Goal: Transaction & Acquisition: Complete application form

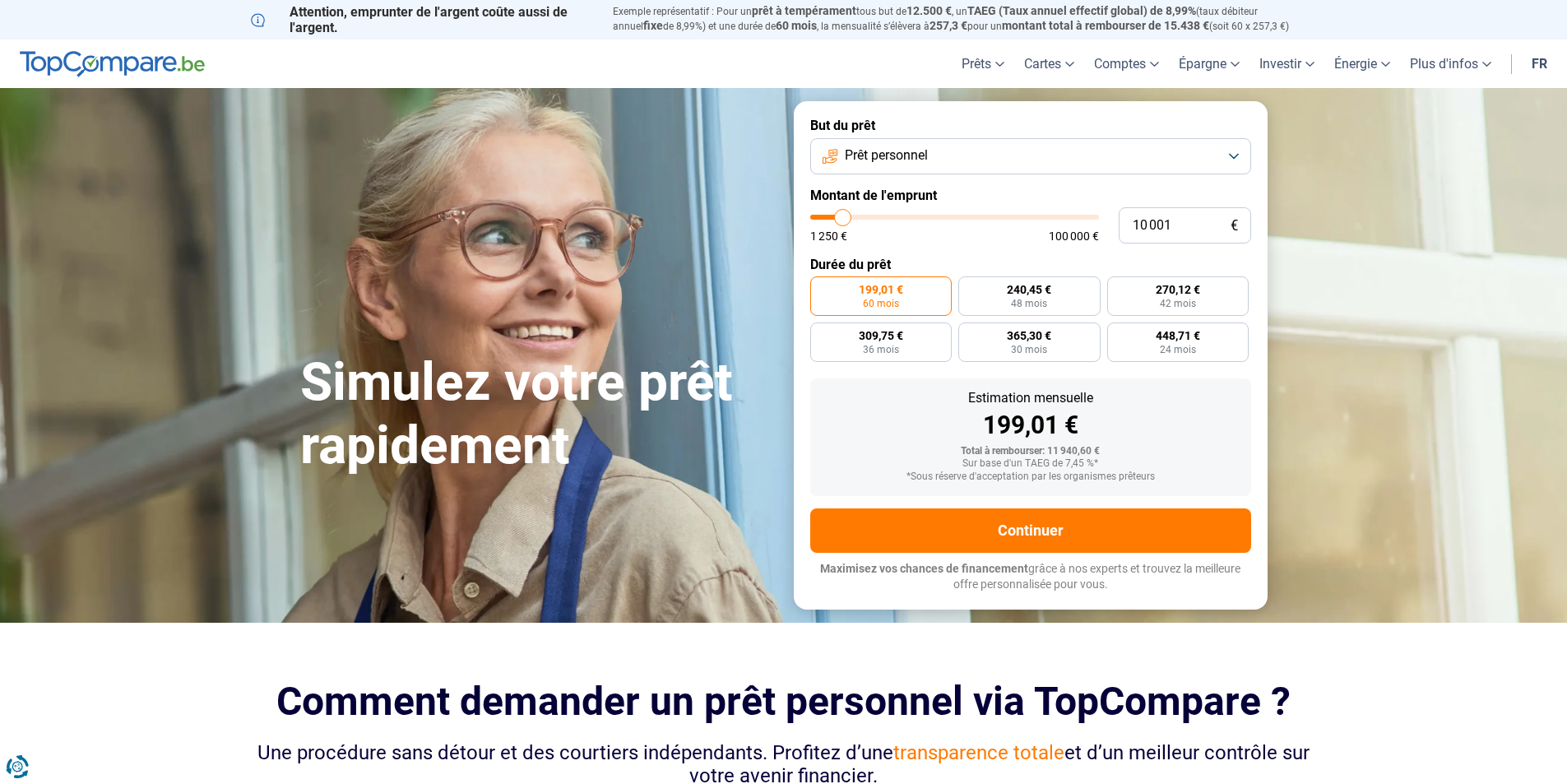
type input "9 500"
type input "9500"
type input "9 750"
type input "9750"
type input "10 000"
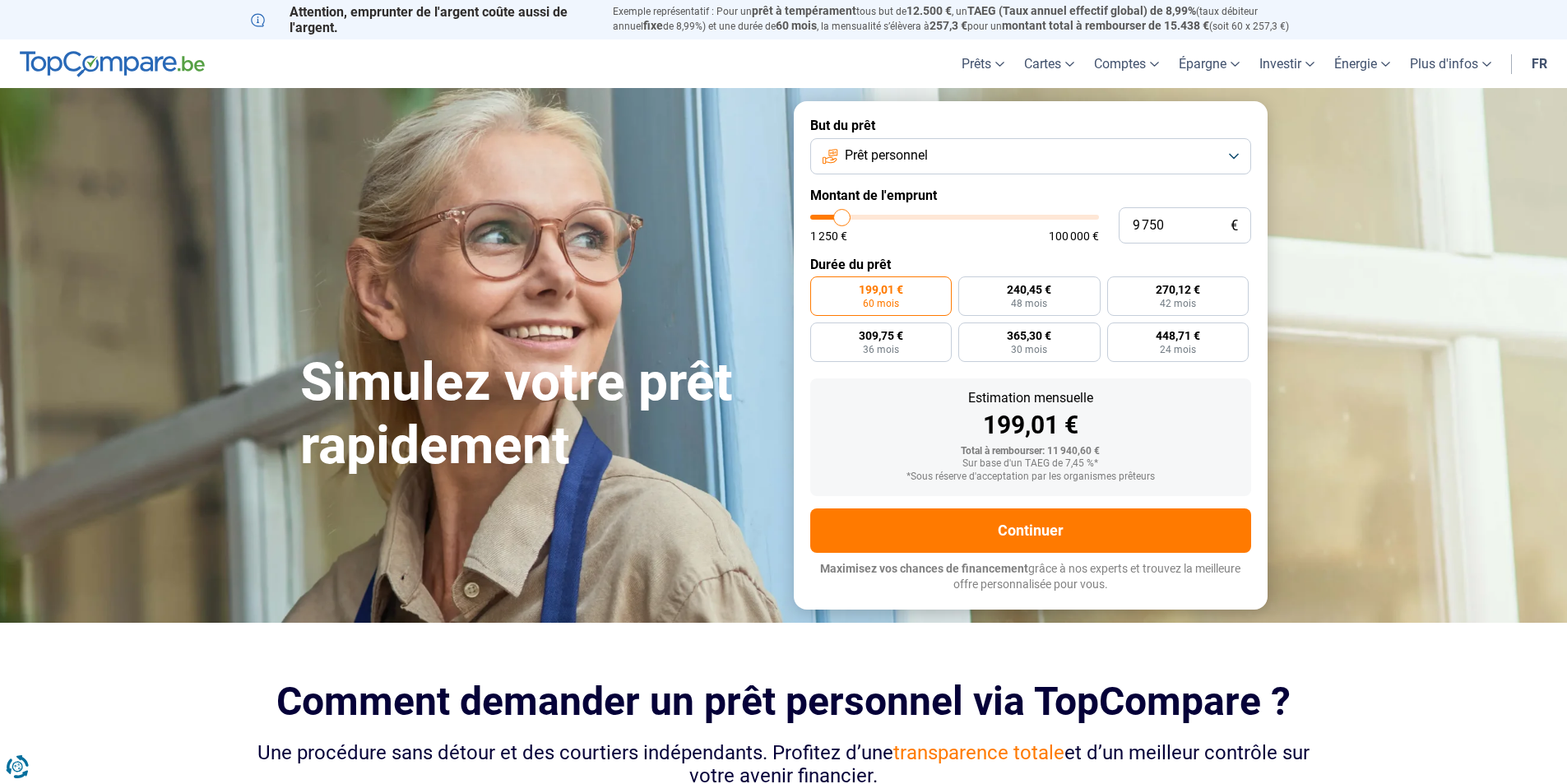
type input "10000"
type input "10 250"
type input "10250"
type input "10 500"
type input "10500"
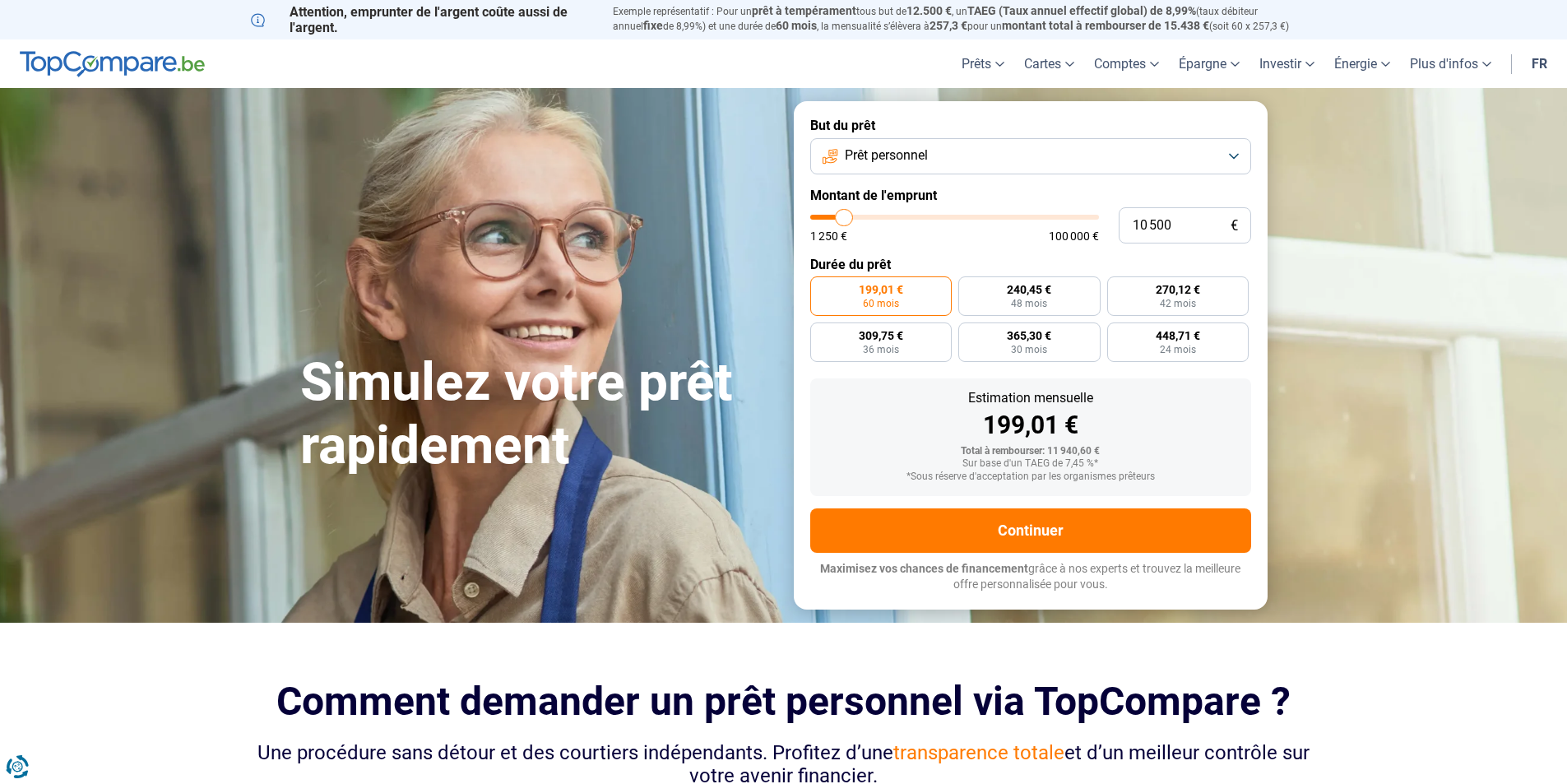
type input "11 000"
type input "11000"
type input "11 250"
type input "11250"
type input "11 500"
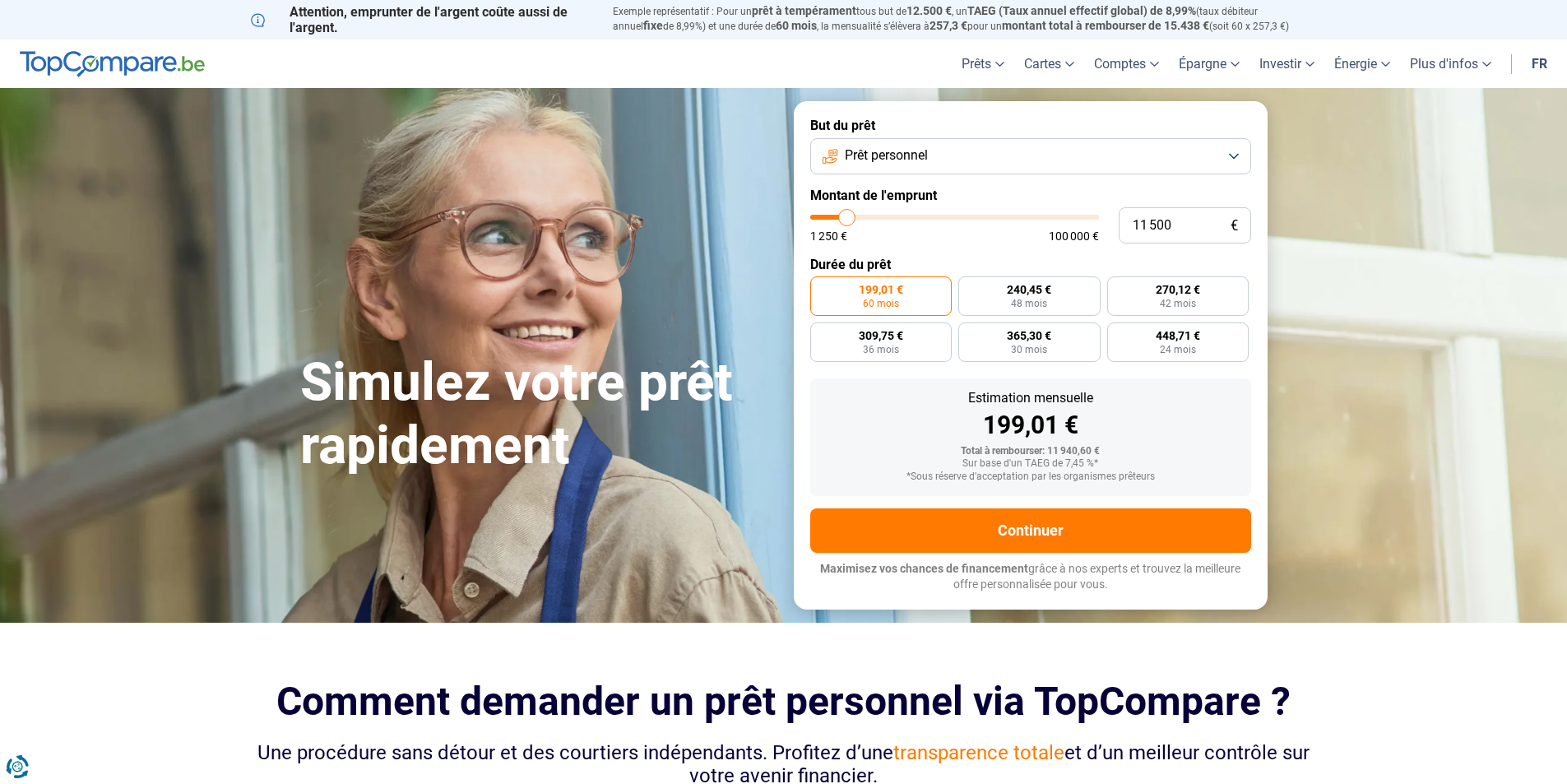
type input "11500"
click at [847, 218] on input "range" at bounding box center [955, 217] width 289 height 5
drag, startPoint x: 1207, startPoint y: 232, endPoint x: 1045, endPoint y: 253, distance: 163.4
click at [1045, 253] on form "But du prêt Prêt personnel Montant de l'emprunt 11 500 € 1 250 € 100 000 € Duré…" at bounding box center [1031, 354] width 474 height 507
type input "0"
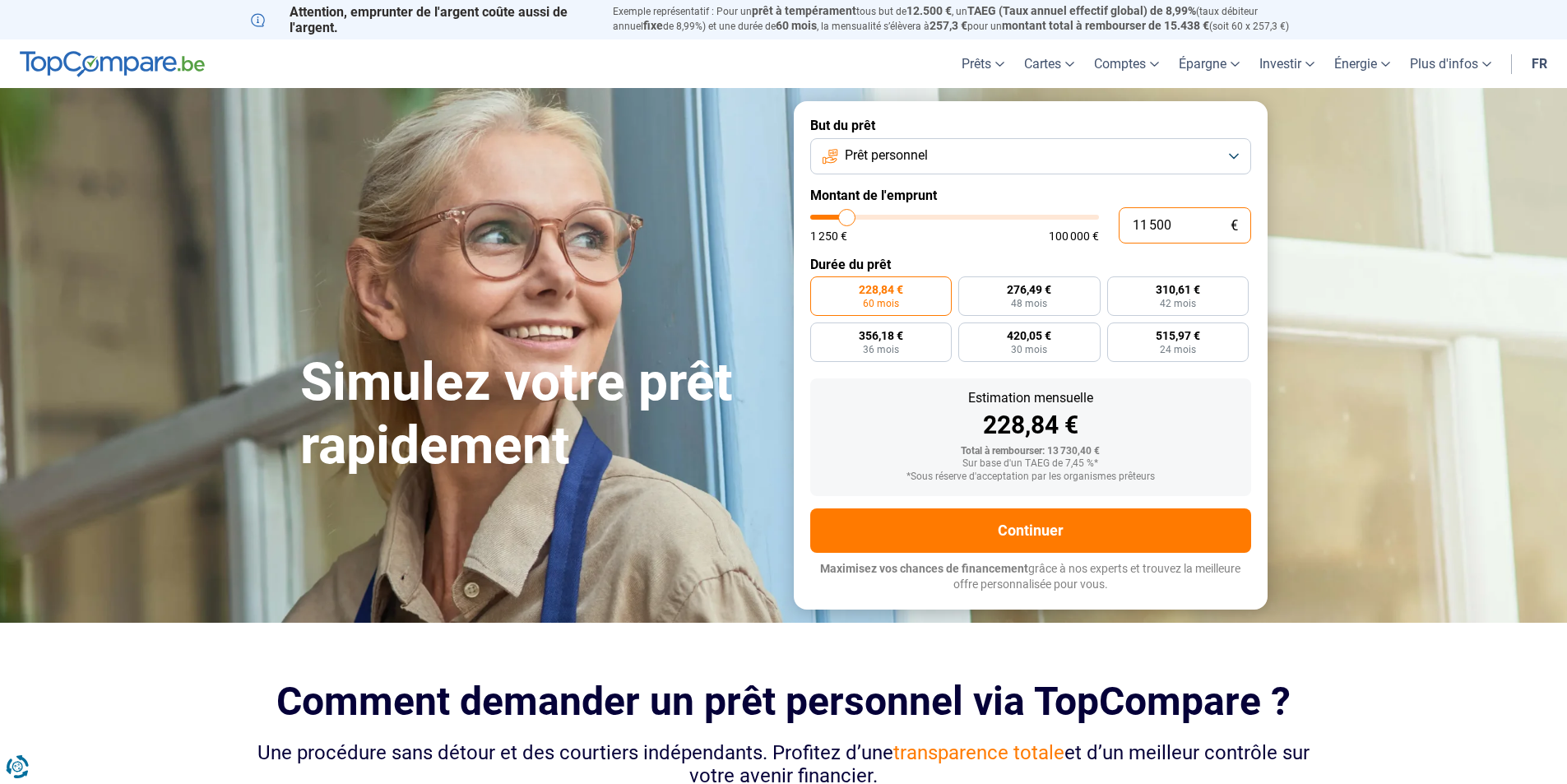
type input "1250"
type input "1 250"
type input "1250"
radio input "true"
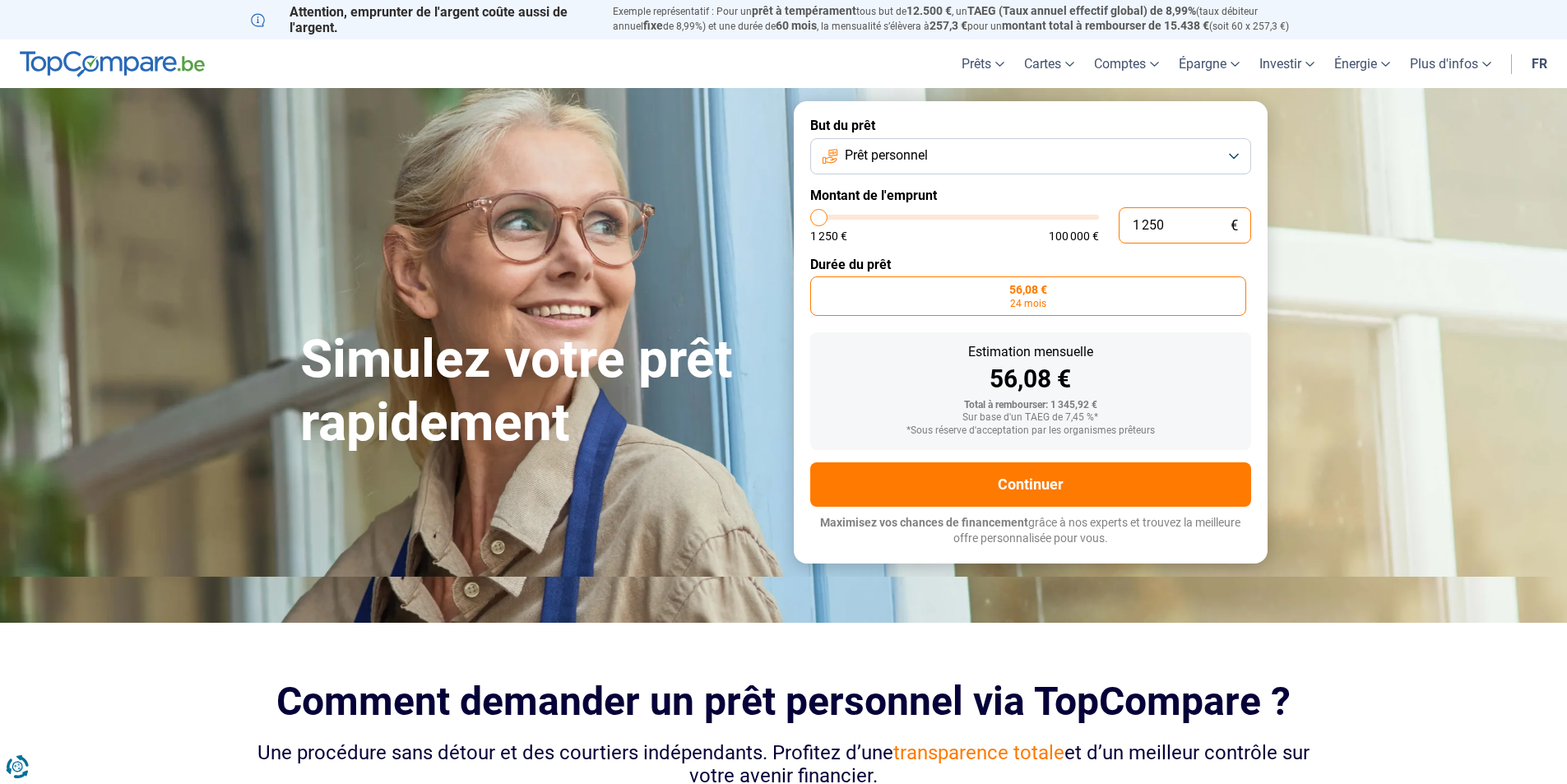
type input "12 508"
type input "12500"
type input "125 085"
type input "100000"
type input "12 508"
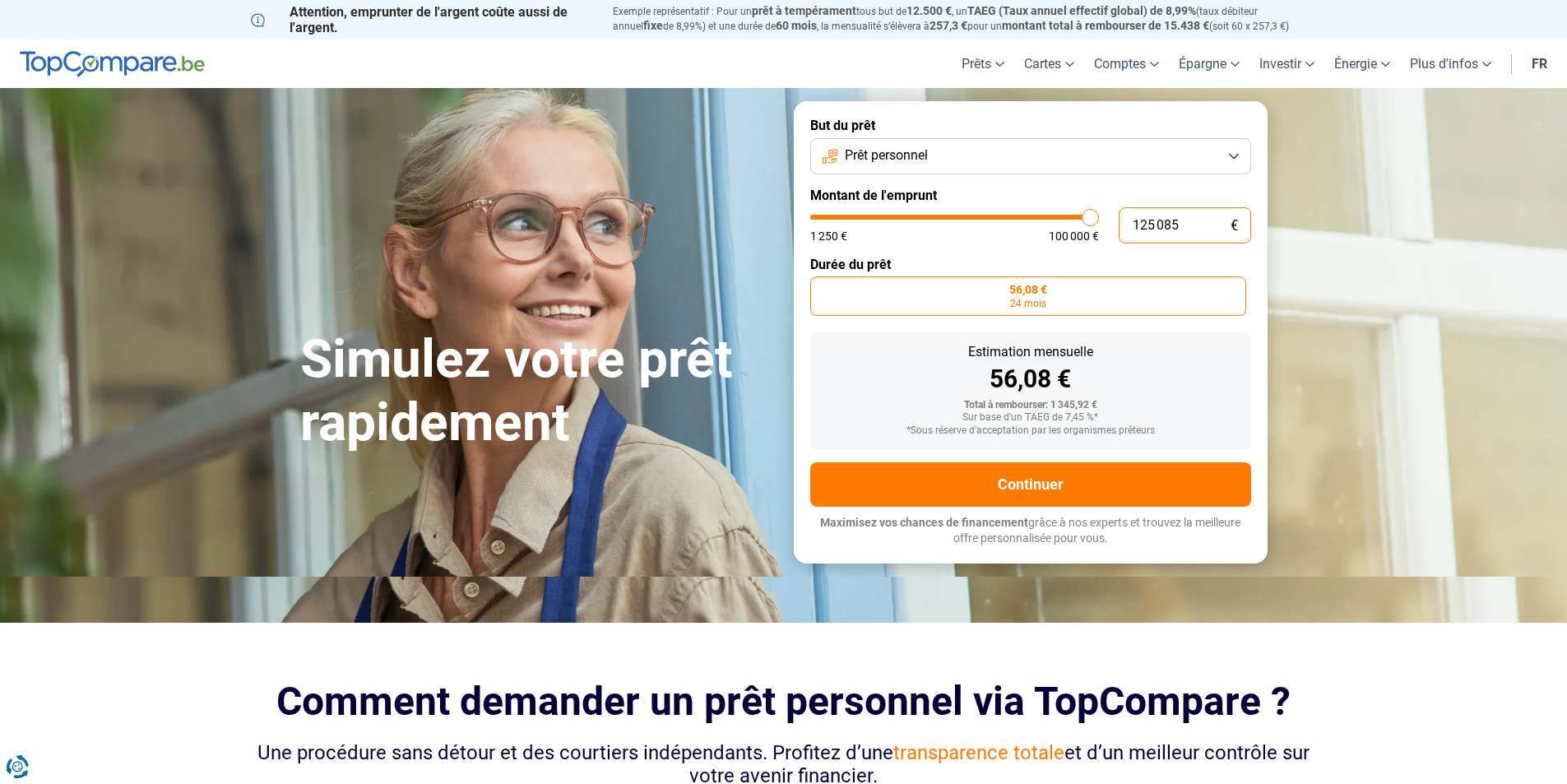
type input "12500"
type input "1 250"
type input "1250"
type input "125"
type input "1250"
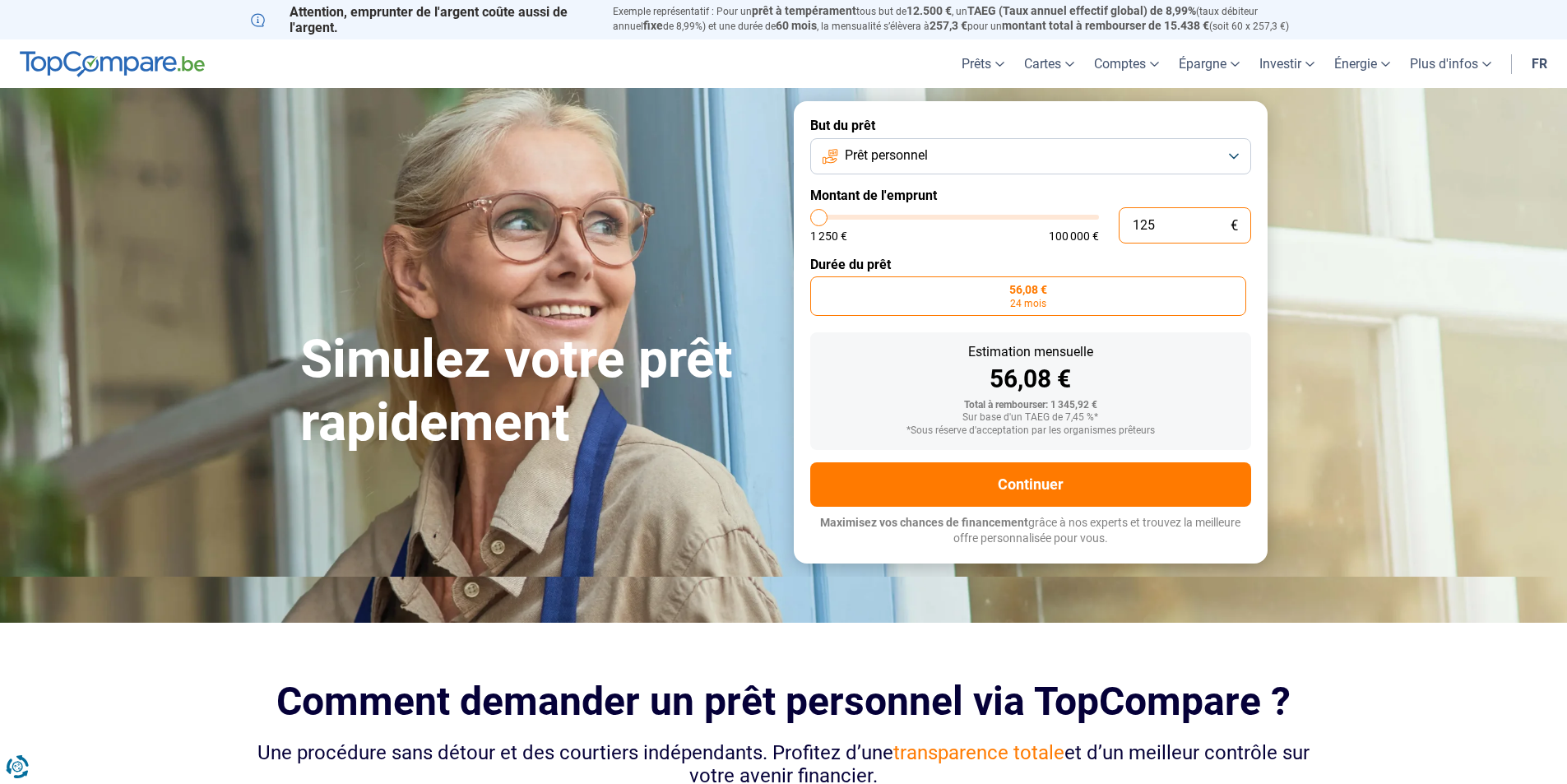
type input "12"
type input "1250"
type input "1"
type input "1250"
type input "0"
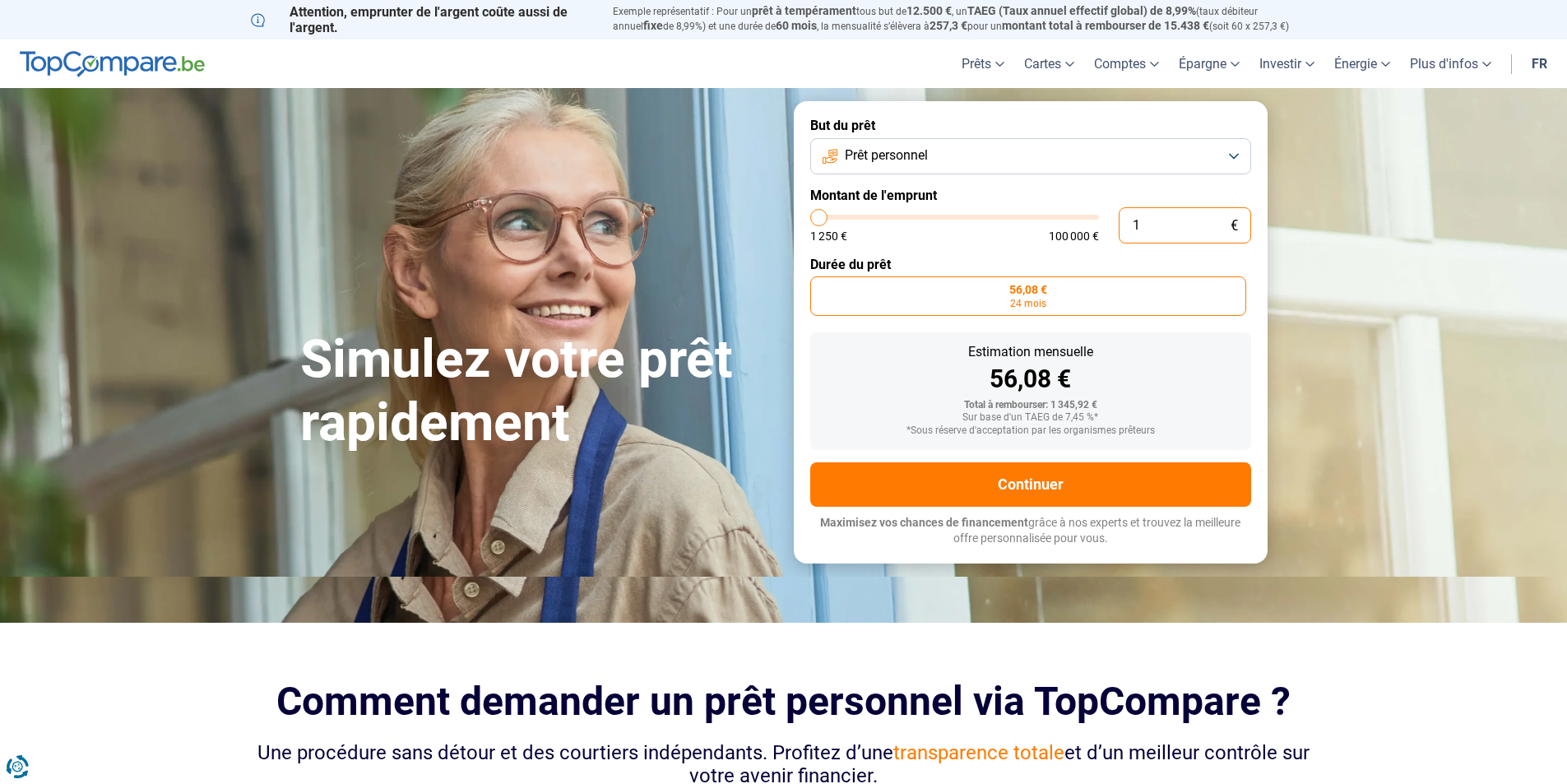
type input "1250"
type input "5"
type input "1250"
type input "1 250"
type input "1250"
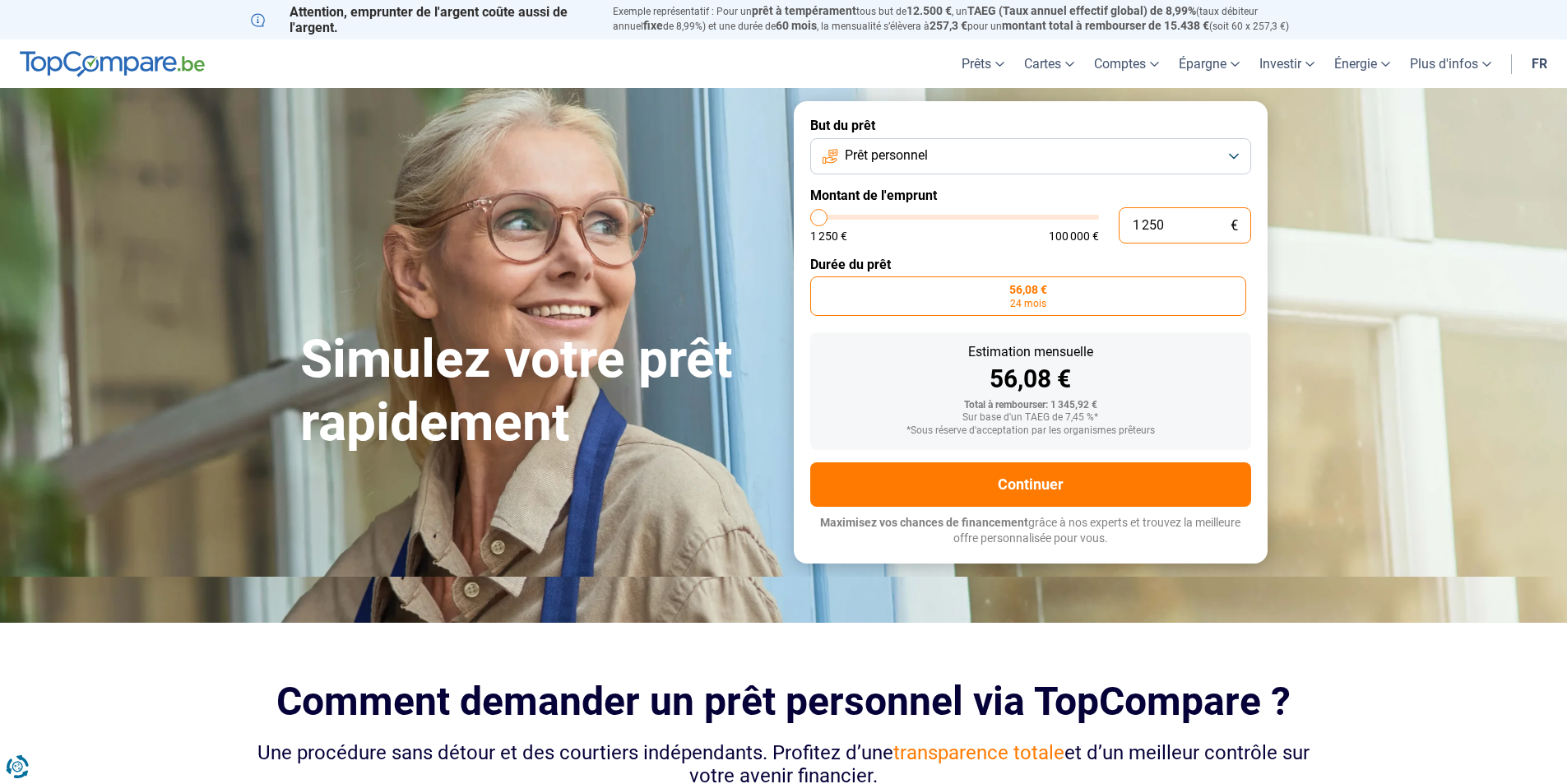
type input "125"
type input "1250"
type input "12"
type input "1250"
type input "1"
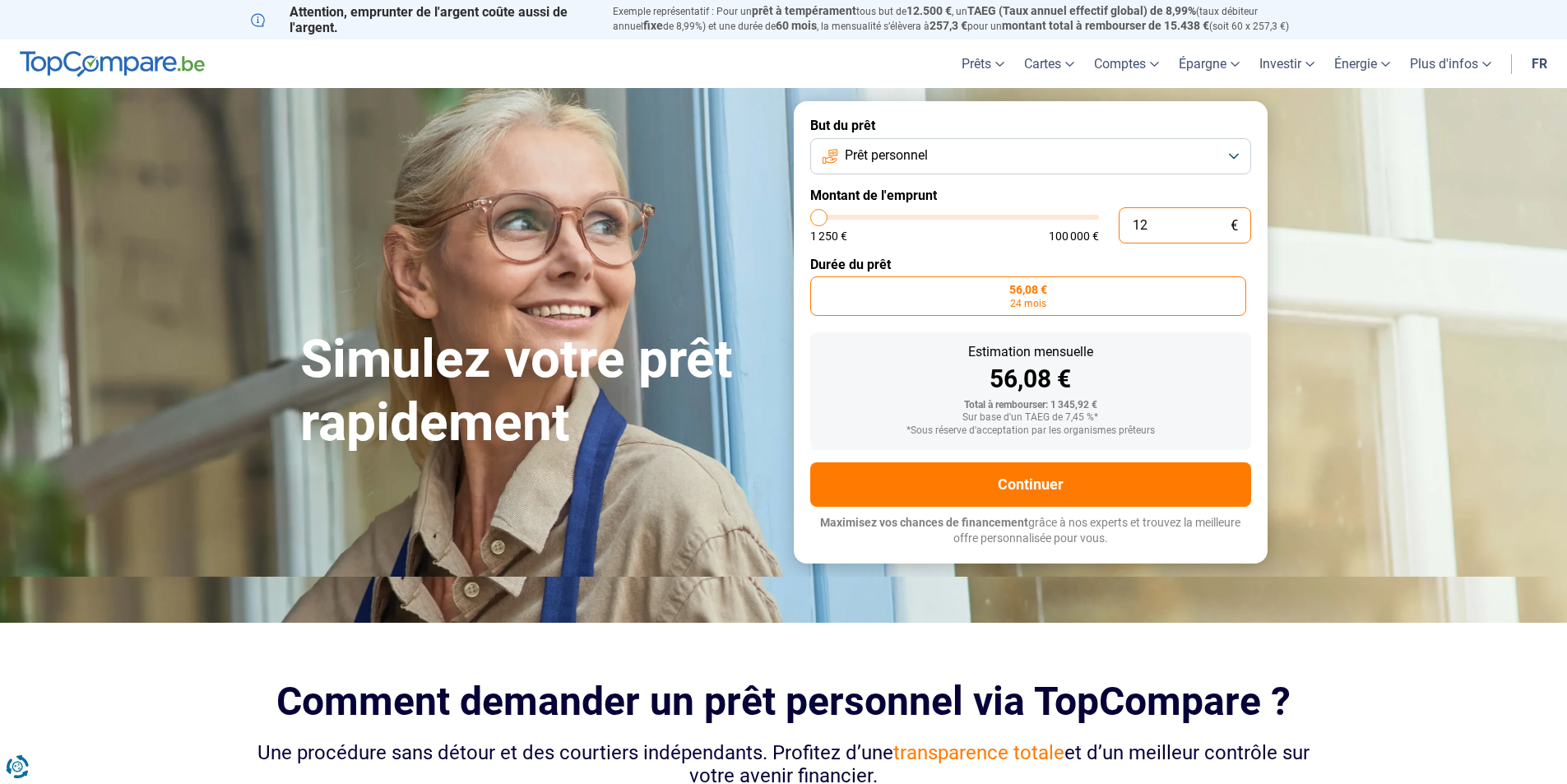
type input "1250"
type input "0"
type input "1250"
type input "8"
type input "1250"
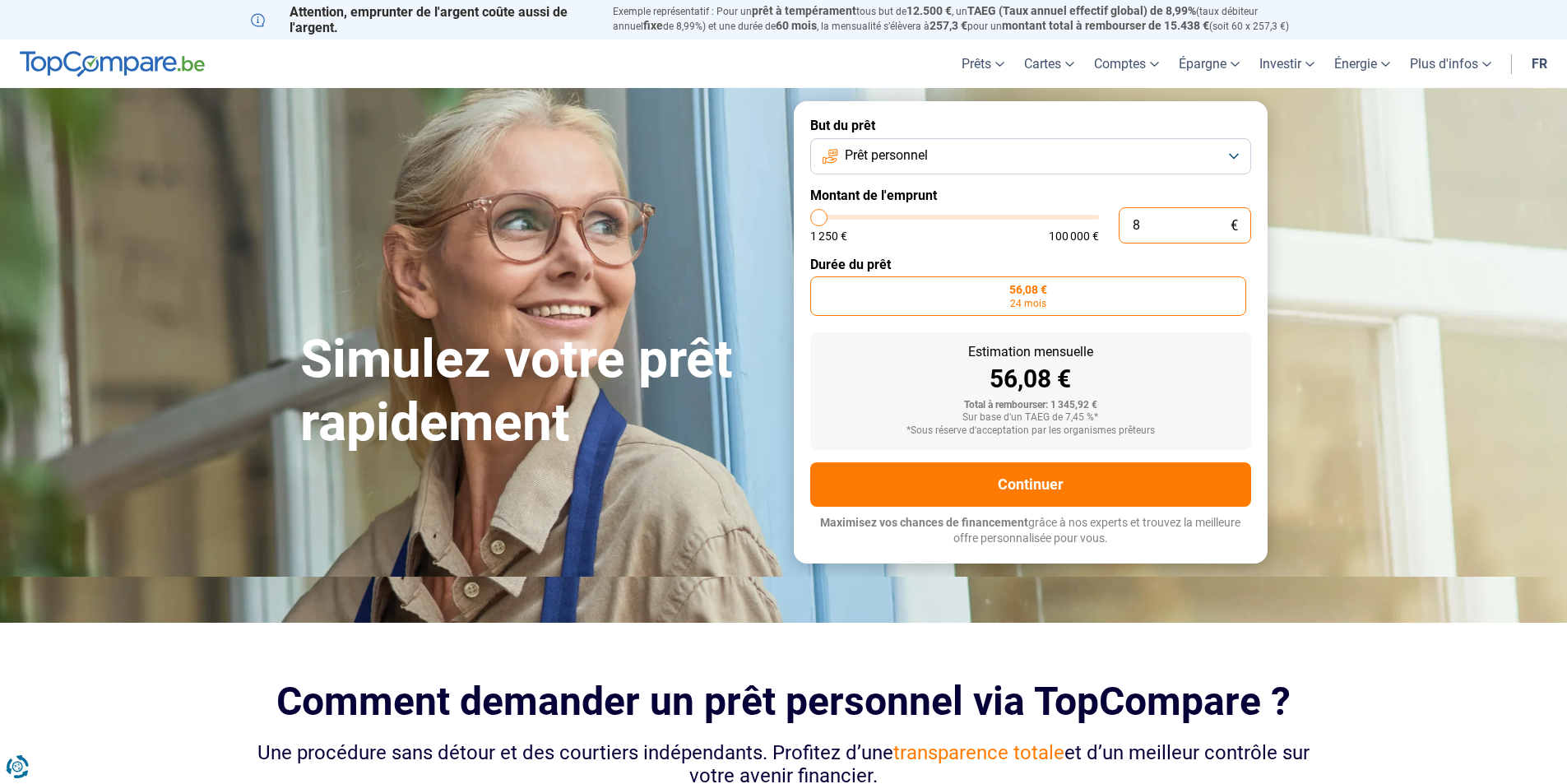
type input "85"
type input "1250"
type input "850"
type input "1250"
type input "8 500"
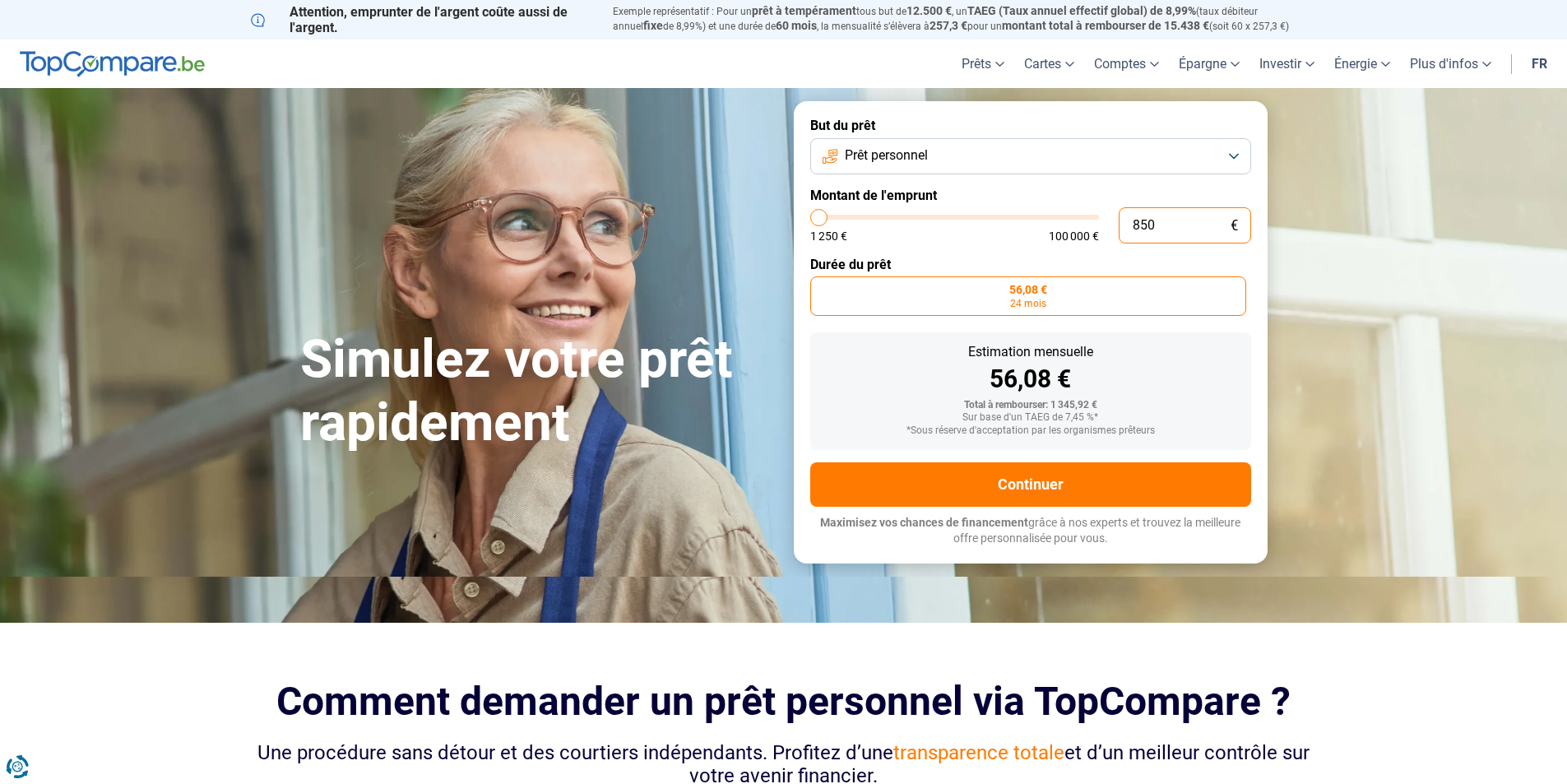
type input "8500"
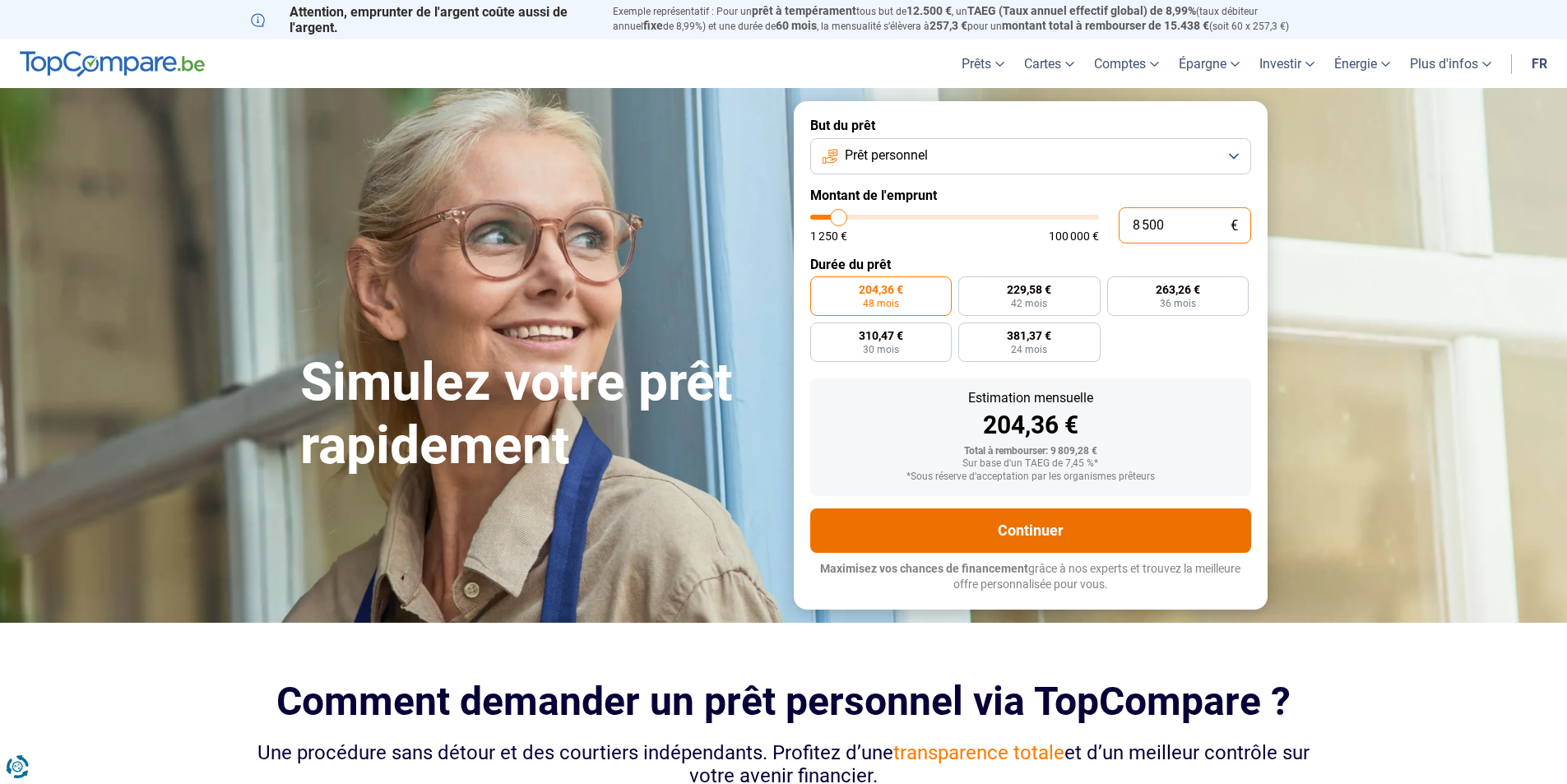
type input "850"
type input "1250"
type input "85"
type input "1250"
type input "8"
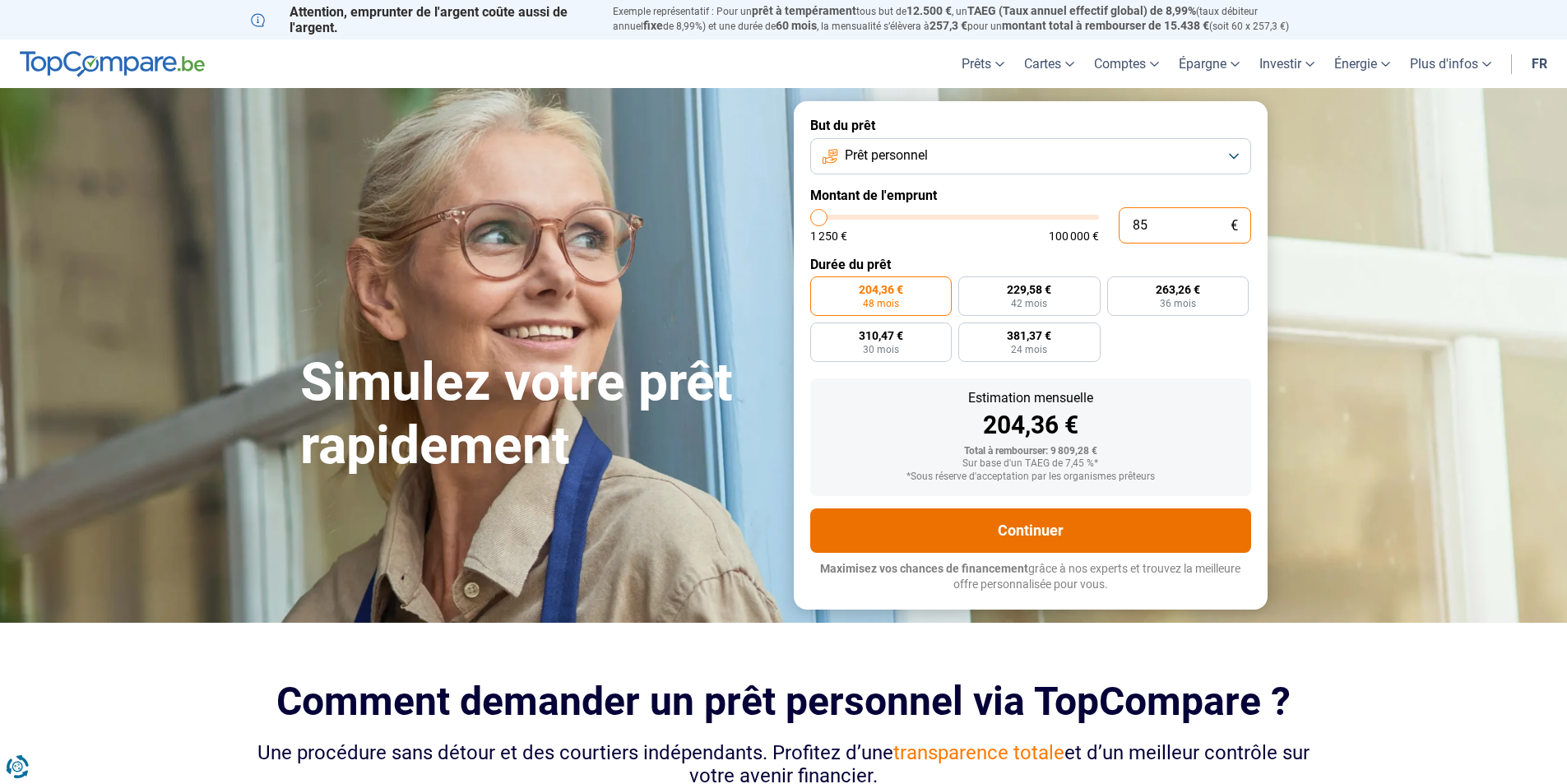
type input "1250"
type input "0"
type input "1250"
type input "7"
type input "1250"
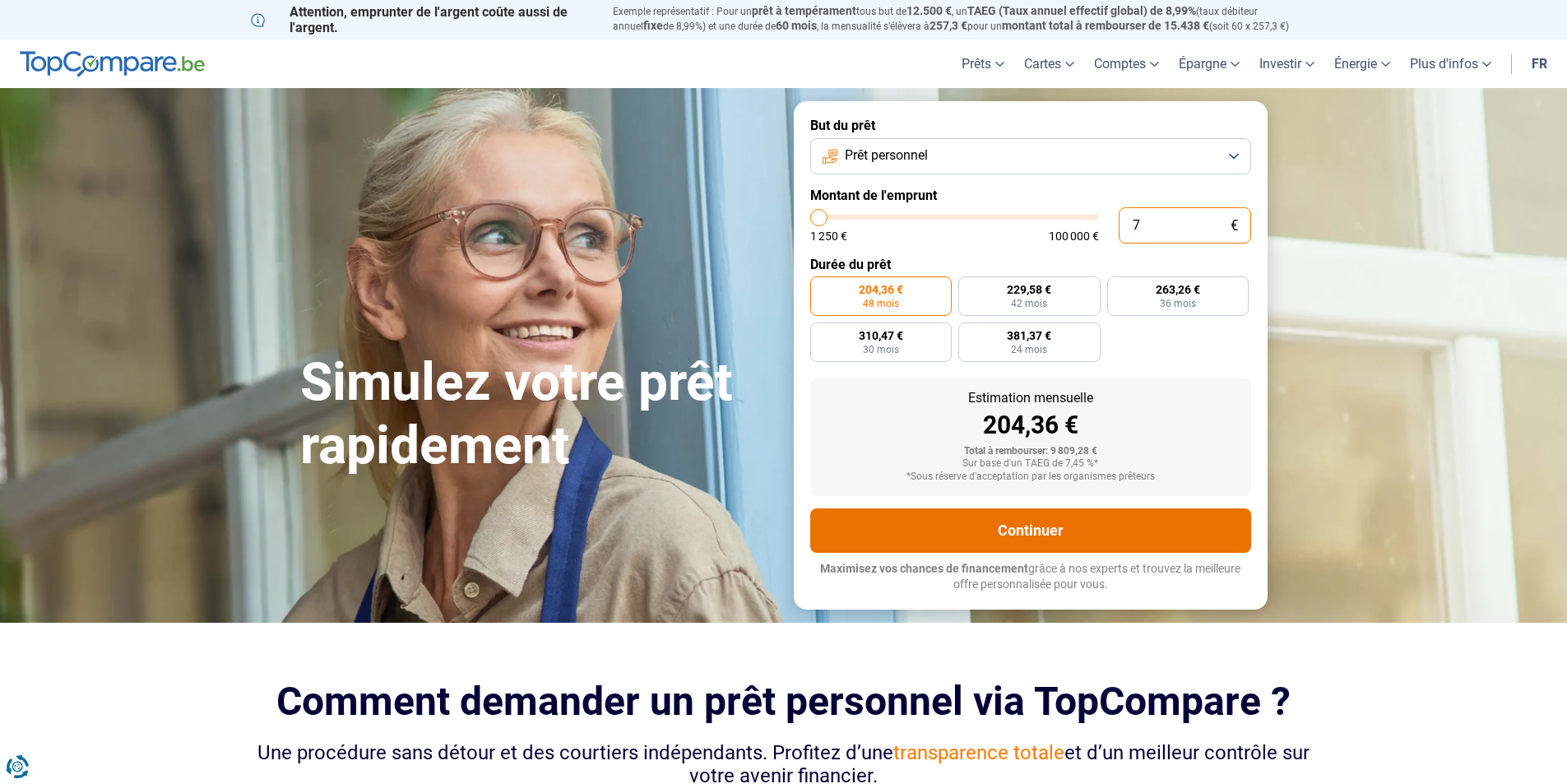
type input "75"
type input "1250"
type input "750"
type input "1250"
type input "7 500"
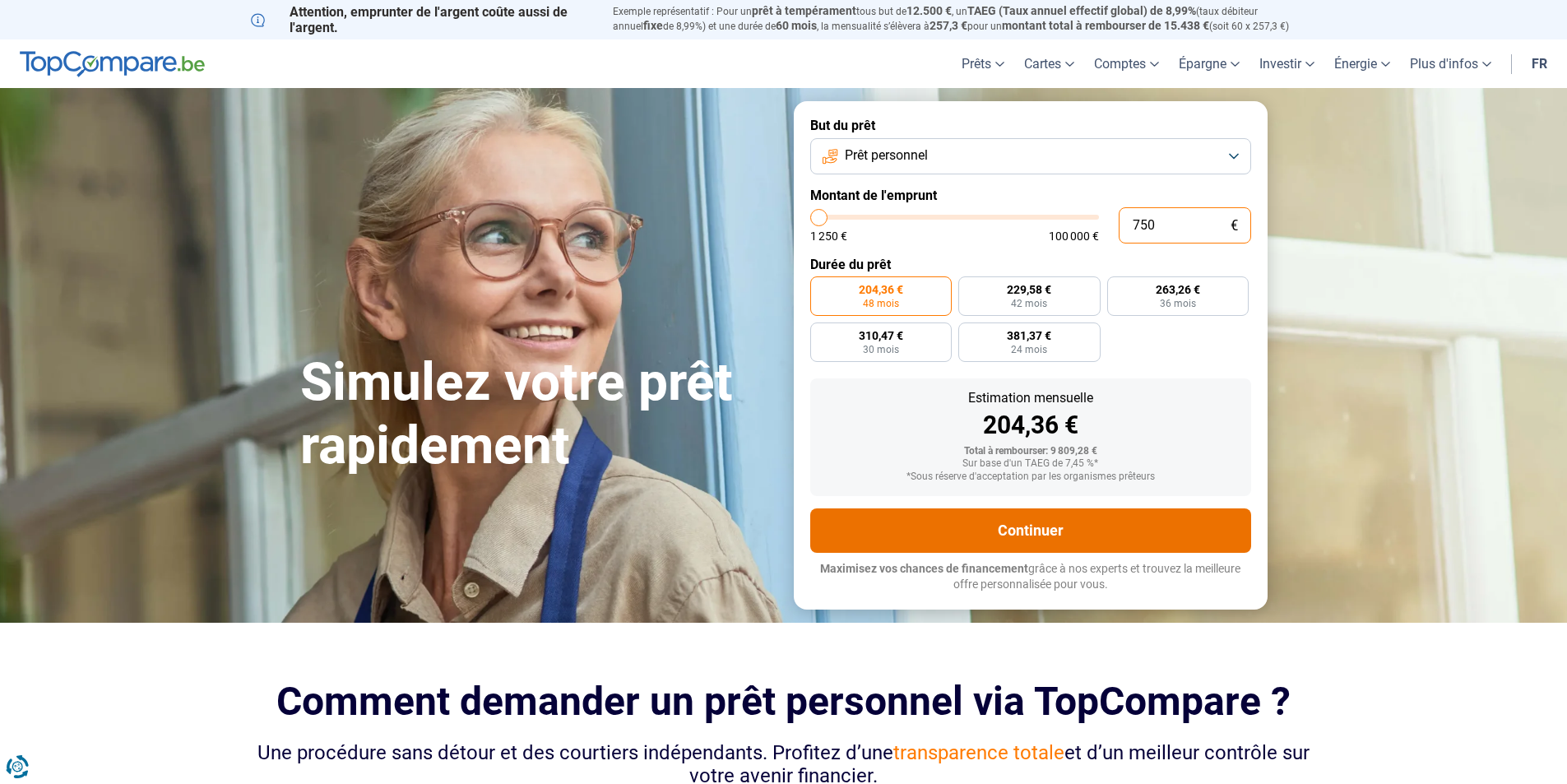
type input "7500"
radio input "true"
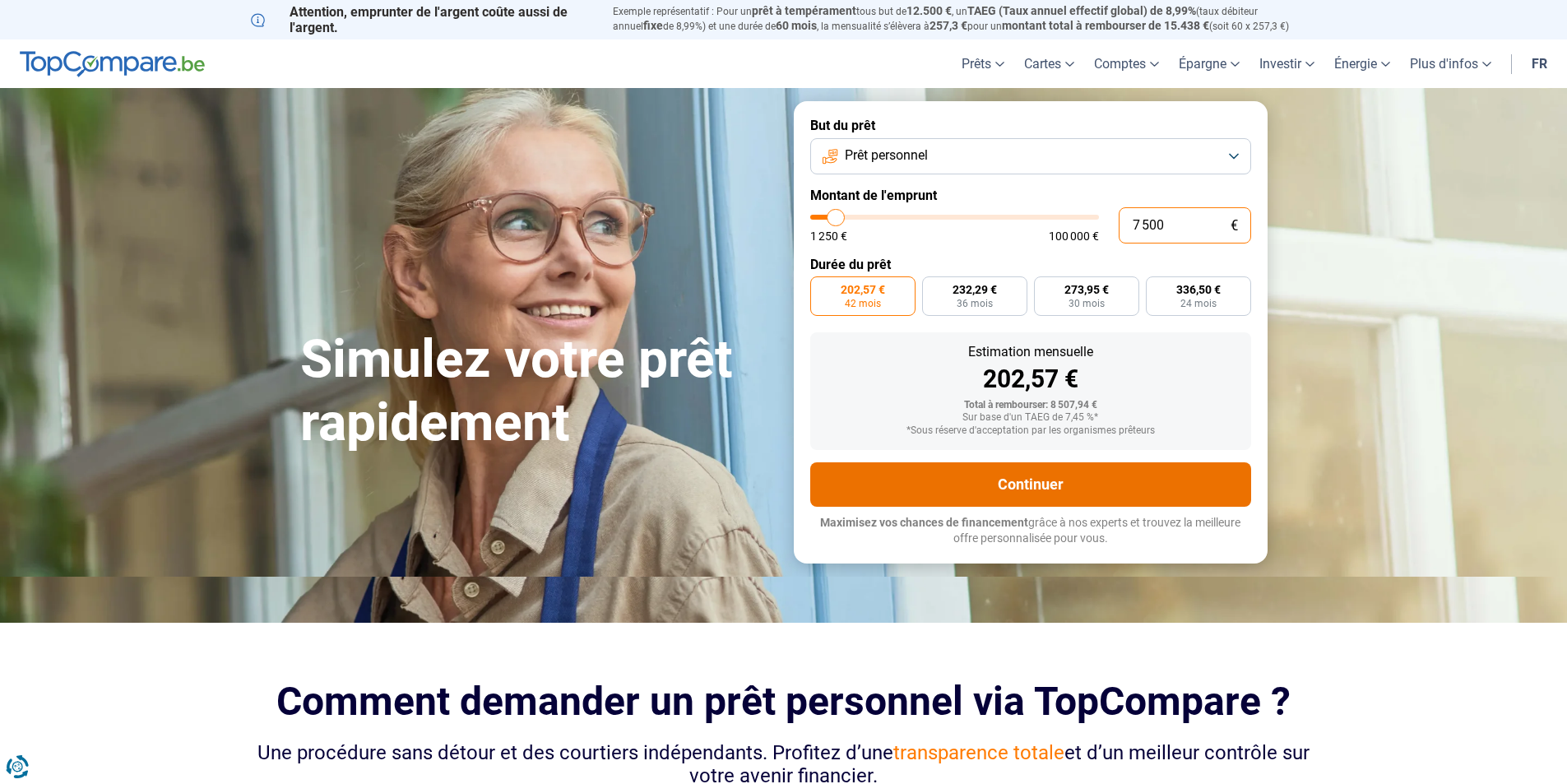
type input "7 500"
click at [965, 465] on button "Continuer" at bounding box center [1031, 484] width 441 height 44
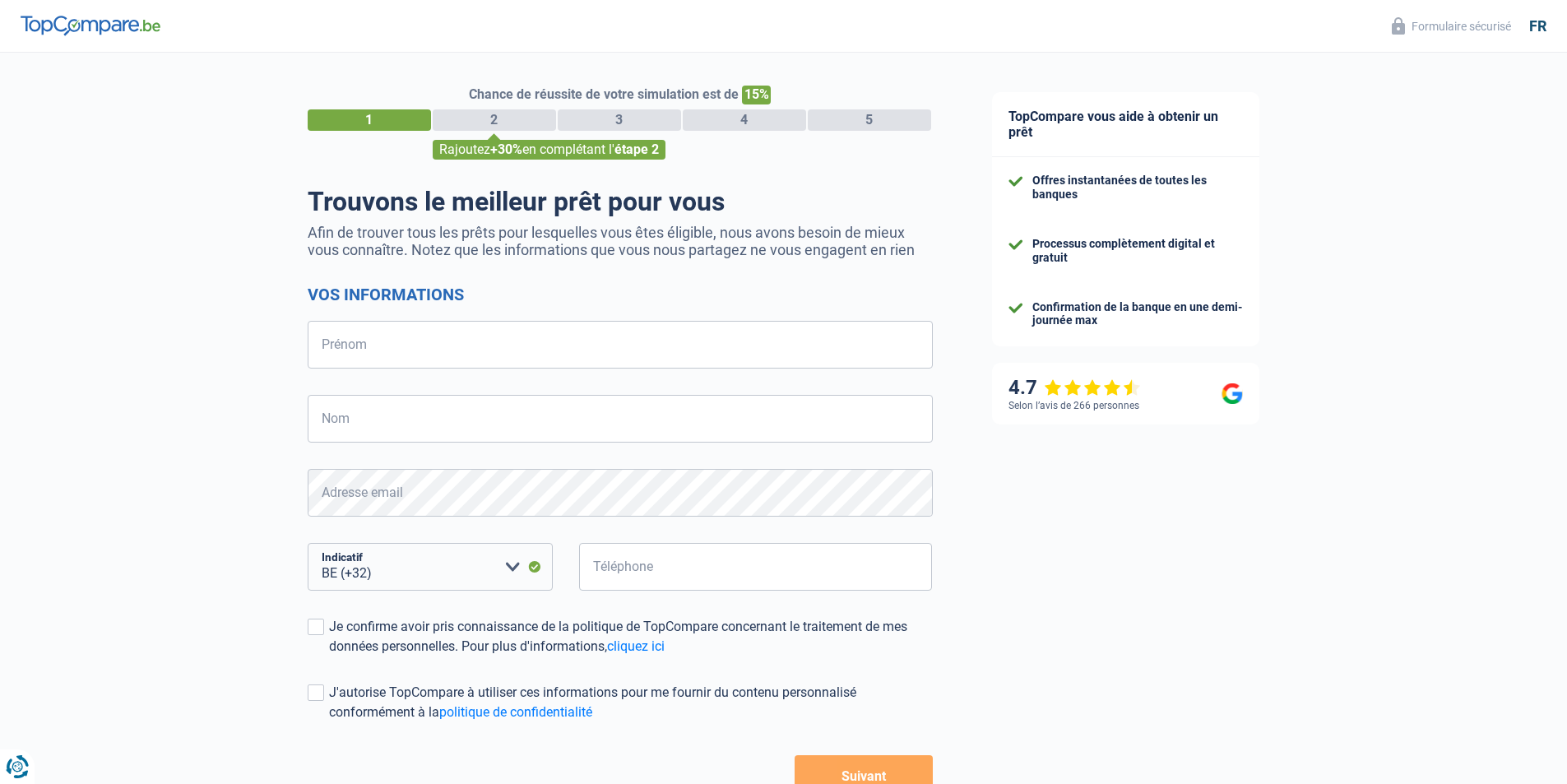
select select "32"
click at [407, 344] on input "Prénom" at bounding box center [620, 344] width 626 height 48
type input "[PERSON_NAME]"
click at [373, 427] on input "Nom" at bounding box center [620, 418] width 626 height 48
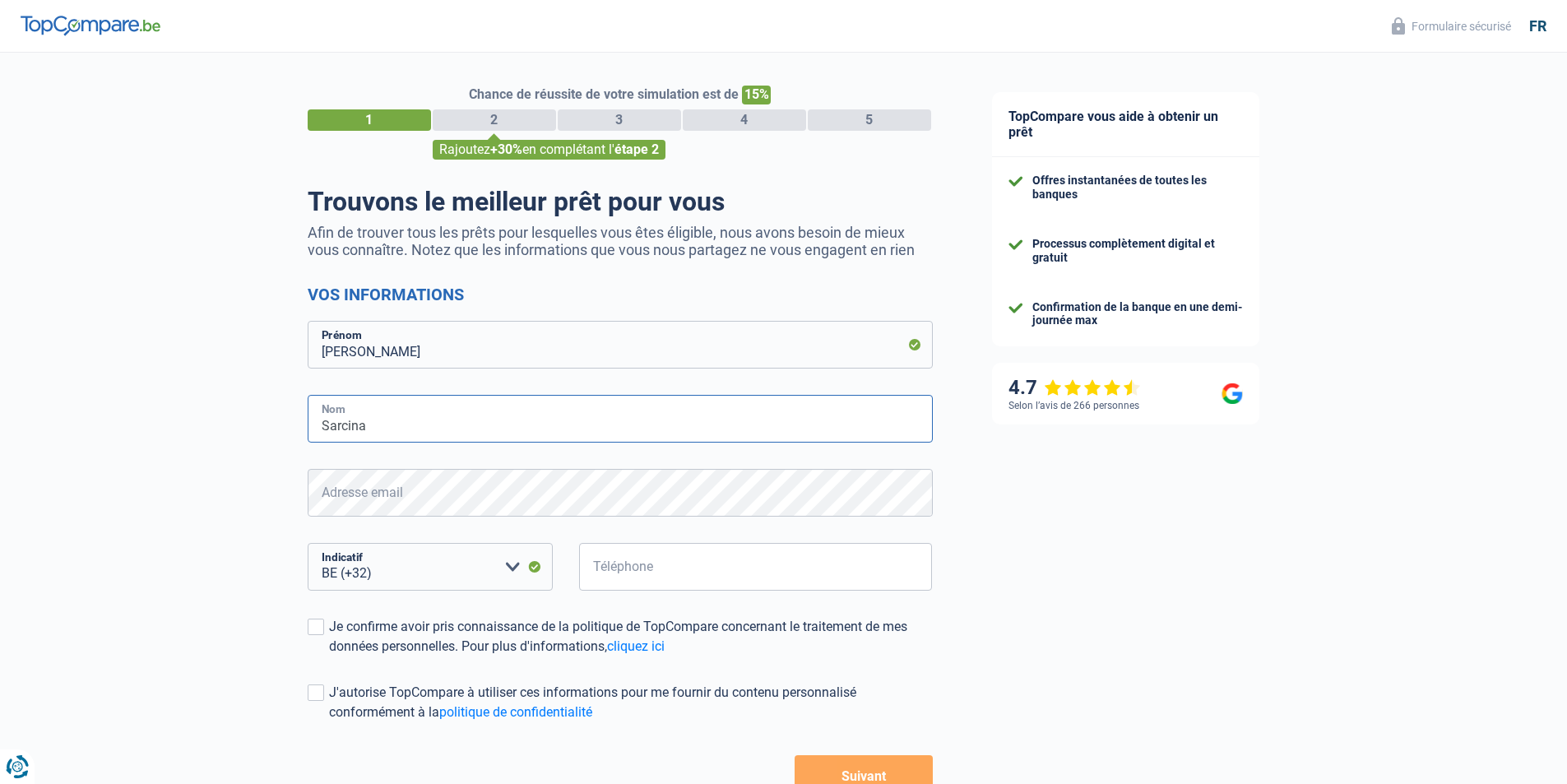
type input "Sarcina"
click at [621, 565] on input "Téléphone" at bounding box center [756, 566] width 354 height 48
drag, startPoint x: 671, startPoint y: 575, endPoint x: 572, endPoint y: 570, distance: 99.1
click at [572, 570] on div "Téléphone Tous les champs sont obligatoires. Veuillez fournir une réponse plus …" at bounding box center [756, 580] width 379 height 74
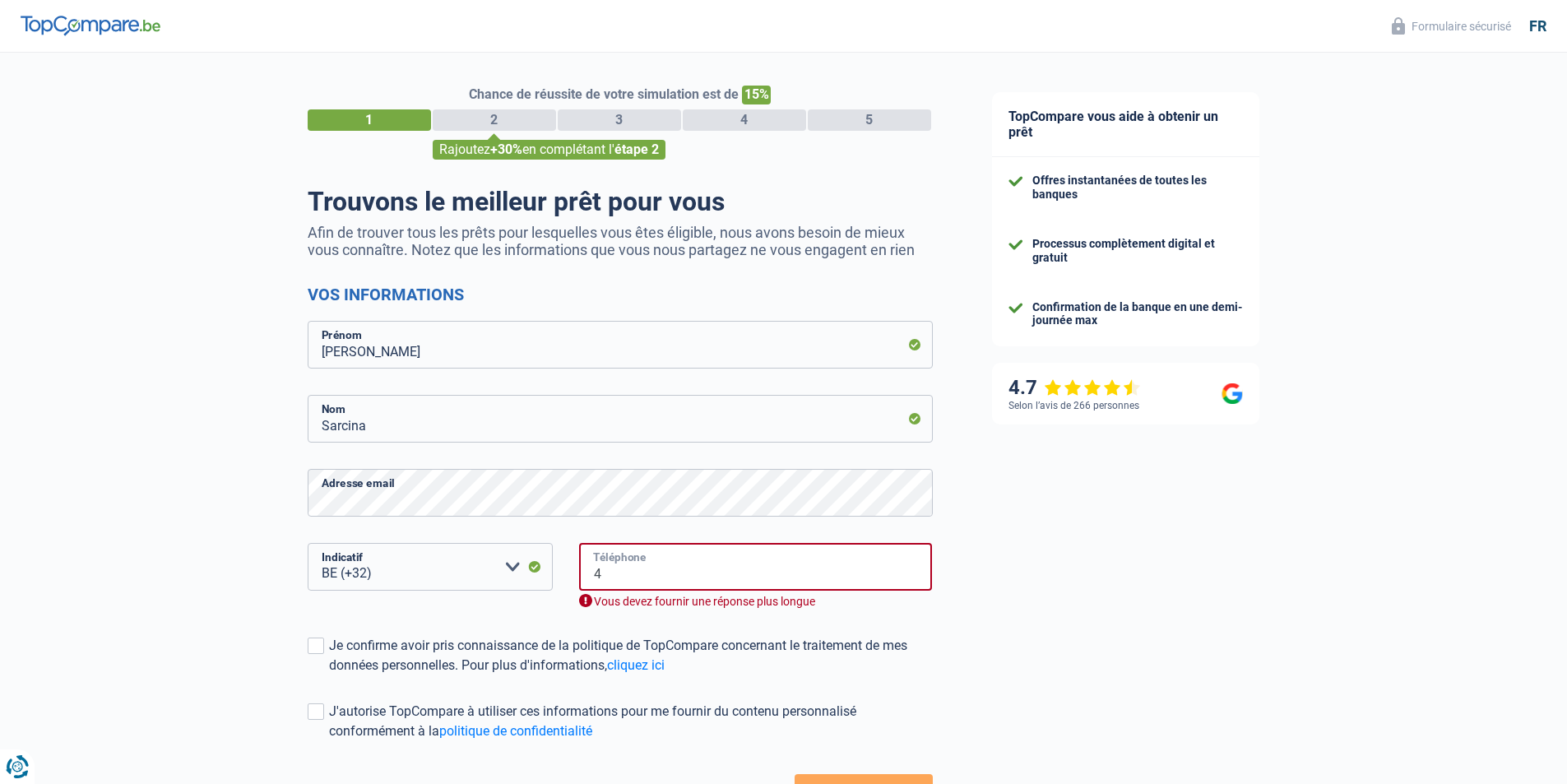
click at [652, 575] on input "4" at bounding box center [756, 566] width 354 height 48
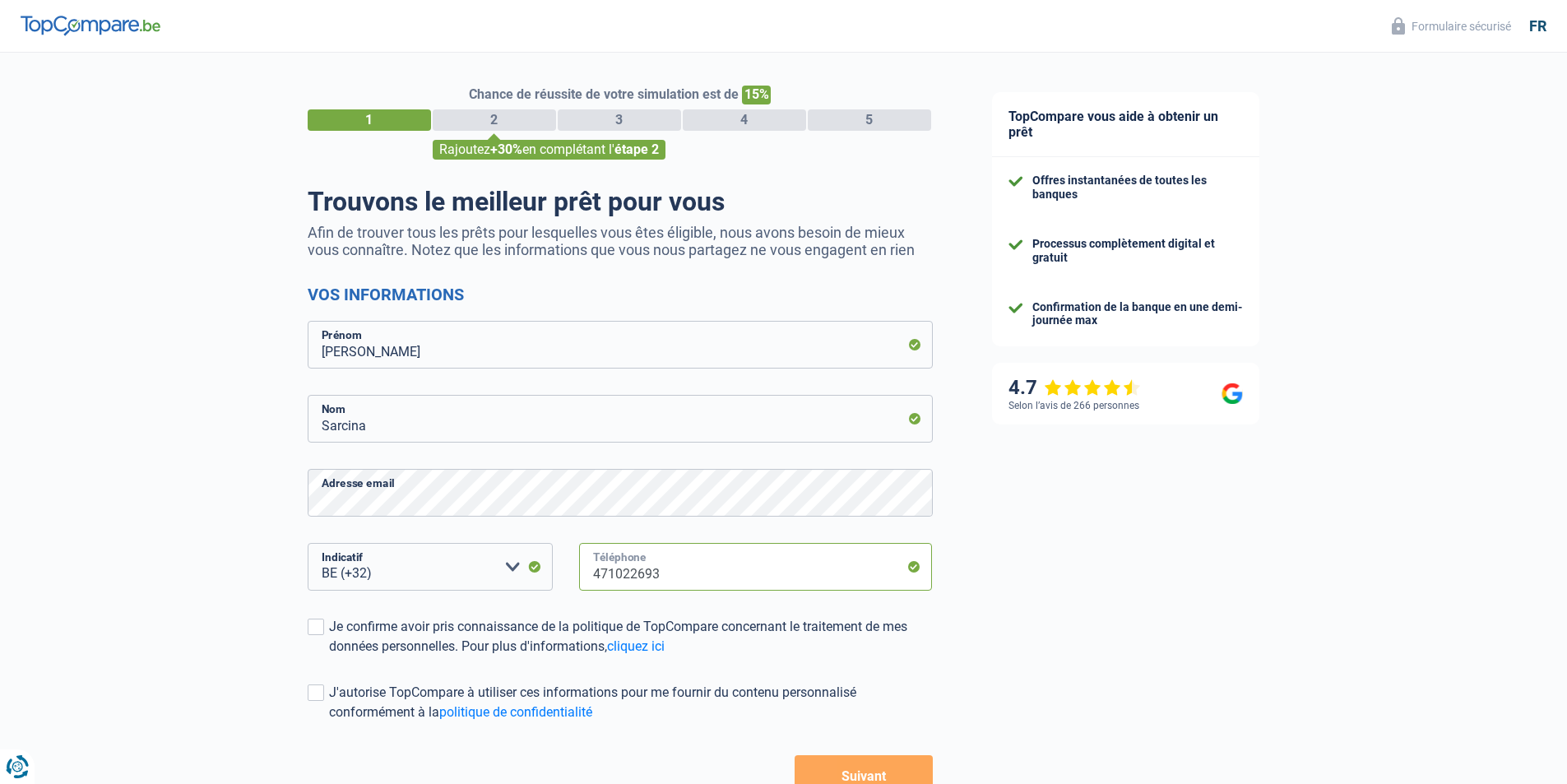
scroll to position [83, 0]
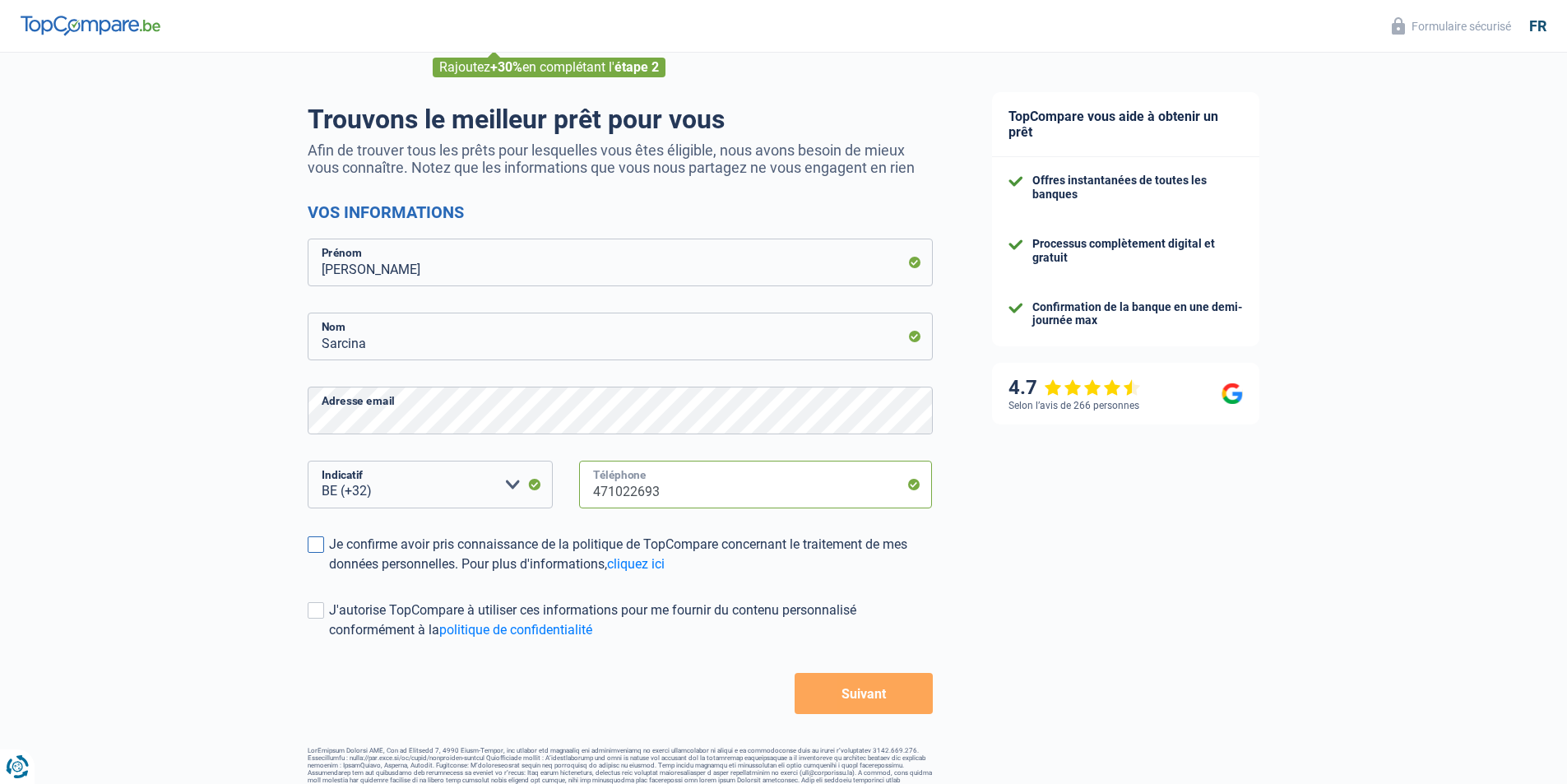
type input "471022693"
click at [313, 547] on span at bounding box center [316, 544] width 16 height 16
click at [330, 574] on input "Je confirme avoir pris connaissance de la politique de TopCompare concernant le…" at bounding box center [330, 574] width 0 height 0
click at [319, 618] on span at bounding box center [316, 610] width 16 height 16
click at [330, 640] on input "J'autorise TopCompare à utiliser ces informations pour me fournir du contenu pe…" at bounding box center [330, 640] width 0 height 0
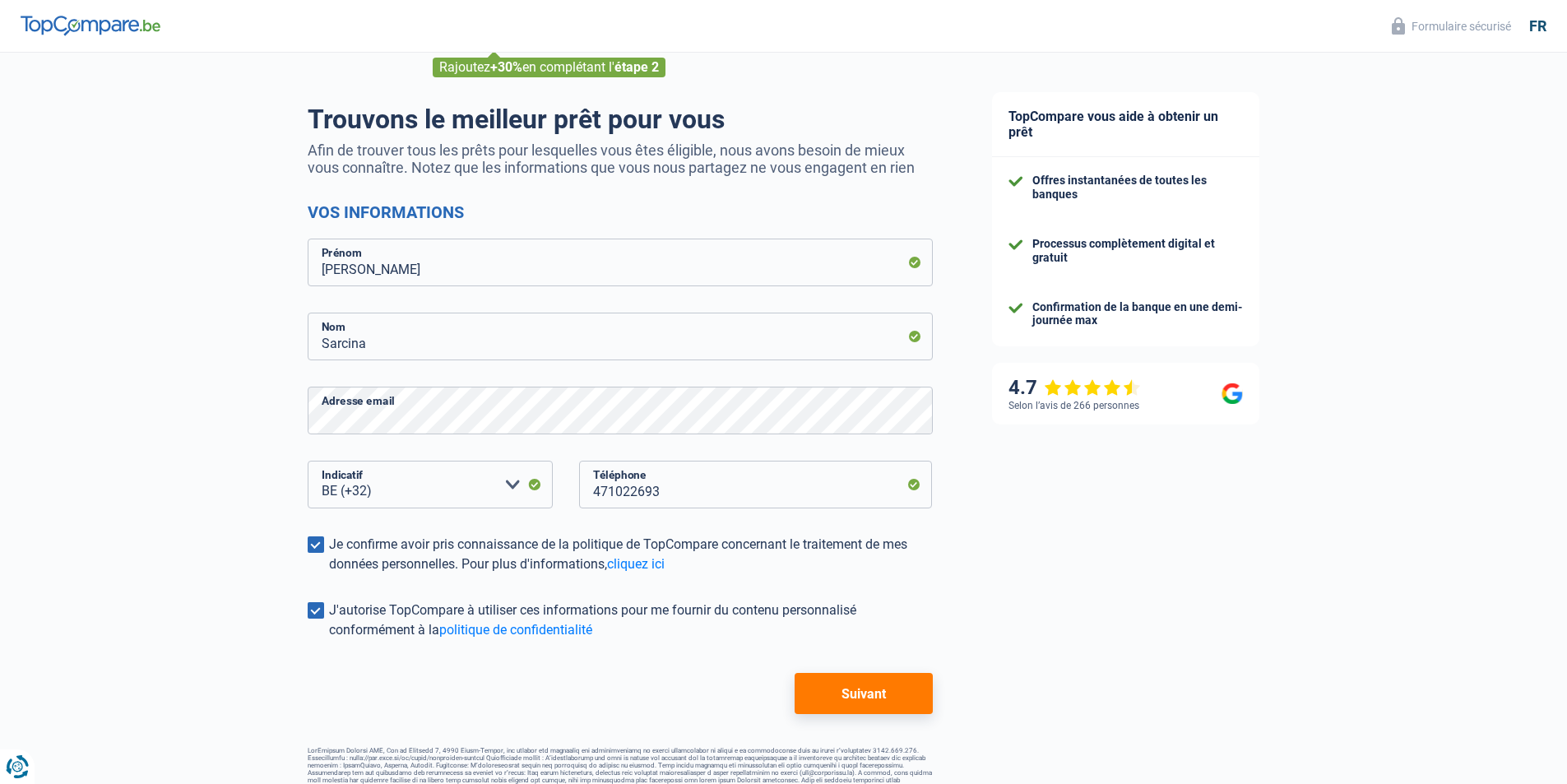
click at [911, 705] on button "Suivant" at bounding box center [862, 692] width 137 height 41
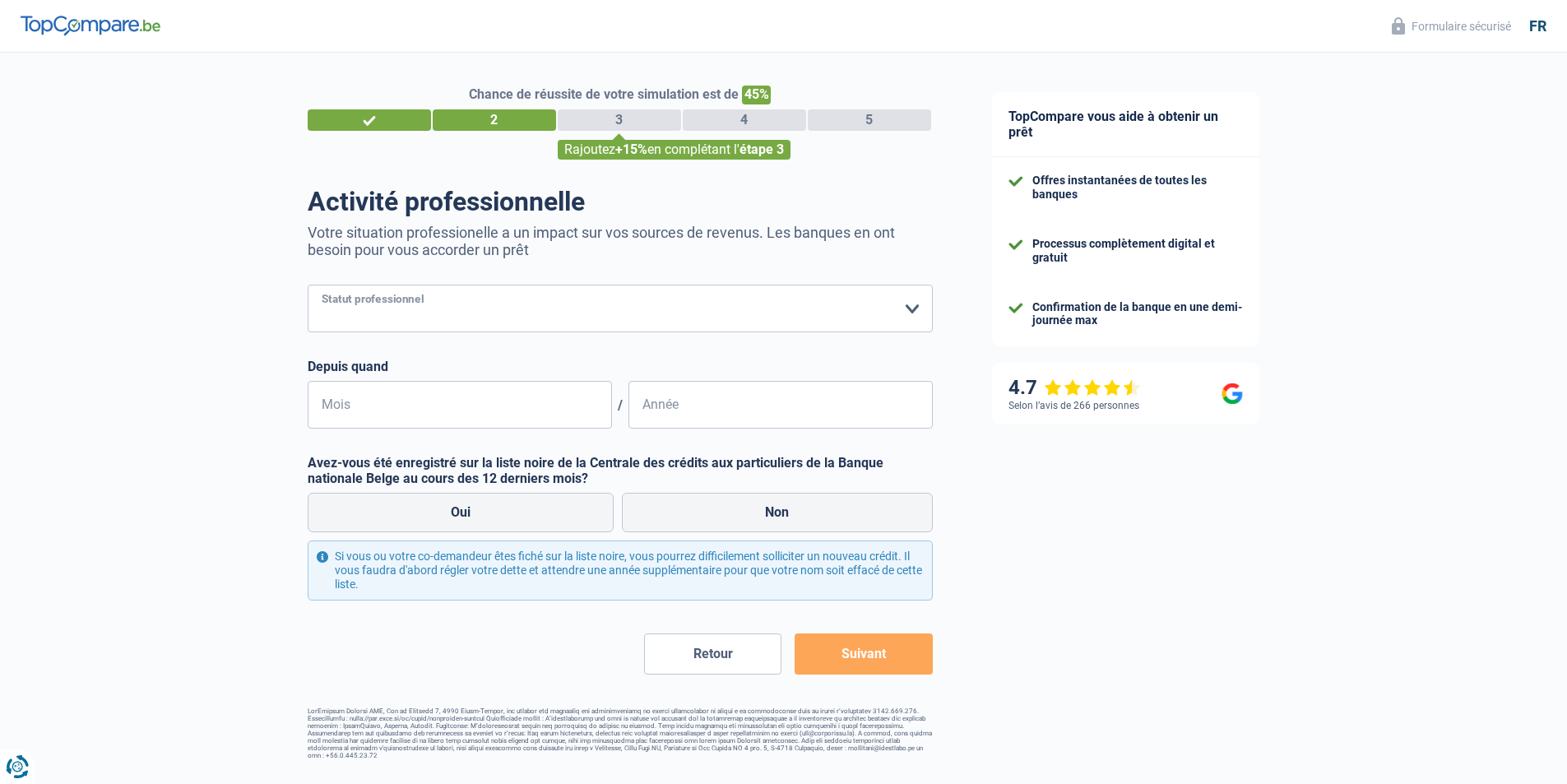
click at [523, 325] on select "Ouvrier Employé privé Employé public Invalide Indépendant Pensionné Chômeur Mut…" at bounding box center [620, 309] width 626 height 48
select select "publicEmployee"
click at [308, 286] on select "Ouvrier Employé privé Employé public Invalide Indépendant Pensionné Chômeur Mut…" at bounding box center [620, 309] width 626 height 48
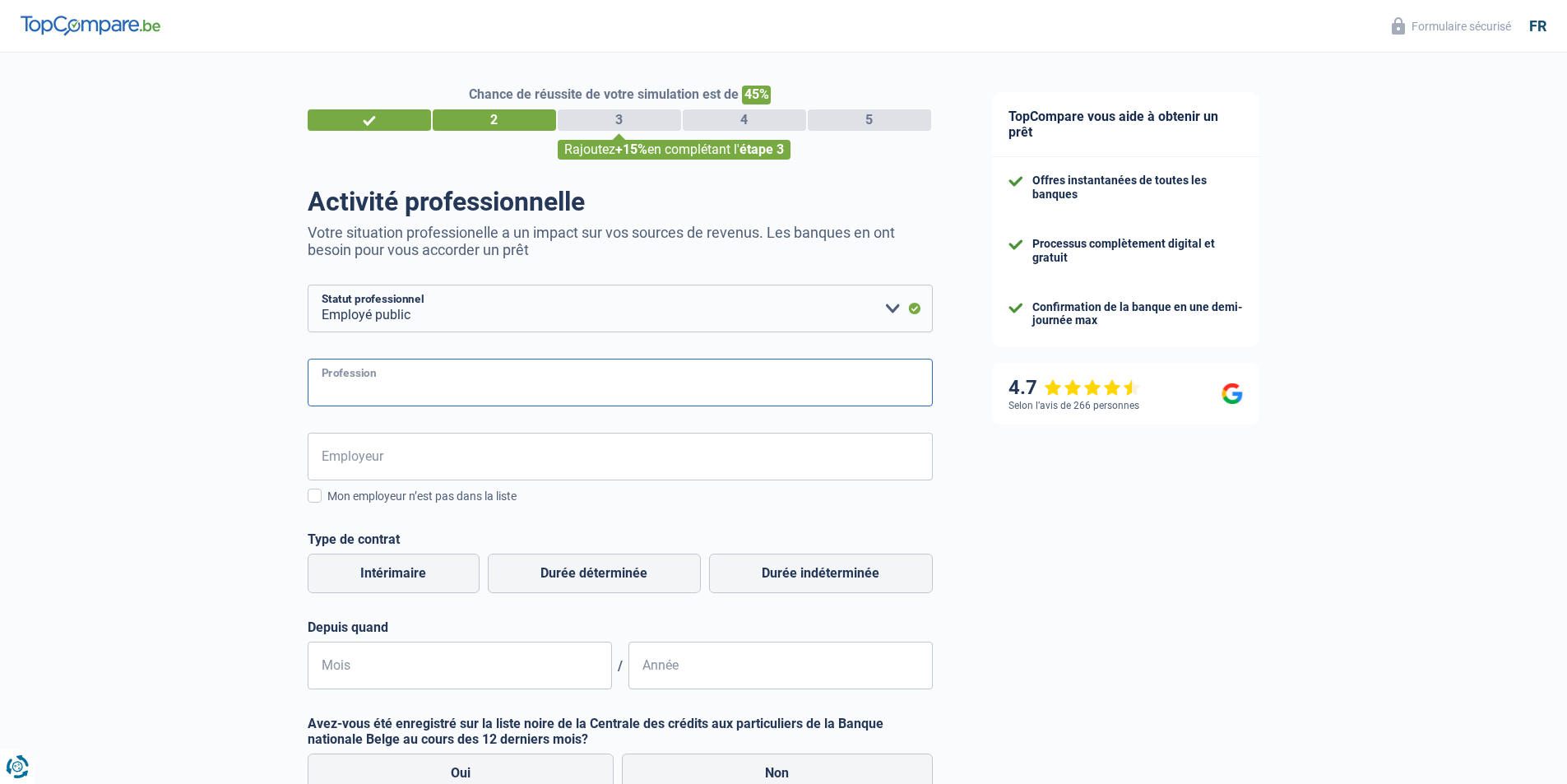
click at [516, 390] on input "Profession" at bounding box center [620, 382] width 626 height 48
click at [525, 465] on input "Employeur" at bounding box center [620, 456] width 626 height 48
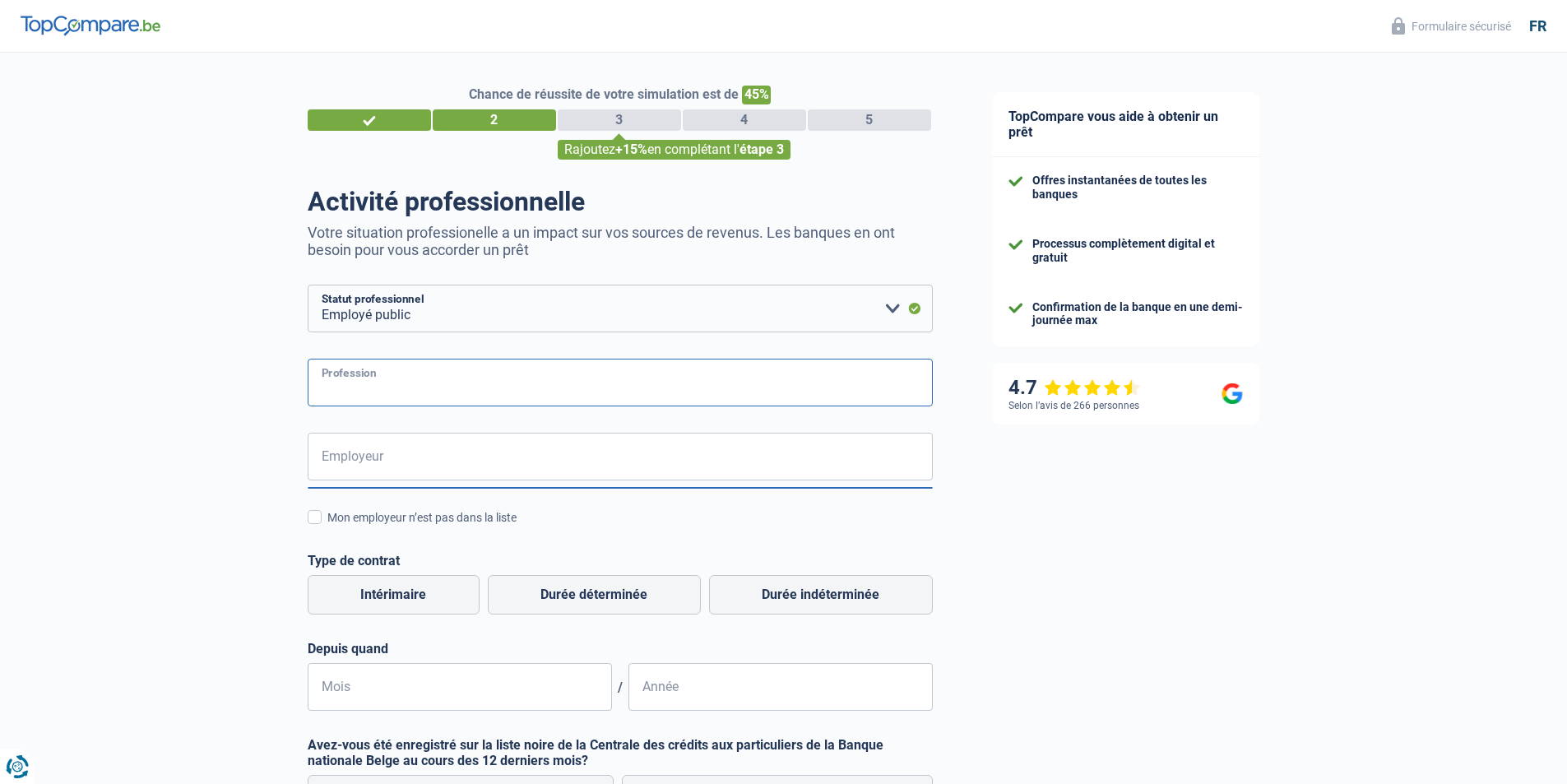
click at [514, 388] on input "Profession" at bounding box center [620, 382] width 626 height 48
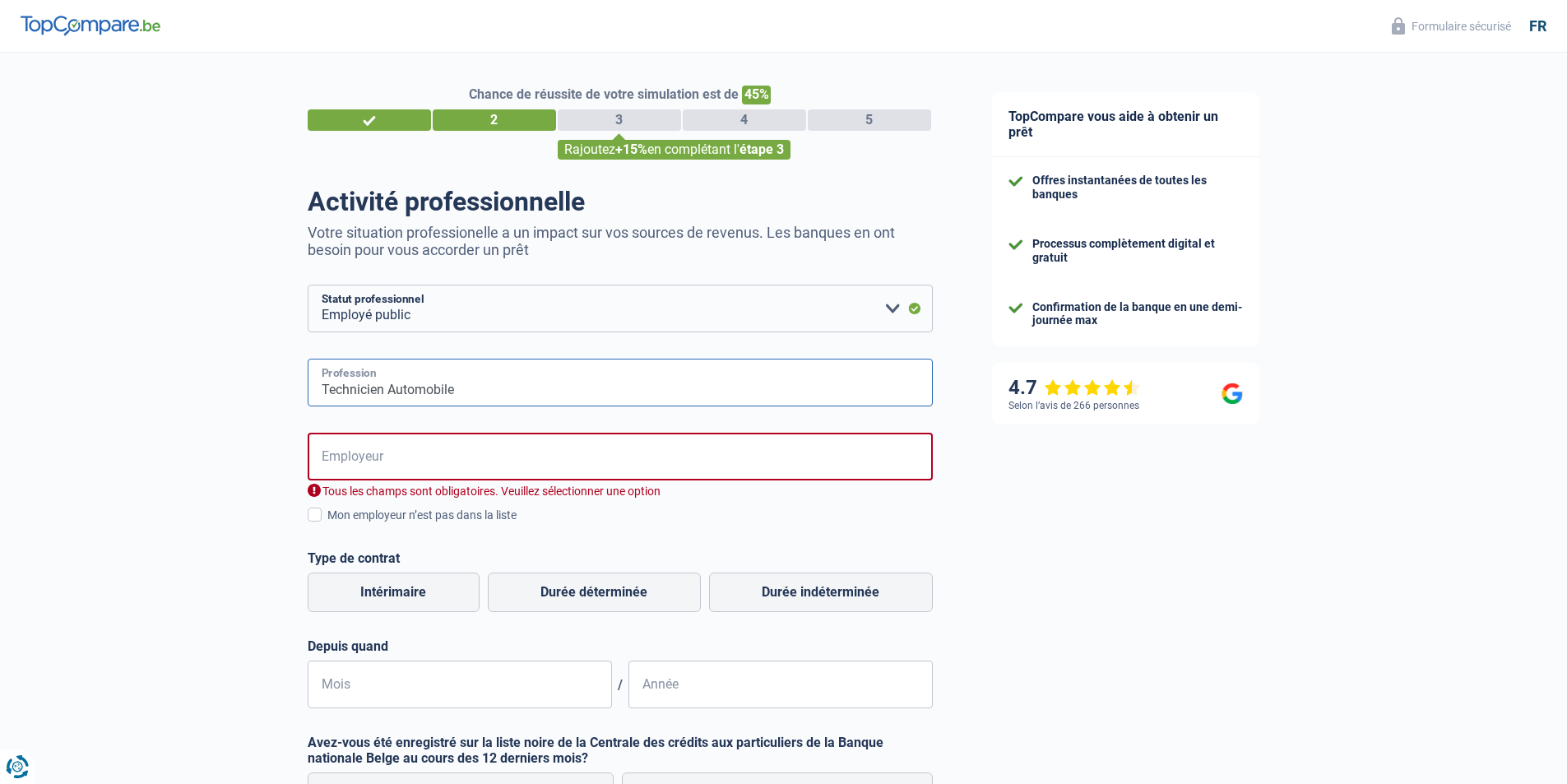
type input "Technicien Automobile"
click at [426, 464] on input "Employeur" at bounding box center [620, 456] width 626 height 48
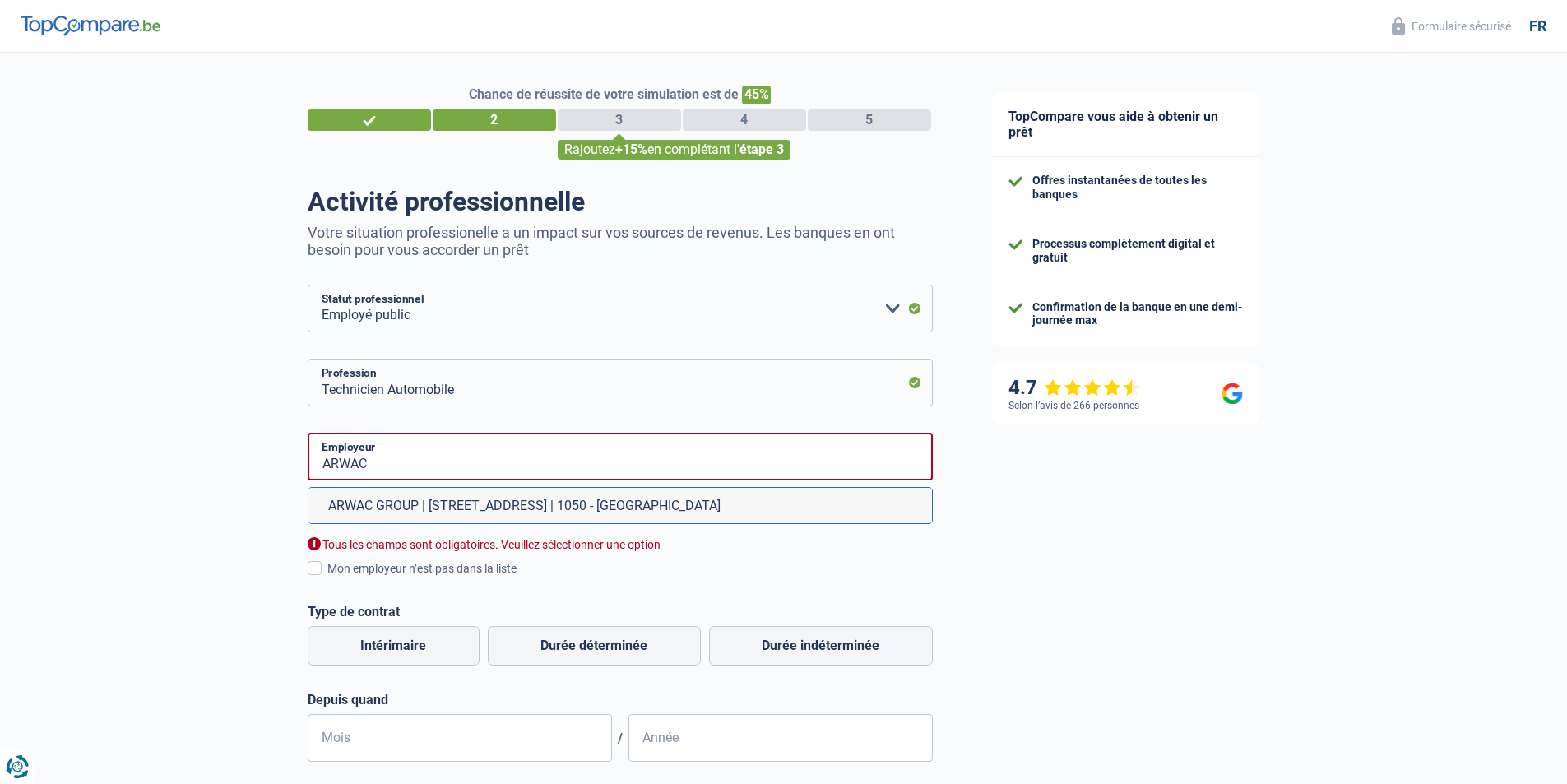
click at [461, 511] on li "ARWAC GROUP | [STREET_ADDRESS] | 1050 - [GEOGRAPHIC_DATA]" at bounding box center [620, 505] width 624 height 35
click at [461, 511] on div "ARWAC Employeur ARWAC GROUP | [GEOGRAPHIC_DATA], 61-65 | 1050 - Ixelles Tous le…" at bounding box center [620, 597] width 626 height 329
type input "ARWAC GROUP | [STREET_ADDRESS] | 1050 - [GEOGRAPHIC_DATA]"
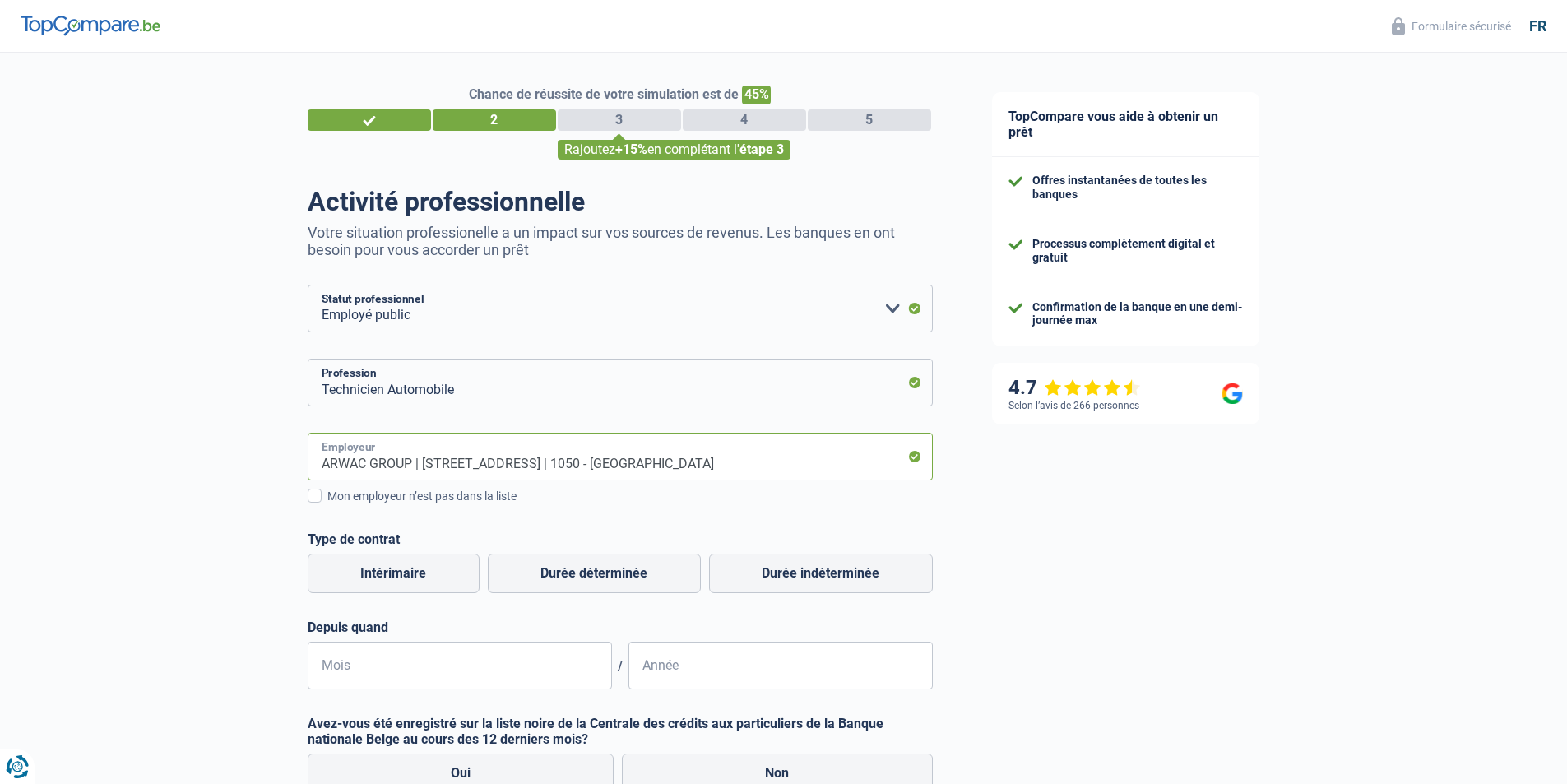
click at [598, 457] on input "ARWAC GROUP | [STREET_ADDRESS] | 1050 - [GEOGRAPHIC_DATA]" at bounding box center [620, 456] width 626 height 48
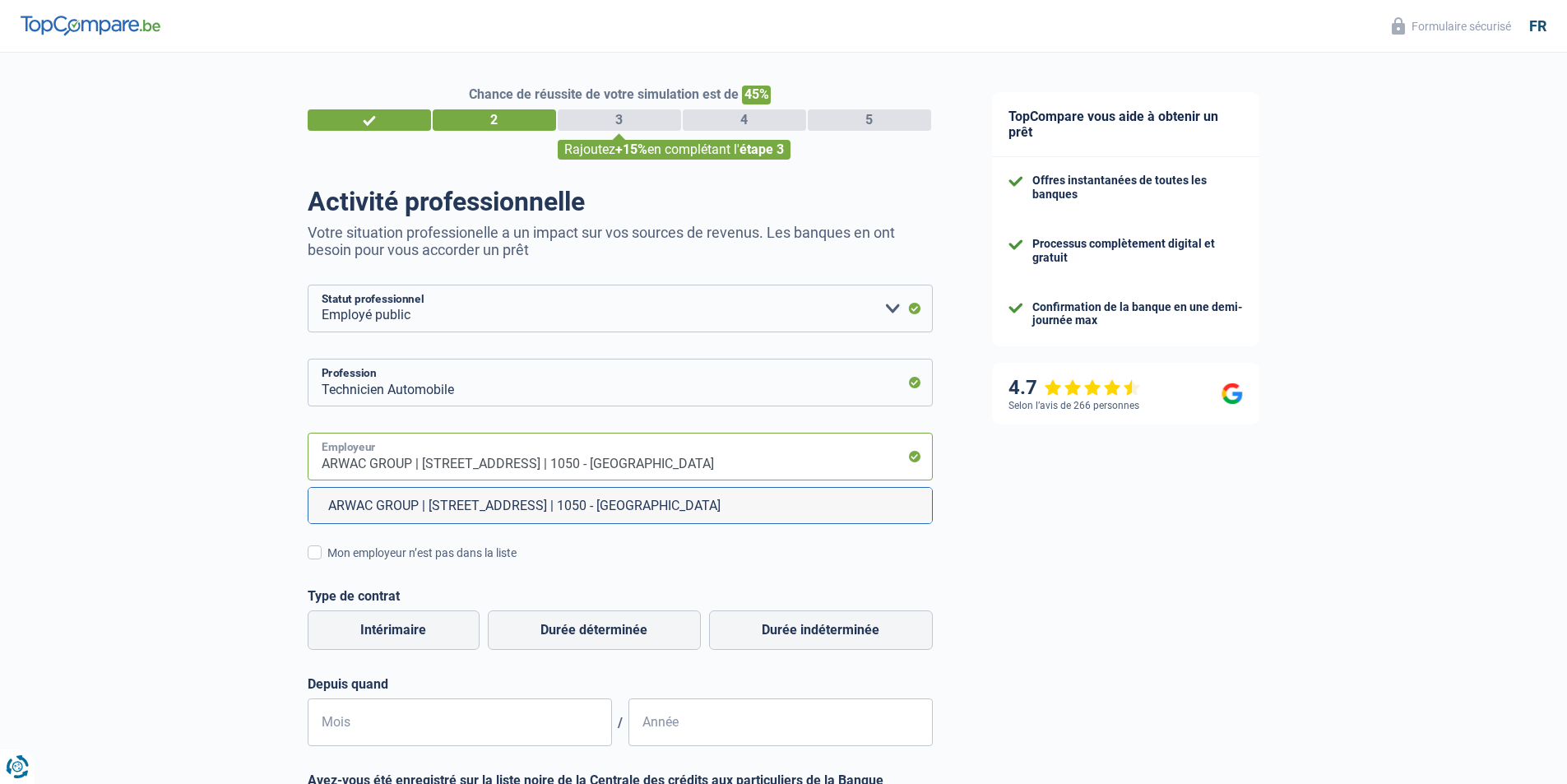
click at [650, 476] on input "ARWAC GROUP | [STREET_ADDRESS] | 1050 - [GEOGRAPHIC_DATA]" at bounding box center [620, 456] width 626 height 48
click at [616, 554] on div "Mon employeur n’est pas dans la liste" at bounding box center [630, 553] width 606 height 17
click at [328, 562] on input "Mon employeur n’est pas dans la liste" at bounding box center [328, 562] width 0 height 0
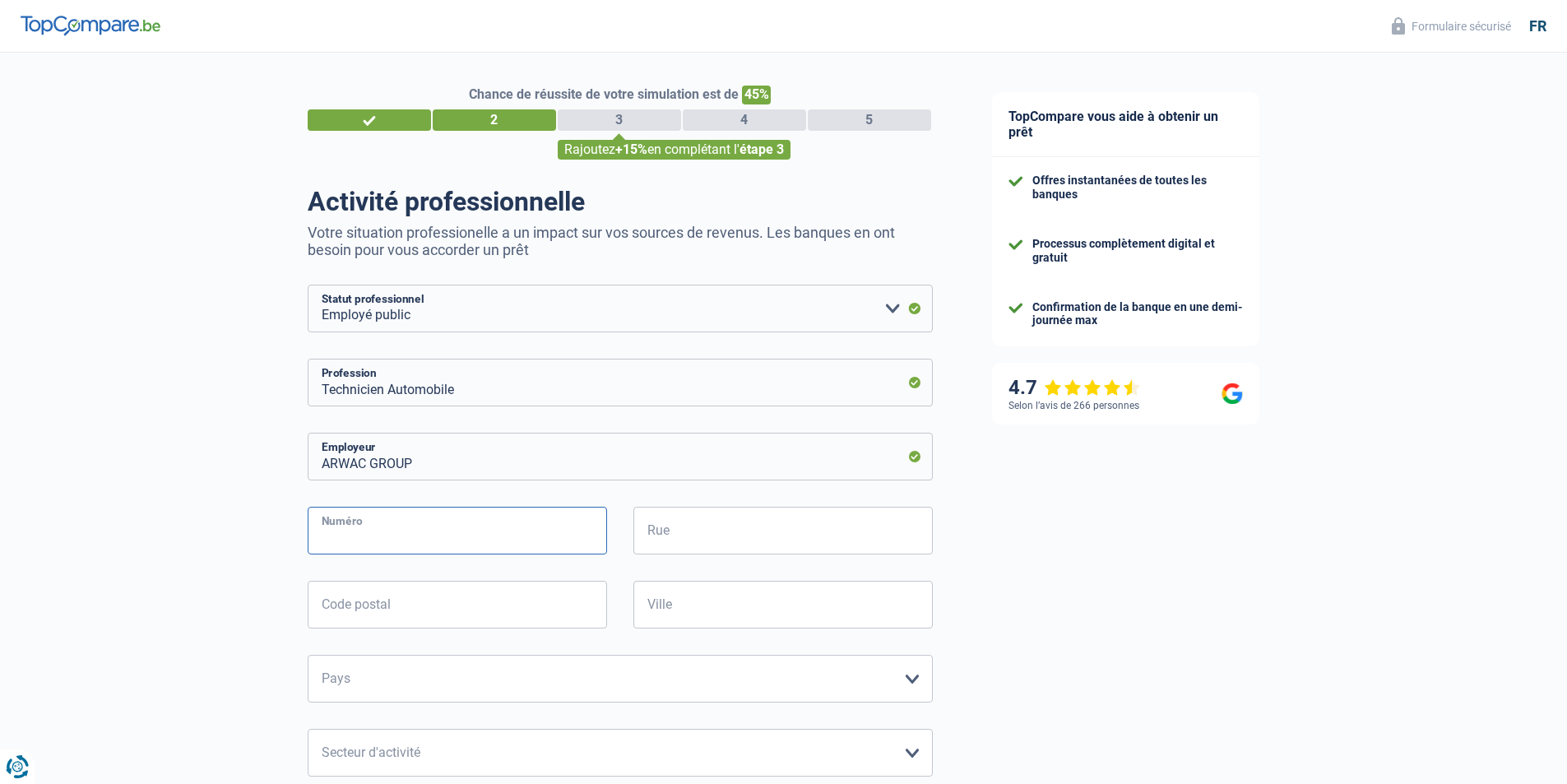
click at [468, 528] on input "Numéro" at bounding box center [458, 530] width 300 height 48
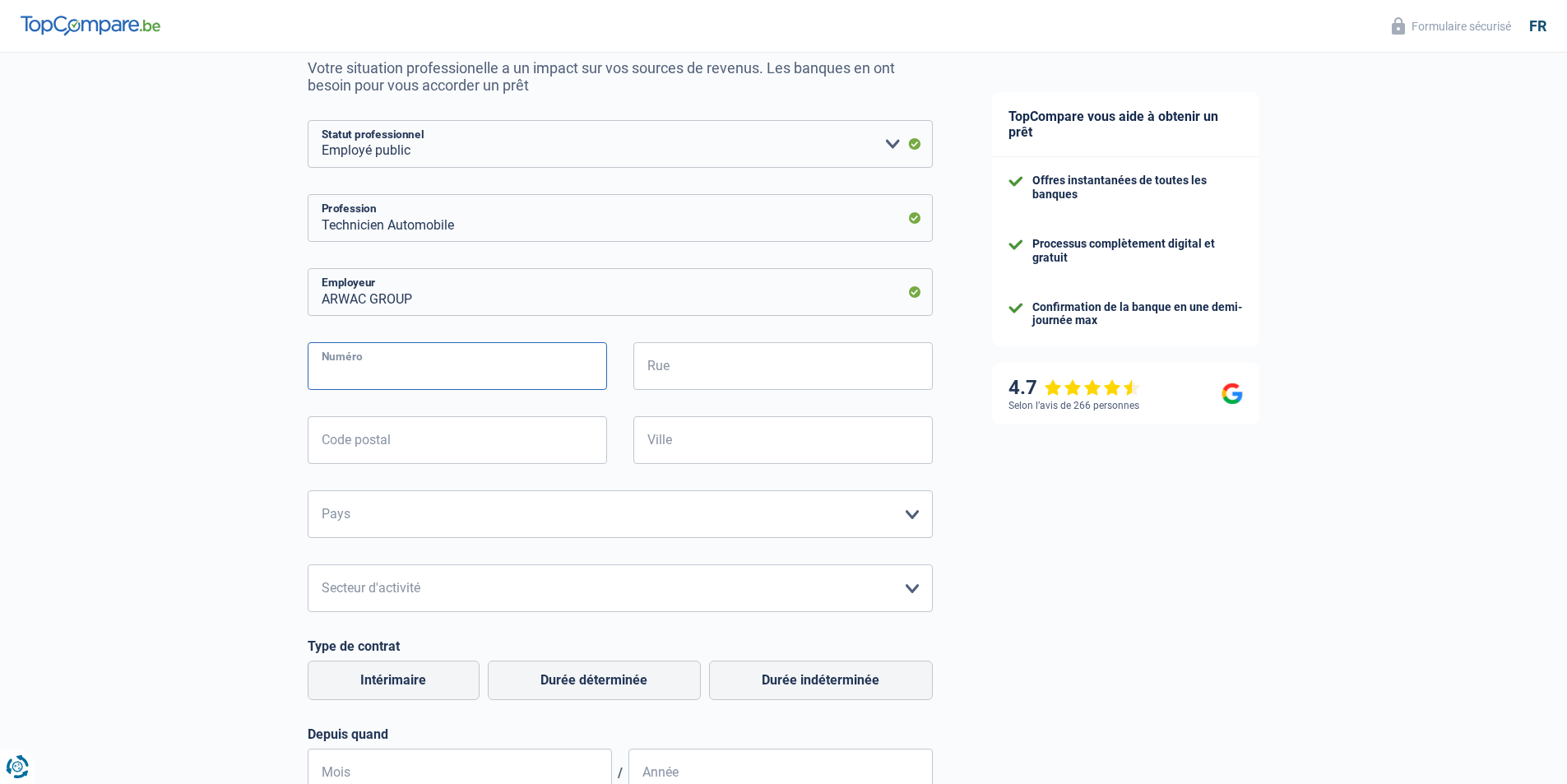
scroll to position [411, 0]
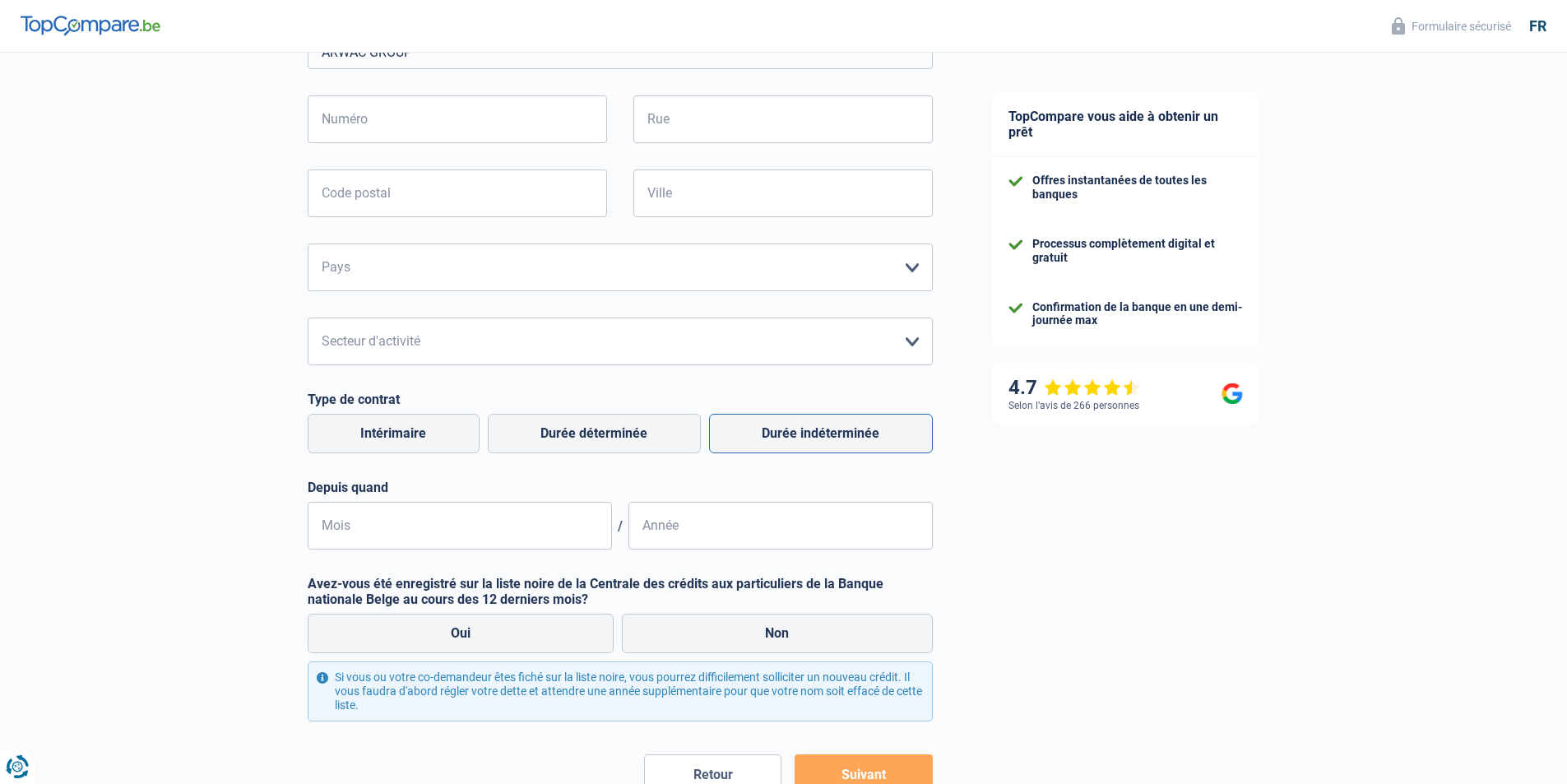
click at [790, 441] on label "Durée indéterminée" at bounding box center [821, 434] width 224 height 40
click at [790, 441] on input "Durée indéterminée" at bounding box center [821, 434] width 224 height 40
radio input "true"
click at [668, 642] on label "Non" at bounding box center [777, 633] width 311 height 40
click at [668, 642] on input "Non" at bounding box center [777, 633] width 311 height 40
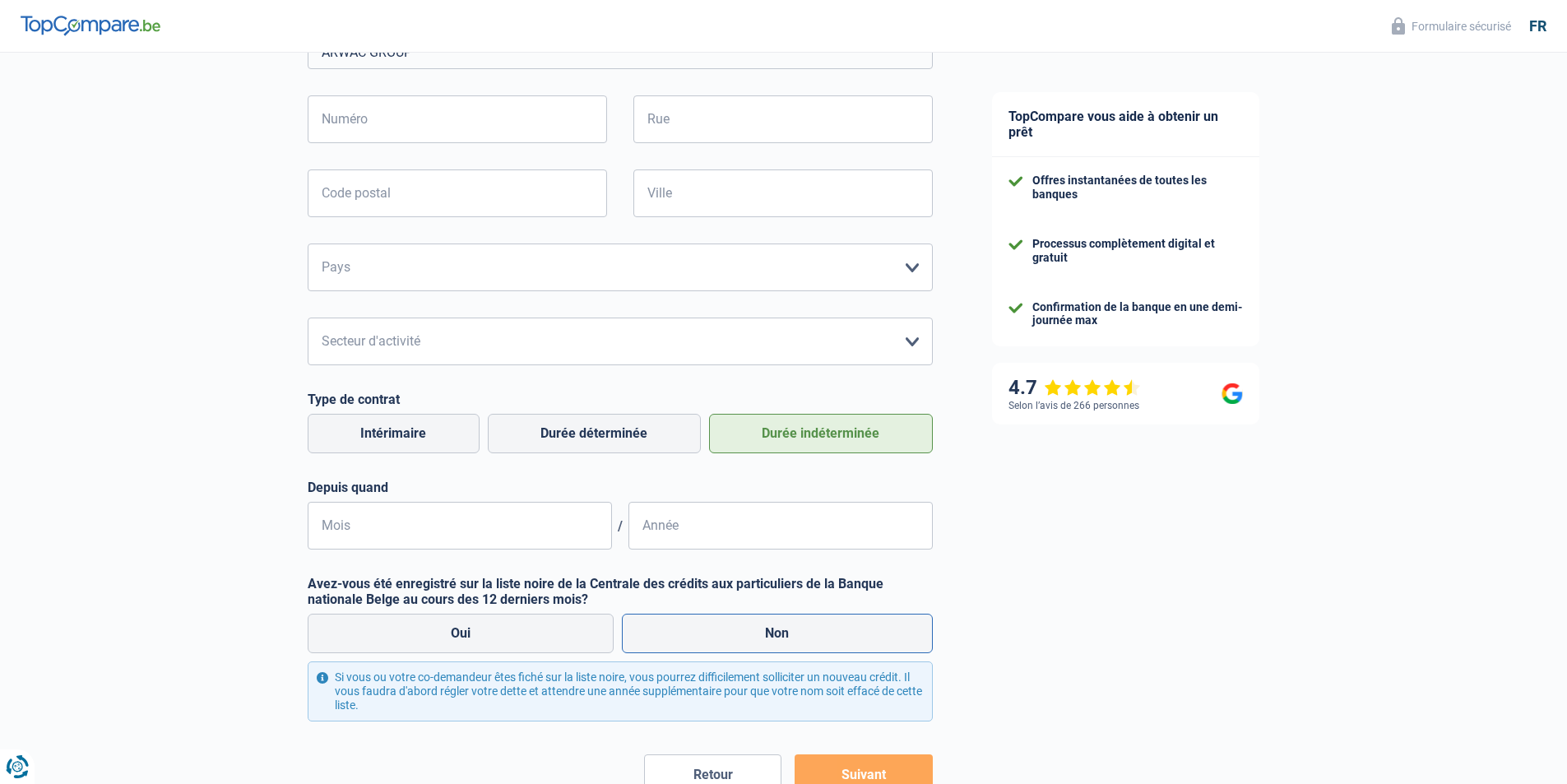
radio input "true"
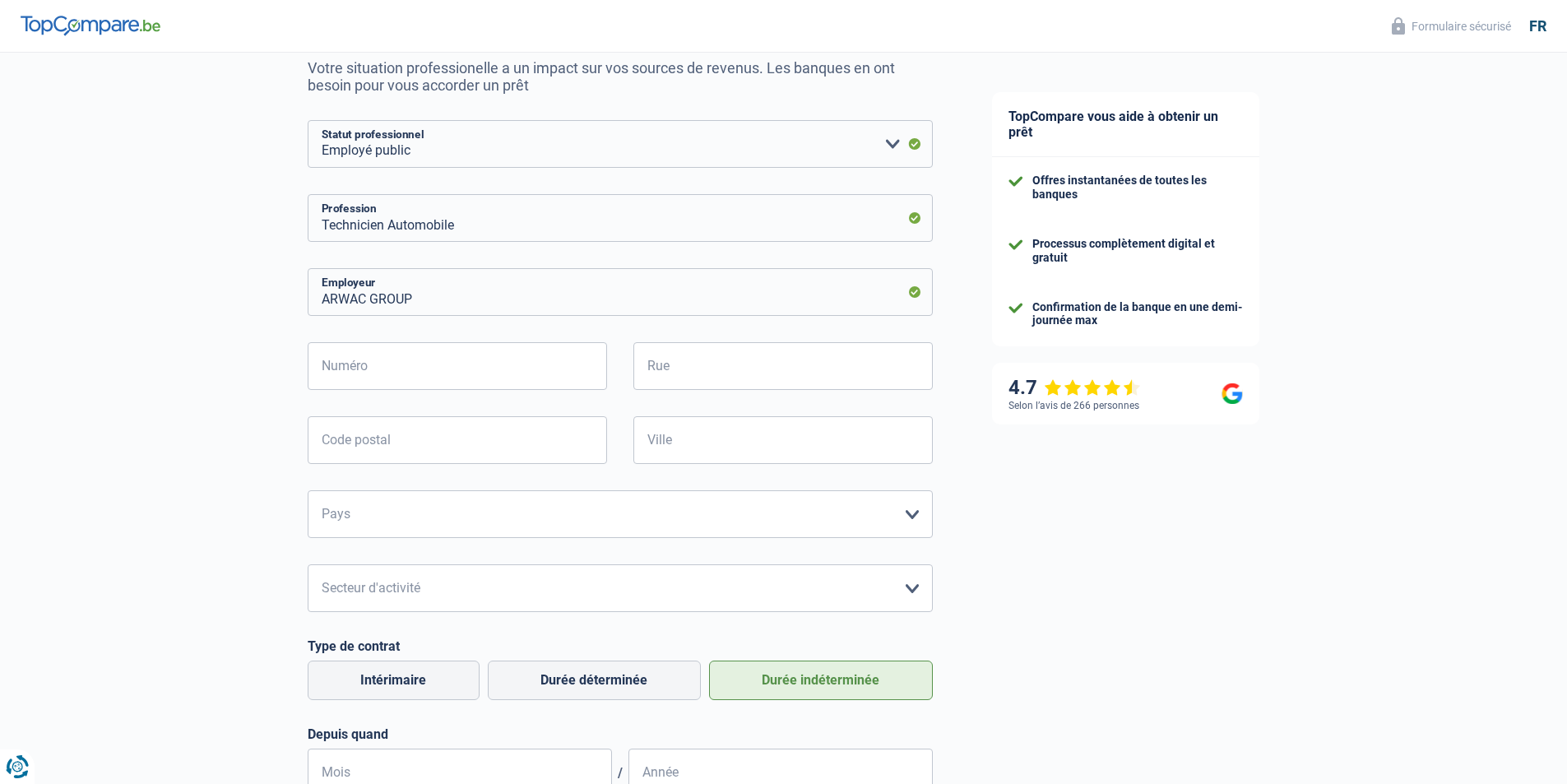
scroll to position [329, 0]
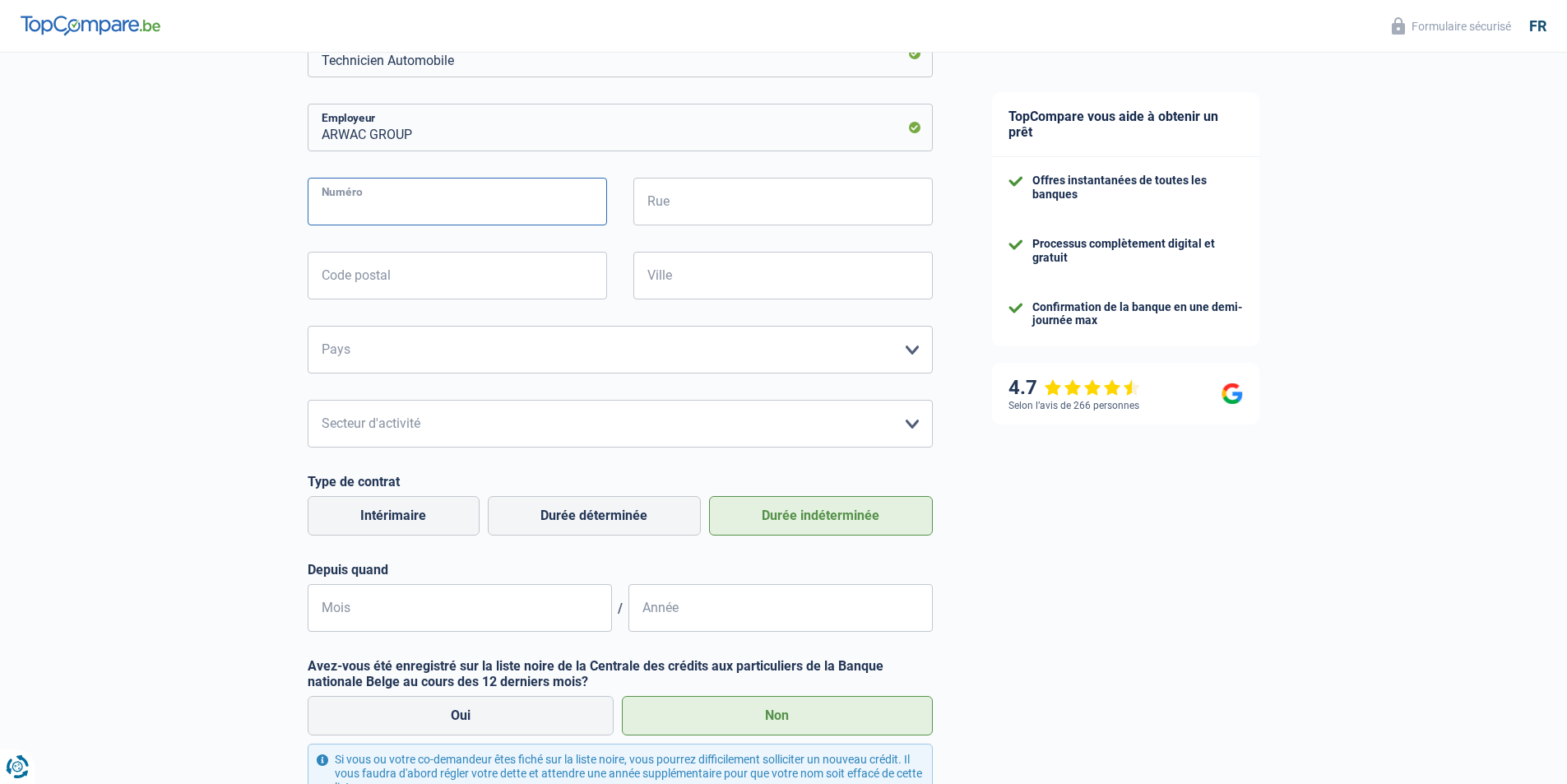
click at [518, 196] on input "Numéro" at bounding box center [458, 201] width 300 height 48
paste input "Zone3, [STREET_ADDRESS]"
type input "Zone3, [STREET_ADDRESS]"
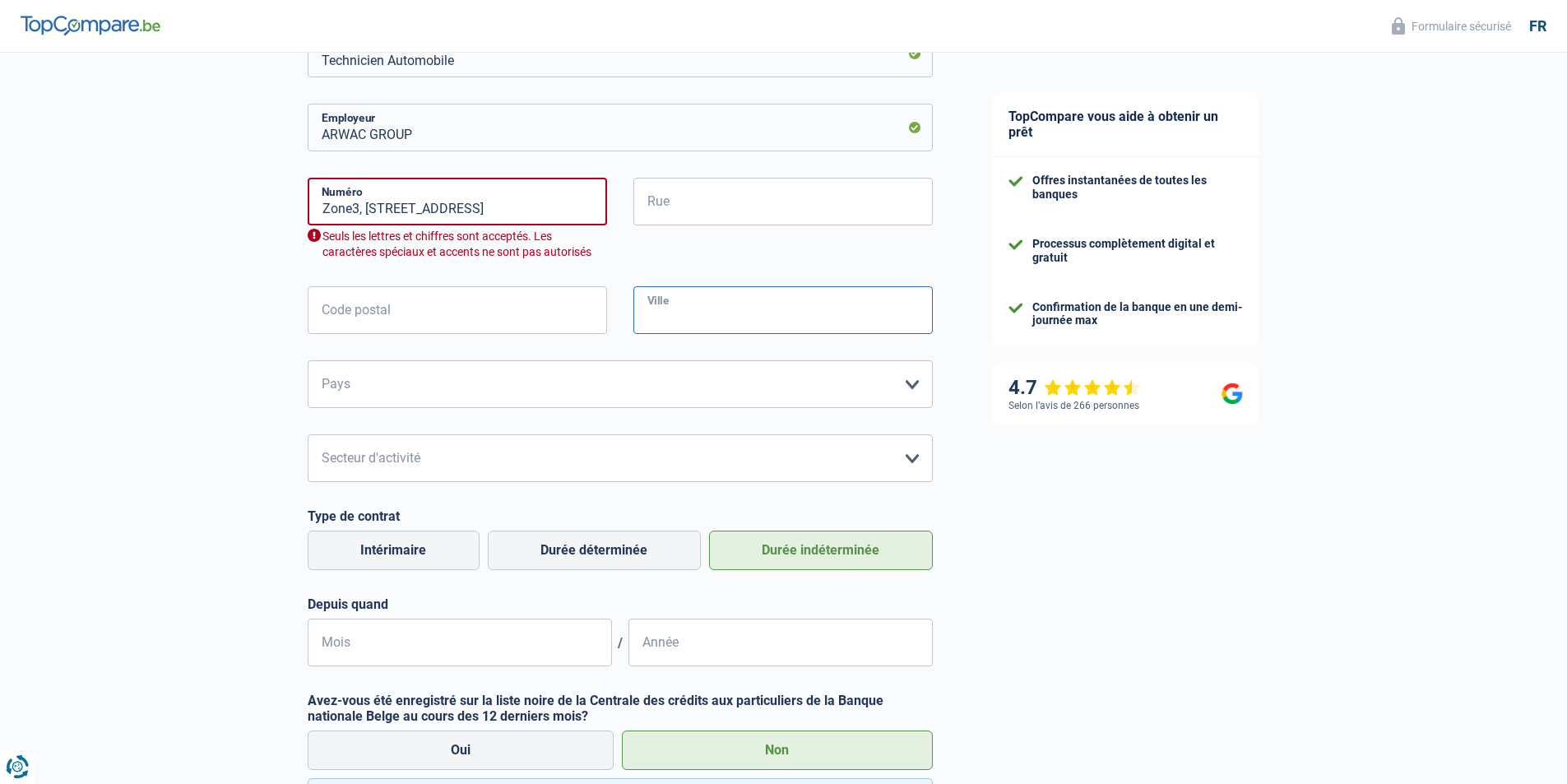
click at [792, 277] on div "Zone3, Doornveld 146, 1731 Asse Numéro Seuls les lettres et chiffres sont accep…" at bounding box center [620, 293] width 626 height 230
type input "a"
type input "ASSE"
click at [468, 312] on input "Code postal" at bounding box center [458, 309] width 300 height 48
type input "1731"
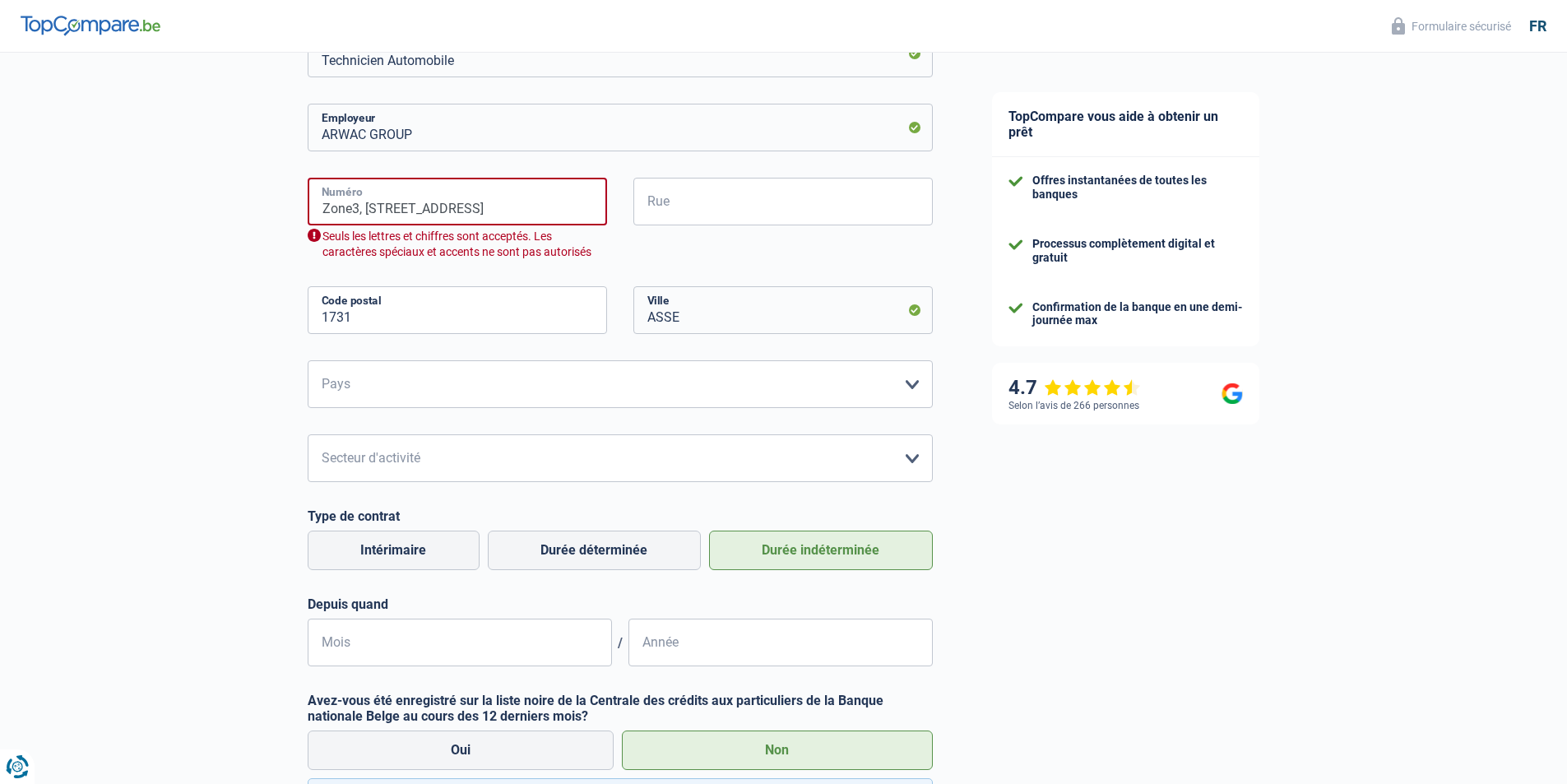
click at [571, 203] on input "Zone3, [STREET_ADDRESS]" at bounding box center [458, 201] width 300 height 48
type input "[STREET_ADDRESS]"
click at [747, 200] on input "Rue" at bounding box center [784, 201] width 300 height 48
type input "d"
click at [423, 206] on input "[STREET_ADDRESS]" at bounding box center [458, 201] width 300 height 48
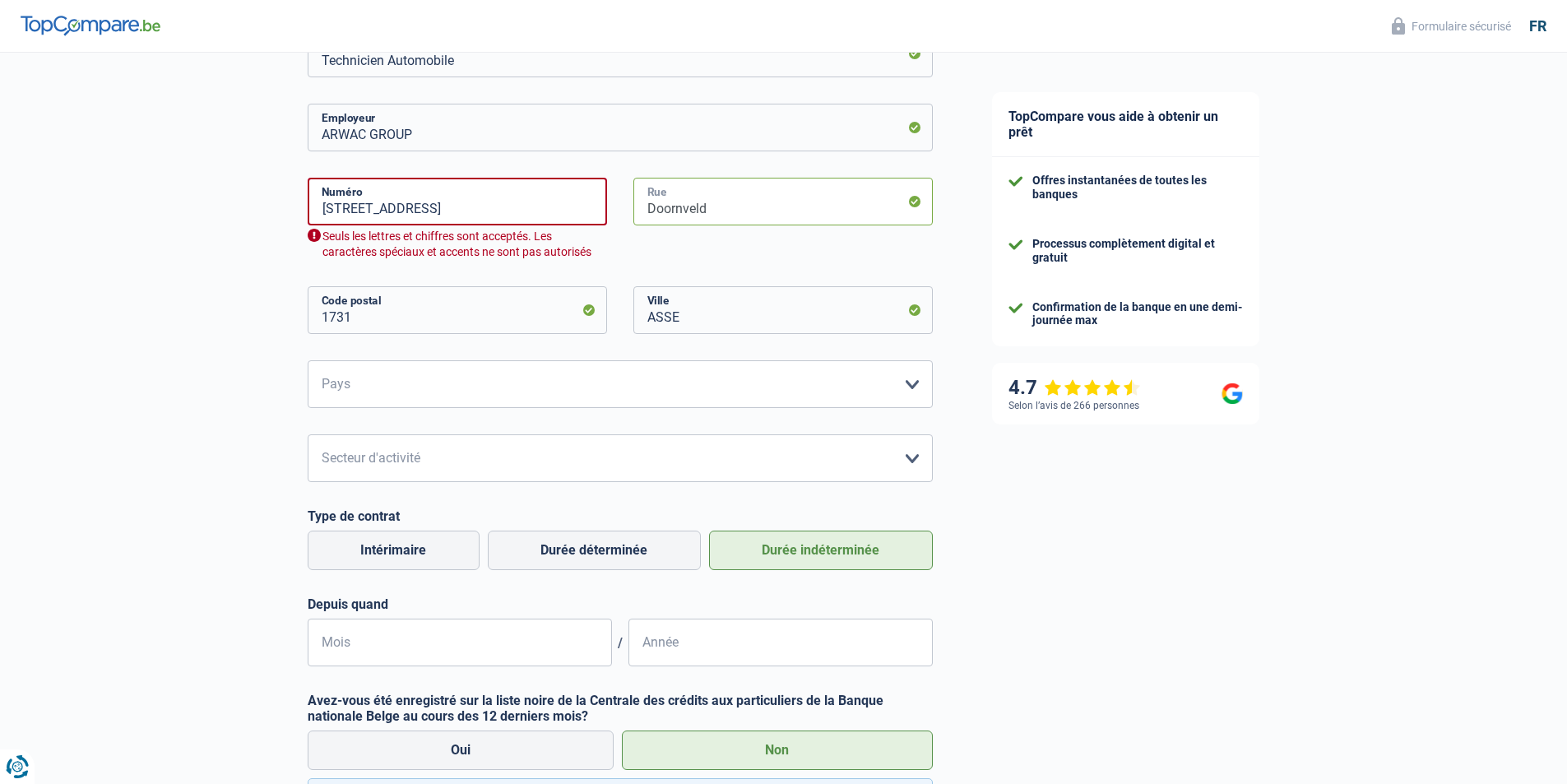
click at [731, 211] on input "Doornveld" at bounding box center [784, 201] width 300 height 48
click at [730, 211] on input "Doornveld" at bounding box center [784, 201] width 300 height 48
type input "Doornveld, Zone 3"
drag, startPoint x: 429, startPoint y: 208, endPoint x: 344, endPoint y: 204, distance: 85.1
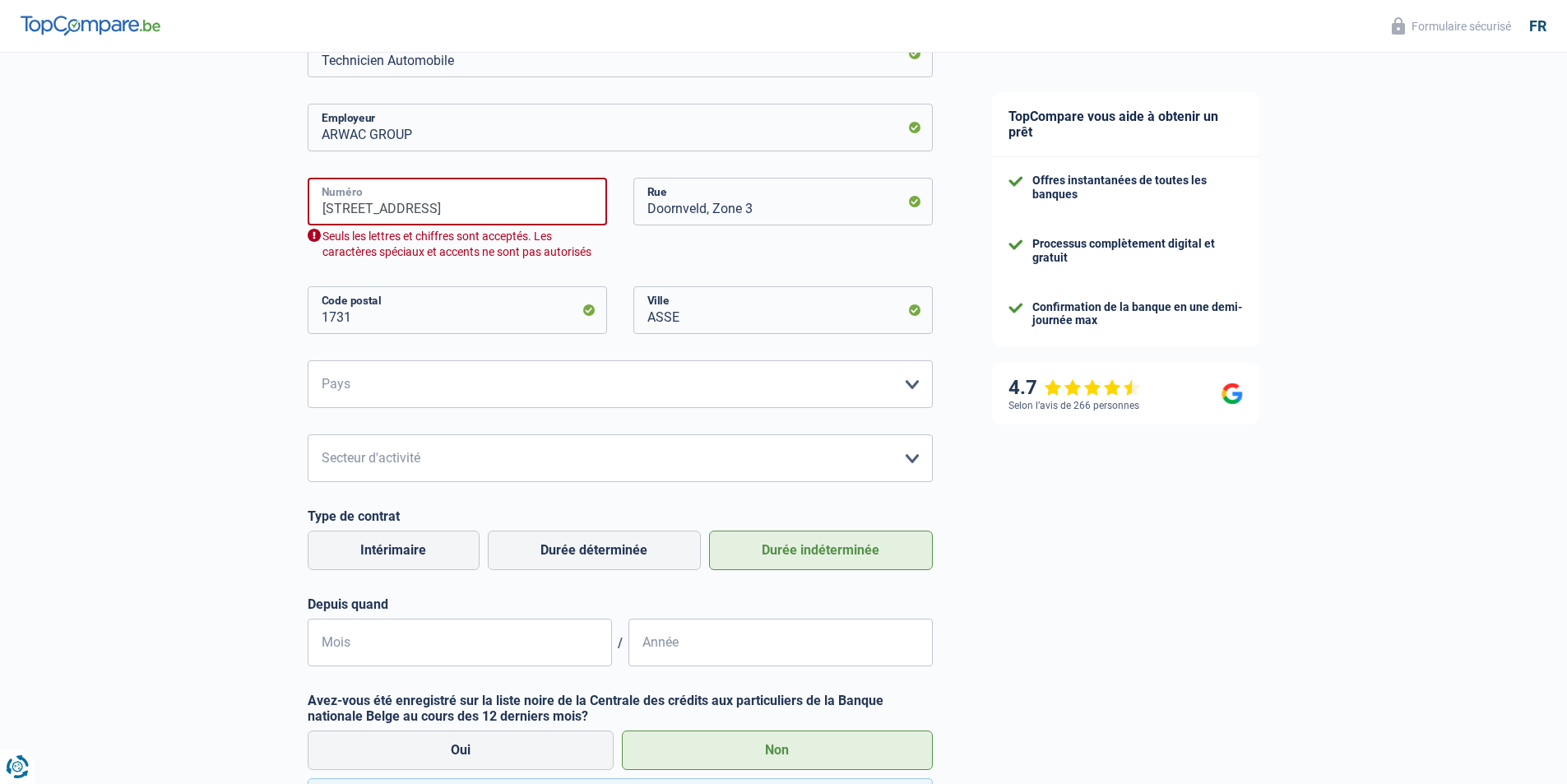
click at [345, 206] on input "[STREET_ADDRESS]" at bounding box center [458, 201] width 300 height 48
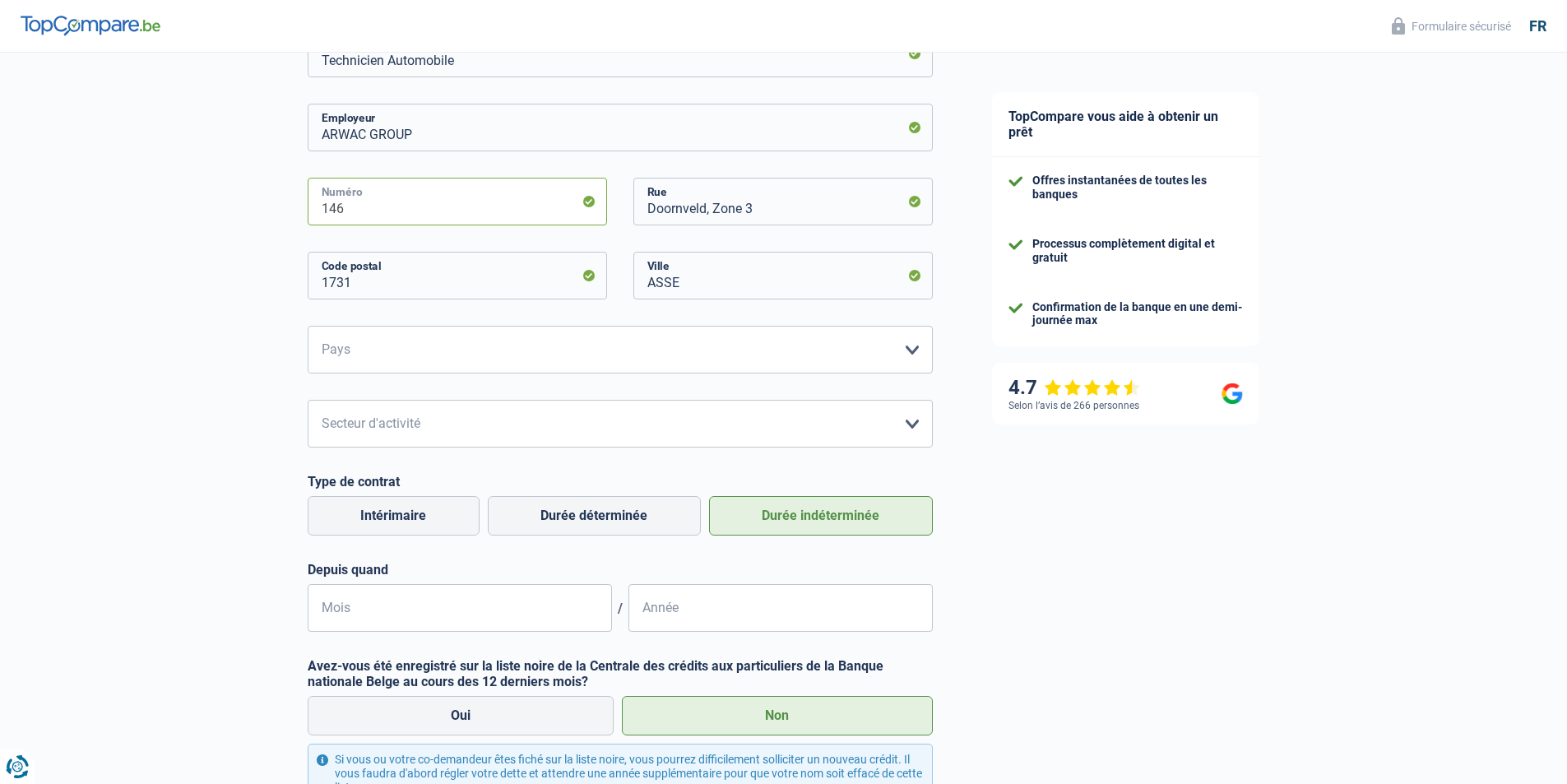
type input "146"
click at [825, 347] on select "[GEOGRAPHIC_DATA] [GEOGRAPHIC_DATA] [GEOGRAPHIC_DATA] [GEOGRAPHIC_DATA] [GEOGRA…" at bounding box center [620, 349] width 626 height 48
select select "BE"
click at [308, 328] on select "[GEOGRAPHIC_DATA] [GEOGRAPHIC_DATA] [GEOGRAPHIC_DATA] [GEOGRAPHIC_DATA] [GEOGRA…" at bounding box center [620, 349] width 626 height 48
click at [747, 429] on select "Agriculture/Pêche Industrie Horeca Courier/Fitness/Taxi Construction Banques/As…" at bounding box center [620, 423] width 626 height 48
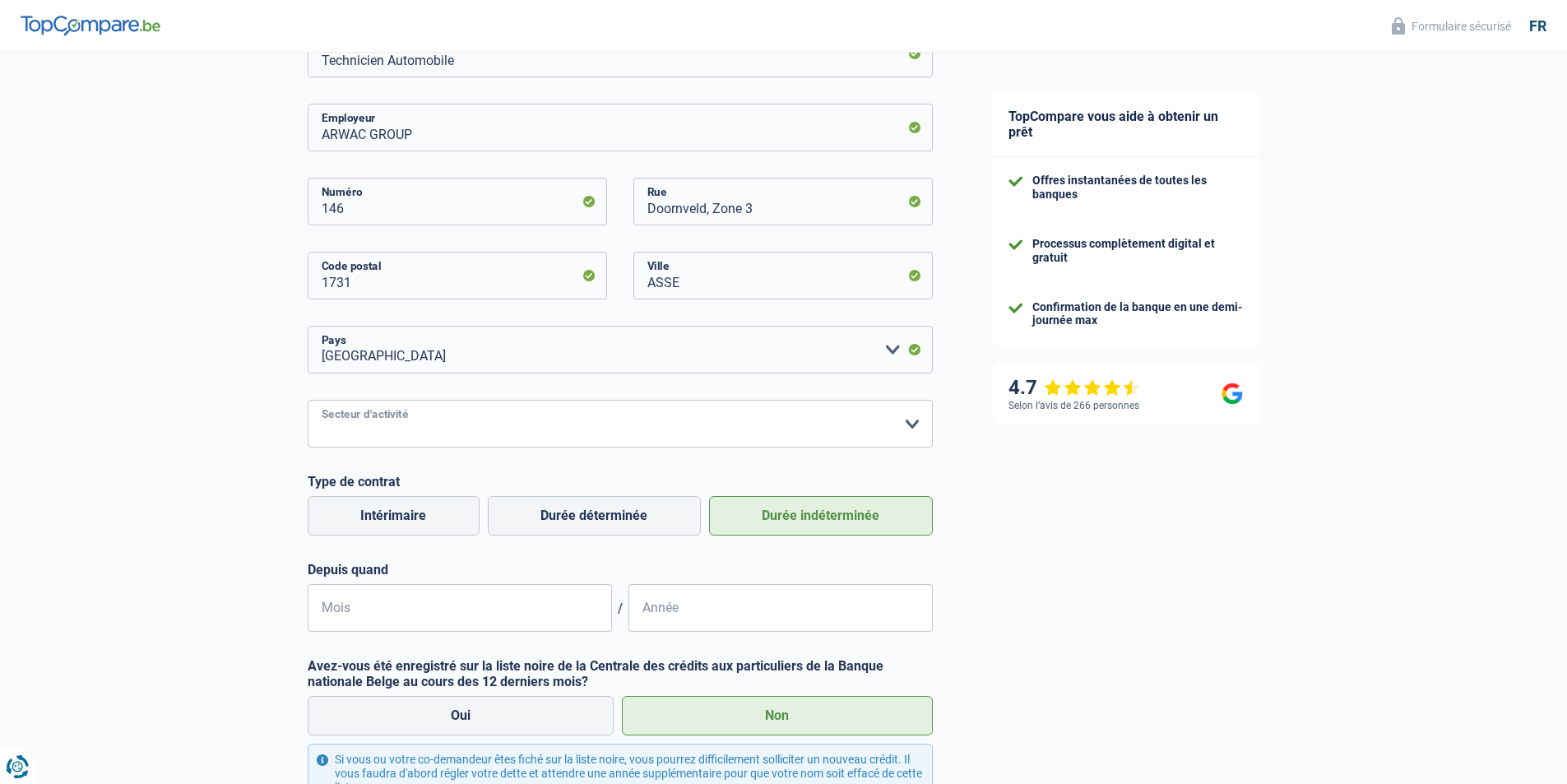
click at [308, 401] on select "Agriculture/Pêche Industrie Horeca Courier/Fitness/Taxi Construction Banques/As…" at bounding box center [620, 423] width 626 height 48
click at [458, 425] on select "Agriculture/Pêche Industrie Horeca Courier/Fitness/Taxi Construction Banques/As…" at bounding box center [620, 423] width 626 height 48
select select "smallCompanies"
click at [308, 401] on select "Agriculture/Pêche Industrie Horeca Courier/Fitness/Taxi Construction Banques/As…" at bounding box center [620, 423] width 626 height 48
click at [529, 612] on input "Mois" at bounding box center [459, 607] width 304 height 48
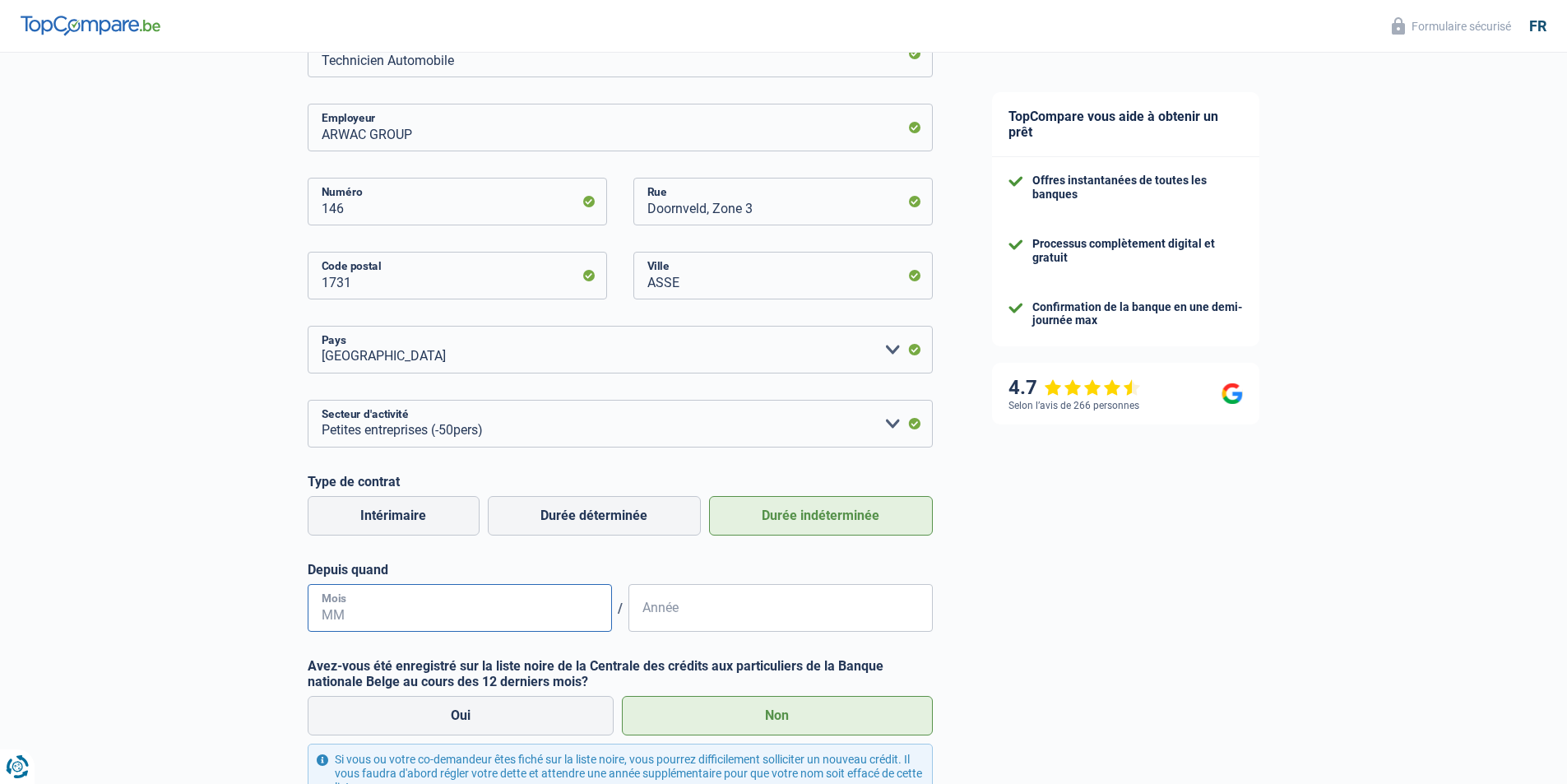
scroll to position [494, 0]
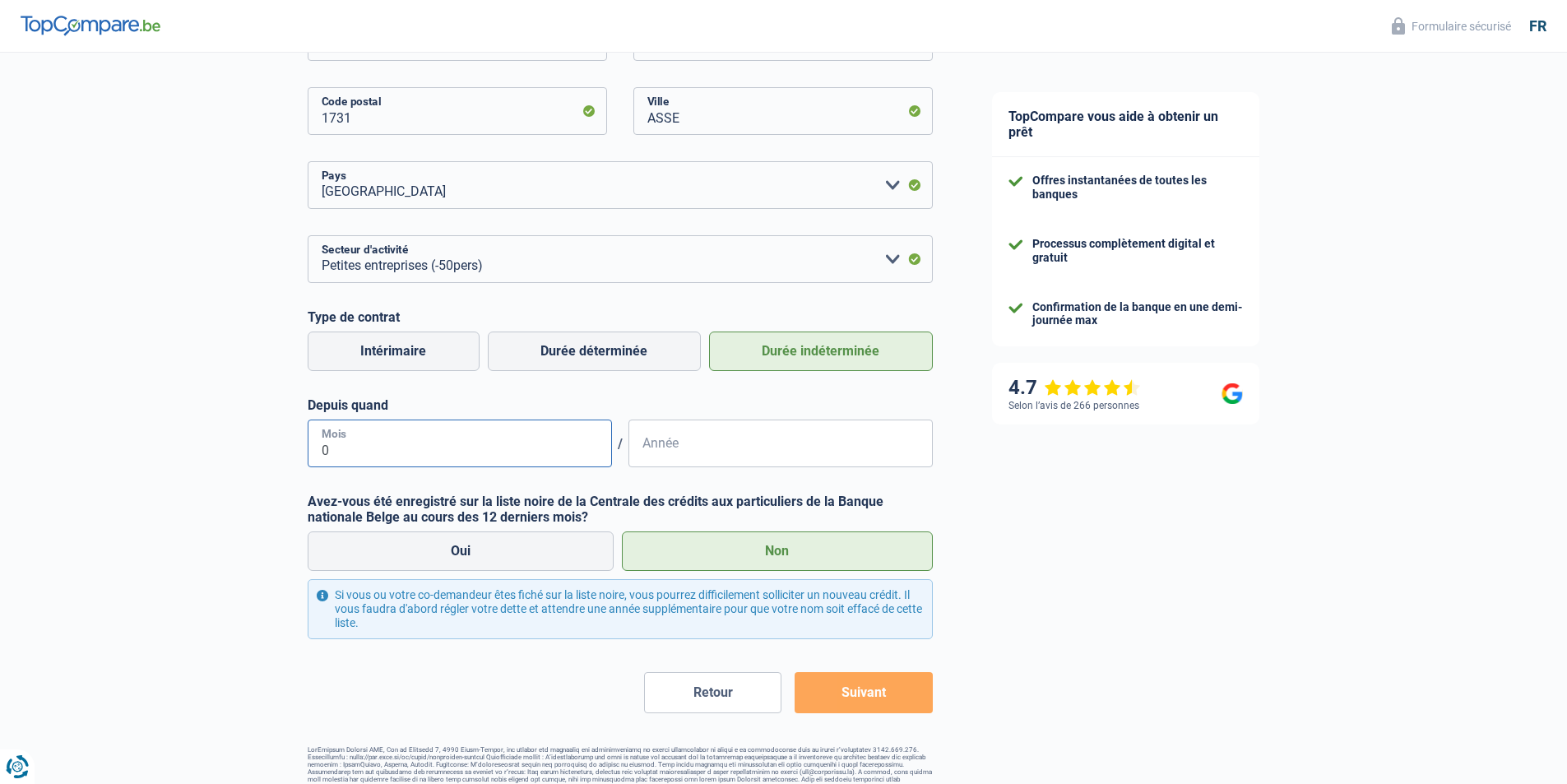
type input "03"
type input "2022"
click at [828, 700] on button "Suivant" at bounding box center [862, 691] width 137 height 41
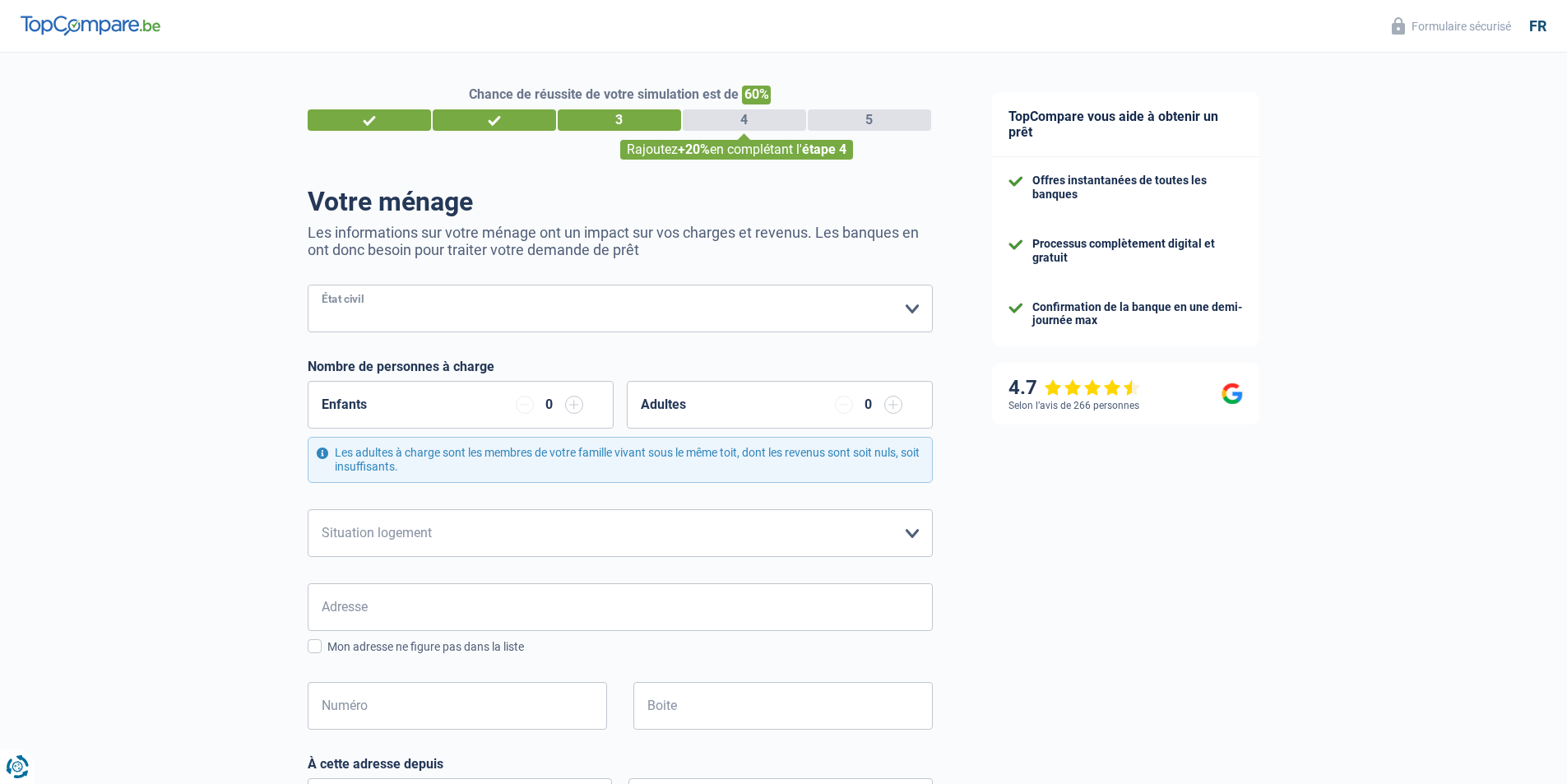
click at [612, 304] on select "[PERSON_NAME](e) Cohabitant(e) légal(e) Divorcé(e) Veuf(ve) Séparé (de fait) Ve…" at bounding box center [620, 309] width 626 height 48
select select "cohabitation"
click at [308, 286] on select "[PERSON_NAME](e) Cohabitant(e) légal(e) Divorcé(e) Veuf(ve) Séparé (de fait) Ve…" at bounding box center [620, 309] width 626 height 48
click at [577, 400] on input "button" at bounding box center [575, 405] width 18 height 18
click at [531, 544] on select "Locataire Propriétaire avec prêt hypothécaire Propriétaire sans prêt hypothécai…" at bounding box center [620, 533] width 626 height 48
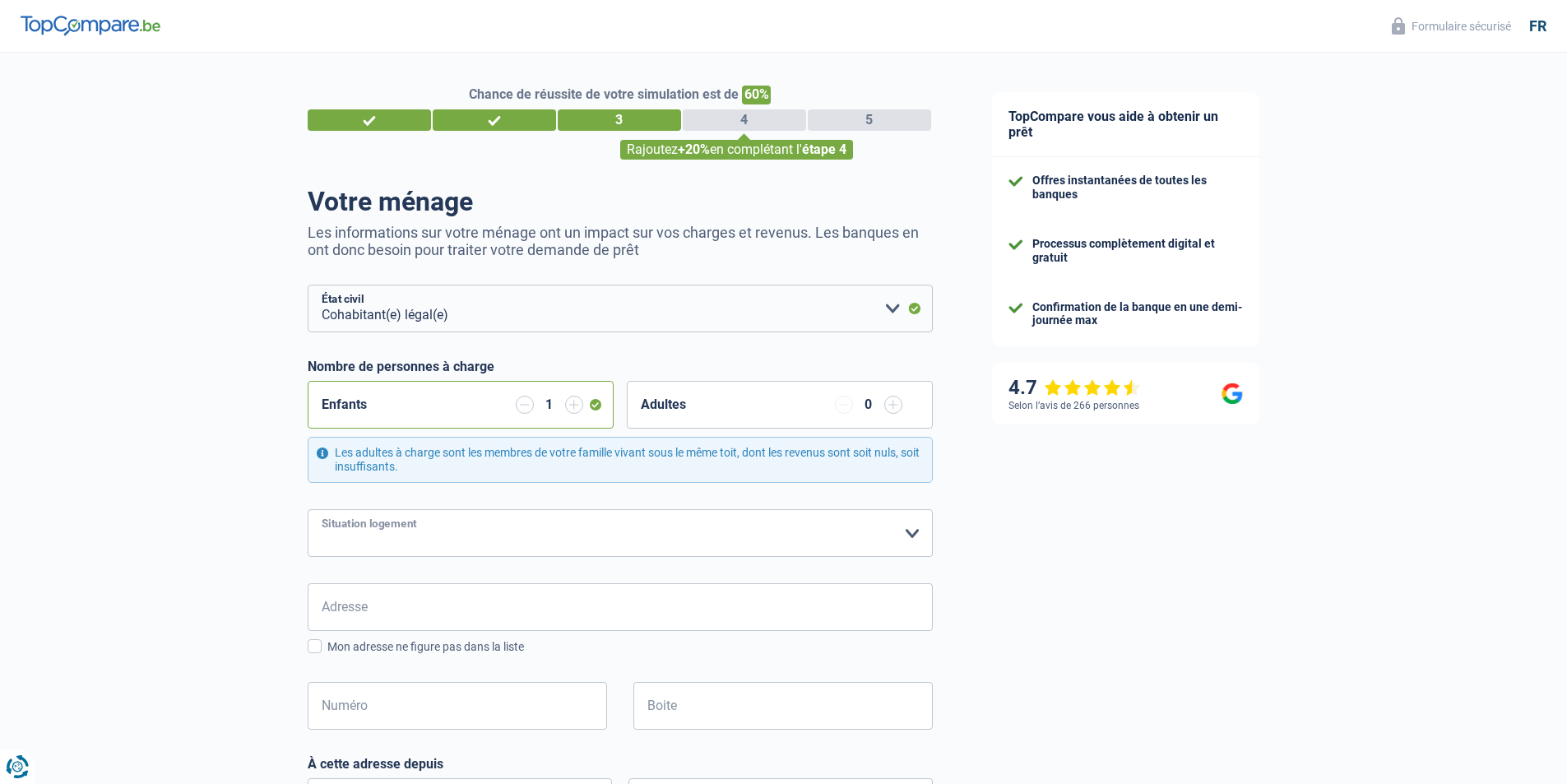
select select "rents"
click at [308, 510] on select "Locataire Propriétaire avec prêt hypothécaire Propriétaire sans prêt hypothécai…" at bounding box center [620, 533] width 626 height 48
click at [485, 596] on input "Adresse" at bounding box center [620, 607] width 626 height 48
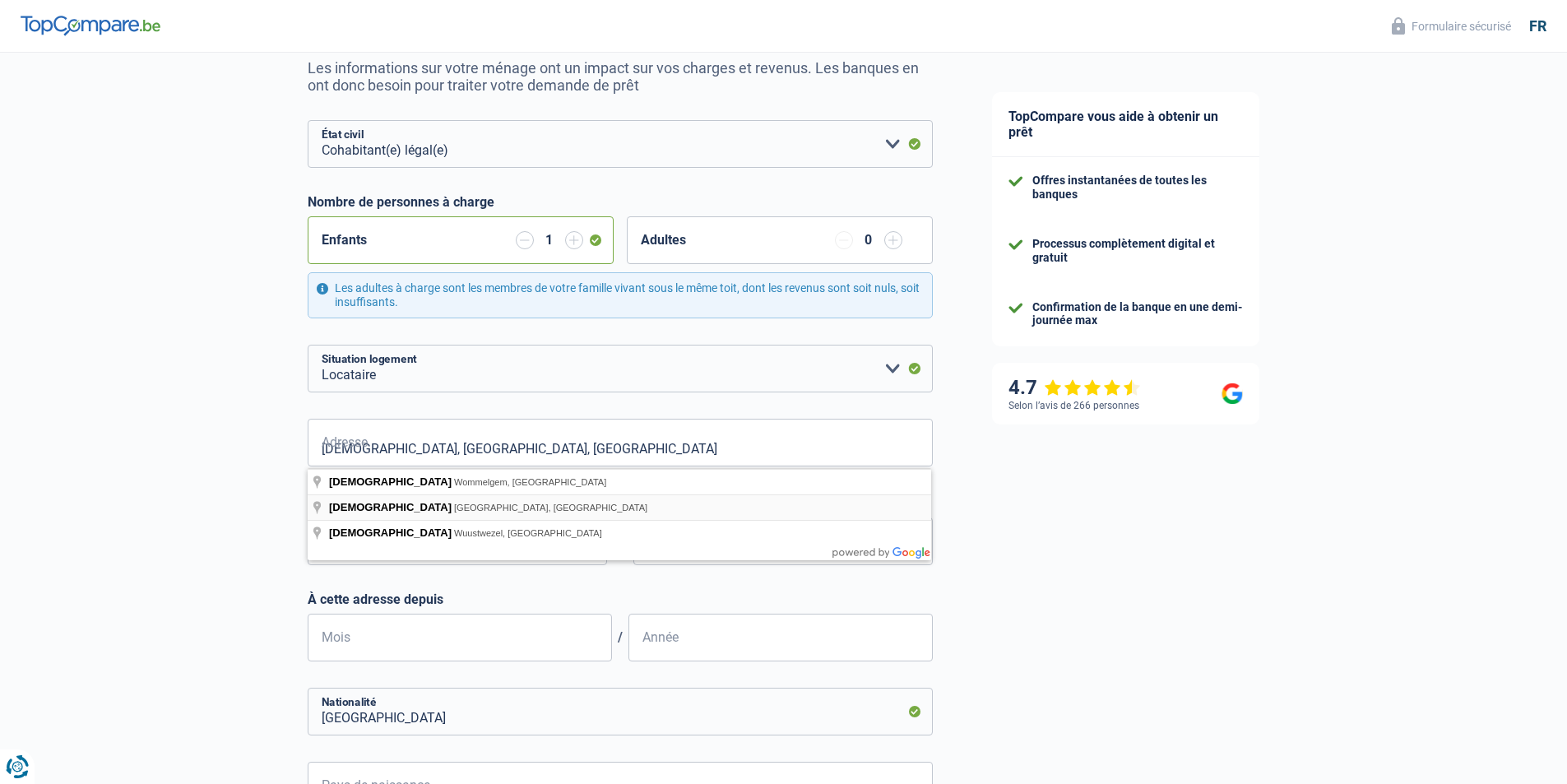
type input "[DEMOGRAPHIC_DATA][STREET_ADDRESS]"
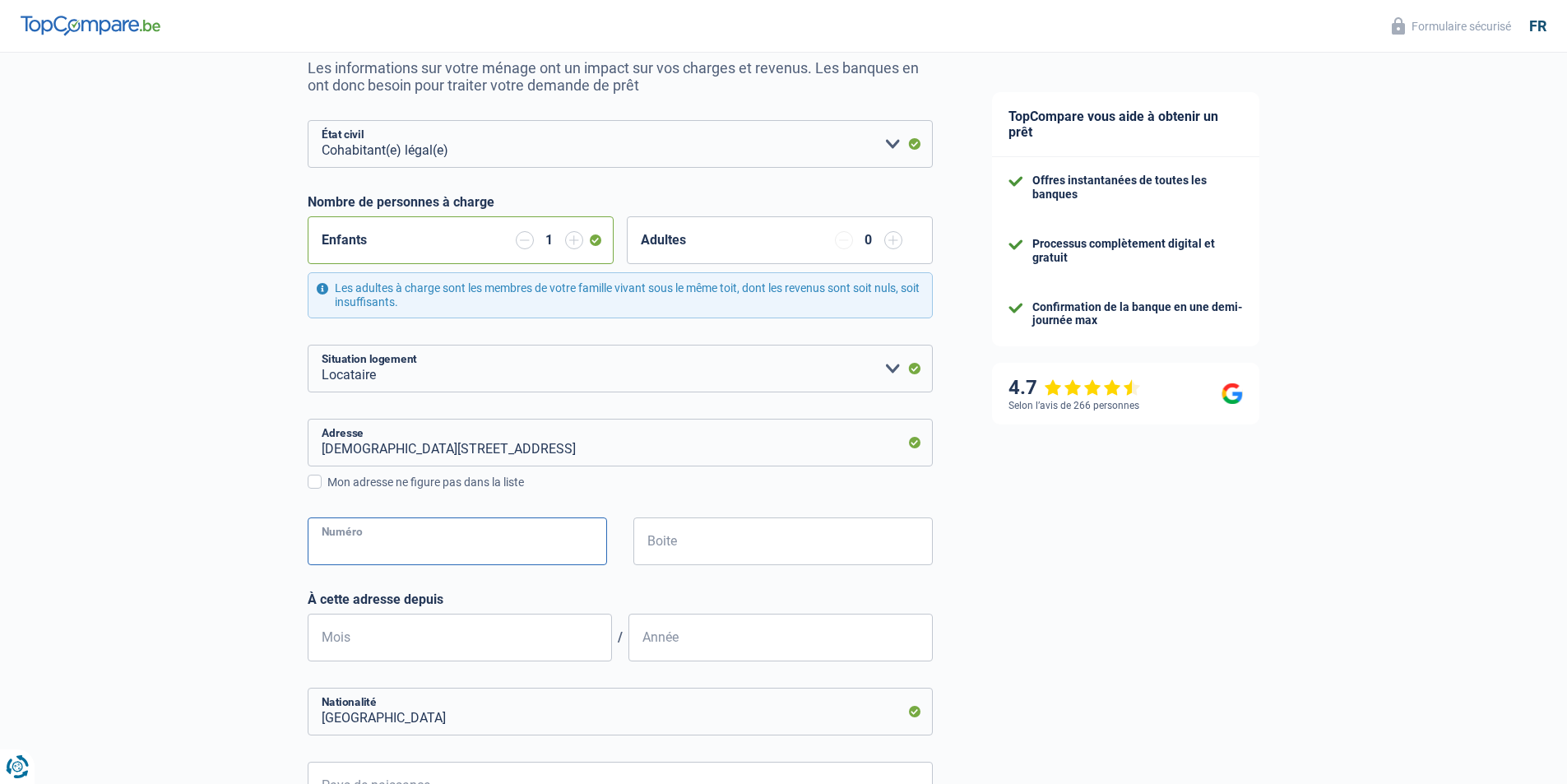
click at [421, 544] on input "Numéro" at bounding box center [458, 541] width 300 height 48
type input "6"
click at [686, 531] on input "Boite" at bounding box center [784, 541] width 300 height 48
type input "6"
click at [508, 632] on input "Mois" at bounding box center [459, 637] width 304 height 48
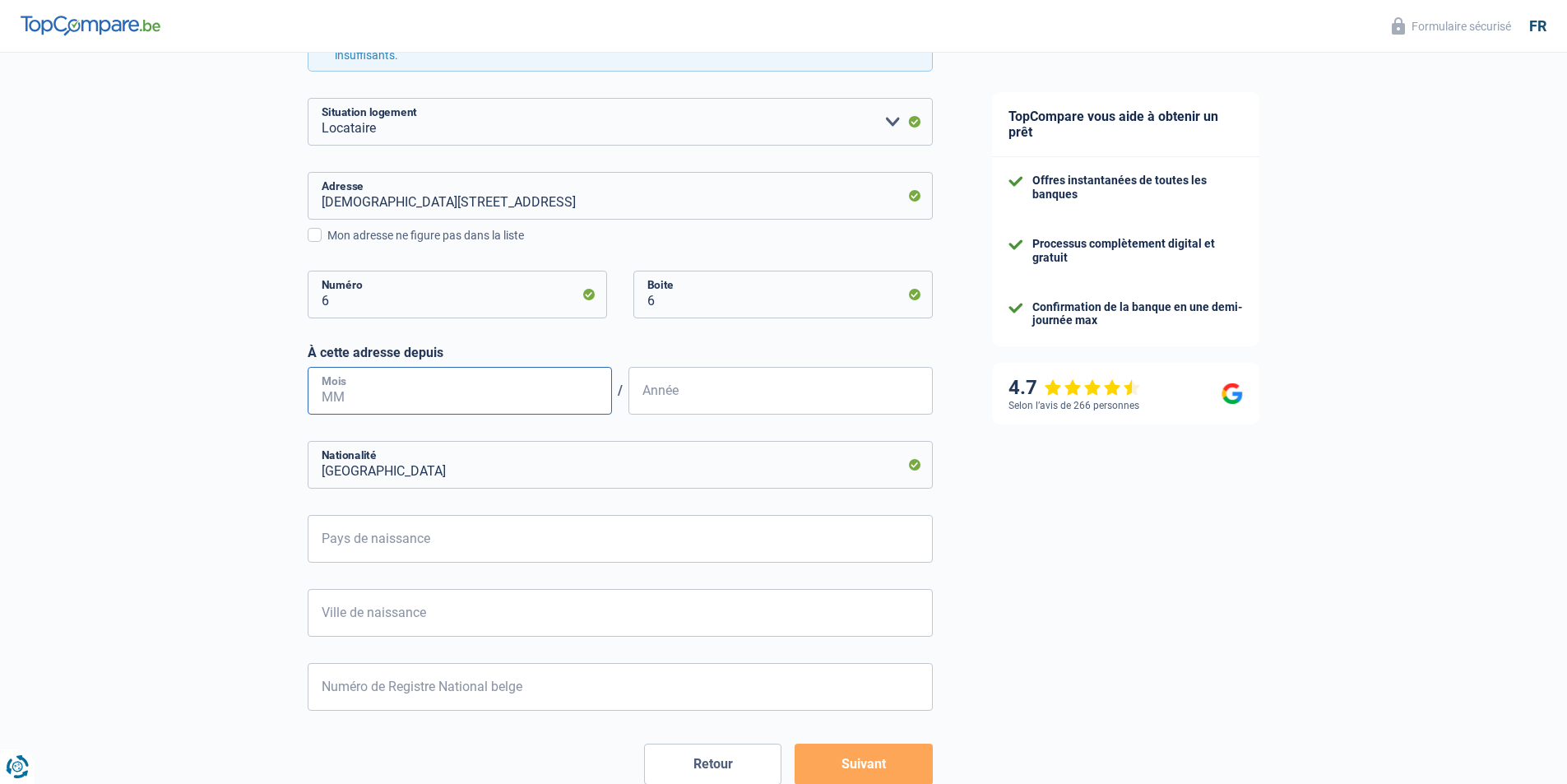
scroll to position [494, 0]
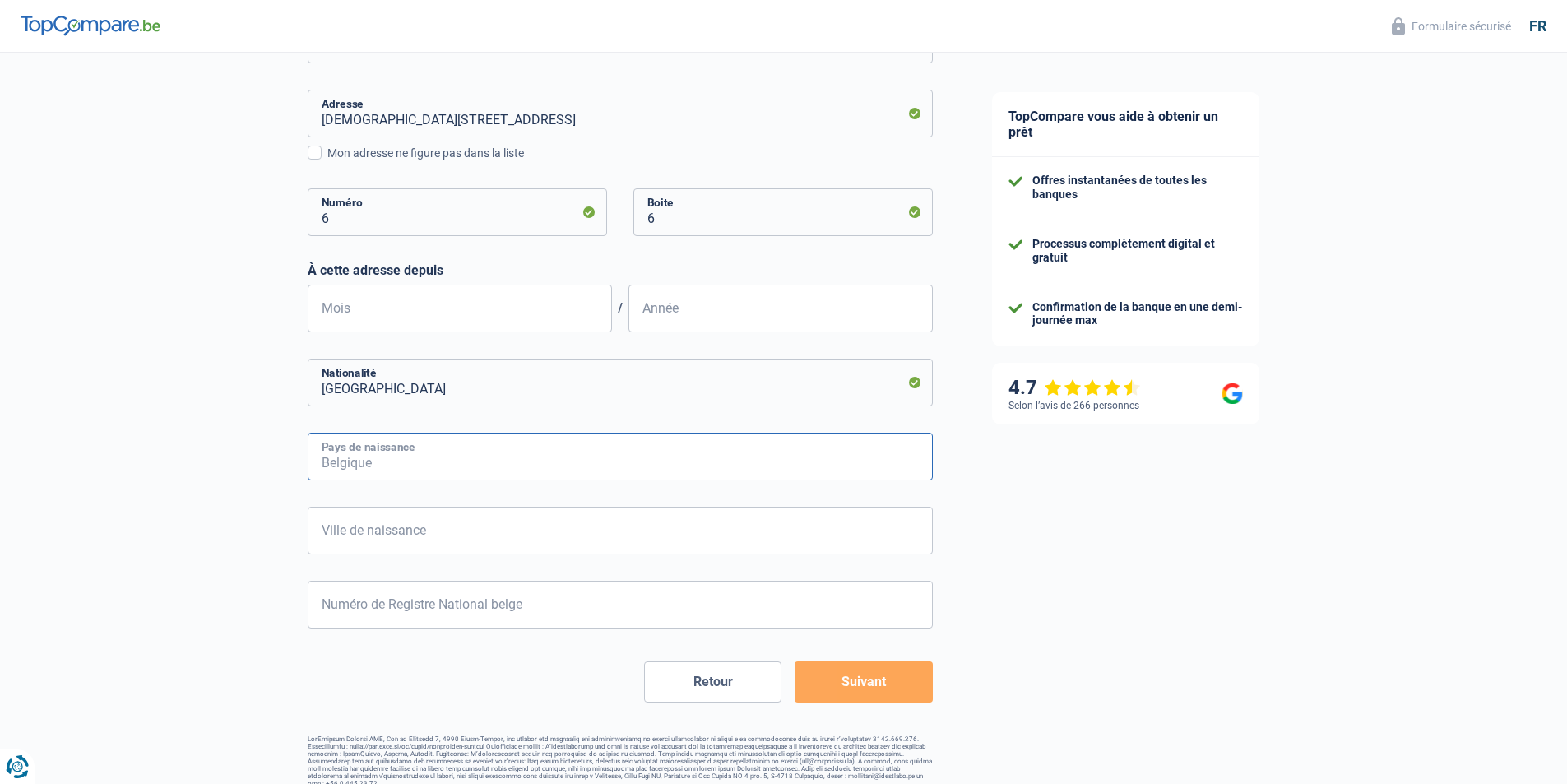
click at [473, 453] on input "Pays de naissance" at bounding box center [620, 456] width 626 height 48
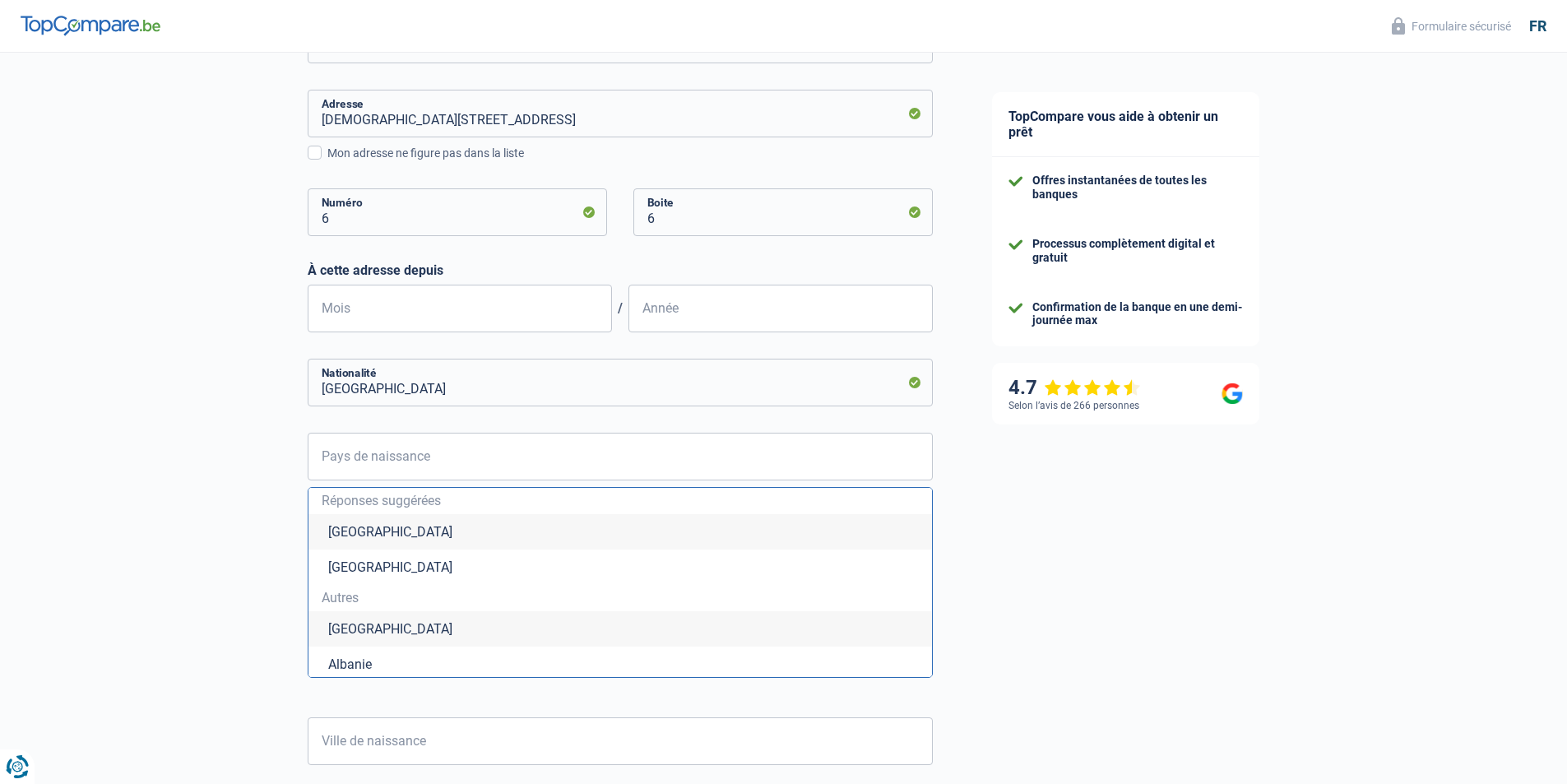
click at [430, 524] on li "[GEOGRAPHIC_DATA]" at bounding box center [620, 531] width 624 height 35
type input "[GEOGRAPHIC_DATA]"
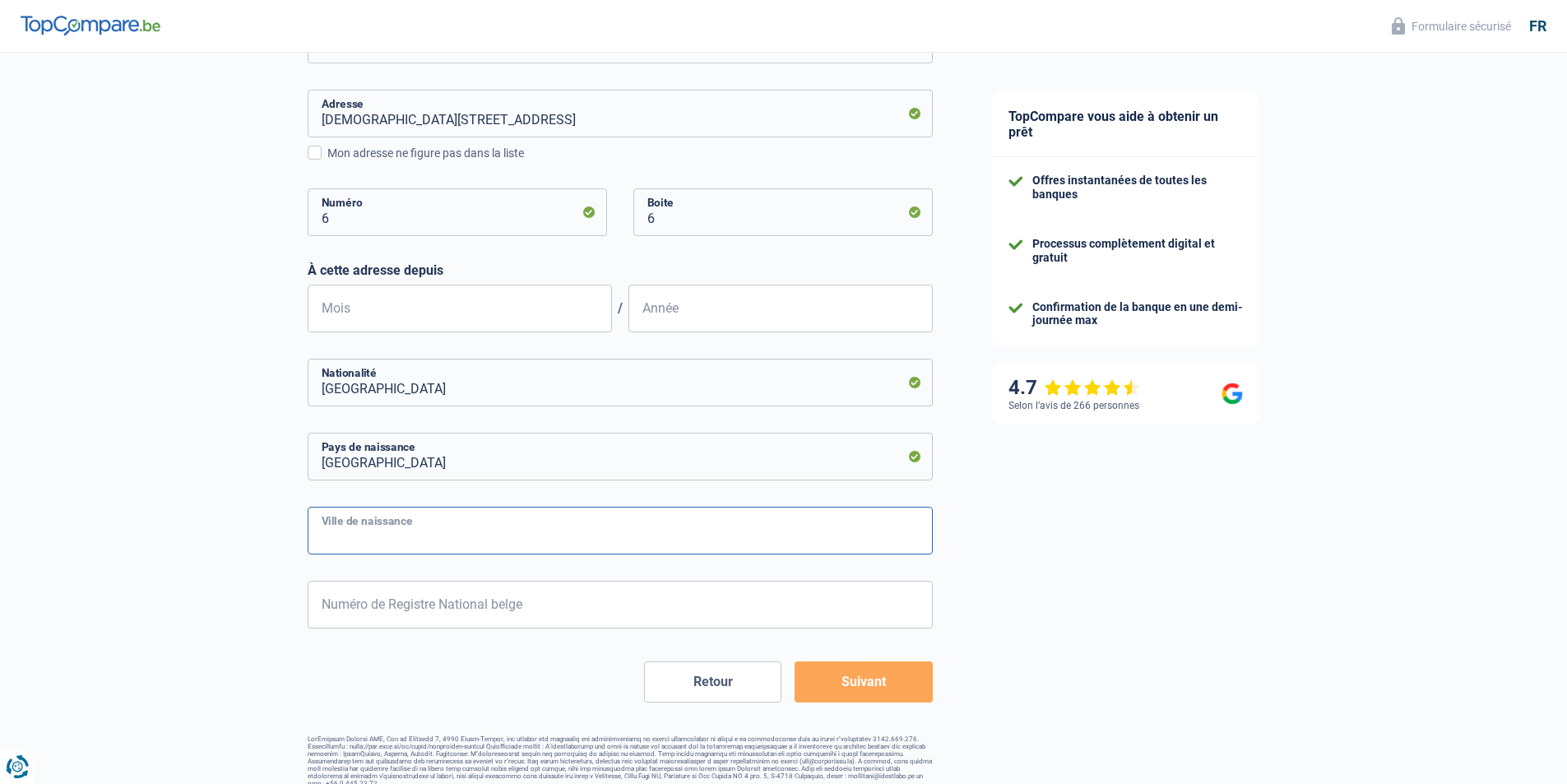
click at [399, 536] on input "Ville de naissance" at bounding box center [620, 530] width 626 height 48
type input "Anderlecht"
click at [405, 595] on input "Numéro de Registre National belge" at bounding box center [620, 604] width 626 height 48
drag, startPoint x: 452, startPoint y: 604, endPoint x: 309, endPoint y: 610, distance: 143.1
click at [309, 610] on input "Numéro de Registre National belge" at bounding box center [620, 604] width 626 height 48
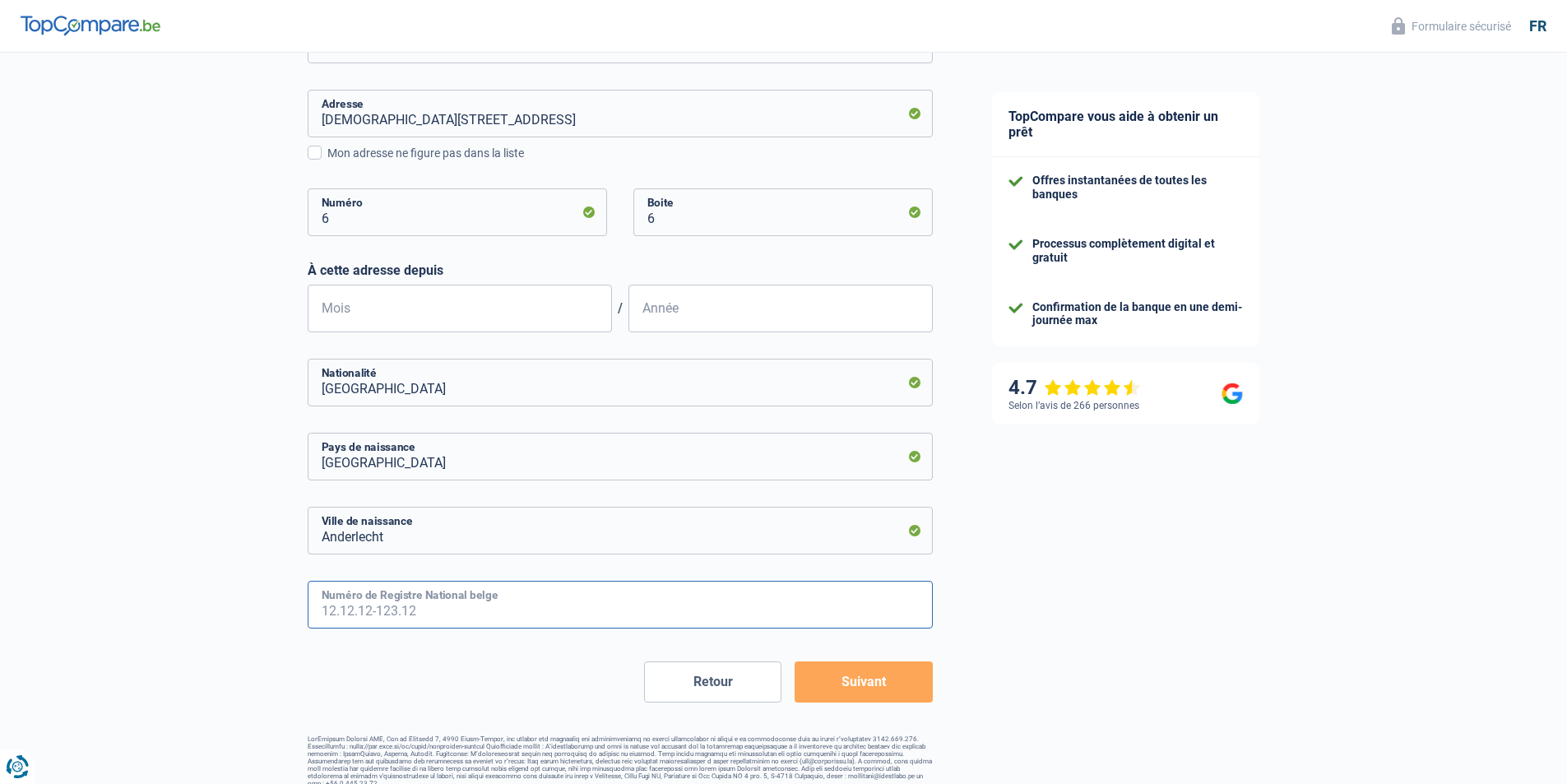
click at [309, 610] on input "Numéro de Registre National belge" at bounding box center [620, 604] width 626 height 48
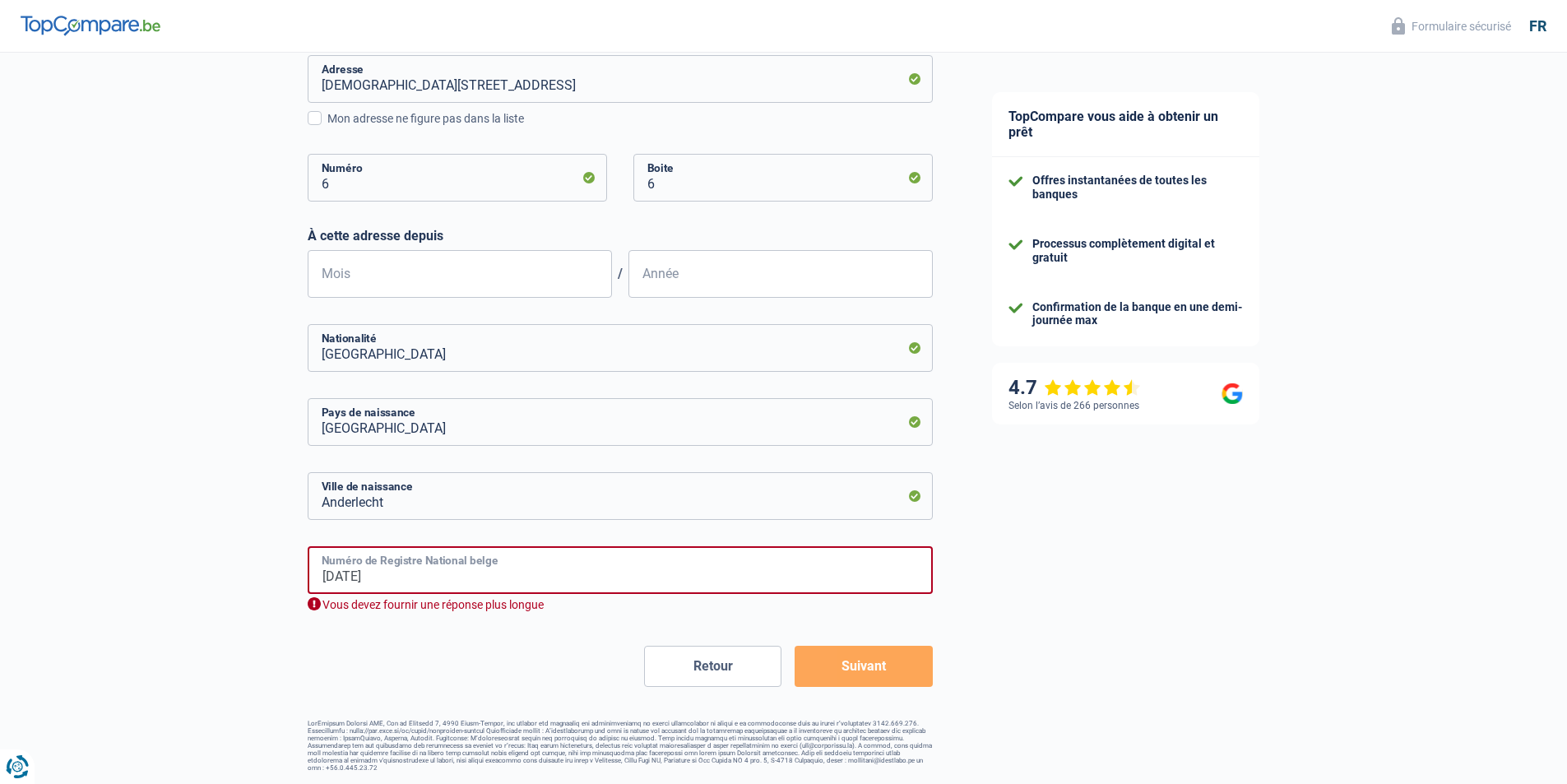
scroll to position [364, 0]
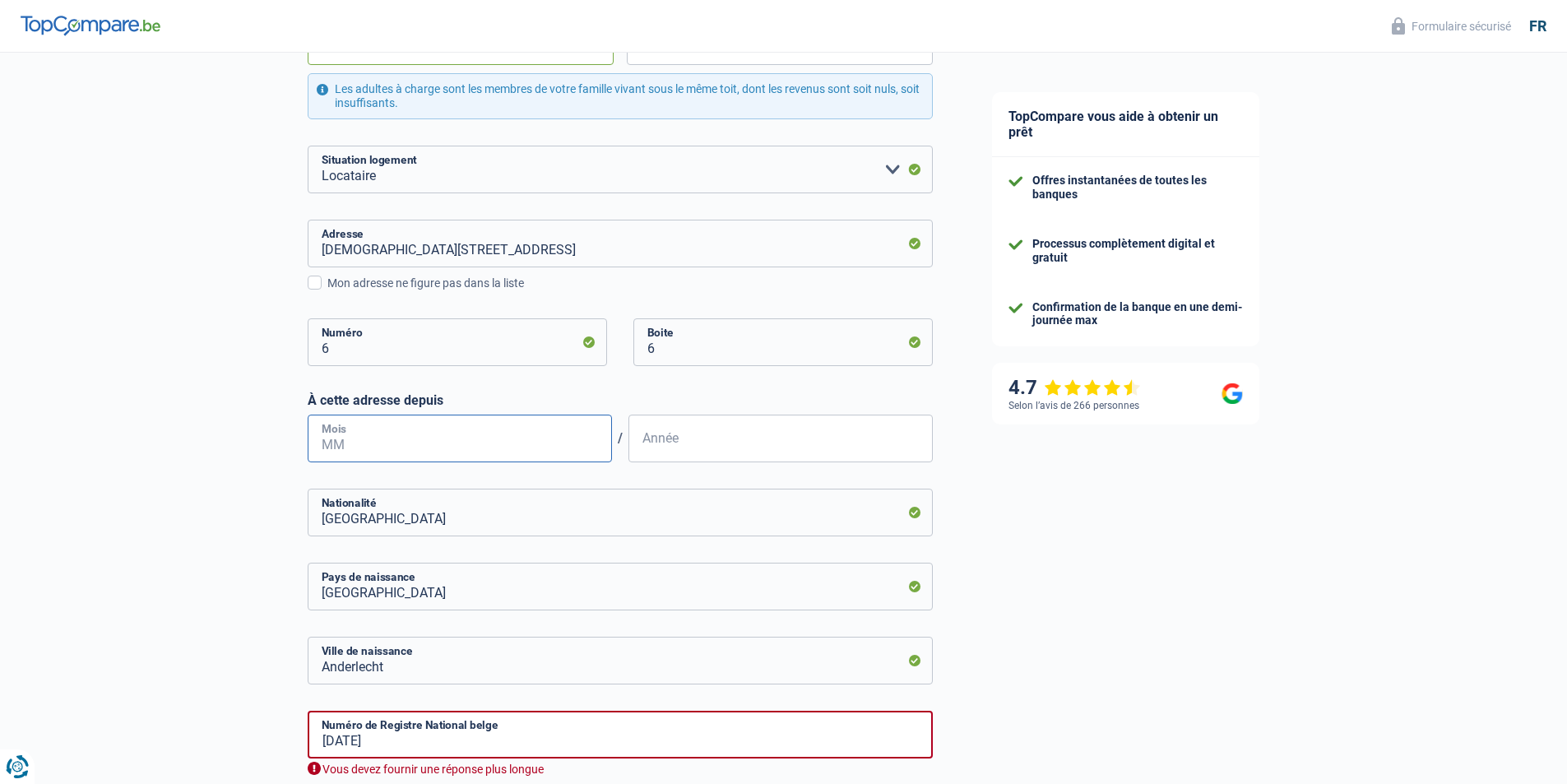
click at [565, 435] on input "Mois" at bounding box center [459, 438] width 304 height 48
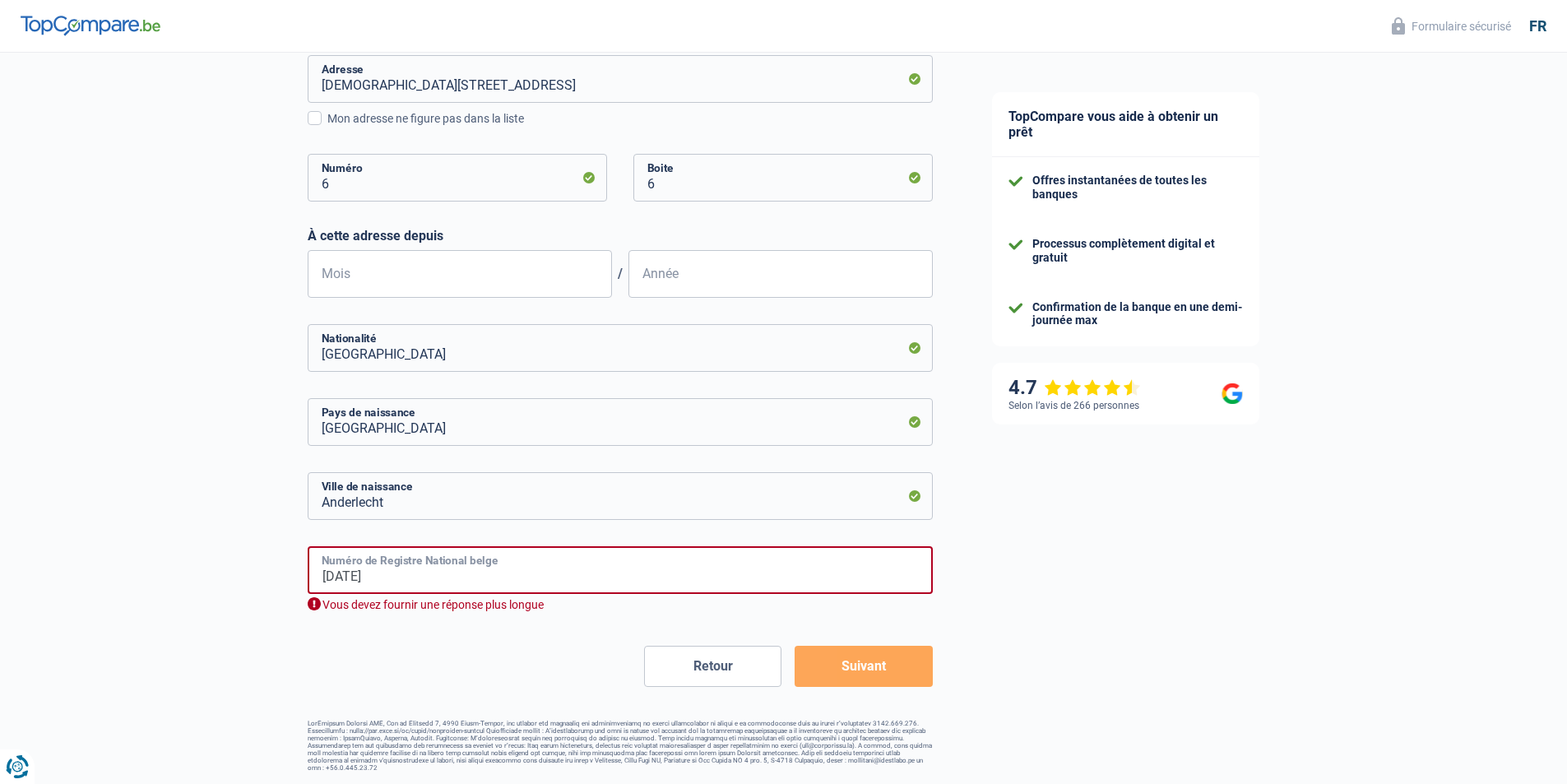
click at [560, 560] on input "[DATE]" at bounding box center [620, 570] width 626 height 48
click at [636, 566] on input "[DATE]" at bounding box center [620, 570] width 626 height 48
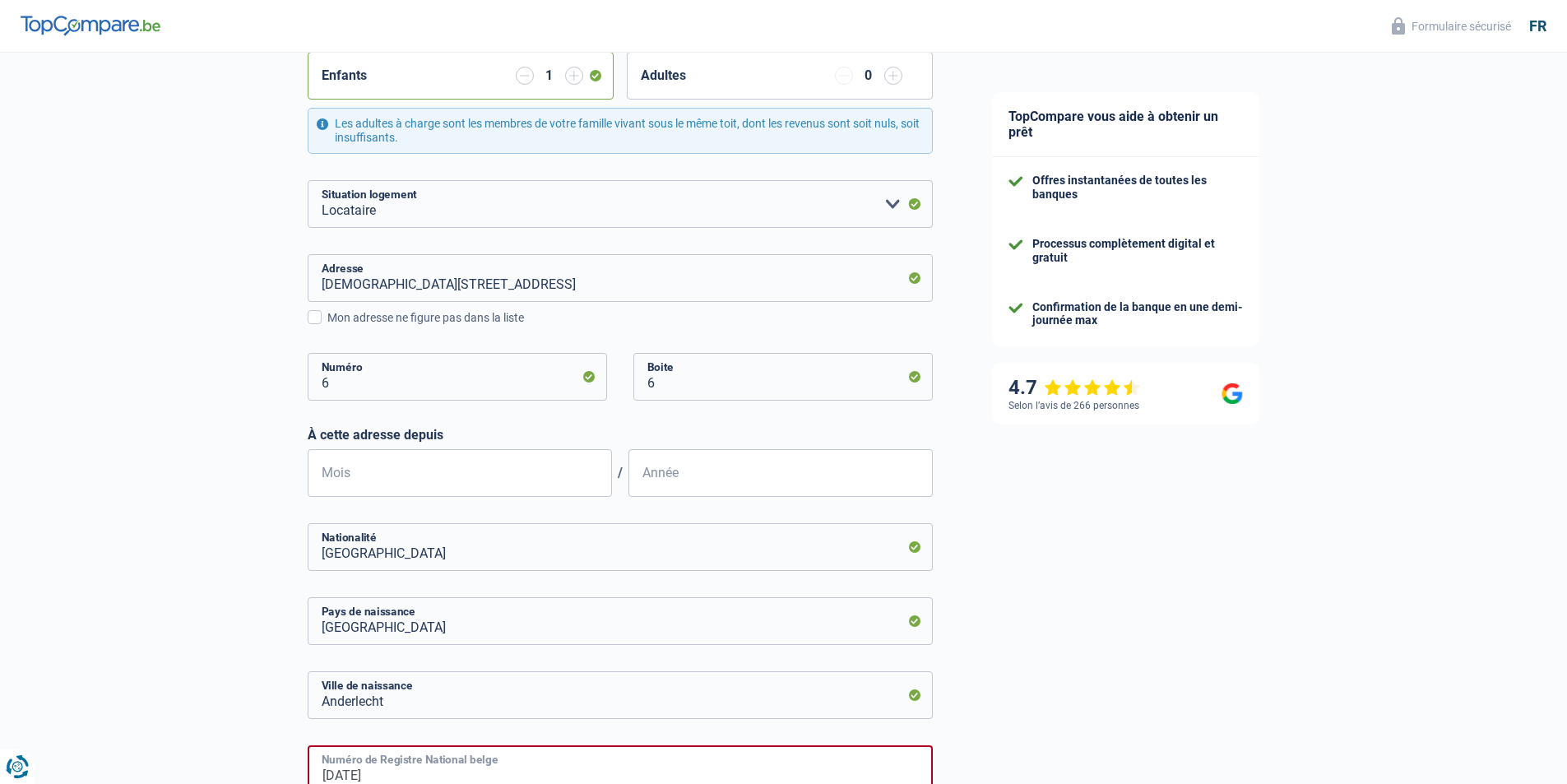
scroll to position [494, 0]
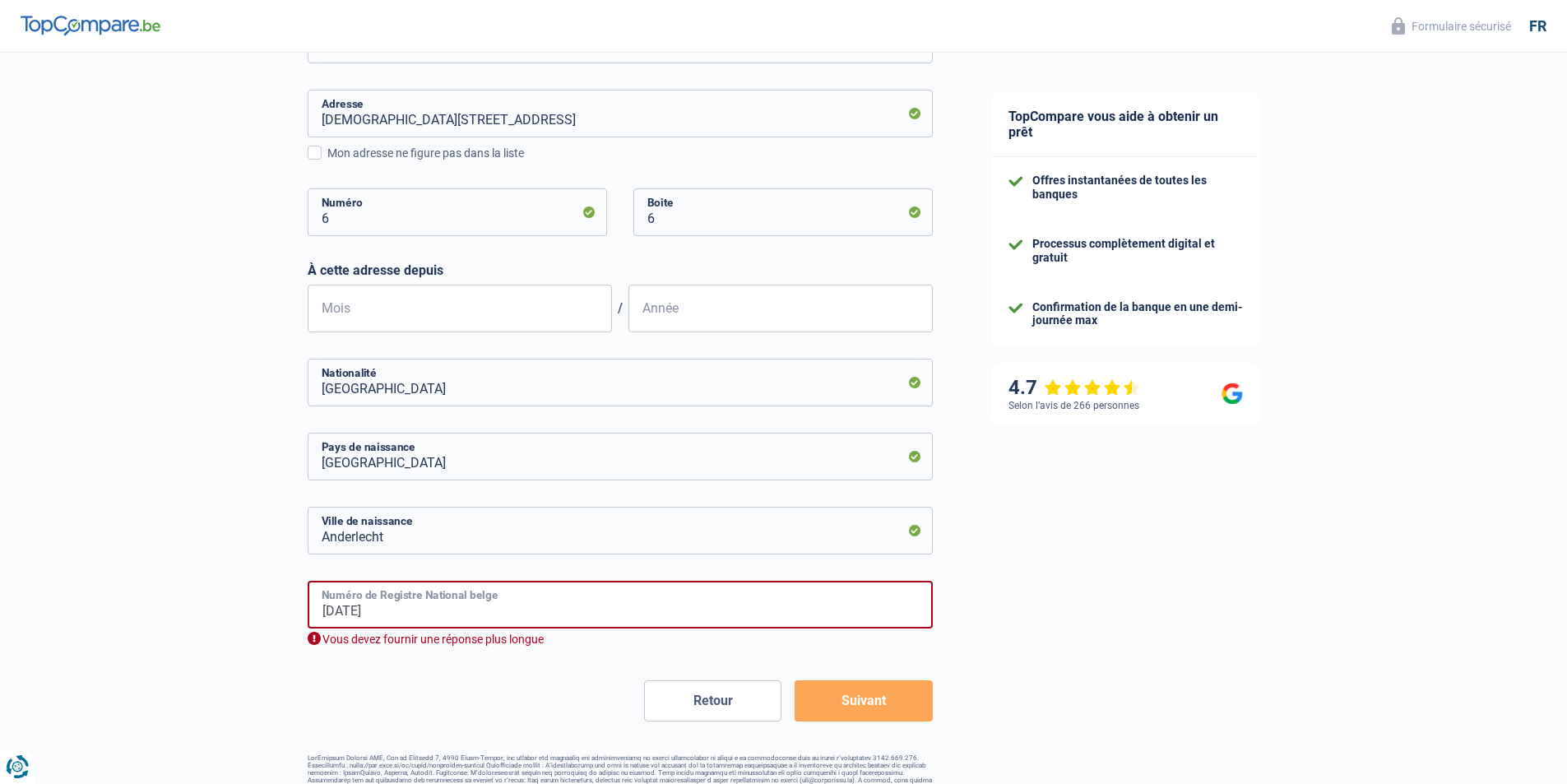
click at [820, 612] on input "[DATE]" at bounding box center [620, 604] width 626 height 48
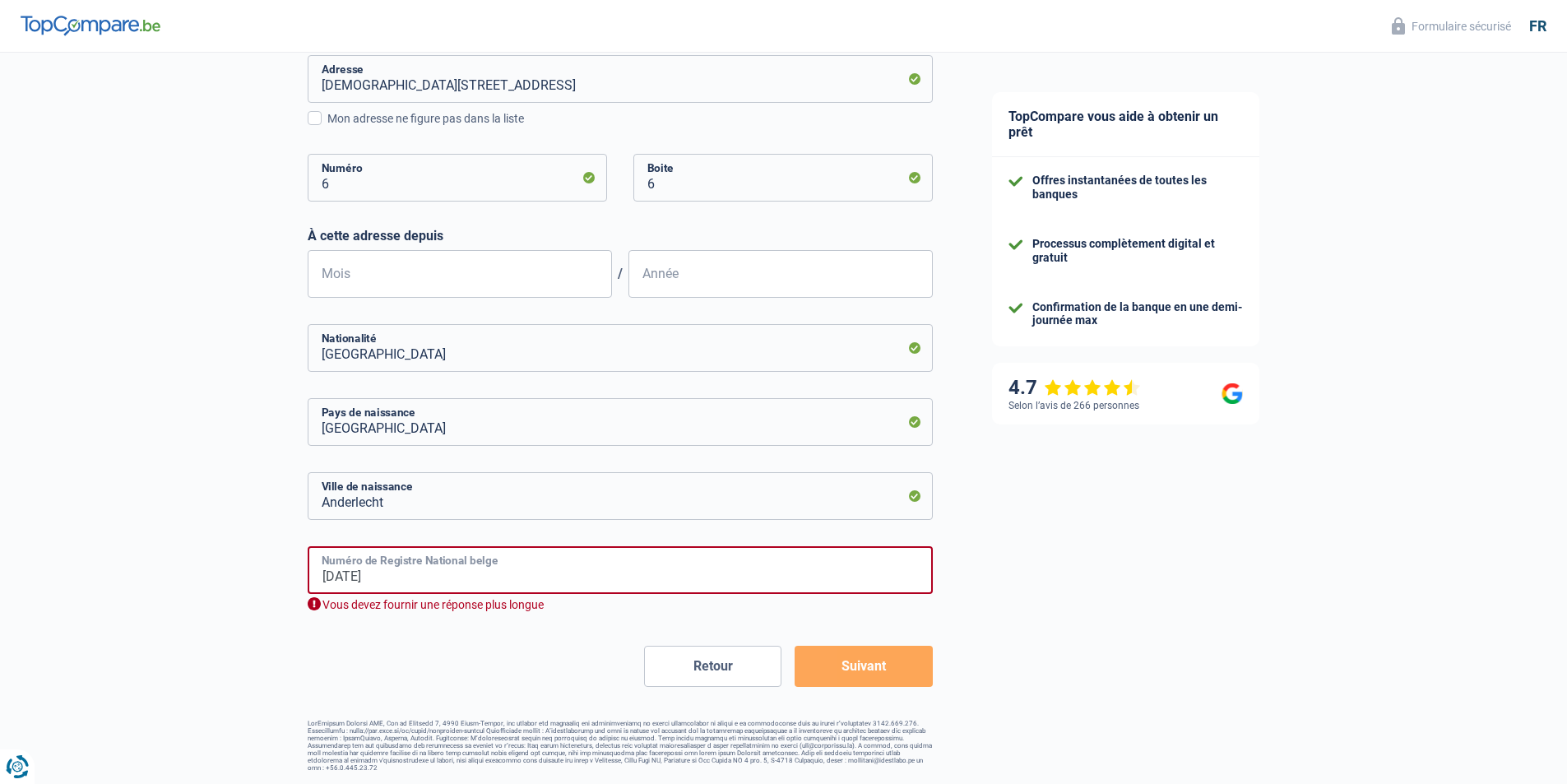
click at [670, 568] on input "[DATE]" at bounding box center [620, 570] width 626 height 48
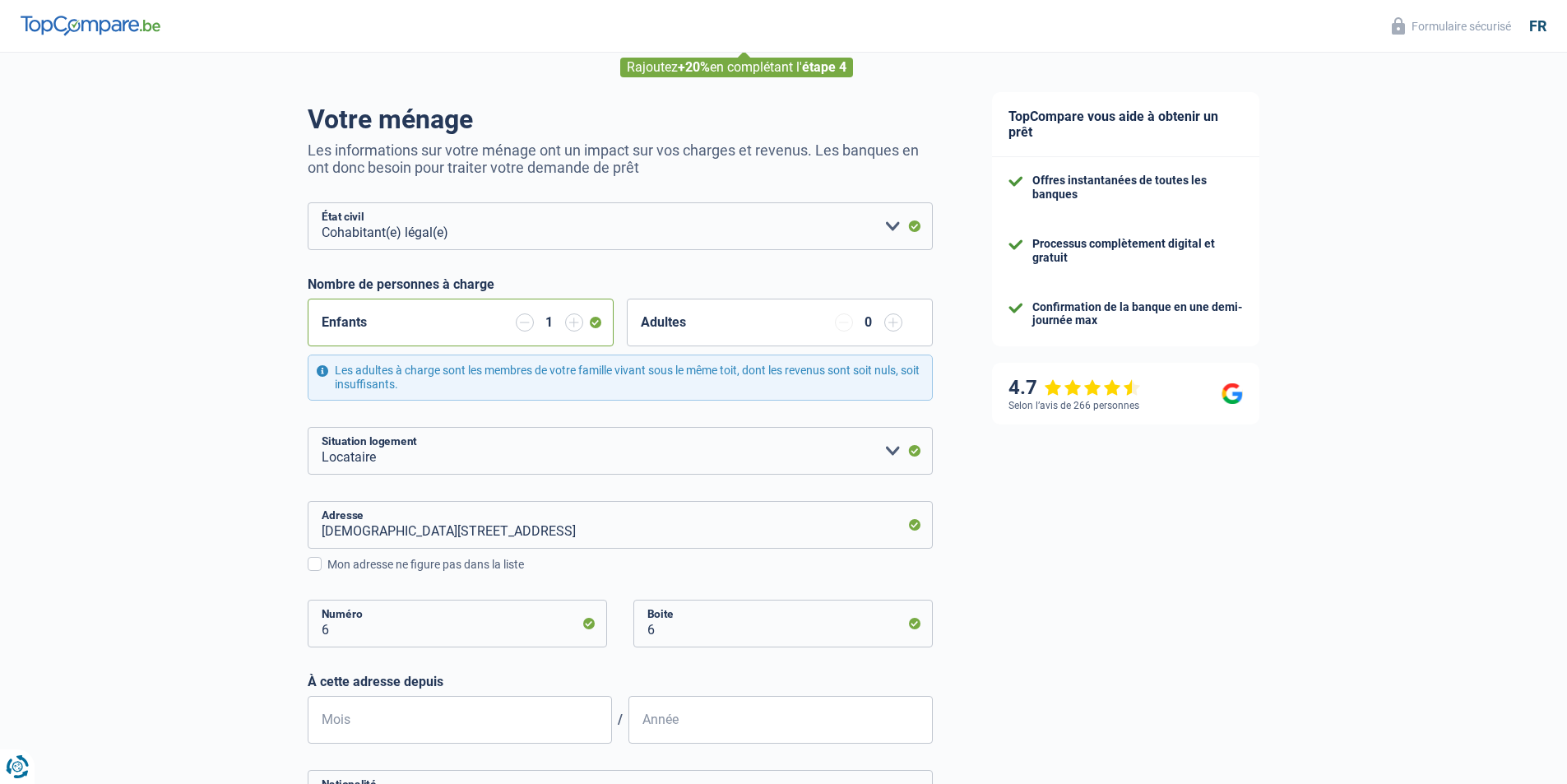
scroll to position [164, 0]
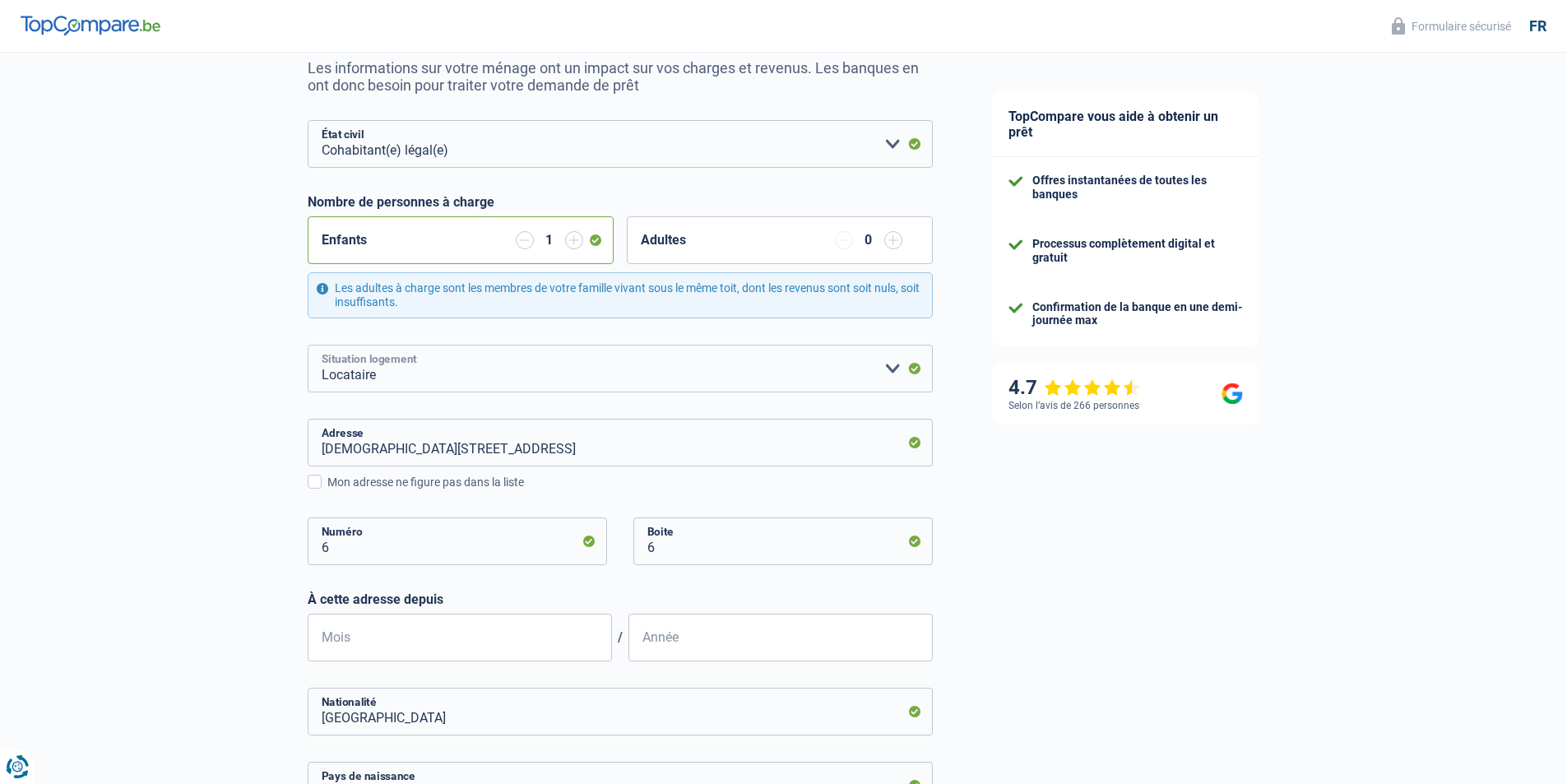
click at [488, 378] on select "Locataire Propriétaire avec prêt hypothécaire Propriétaire sans prêt hypothécai…" at bounding box center [620, 368] width 626 height 48
click at [308, 346] on select "Locataire Propriétaire avec prêt hypothécaire Propriétaire sans prêt hypothécai…" at bounding box center [620, 368] width 626 height 48
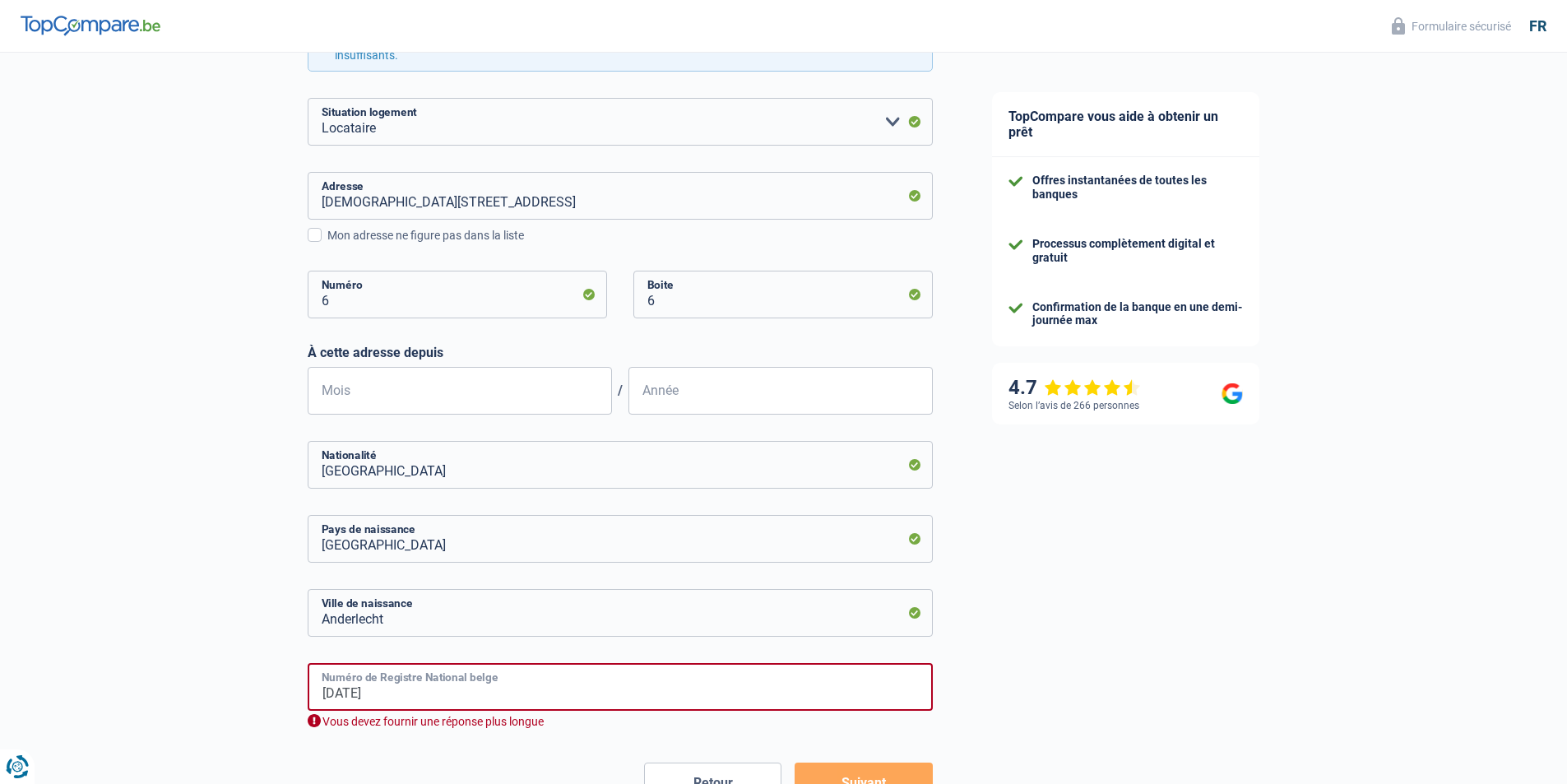
click at [522, 693] on input "[DATE]" at bounding box center [620, 686] width 626 height 48
type input "0"
type input "97.12.02-479.3"
type input "12"
type input "1997"
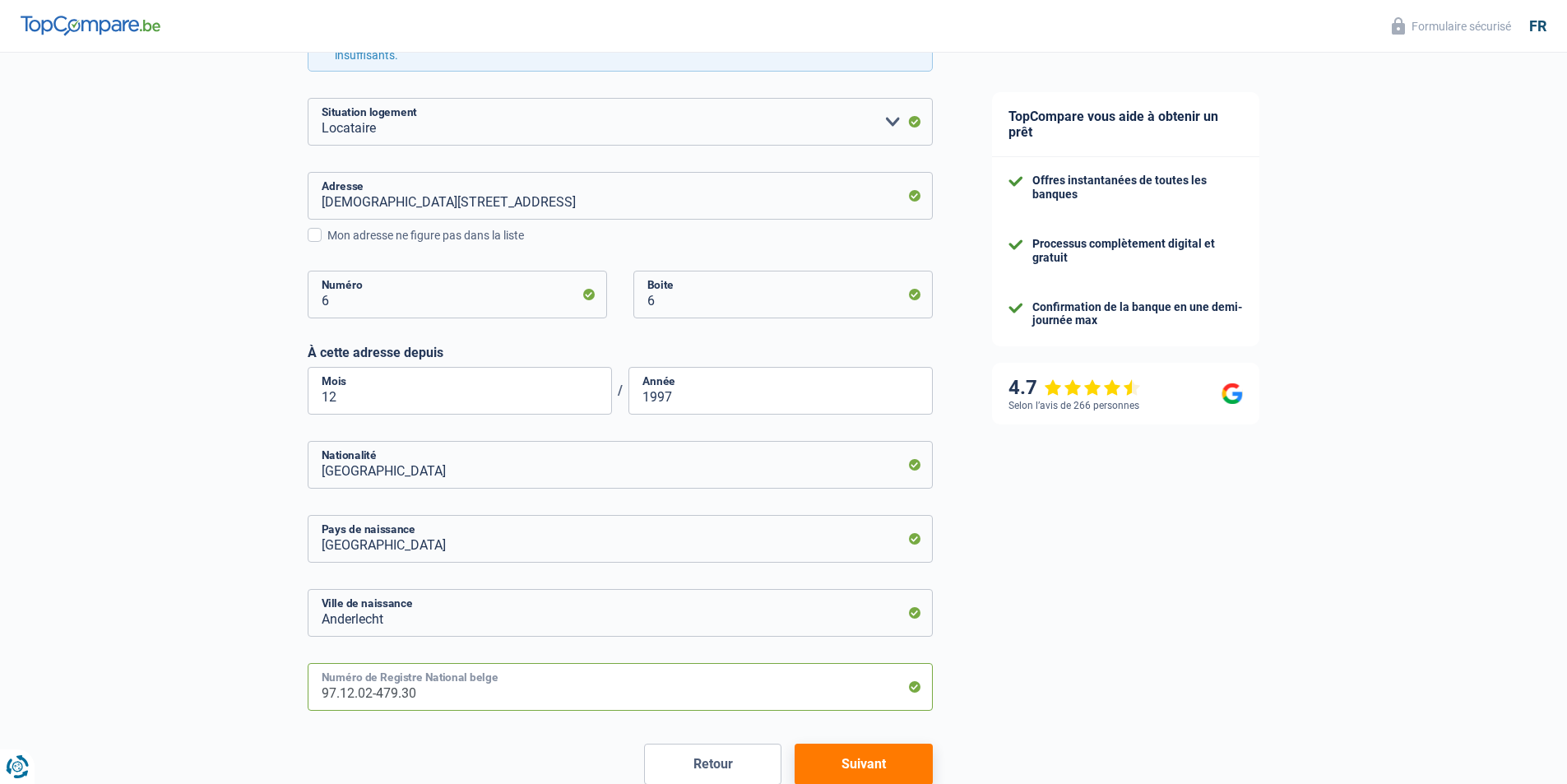
type input "97.12.02-479.30"
click at [489, 393] on input "12" at bounding box center [459, 390] width 304 height 48
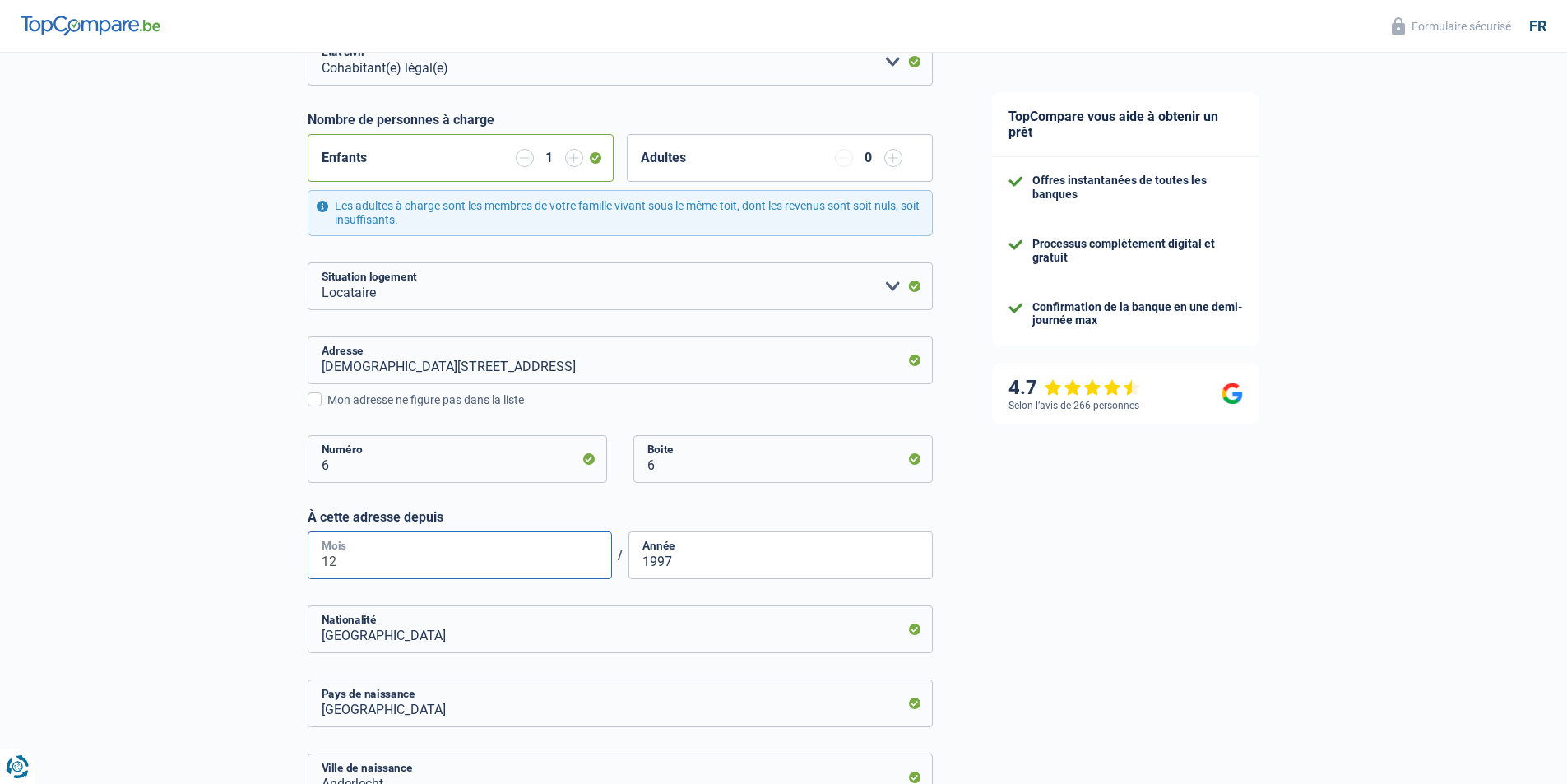
click at [480, 548] on input "12" at bounding box center [459, 554] width 304 height 48
type input "1"
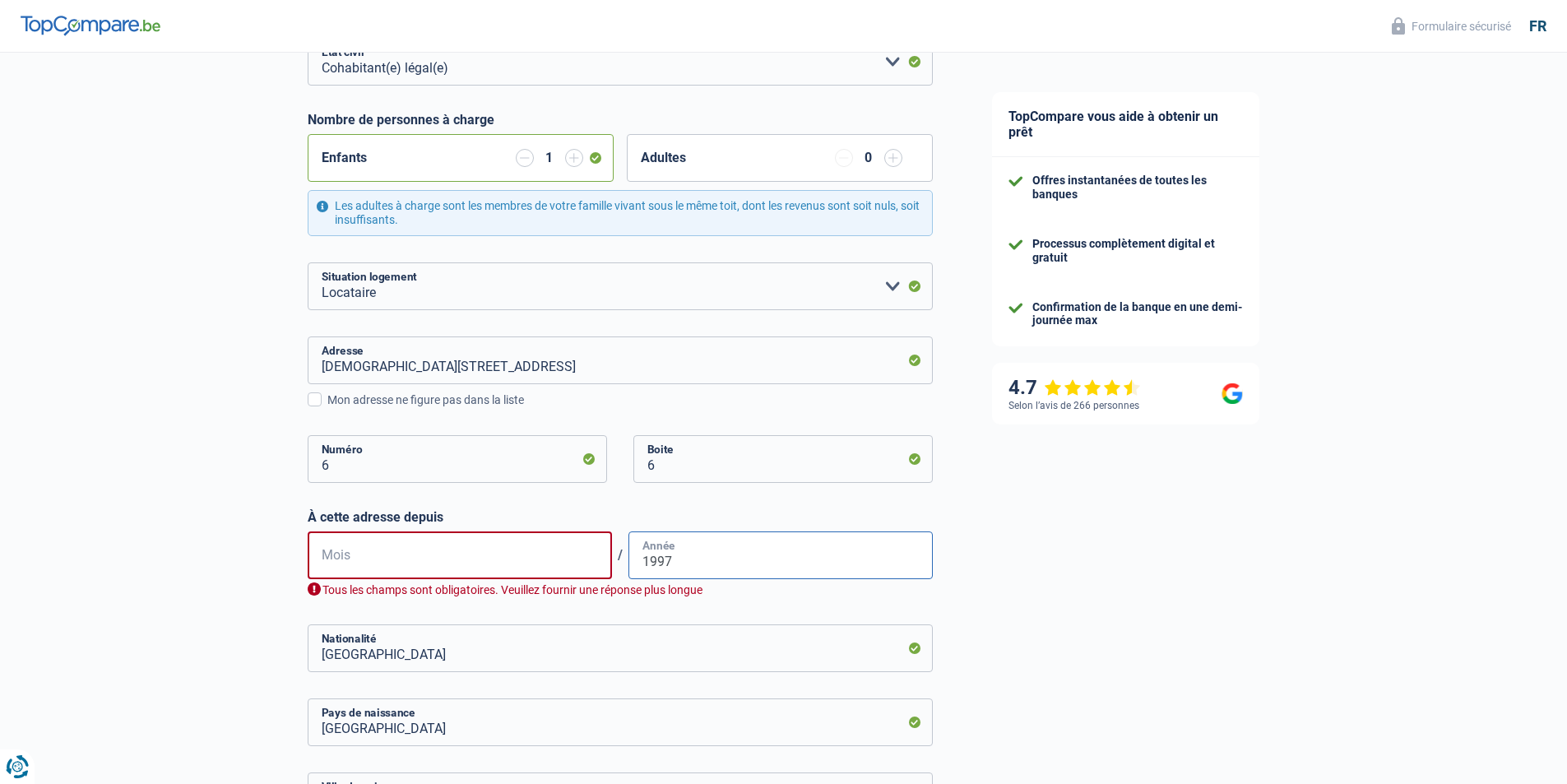
click at [757, 554] on input "1997" at bounding box center [780, 554] width 304 height 48
type input "1"
type input "2024"
click at [517, 550] on input "Mois" at bounding box center [459, 554] width 304 height 48
click at [421, 557] on input "Mois" at bounding box center [459, 554] width 304 height 48
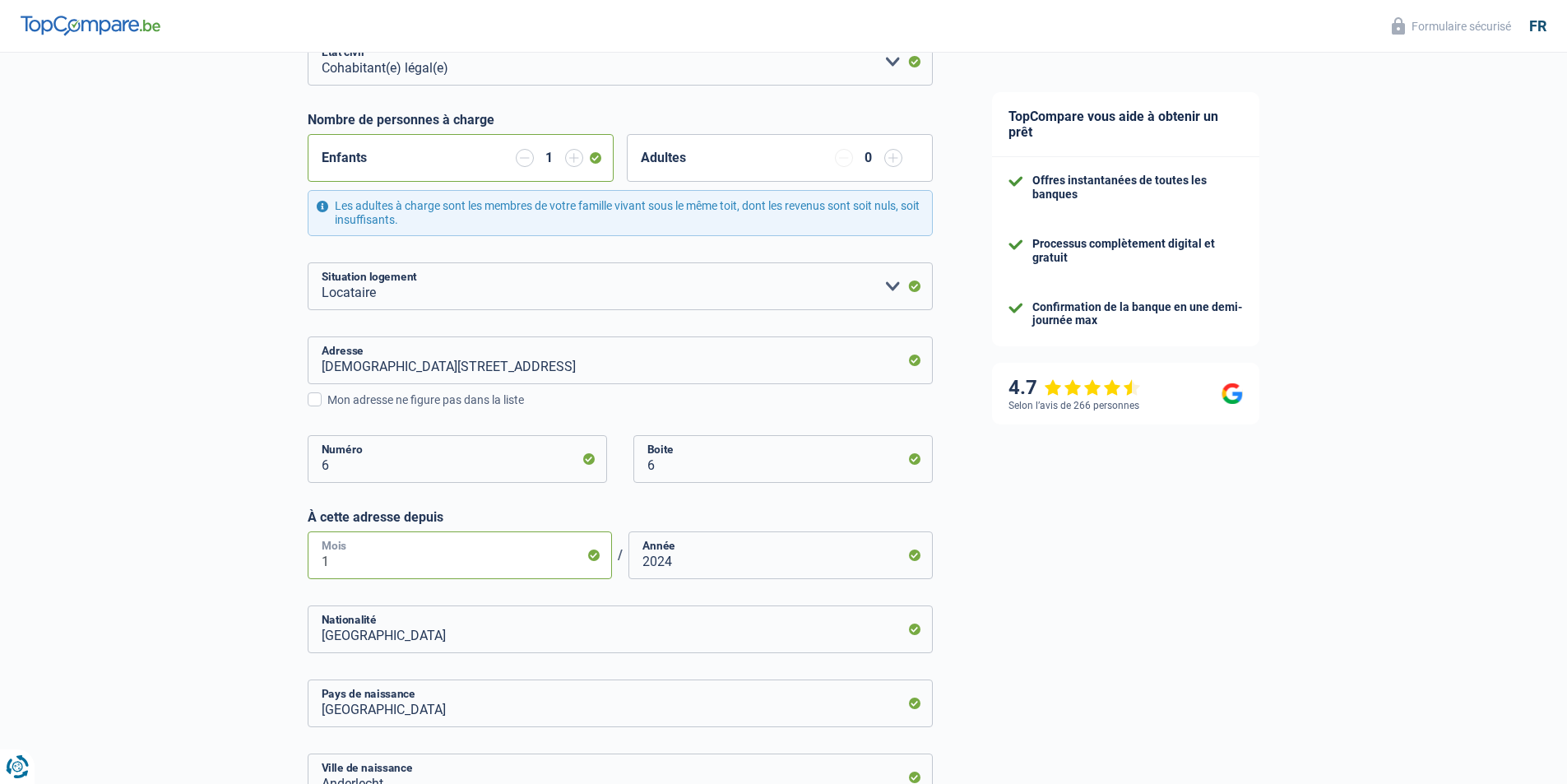
type input "12"
type input "2024"
click at [422, 554] on input "12" at bounding box center [459, 554] width 304 height 48
type input "1"
click at [423, 555] on input "06" at bounding box center [459, 554] width 304 height 48
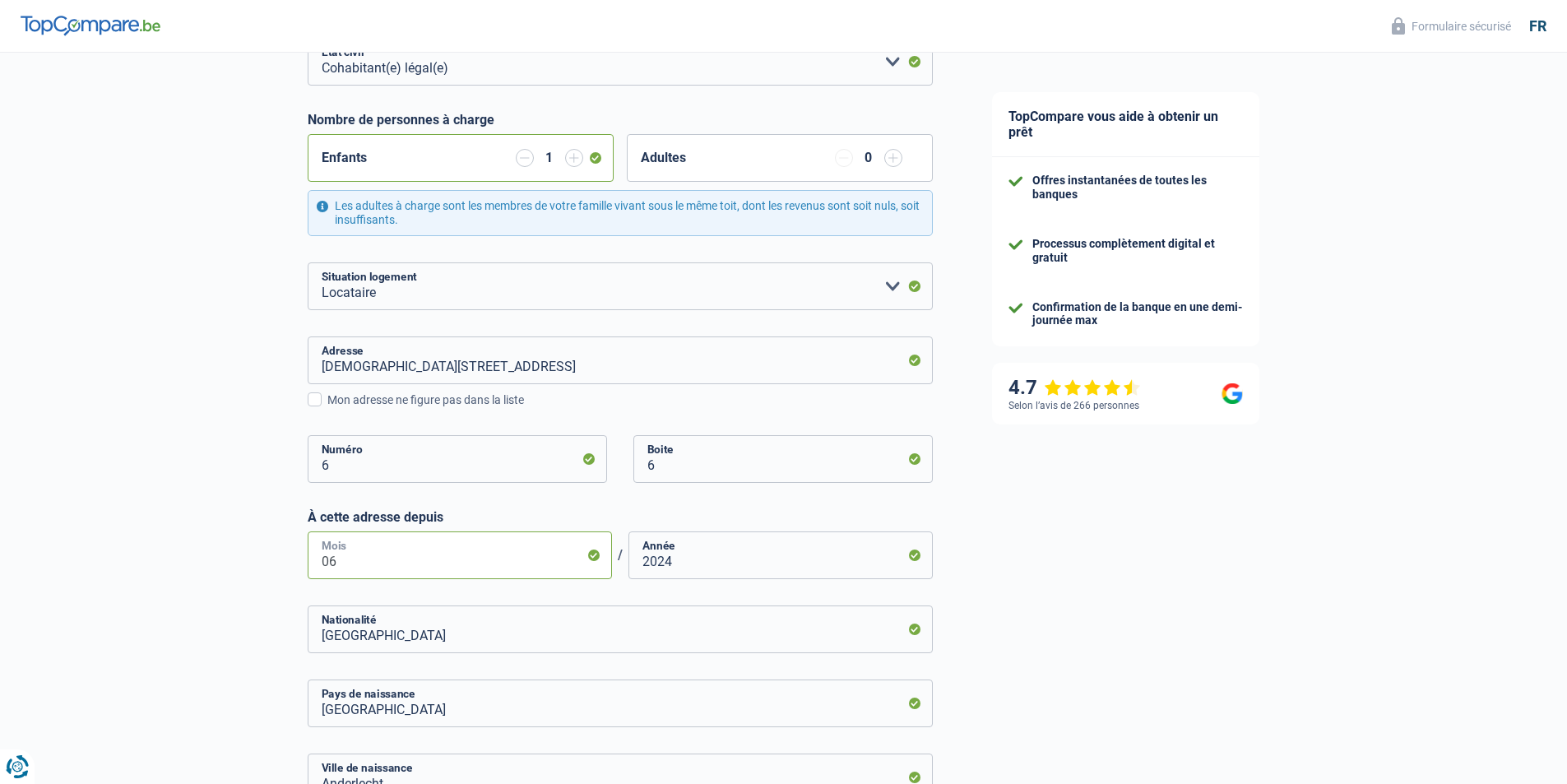
click at [502, 546] on input "06" at bounding box center [459, 554] width 304 height 48
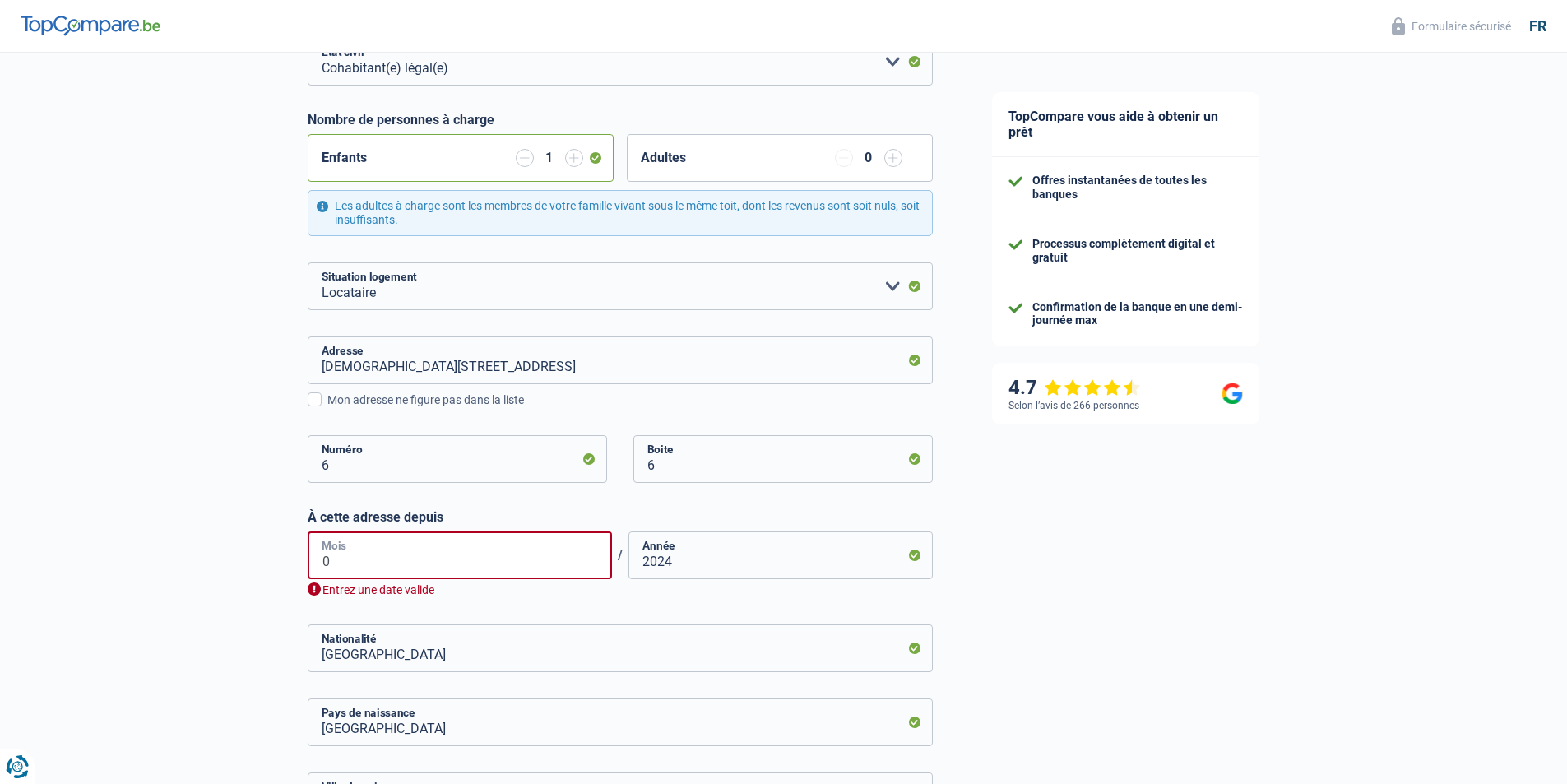
type input "02"
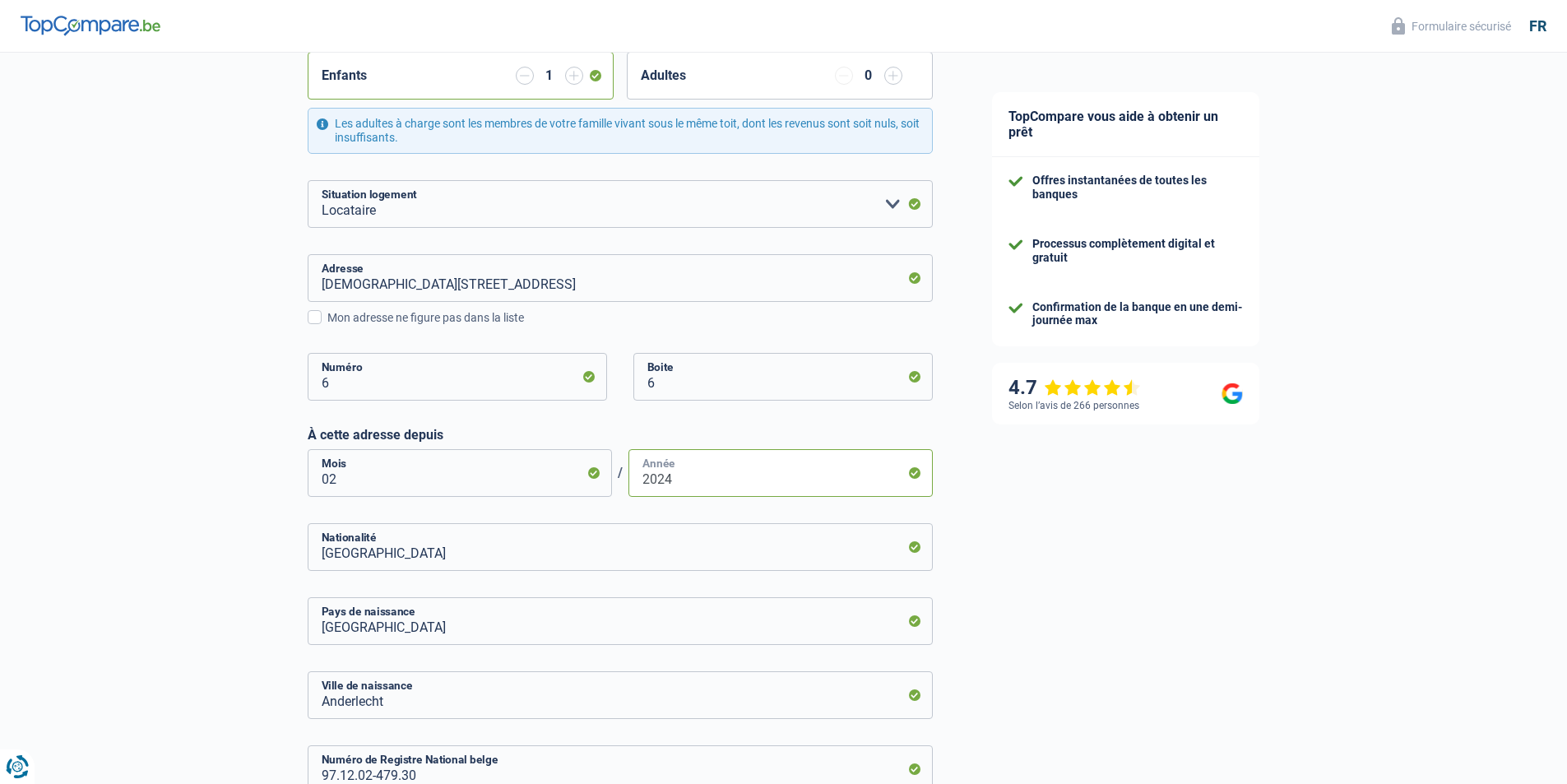
scroll to position [509, 0]
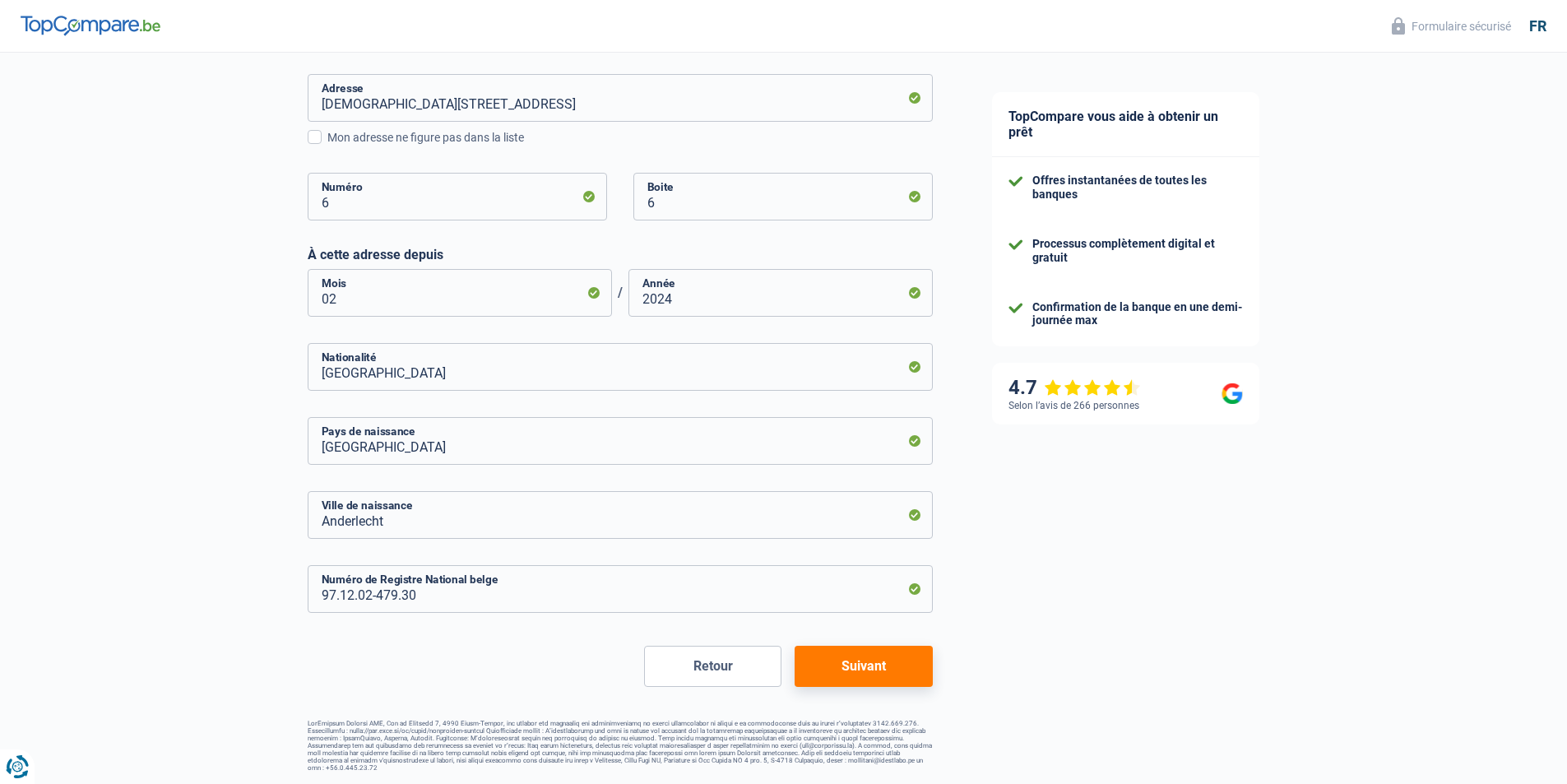
click at [892, 679] on button "Suivant" at bounding box center [862, 665] width 137 height 41
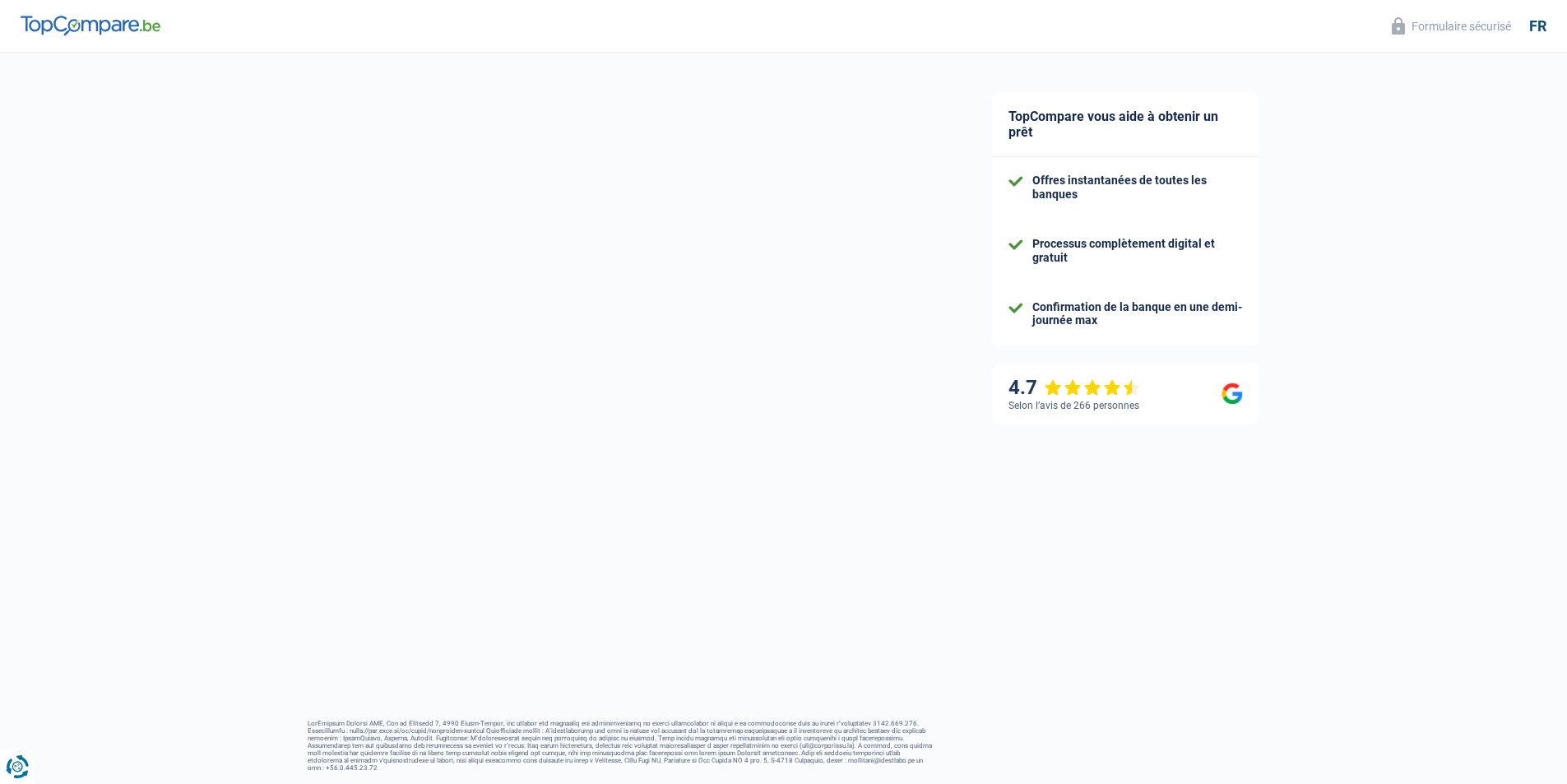
select select "familyAllowances"
select select "netSalary"
select select "mealVouchers"
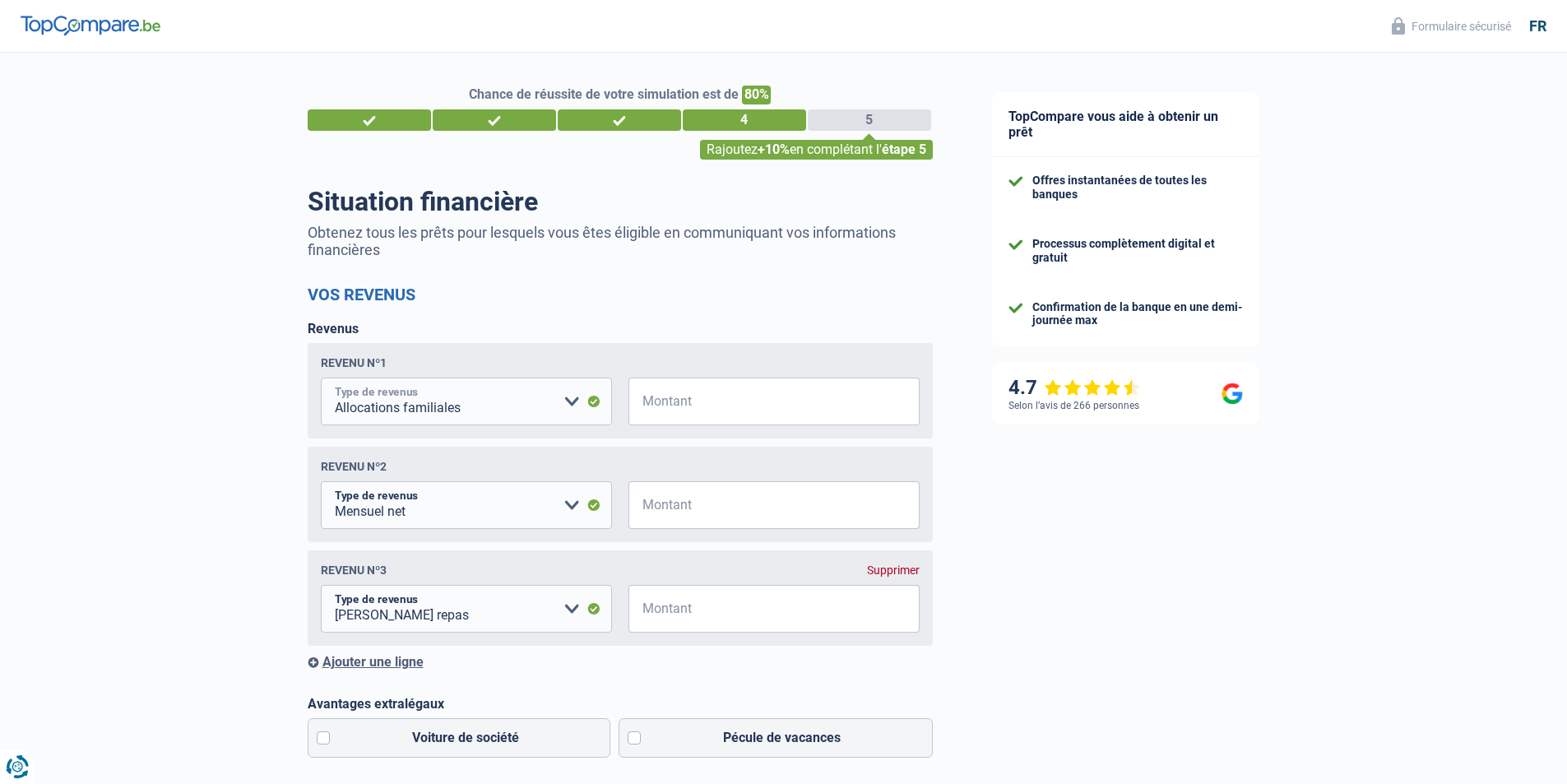
click at [567, 416] on select "Allocation d'handicap Allocations chômage Allocations familiales Chèques repas …" at bounding box center [466, 401] width 291 height 48
select select "mealVouchers"
click at [320, 380] on select "Allocation d'handicap Allocations chômage Allocations familiales Chèques repas …" at bounding box center [466, 401] width 291 height 48
click at [555, 505] on select "Allocation d'handicap Allocations chômage Allocations familiales Chèques repas …" at bounding box center [466, 505] width 291 height 48
click at [320, 485] on select "Allocation d'handicap Allocations chômage Allocations familiales Chèques repas …" at bounding box center [466, 505] width 291 height 48
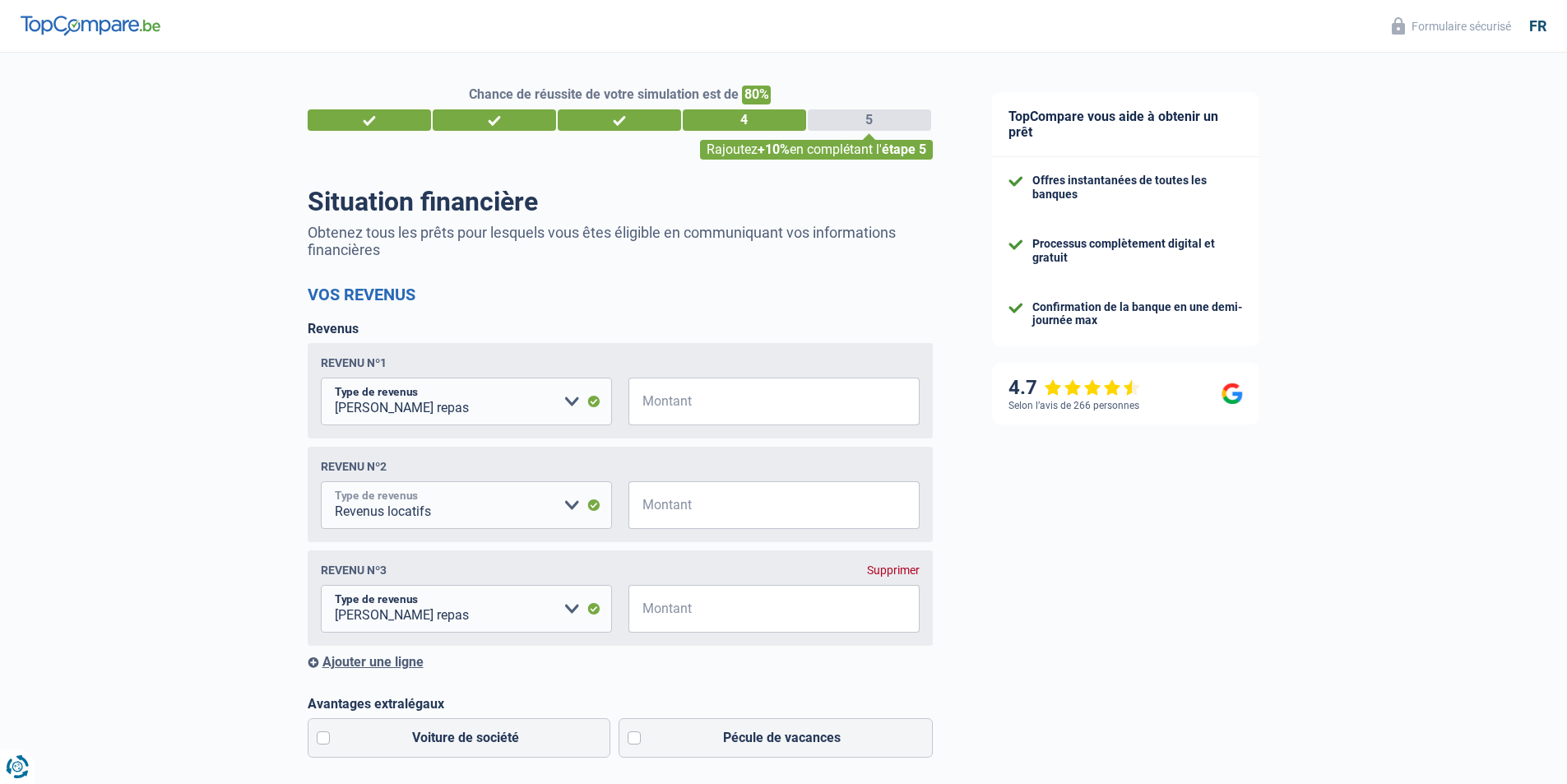
click at [573, 514] on select "Allocation d'handicap Allocations chômage Allocations familiales Chèques repas …" at bounding box center [466, 505] width 291 height 48
click at [527, 587] on div "Revenu nº3 Supprimer Allocation d'handicap Allocations chômage Allocations fami…" at bounding box center [620, 597] width 626 height 95
click at [516, 397] on select "Allocation d'handicap Allocations chômage Allocations familiales Chèques repas …" at bounding box center [466, 401] width 291 height 48
click at [567, 522] on select "Allocation d'handicap Allocations chômage Allocations familiales Chèques repas …" at bounding box center [466, 505] width 291 height 48
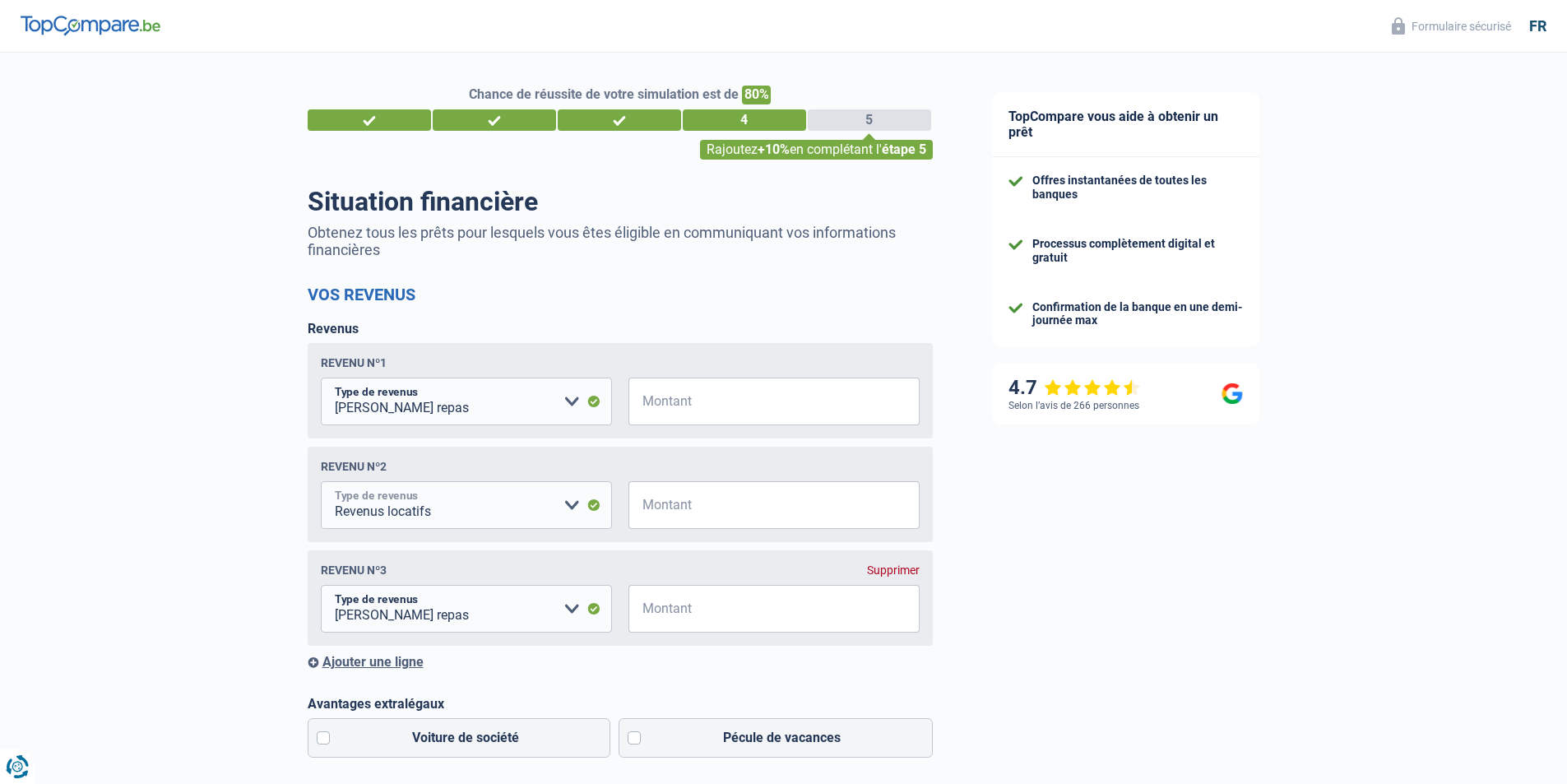
click at [567, 522] on select "Allocation d'handicap Allocations chômage Allocations familiales Chèques repas …" at bounding box center [466, 505] width 291 height 48
click at [553, 507] on select "Allocation d'handicap Allocations chômage Allocations familiales Chèques repas …" at bounding box center [466, 505] width 291 height 48
select select "netSalary"
click at [320, 485] on select "Allocation d'handicap Allocations chômage Allocations familiales Chèques repas …" at bounding box center [466, 505] width 291 height 48
click at [544, 396] on select "Allocation d'handicap Allocations chômage Allocations familiales Chèques repas …" at bounding box center [466, 401] width 291 height 48
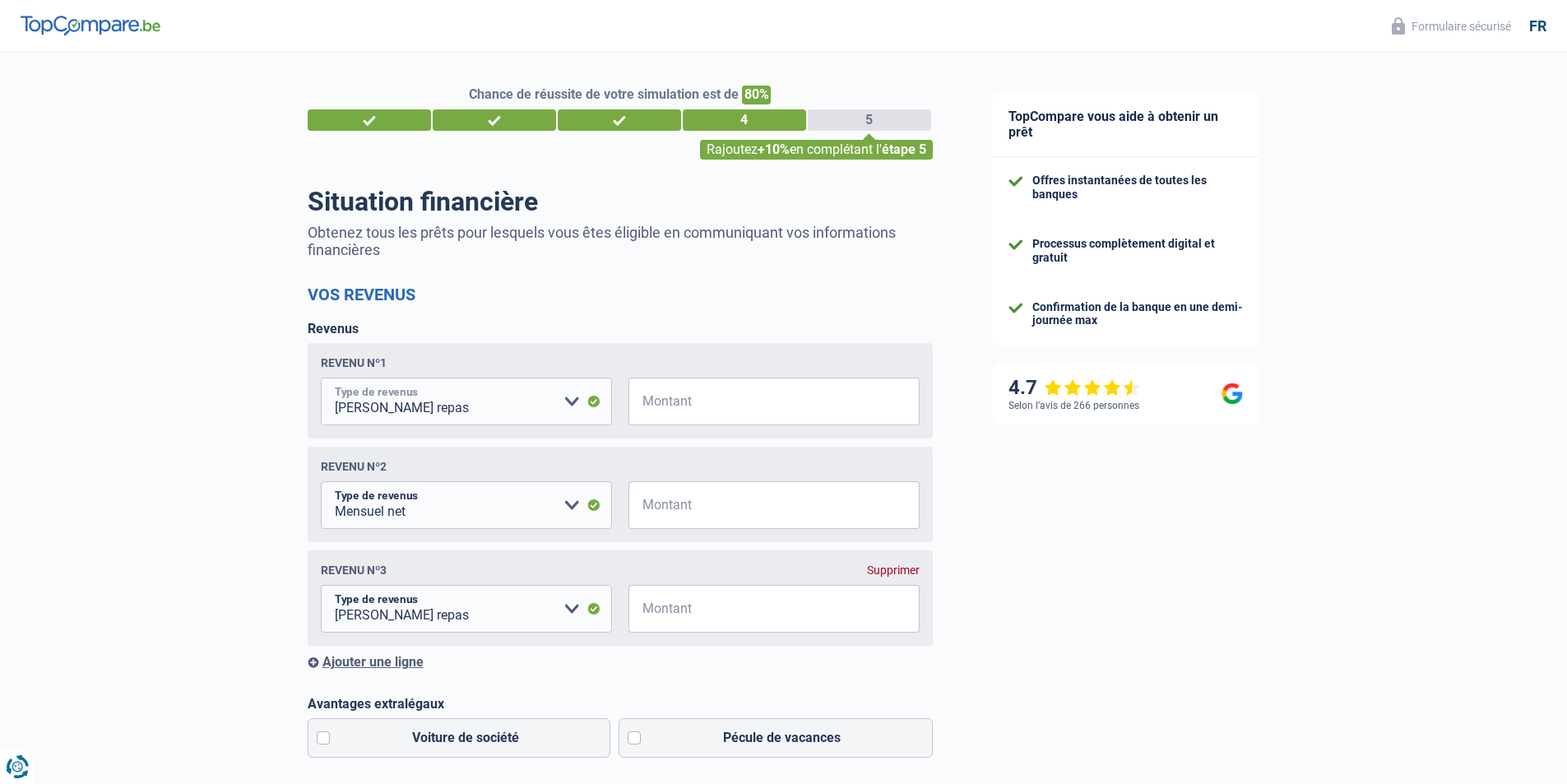
select select "netSalary"
click at [320, 380] on select "Allocation d'handicap Allocations chômage Allocations familiales Chèques repas …" at bounding box center [466, 401] width 291 height 48
click at [716, 405] on input "Montant" at bounding box center [784, 401] width 271 height 48
type input "2.700"
click at [547, 495] on select "Allocation d'handicap Allocations chômage Allocations familiales Chèques repas …" at bounding box center [466, 505] width 291 height 48
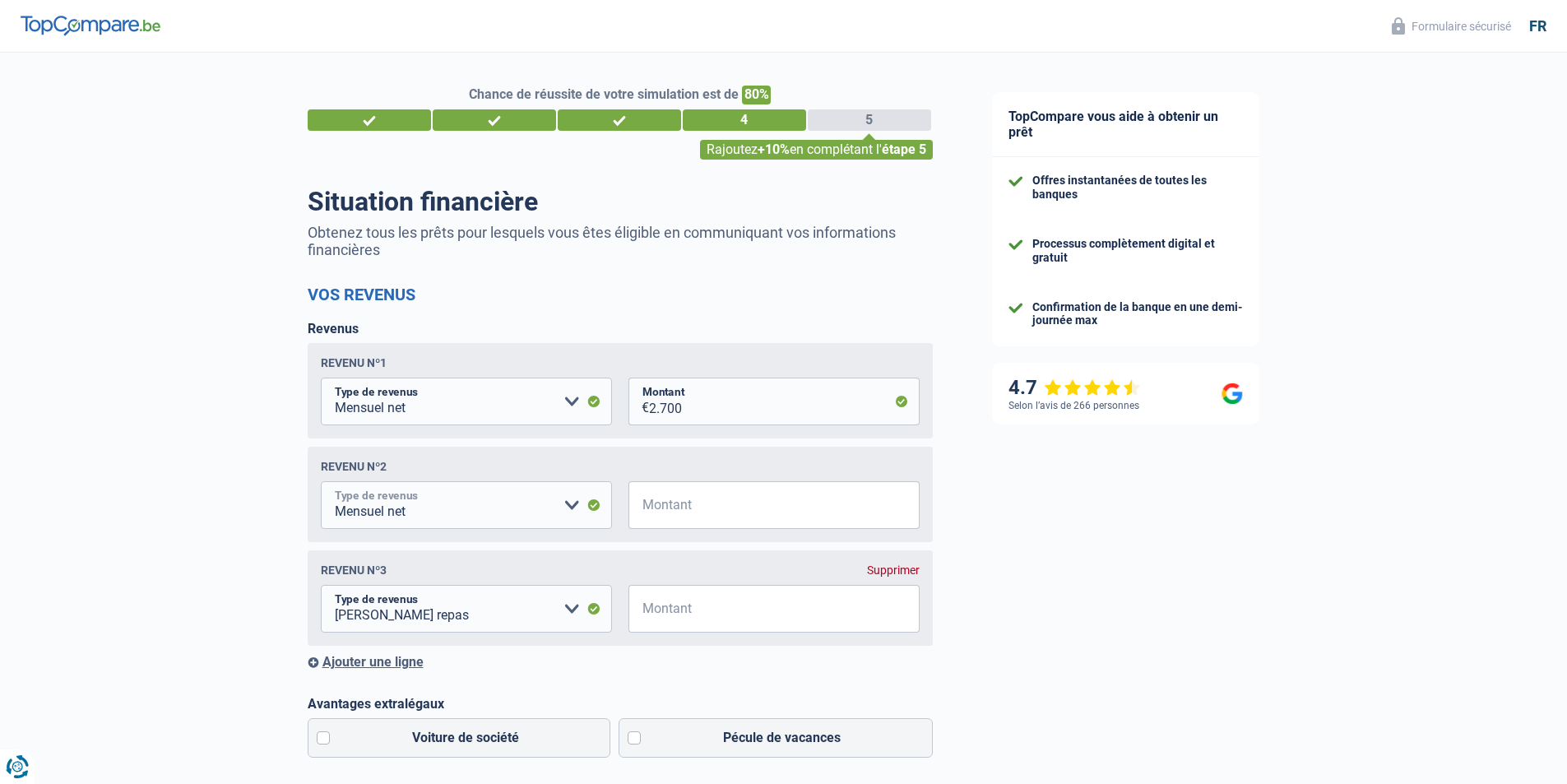
select select "mealVouchers"
click at [320, 485] on select "Allocation d'handicap Allocations chômage Allocations familiales Chèques repas …" at bounding box center [466, 505] width 291 height 48
click at [729, 523] on input "Montant" at bounding box center [784, 505] width 271 height 48
type input "5"
click at [499, 606] on select "Allocation d'handicap Allocations chômage Allocations familiales Chèques repas …" at bounding box center [466, 608] width 291 height 48
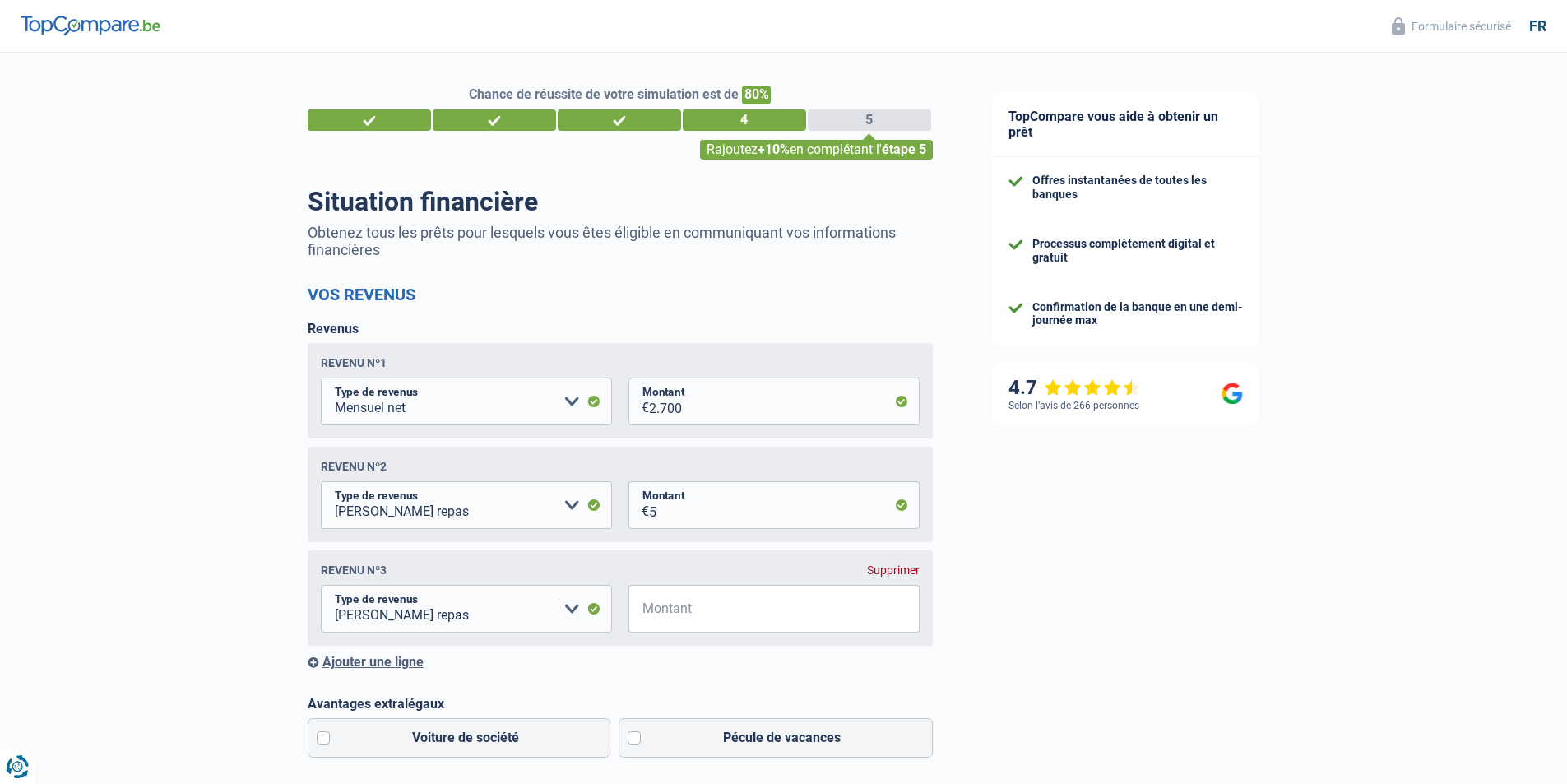
click at [724, 338] on div "Revenus Revenu nº1 Allocation d'handicap Allocations chômage Allocations famili…" at bounding box center [620, 495] width 626 height 348
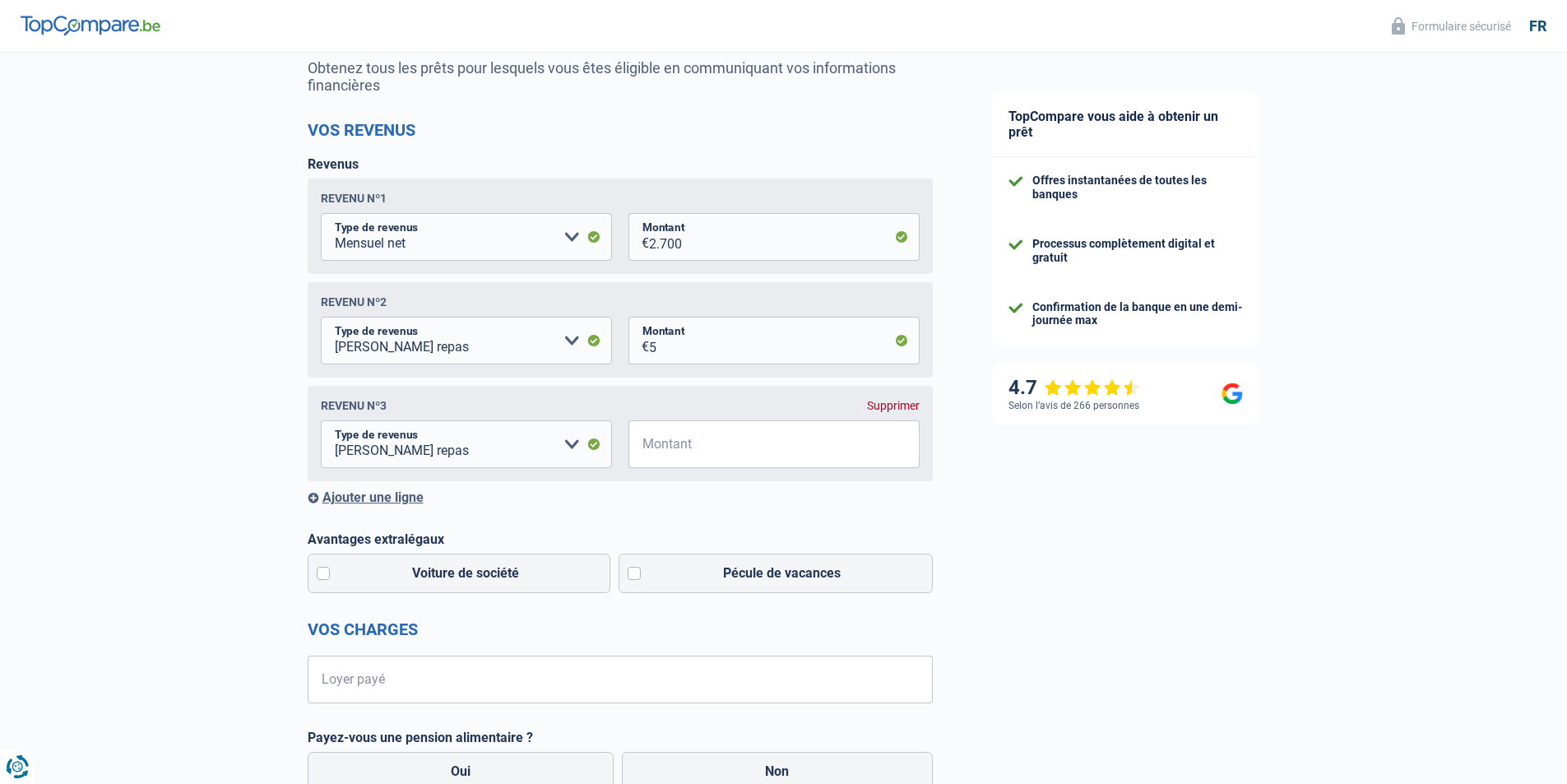
scroll to position [329, 0]
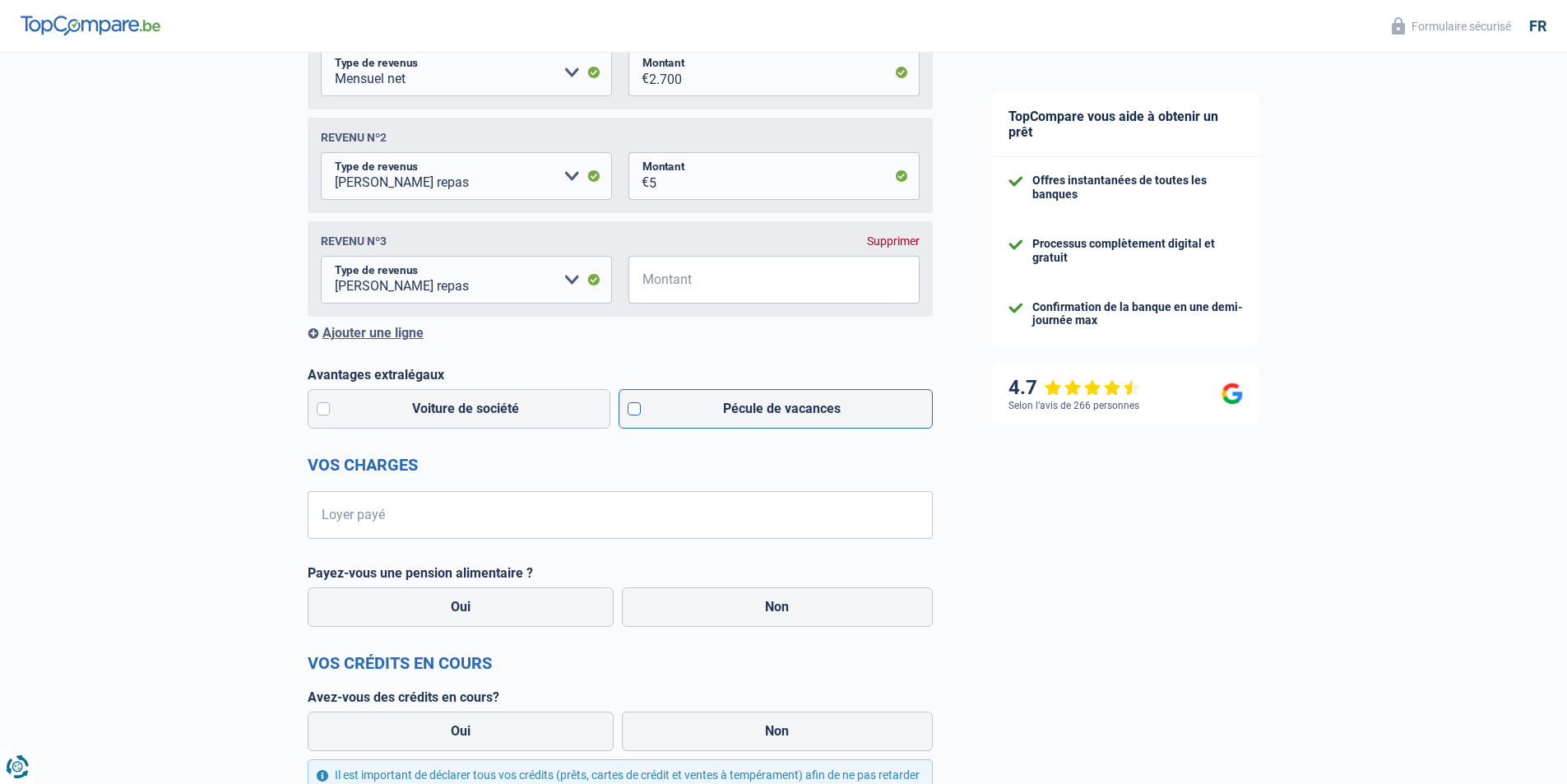
click at [630, 415] on label "Pécule de vacances" at bounding box center [776, 409] width 314 height 40
click at [630, 415] on input "Pécule de vacances" at bounding box center [776, 409] width 314 height 40
checkbox input "true"
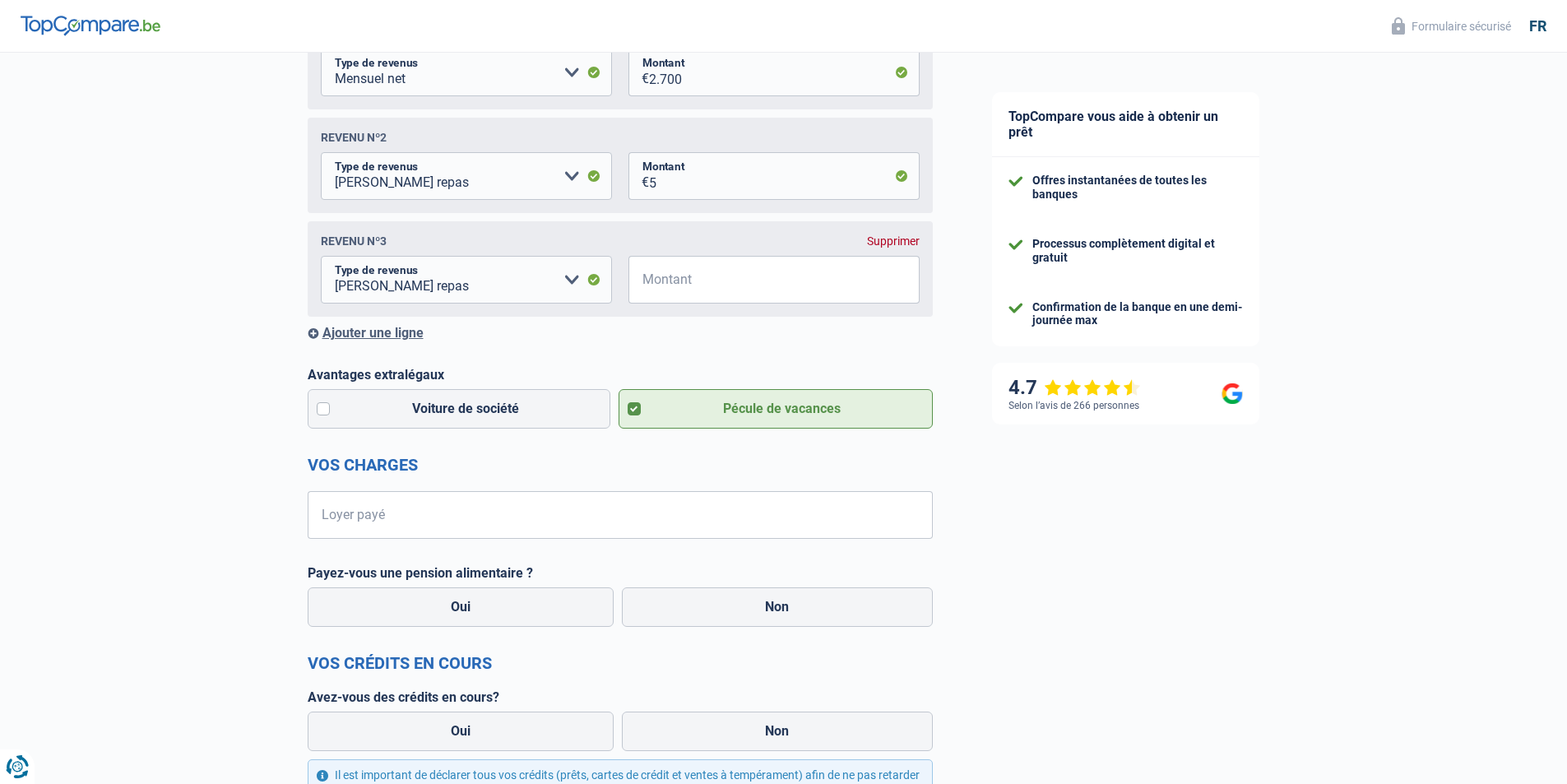
click at [541, 546] on form "Vos revenus Revenus Revenu nº1 Allocation d'handicap Allocations chômage Alloca…" at bounding box center [620, 505] width 626 height 1099
click at [527, 529] on input "Loyer payé" at bounding box center [631, 514] width 605 height 48
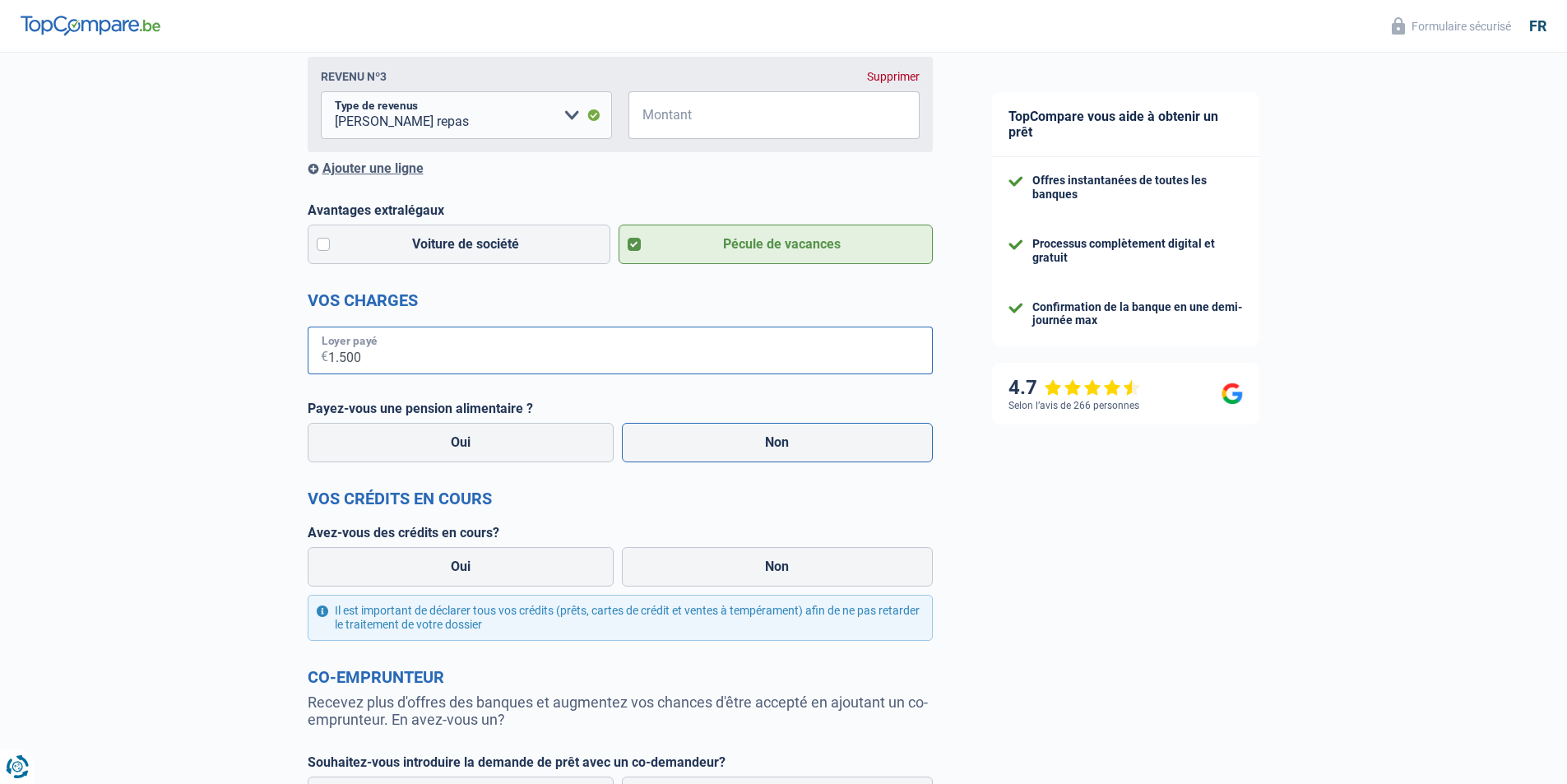
type input "1.500"
click at [733, 433] on label "Non" at bounding box center [777, 443] width 311 height 40
click at [733, 433] on input "Non" at bounding box center [777, 443] width 311 height 40
radio input "true"
select select "familyAllowances"
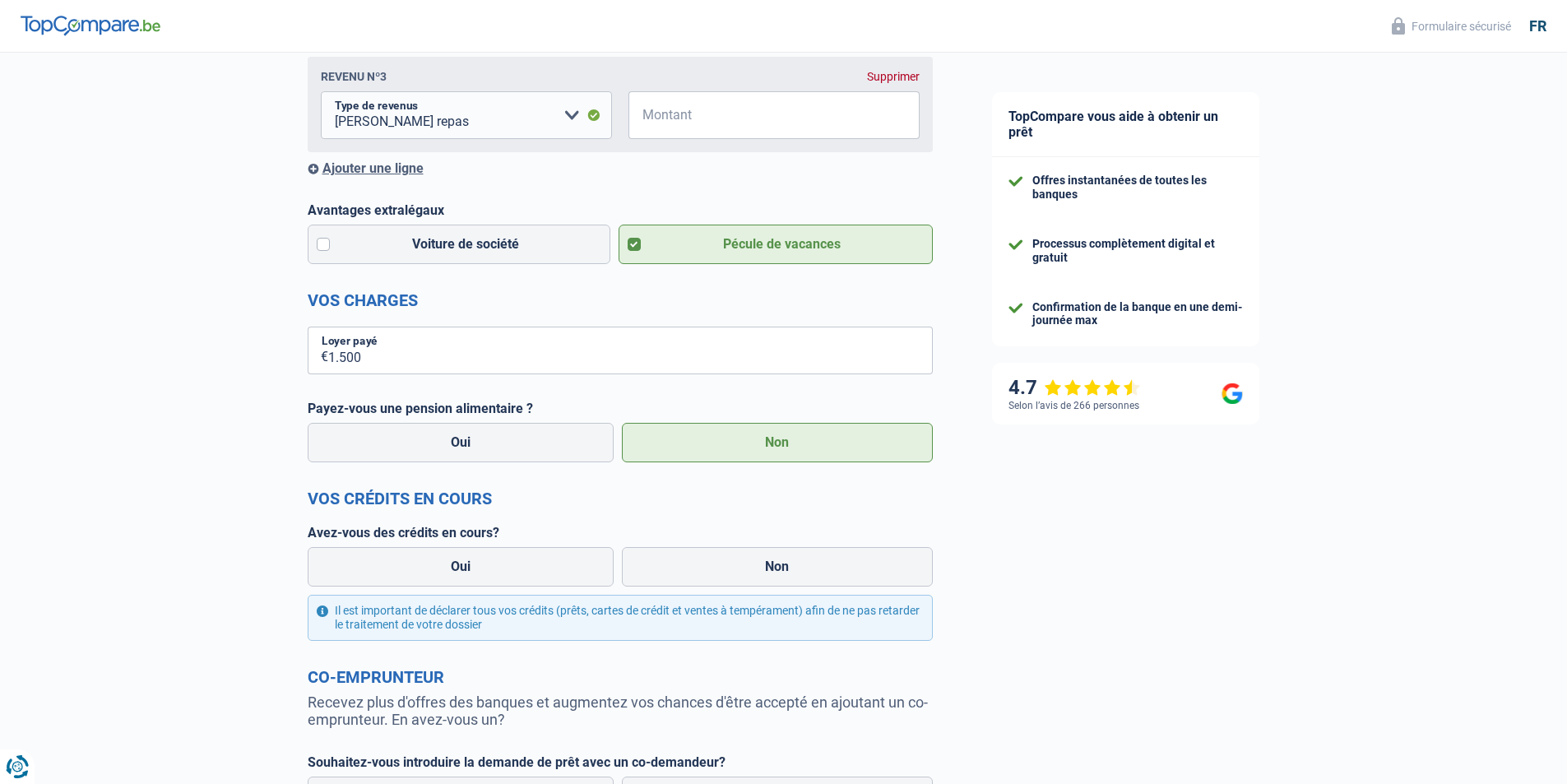
select select "netSalary"
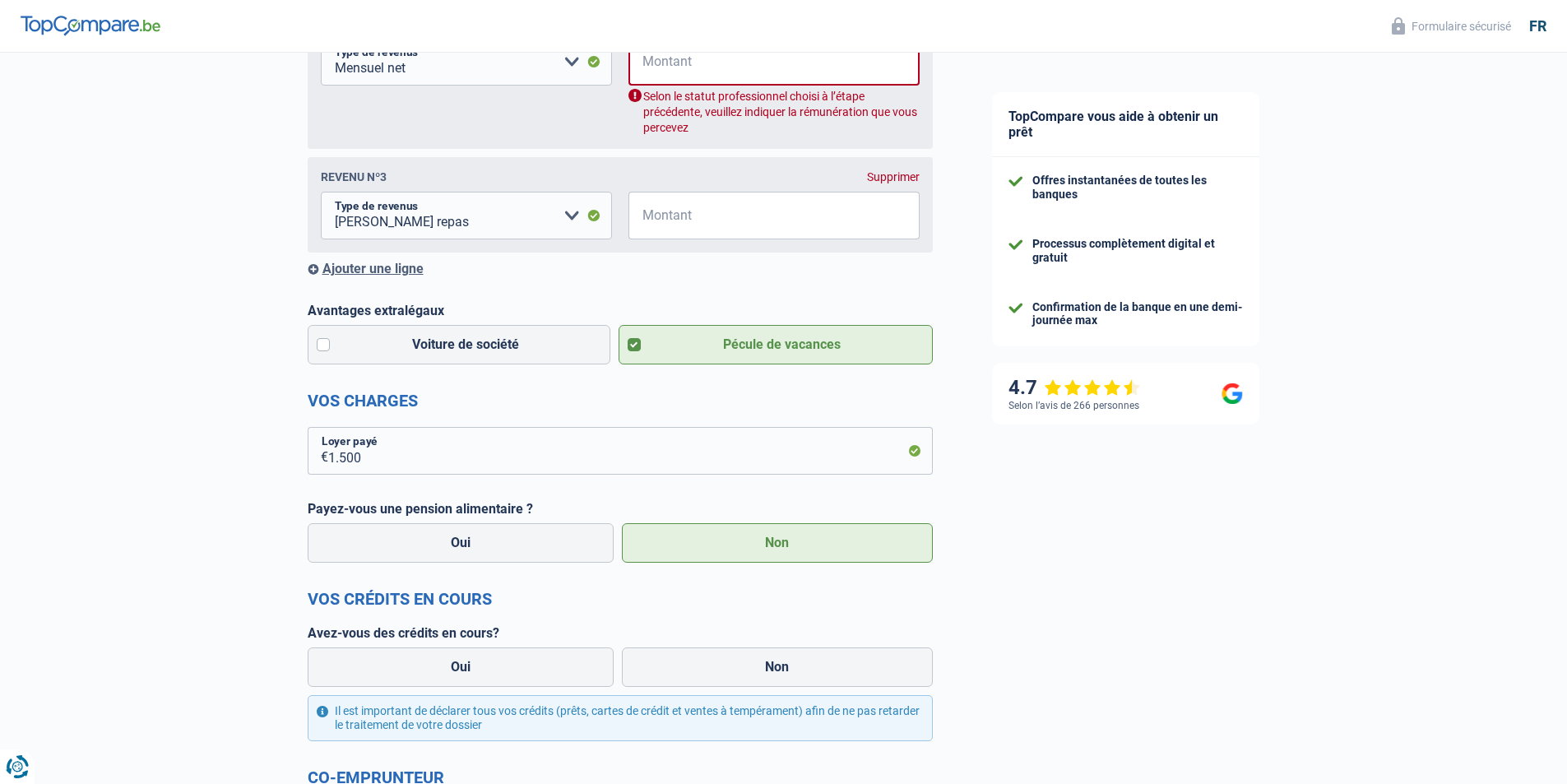
scroll to position [544, 0]
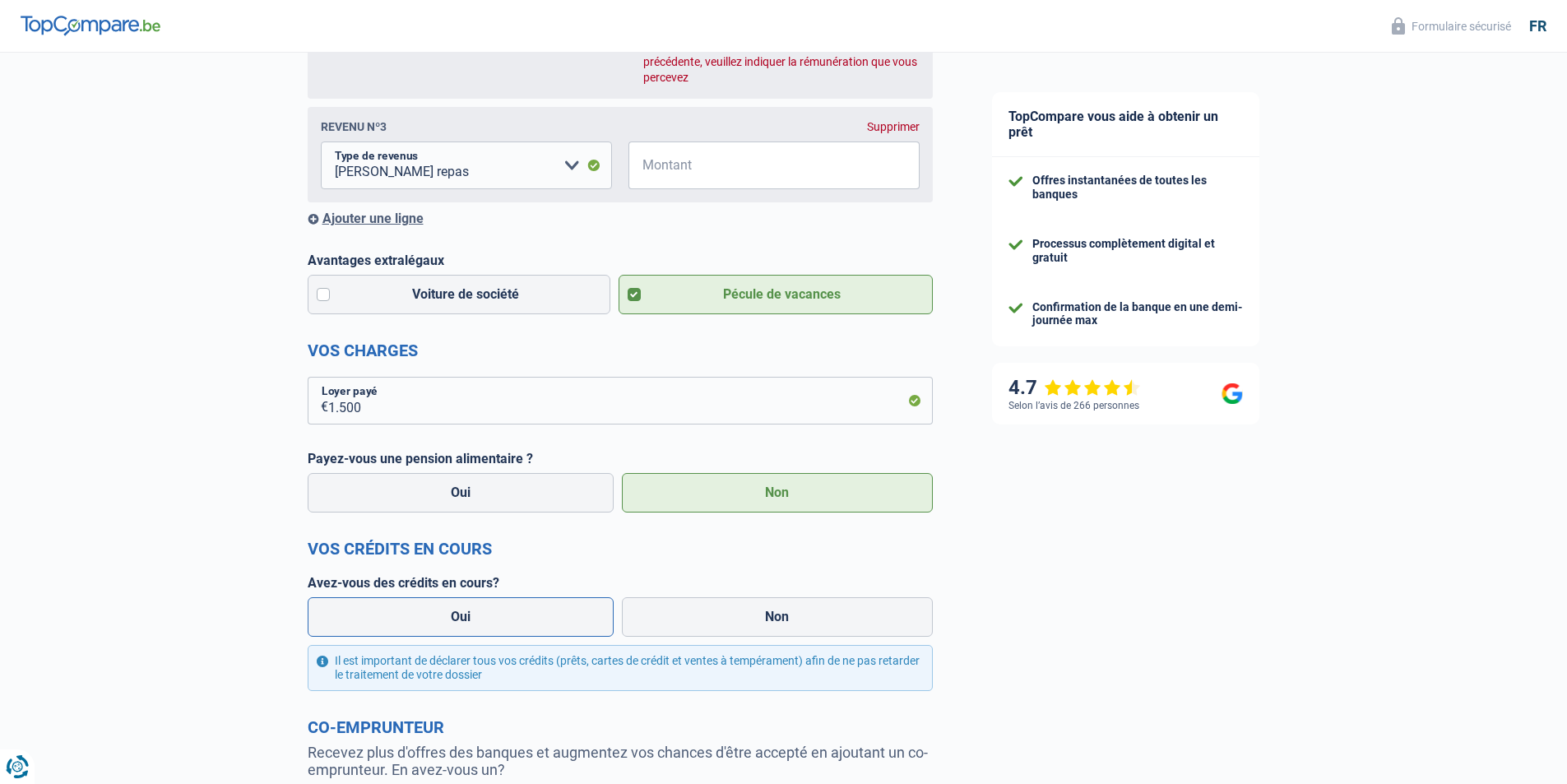
click at [536, 634] on label "Oui" at bounding box center [461, 617] width 307 height 40
click at [536, 634] on input "Oui" at bounding box center [461, 617] width 307 height 40
radio input "true"
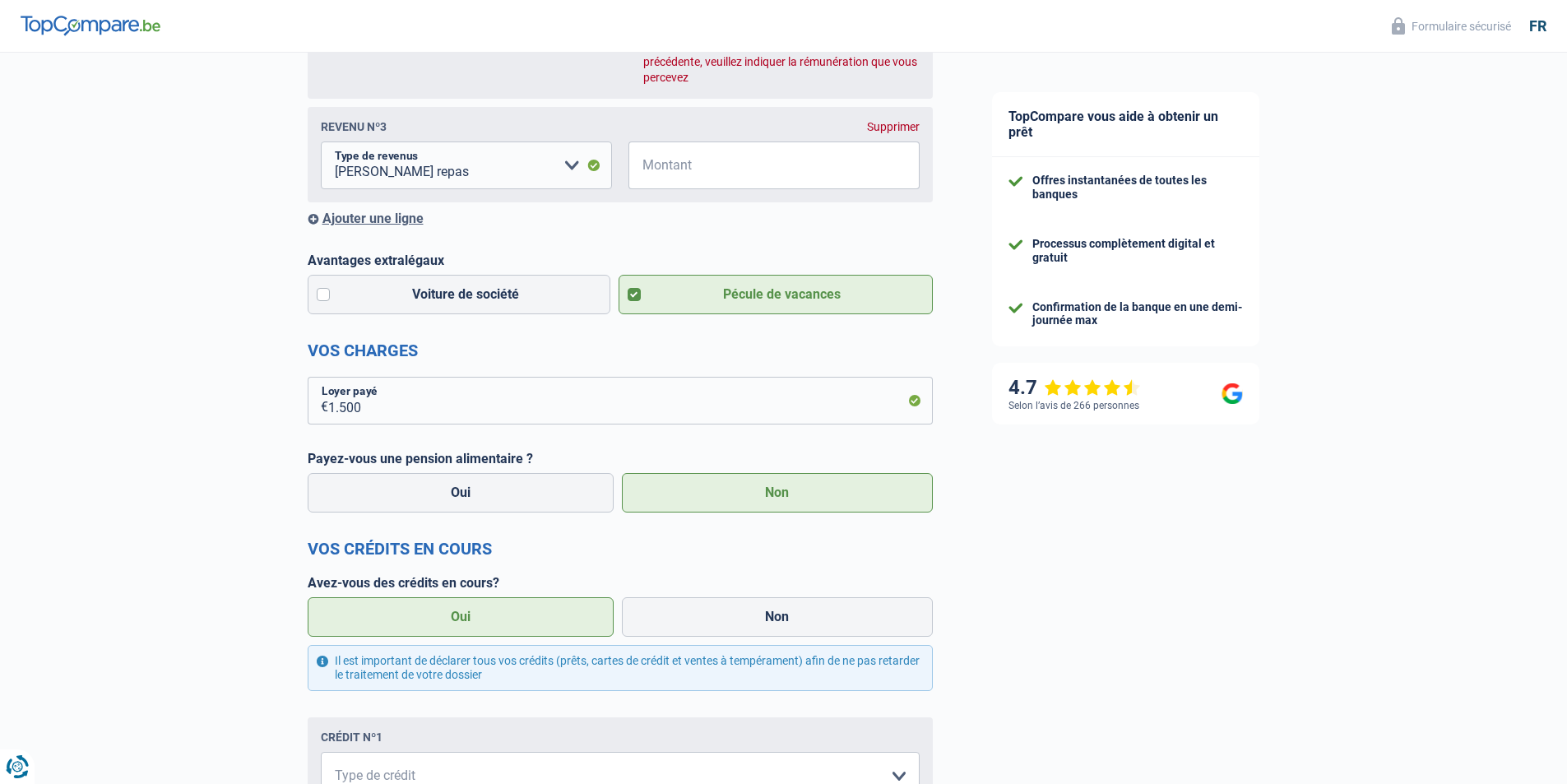
scroll to position [790, 0]
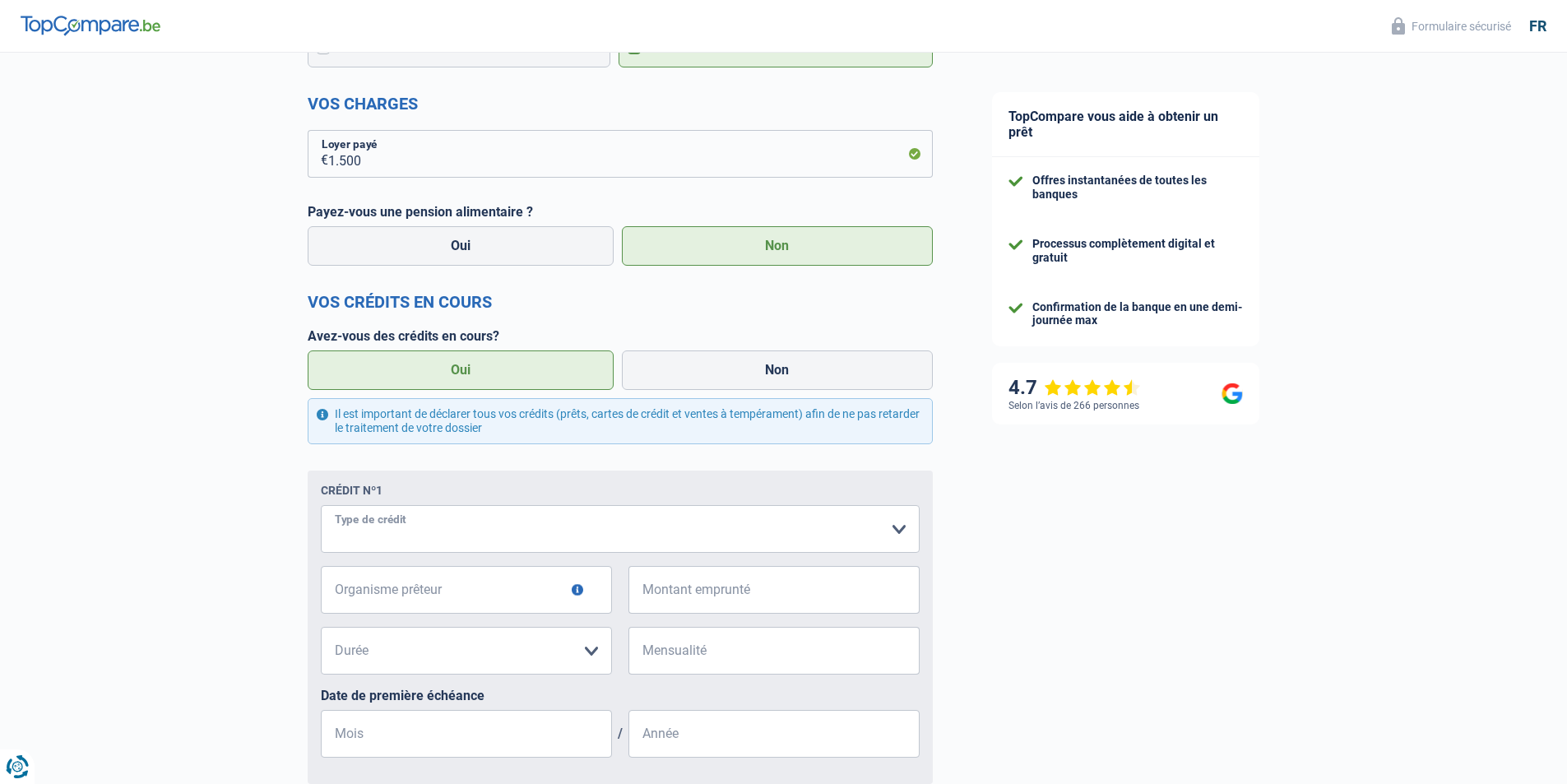
click at [461, 514] on select "Carte ou ouverture de crédit Prêt hypothécaire Vente à tempérament Prêt à tempé…" at bounding box center [620, 528] width 599 height 48
select select "carLoan"
click at [428, 613] on input "Organisme prêteur" at bounding box center [466, 590] width 291 height 48
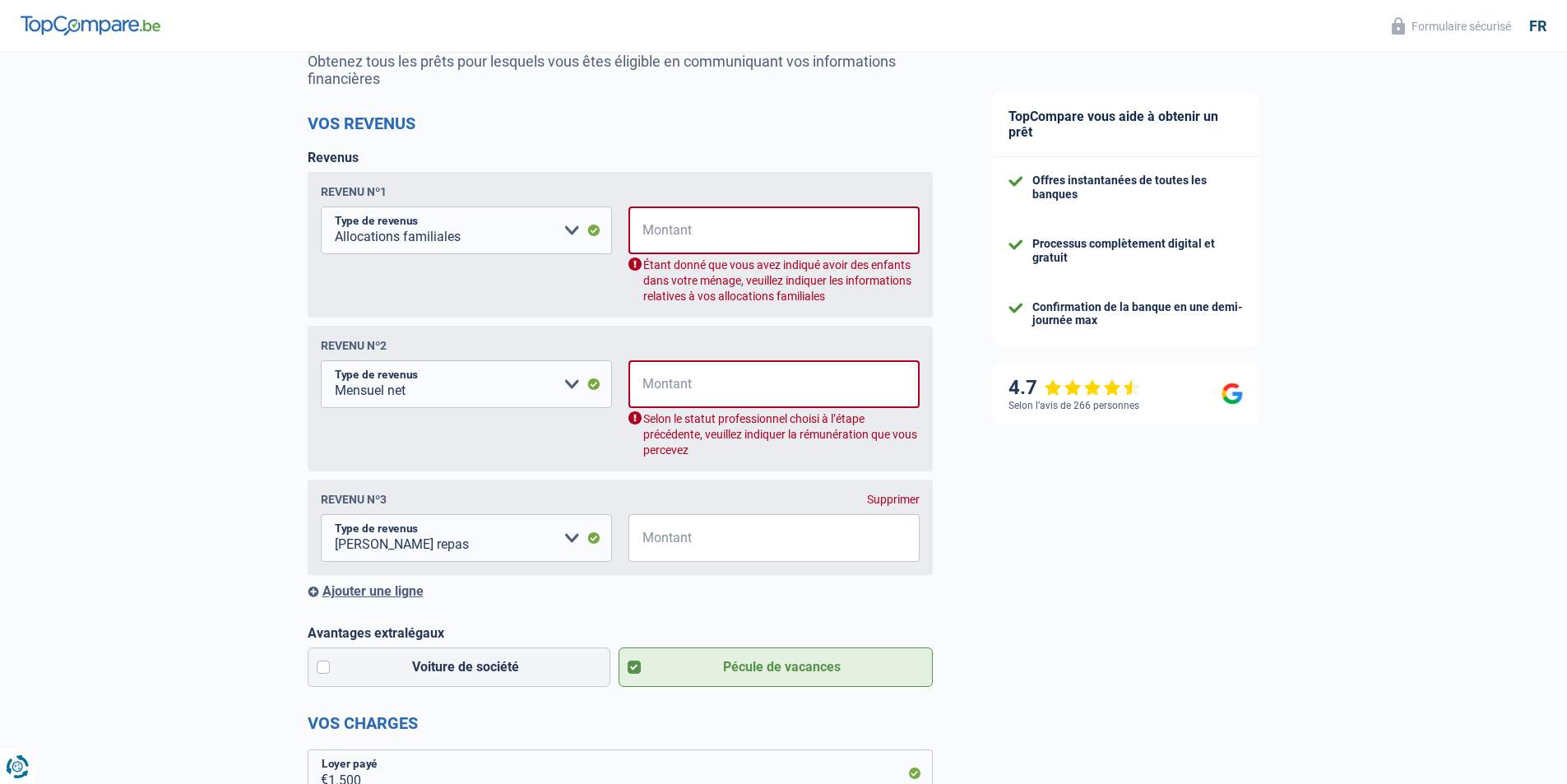
scroll to position [253, 0]
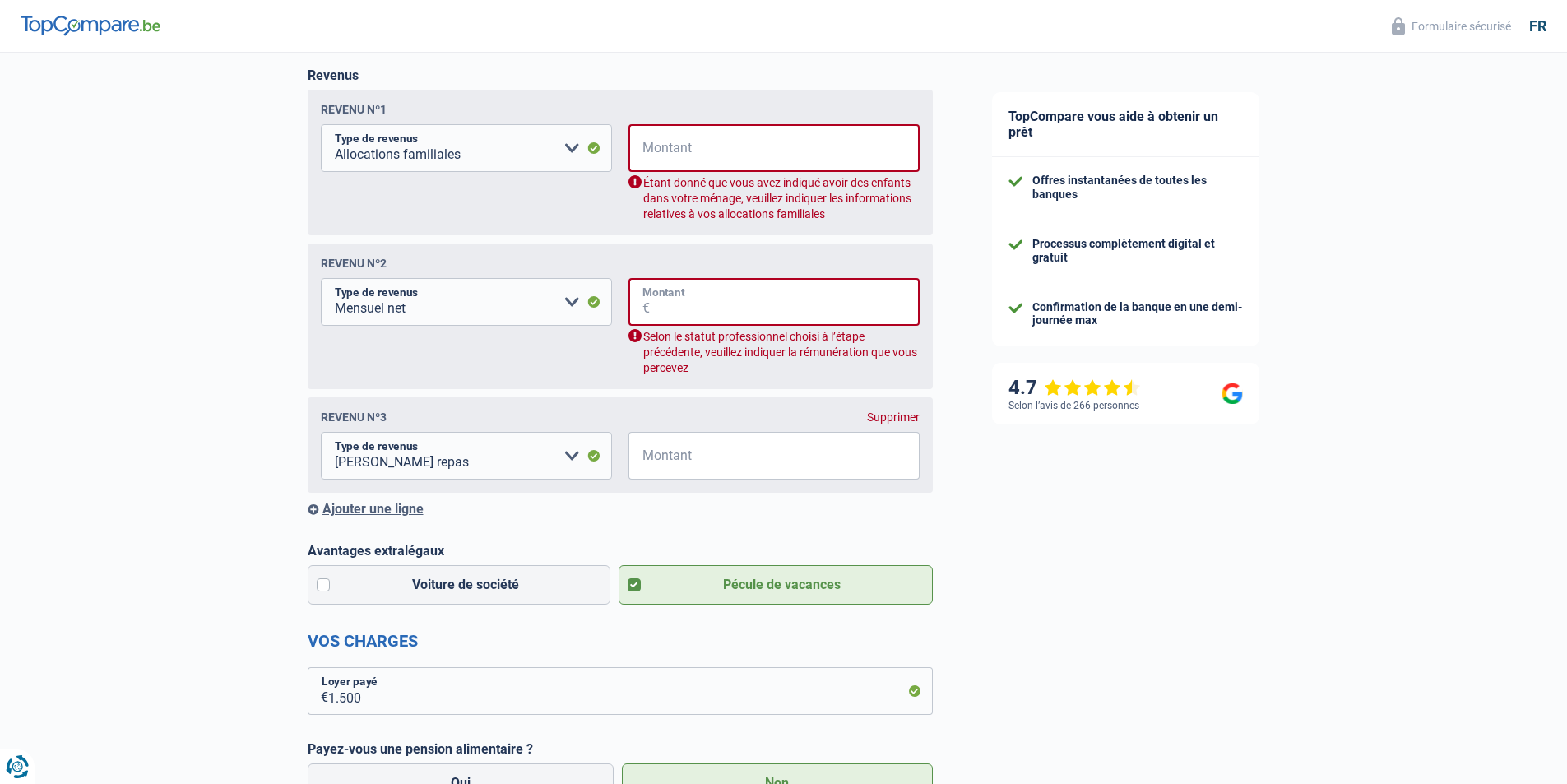
click at [673, 309] on input "Montant" at bounding box center [784, 301] width 270 height 48
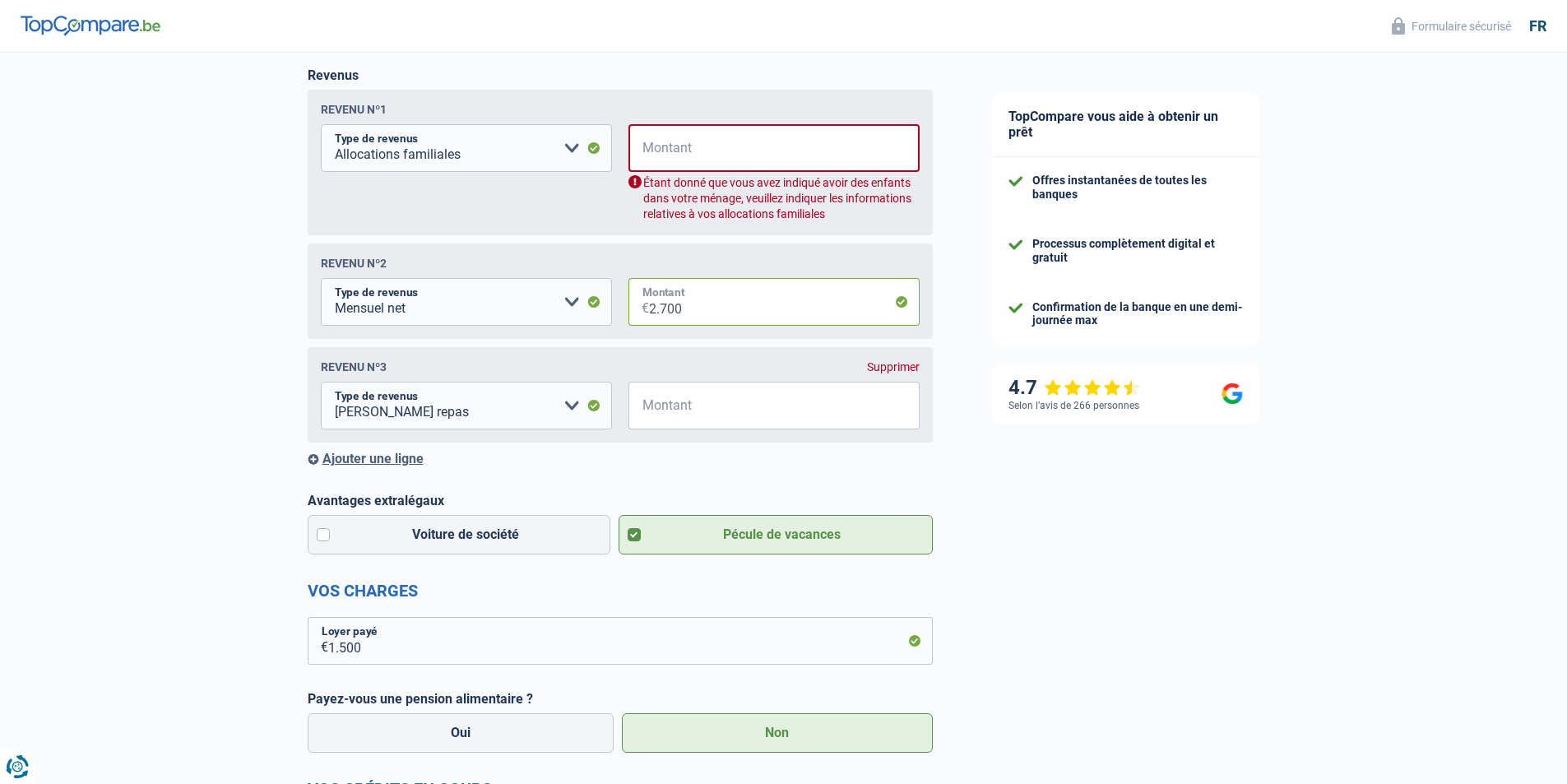
type input "2.700"
click at [713, 143] on input "Montant" at bounding box center [784, 148] width 270 height 48
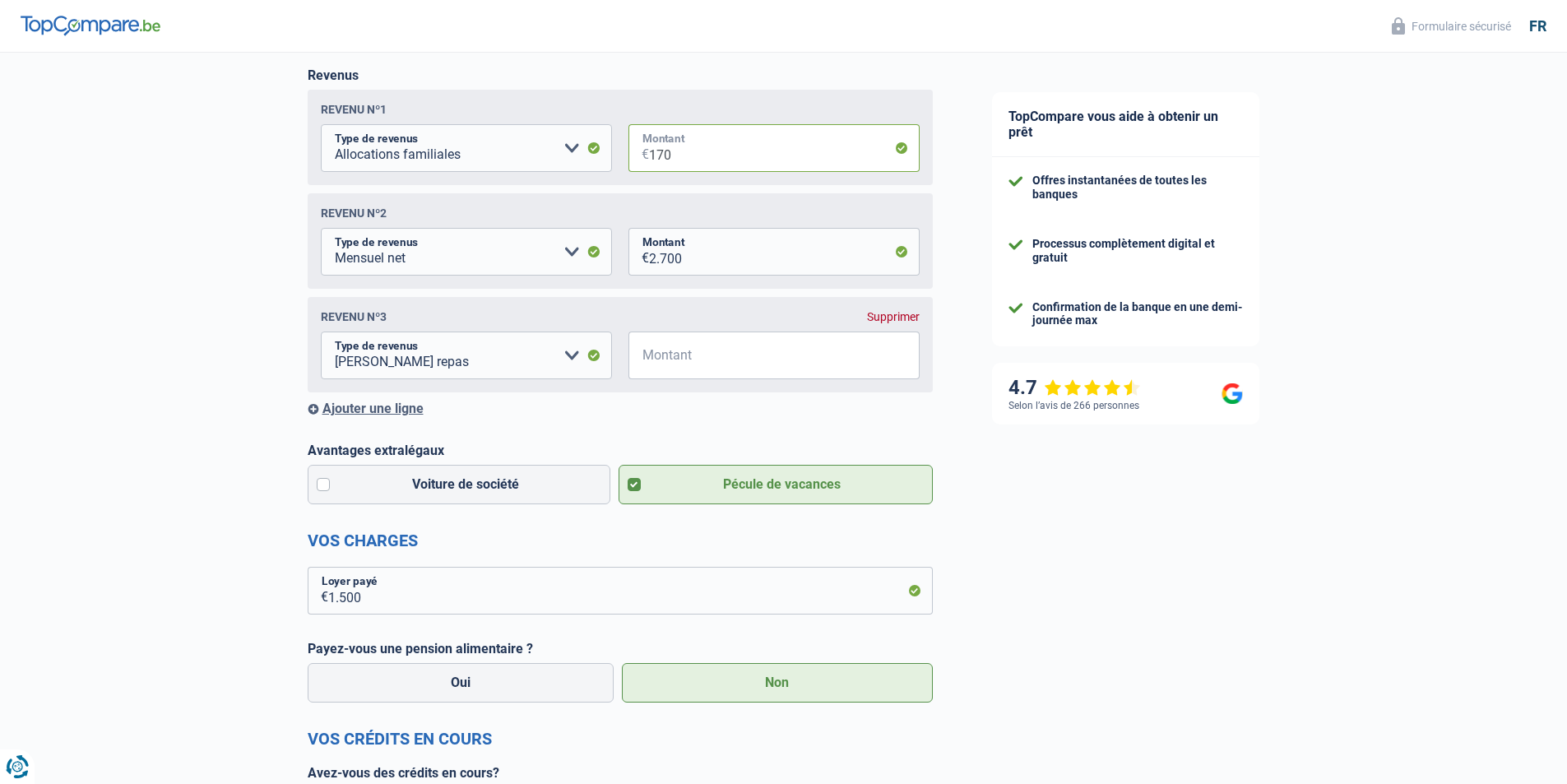
type input "170"
click at [754, 368] on input "Montant" at bounding box center [784, 355] width 271 height 48
type input "5"
click at [935, 435] on div "Chance de réussite de votre simulation est de 80% 1 2 3 4 5 Rajoutez +10% en co…" at bounding box center [481, 726] width 962 height 1867
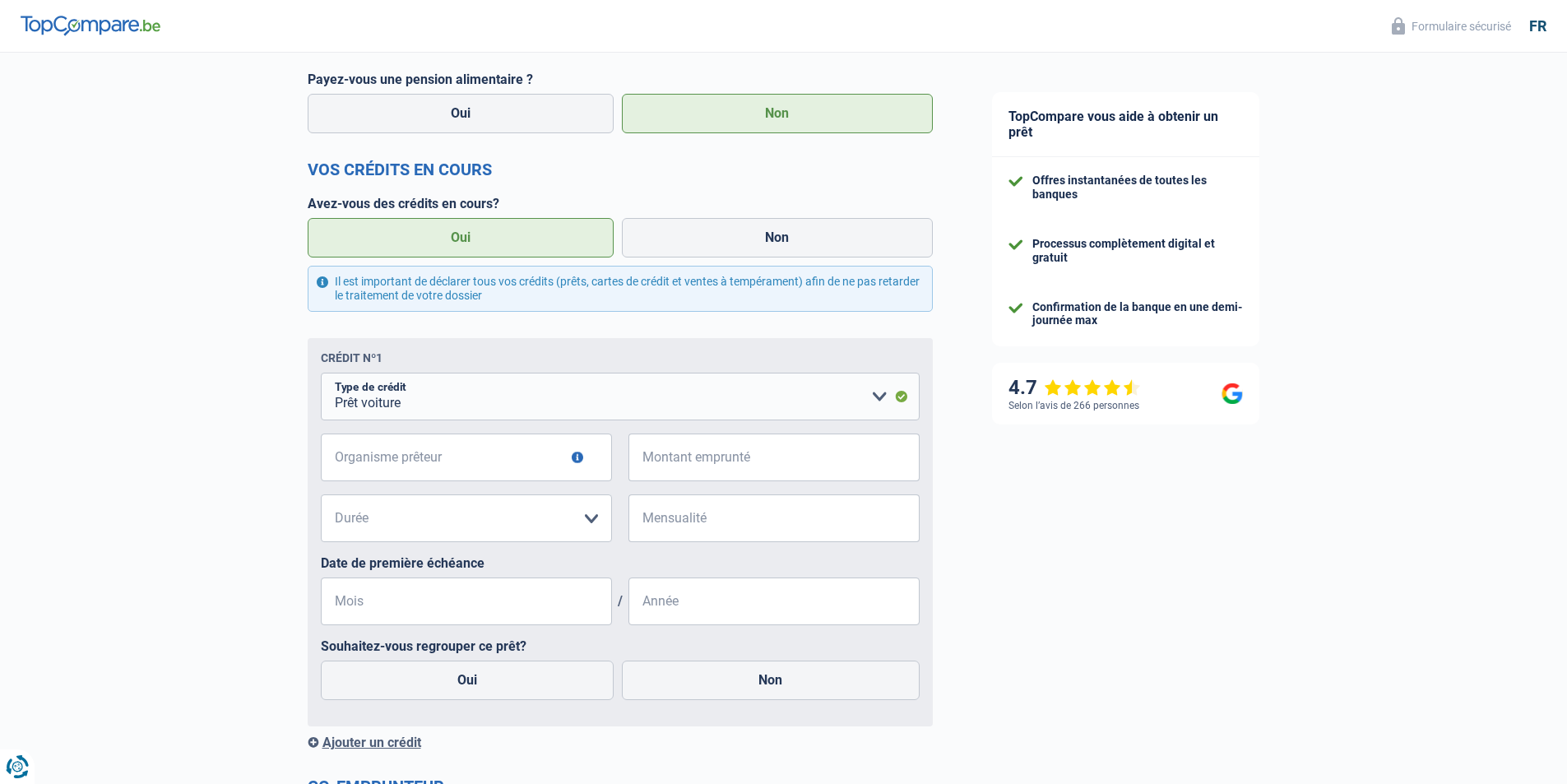
scroll to position [905, 0]
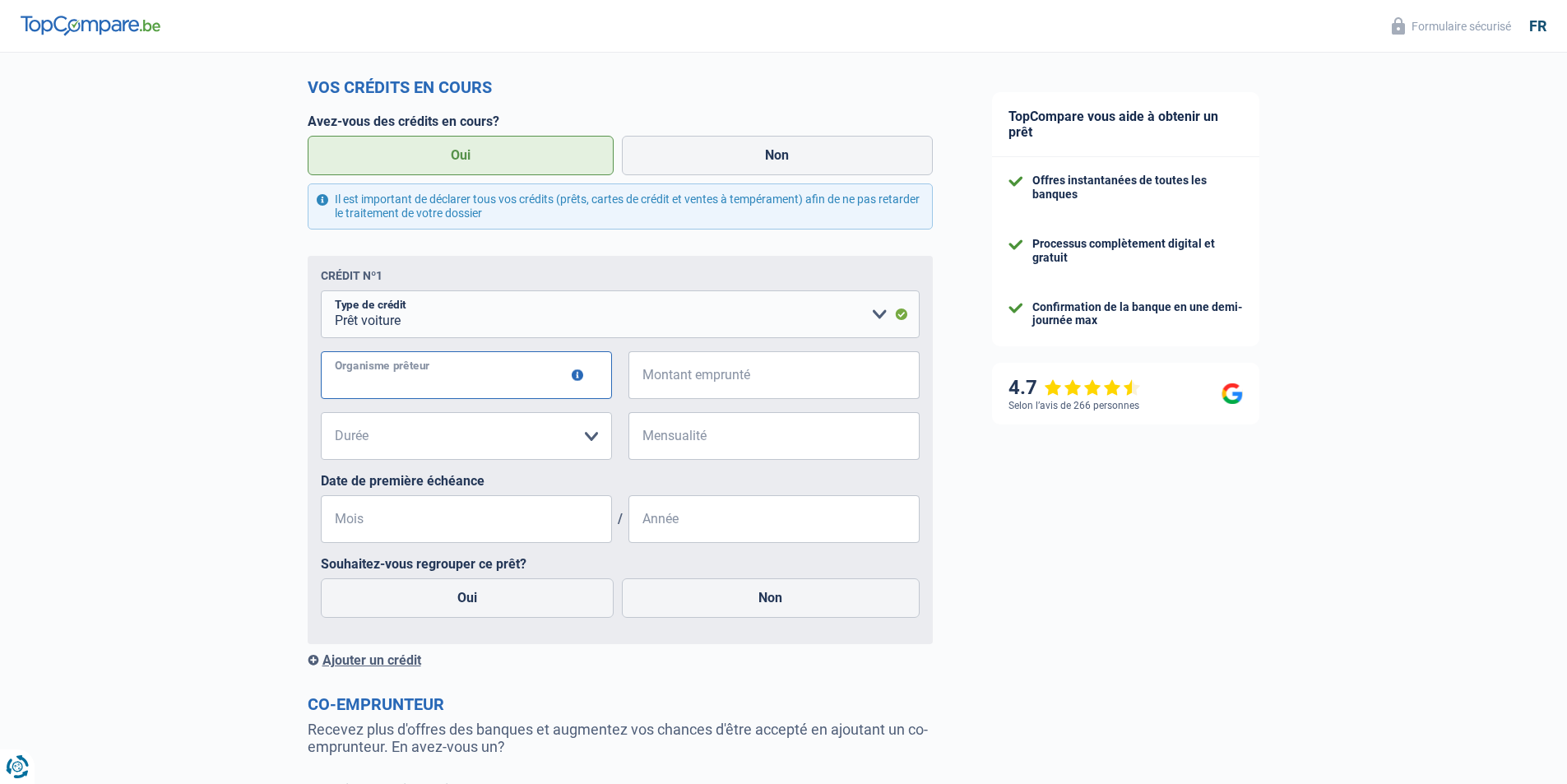
click at [477, 378] on input "Organisme prêteur" at bounding box center [466, 375] width 291 height 48
click at [679, 373] on input "Montant emprunté" at bounding box center [784, 375] width 271 height 48
type input "25.000"
click at [565, 416] on select "12 mois 18 mois 24 mois 30 mois 36 mois 42 mois 48 mois 60 mois 72 mois 84 mois…" at bounding box center [466, 436] width 291 height 48
select select "60"
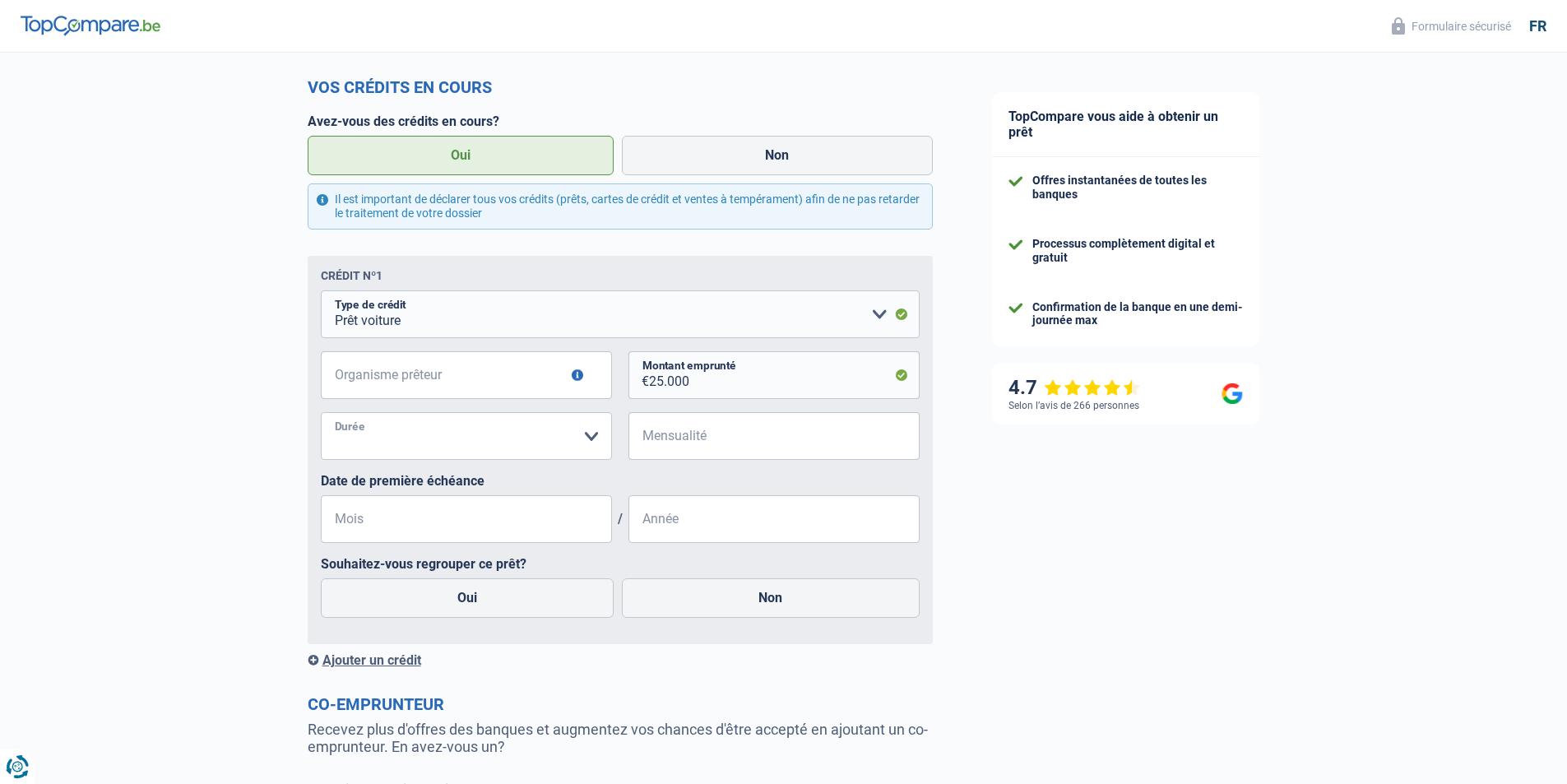
click at [320, 416] on select "12 mois 18 mois 24 mois 30 mois 36 mois 42 mois 48 mois 60 mois 72 mois 84 mois…" at bounding box center [466, 436] width 291 height 48
drag, startPoint x: 557, startPoint y: 462, endPoint x: 448, endPoint y: 633, distance: 202.8
click at [448, 631] on fieldset "Carte ou ouverture de crédit Prêt hypothécaire Vente à tempérament Prêt à tempé…" at bounding box center [620, 460] width 599 height 340
click at [788, 444] on input "Mensualité" at bounding box center [784, 436] width 271 height 48
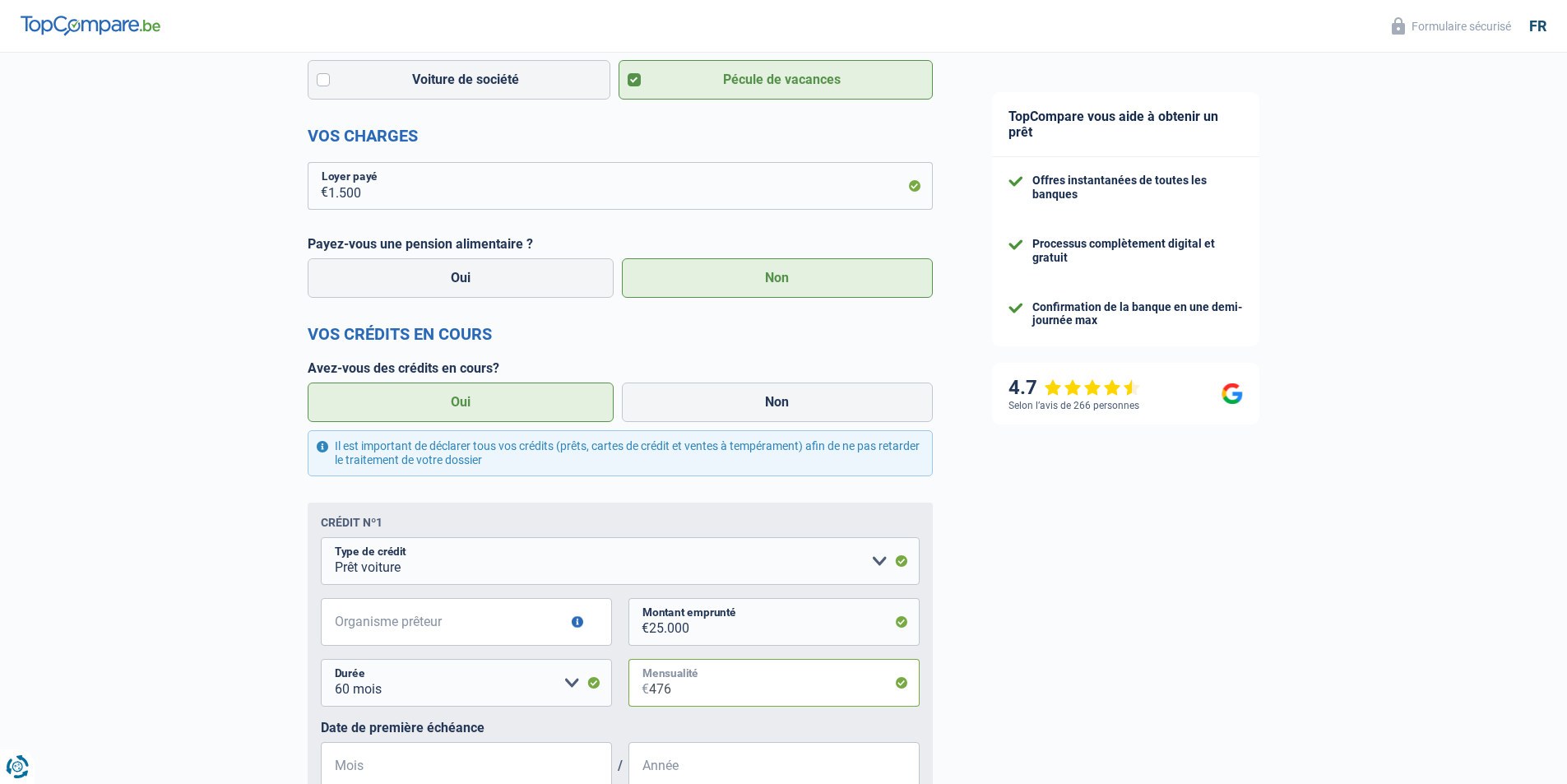
type input "476"
drag, startPoint x: 303, startPoint y: 374, endPoint x: 549, endPoint y: 352, distance: 247.0
click at [549, 352] on div "Chance de réussite de votre simulation est de 80% 1 2 3 4 5 Rajoutez +10% en co…" at bounding box center [481, 321] width 962 height 1867
click at [548, 349] on form "Vos revenus Revenus Revenu nº1 Allocation d'handicap Allocations chômage Alloca…" at bounding box center [620, 396] width 626 height 1537
click at [1001, 496] on div "TopCompare vous aide à obtenir un prêt Offres instantanées de toutes les banque…" at bounding box center [1265, 328] width 606 height 1867
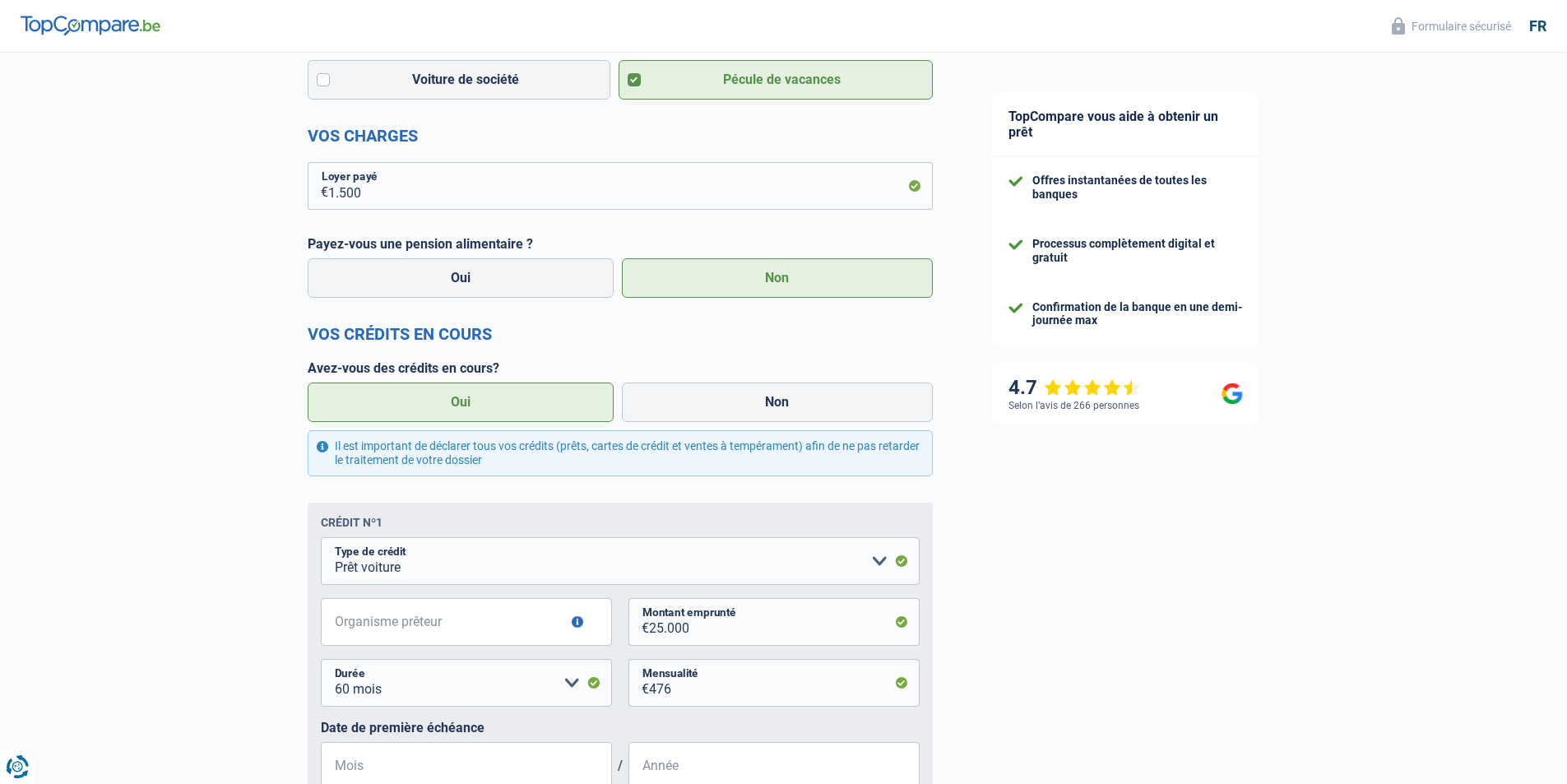
scroll to position [822, 0]
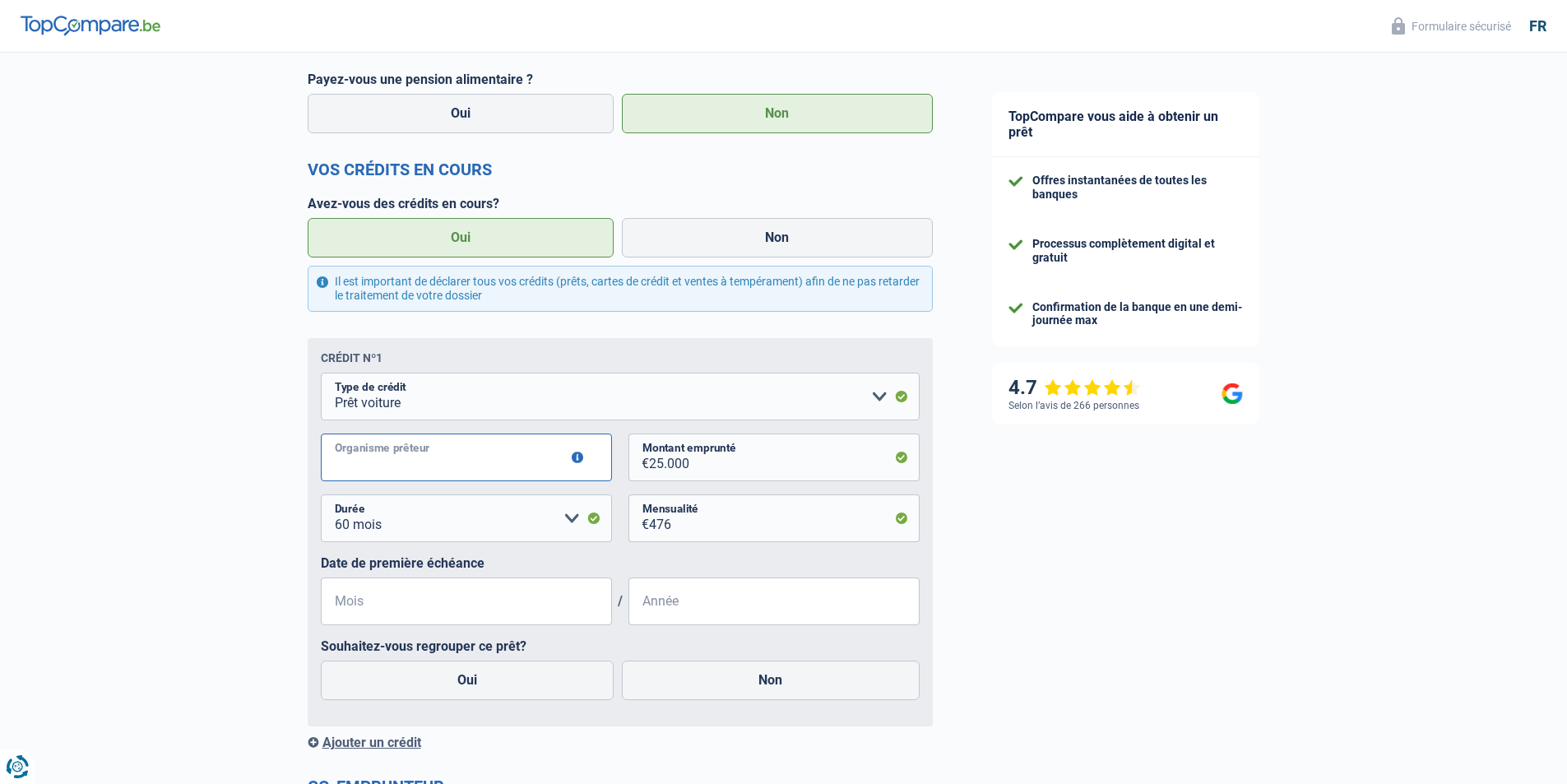
click at [398, 455] on input "Organisme prêteur" at bounding box center [466, 457] width 291 height 48
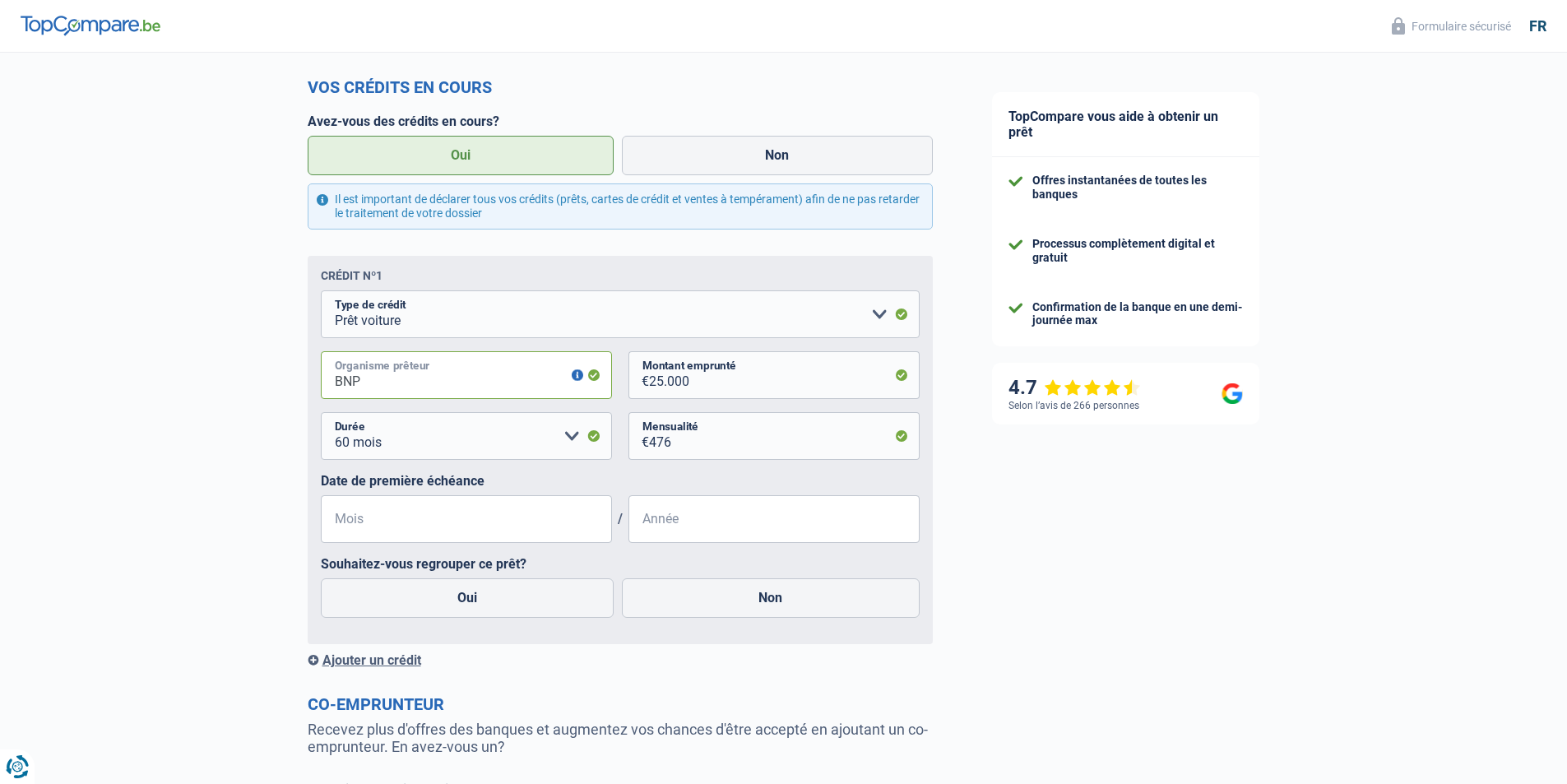
type input "BNP"
click at [439, 512] on input "Mois" at bounding box center [466, 519] width 291 height 48
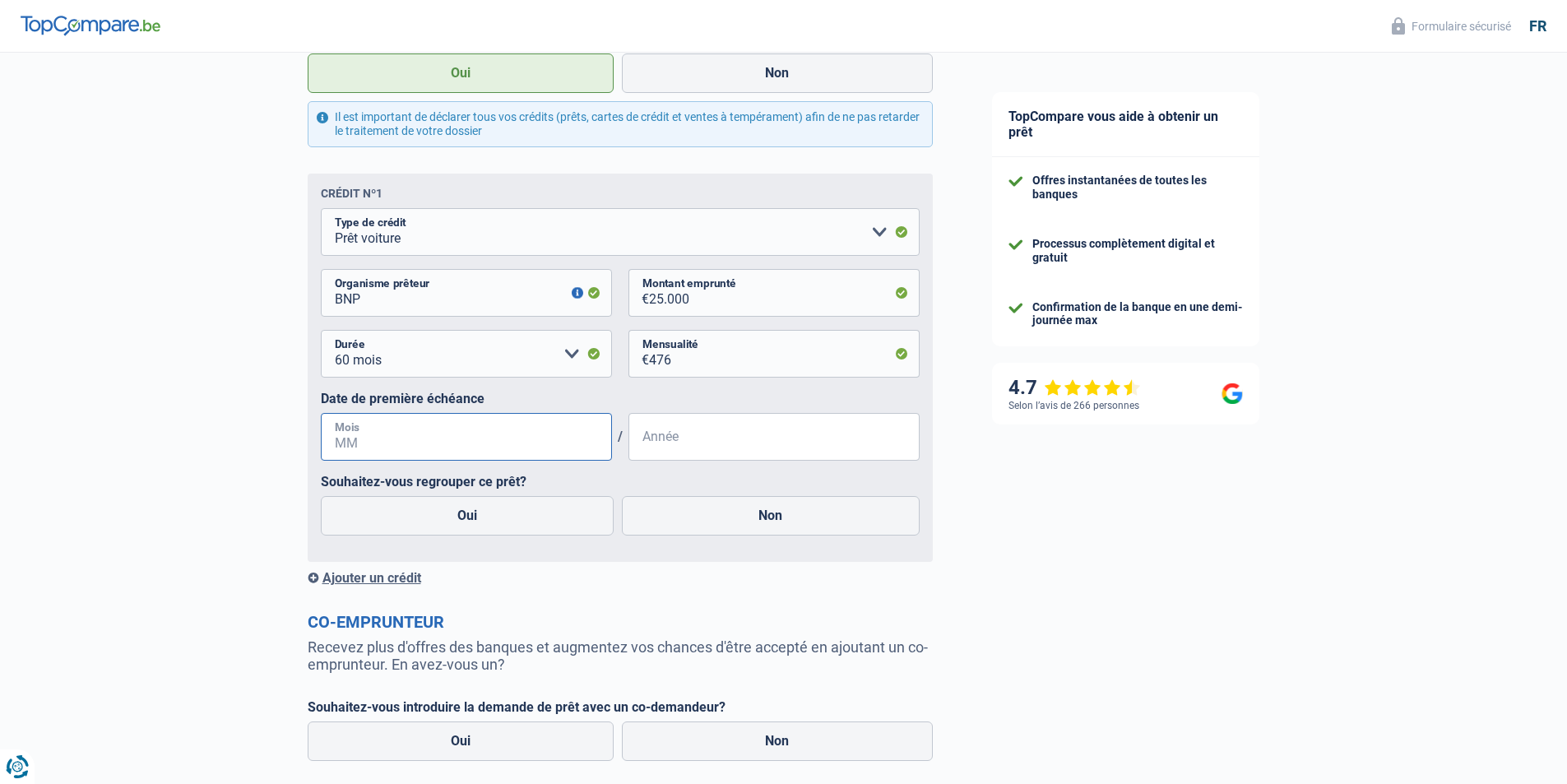
scroll to position [1069, 0]
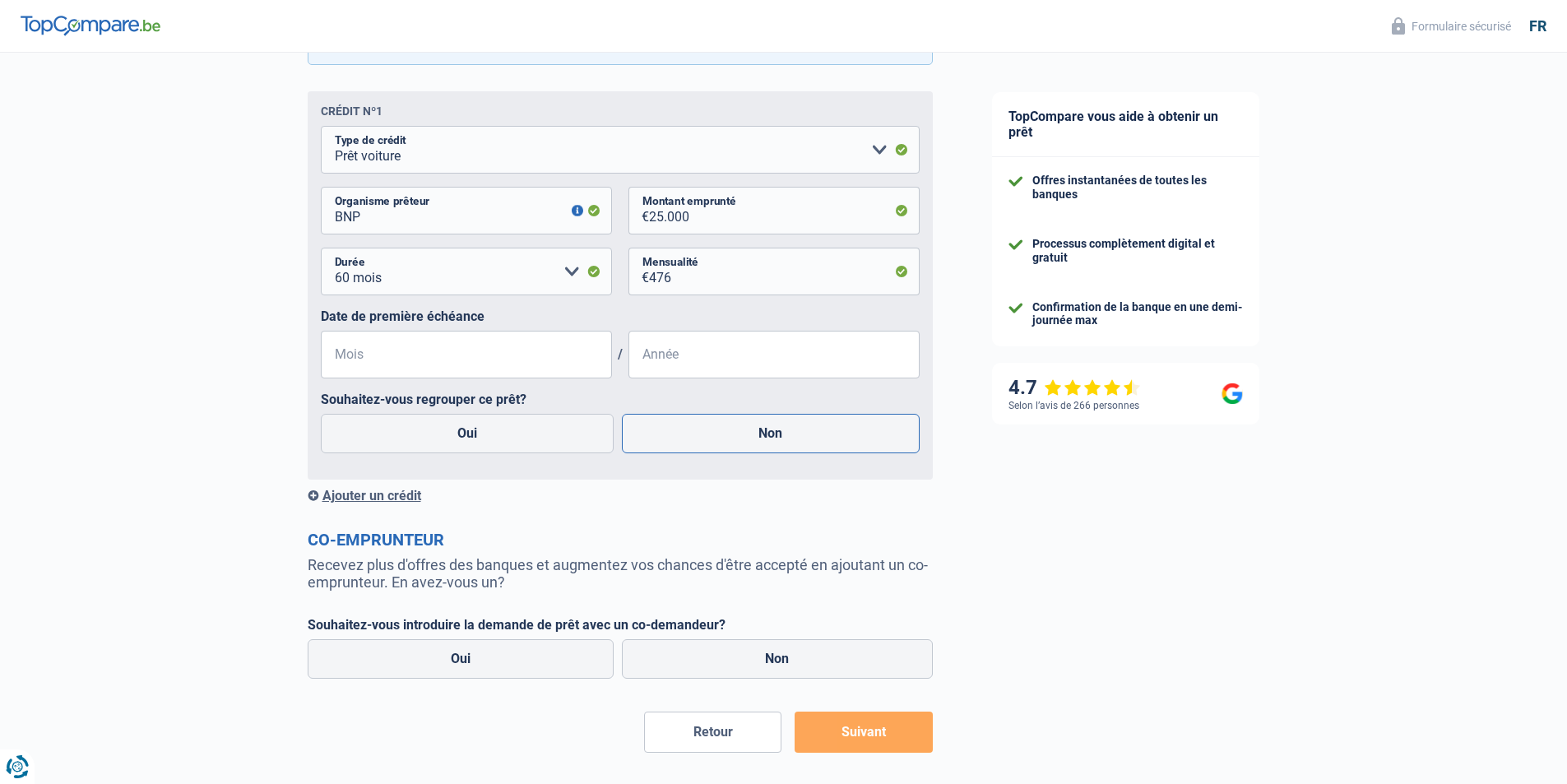
click at [720, 430] on label "Non" at bounding box center [771, 434] width 298 height 40
click at [720, 430] on input "Non" at bounding box center [771, 434] width 298 height 40
radio input "true"
click at [477, 355] on input "Mois" at bounding box center [466, 354] width 291 height 48
click at [817, 362] on input "Année" at bounding box center [774, 354] width 291 height 48
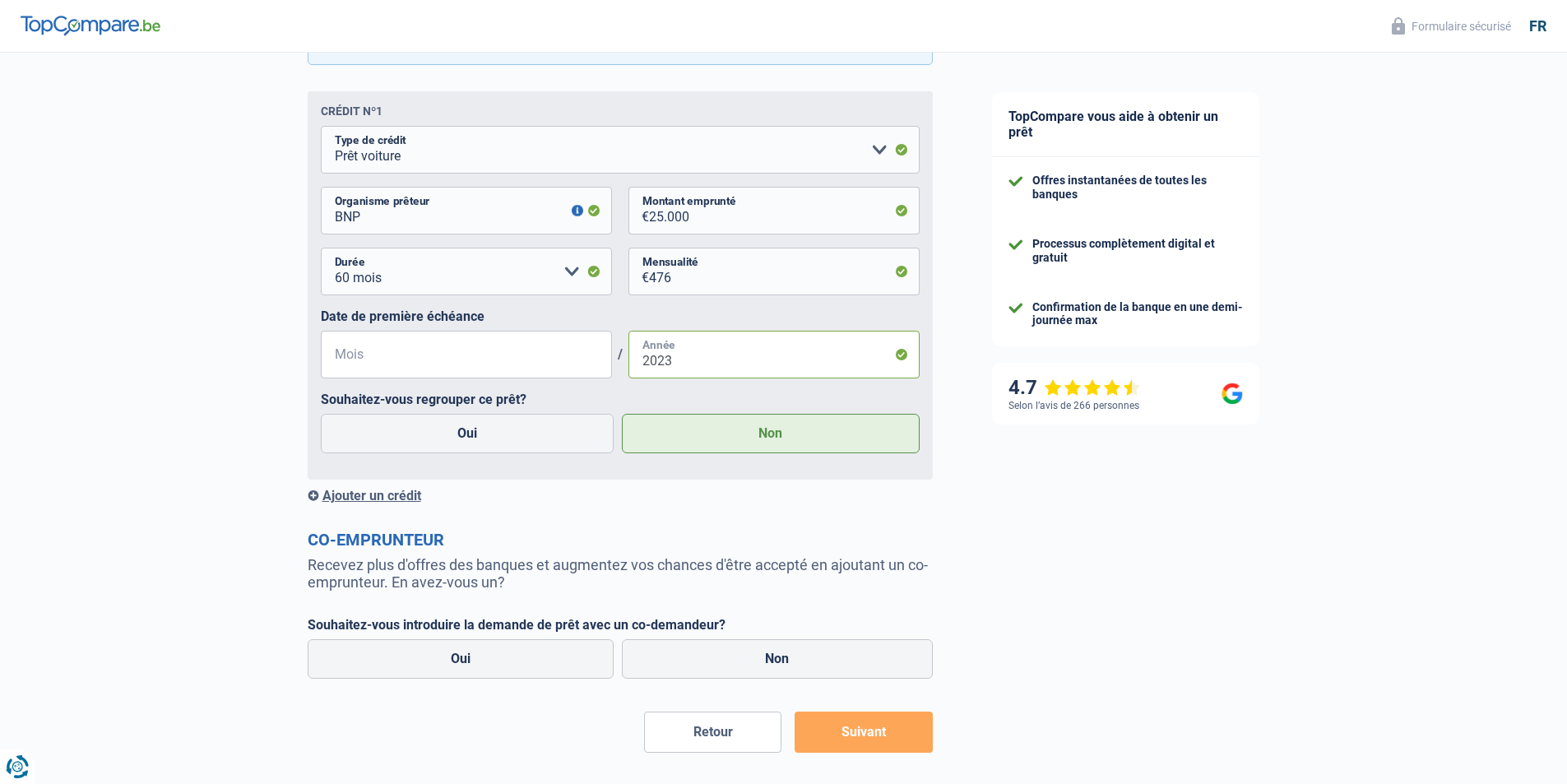
type input "2023"
click at [504, 360] on input "Mois" at bounding box center [466, 354] width 291 height 48
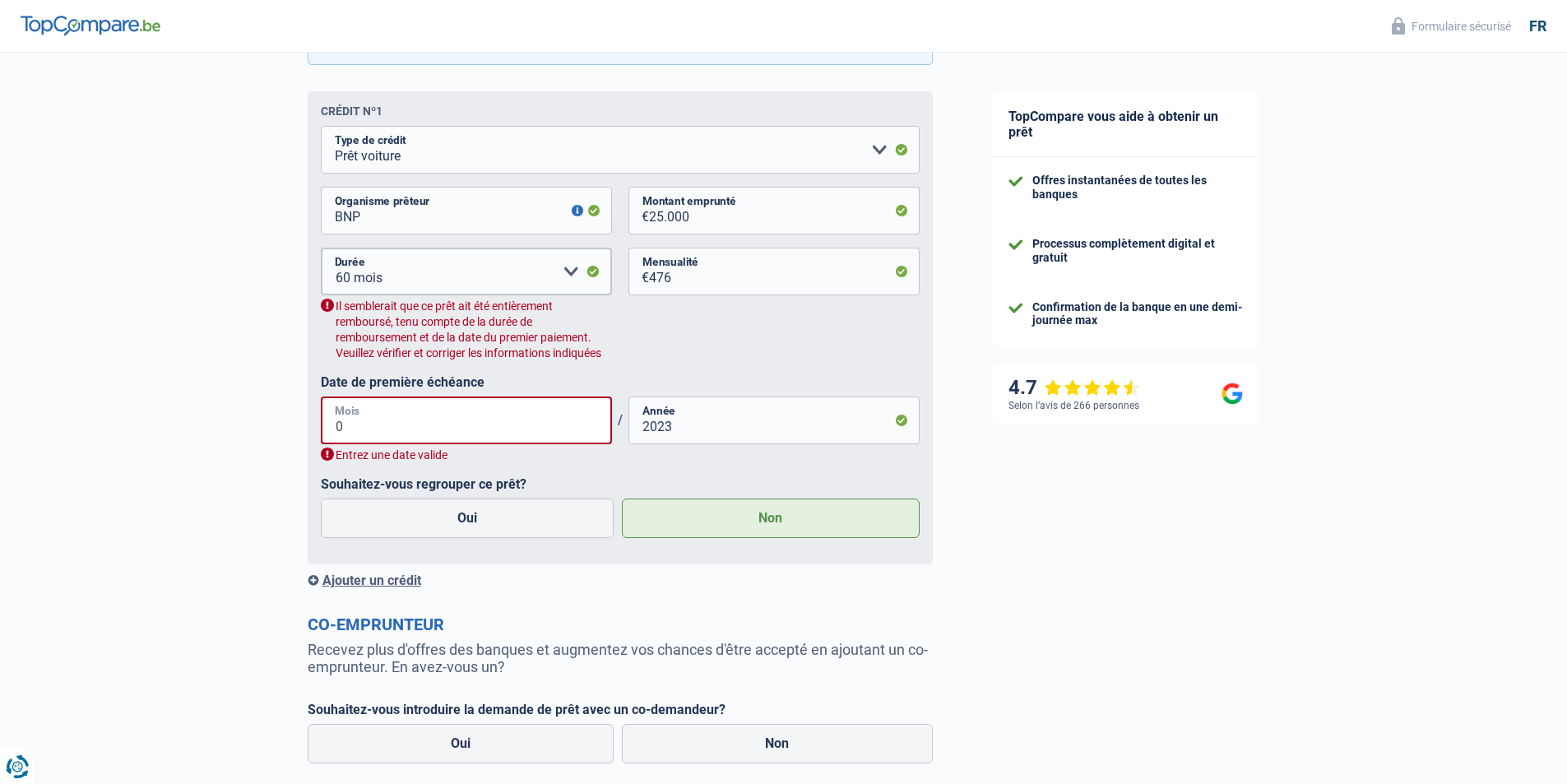
type input "02"
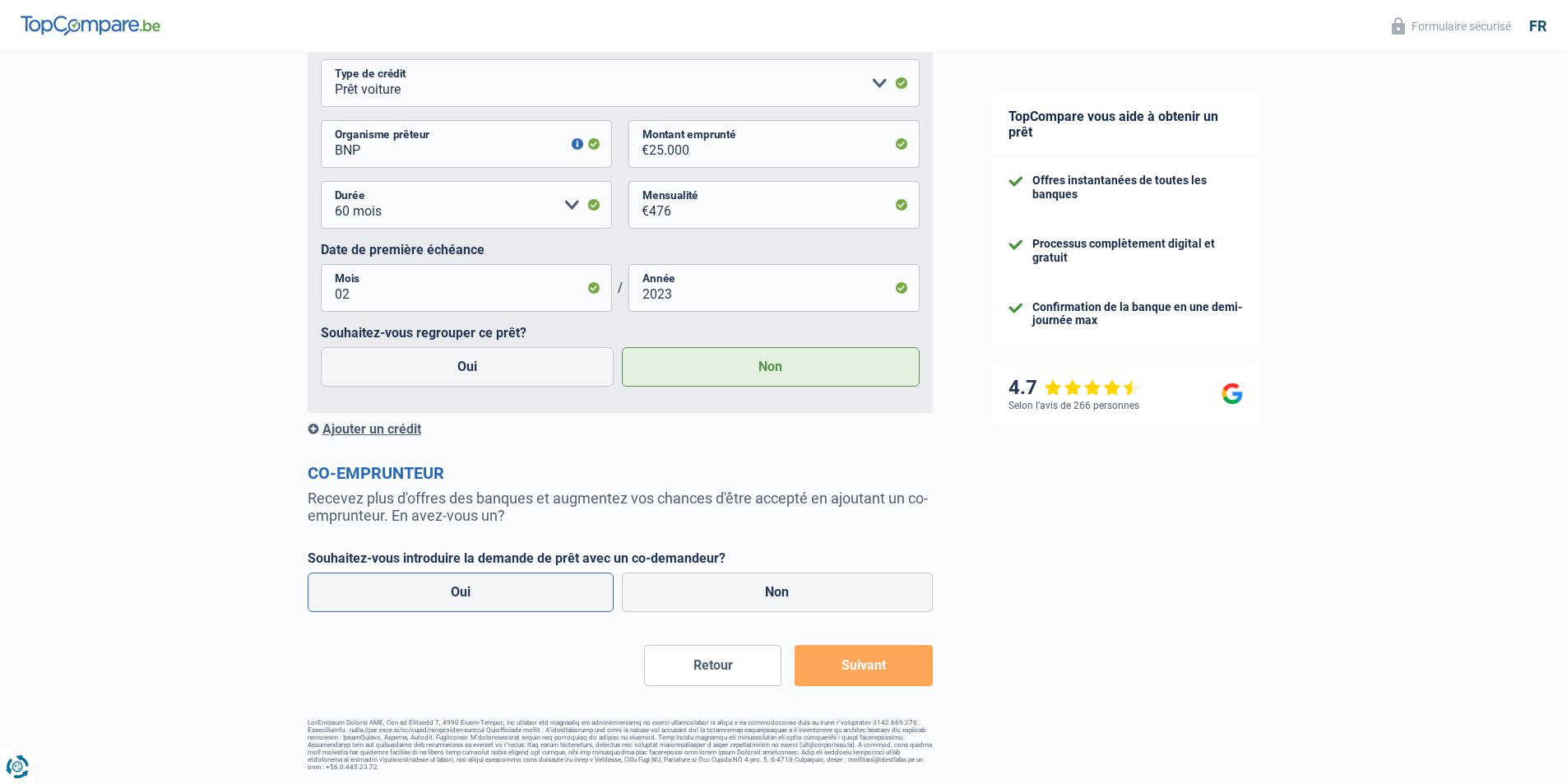
click at [503, 589] on label "Oui" at bounding box center [461, 593] width 307 height 40
click at [503, 589] on input "Oui" at bounding box center [461, 593] width 307 height 40
radio input "true"
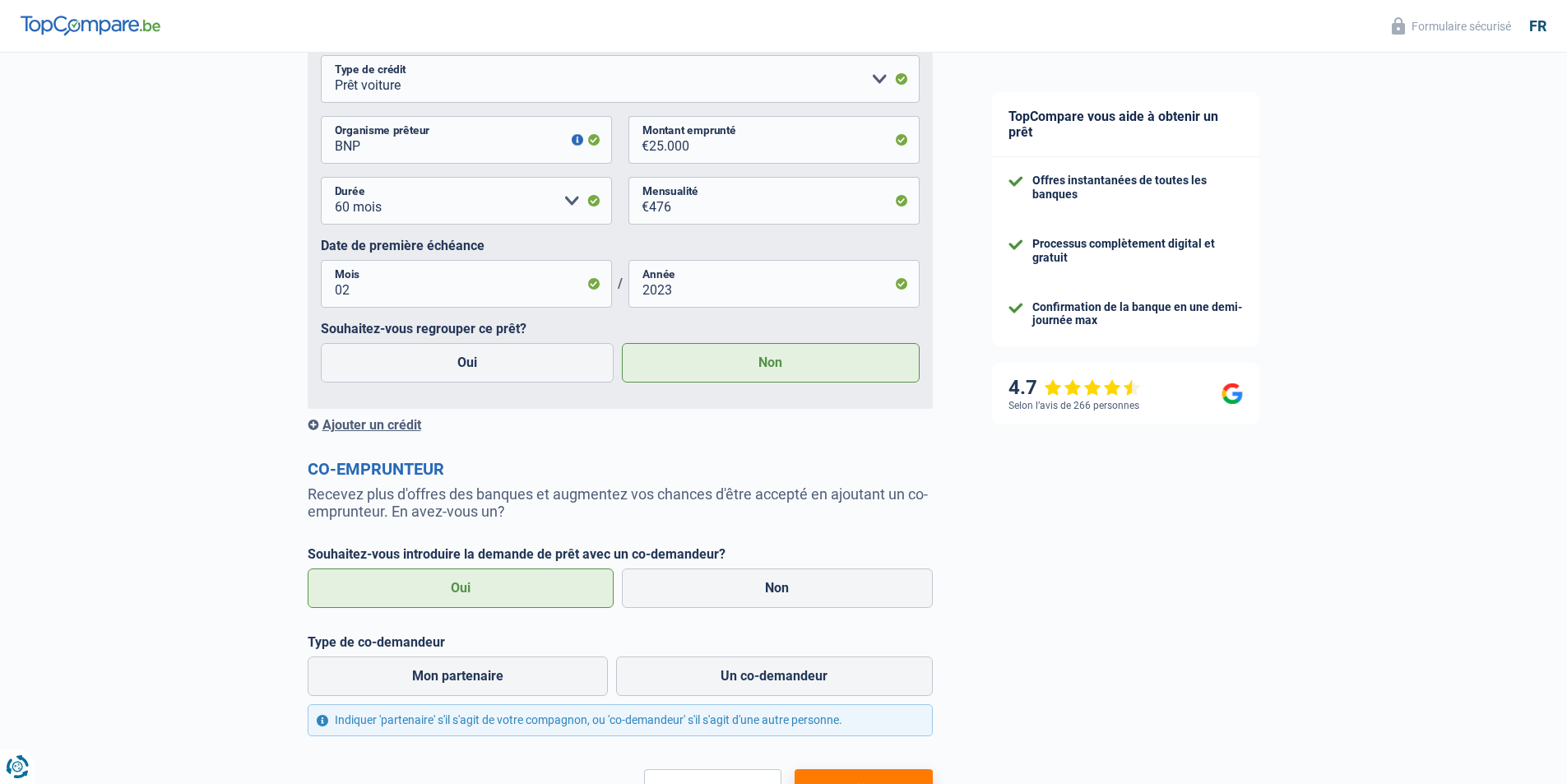
scroll to position [1269, 0]
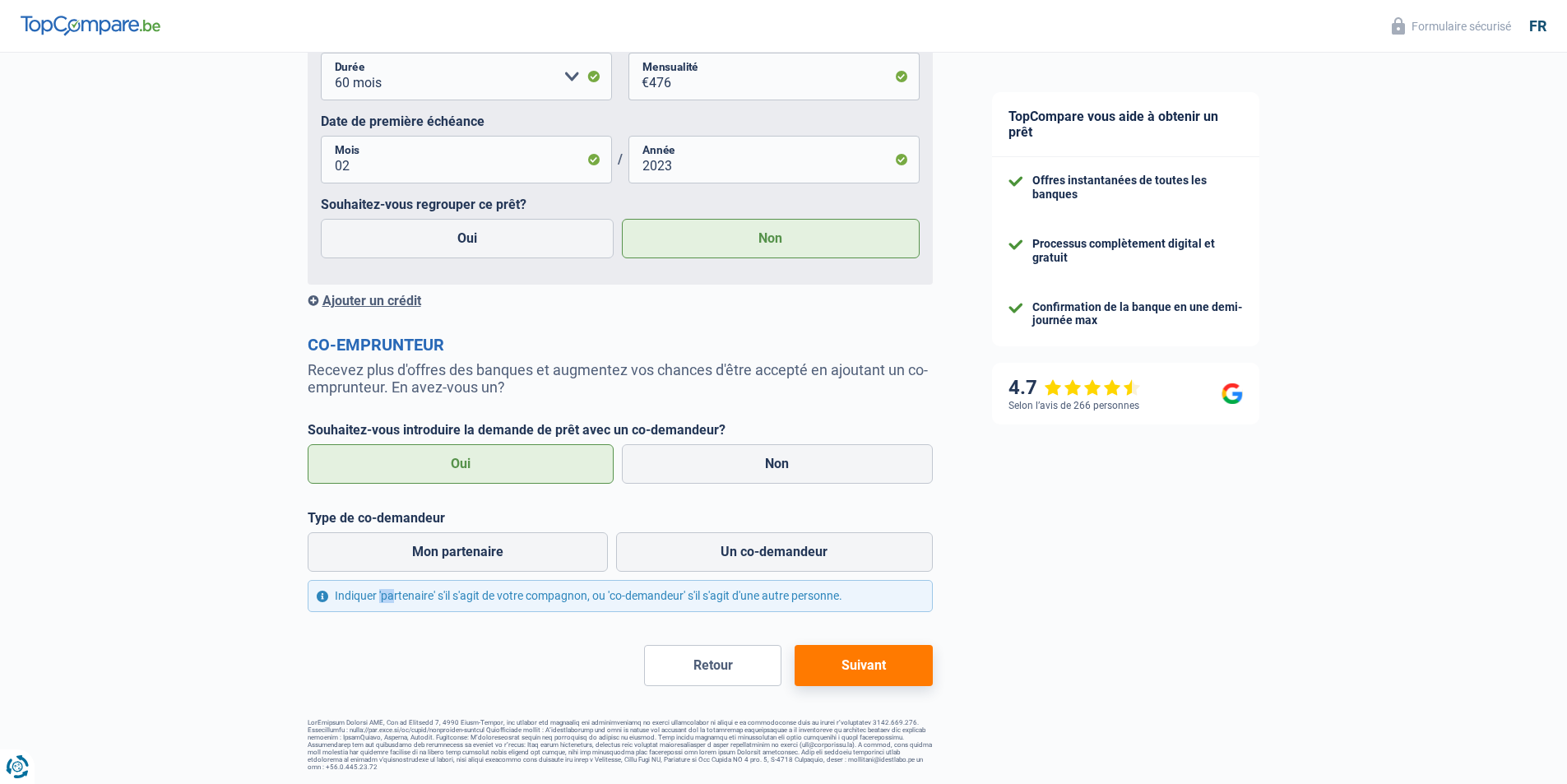
drag, startPoint x: 350, startPoint y: 597, endPoint x: 458, endPoint y: 584, distance: 108.8
click at [458, 584] on div "Indiquer 'partenaire' s'il s'agit de votre compagnon, ou 'co-demandeur' s'il s'…" at bounding box center [620, 595] width 626 height 32
drag, startPoint x: 458, startPoint y: 584, endPoint x: 435, endPoint y: 593, distance: 24.7
click at [435, 593] on div "Indiquer 'partenaire' s'il s'agit de votre compagnon, ou 'co-demandeur' s'il s'…" at bounding box center [620, 595] width 626 height 32
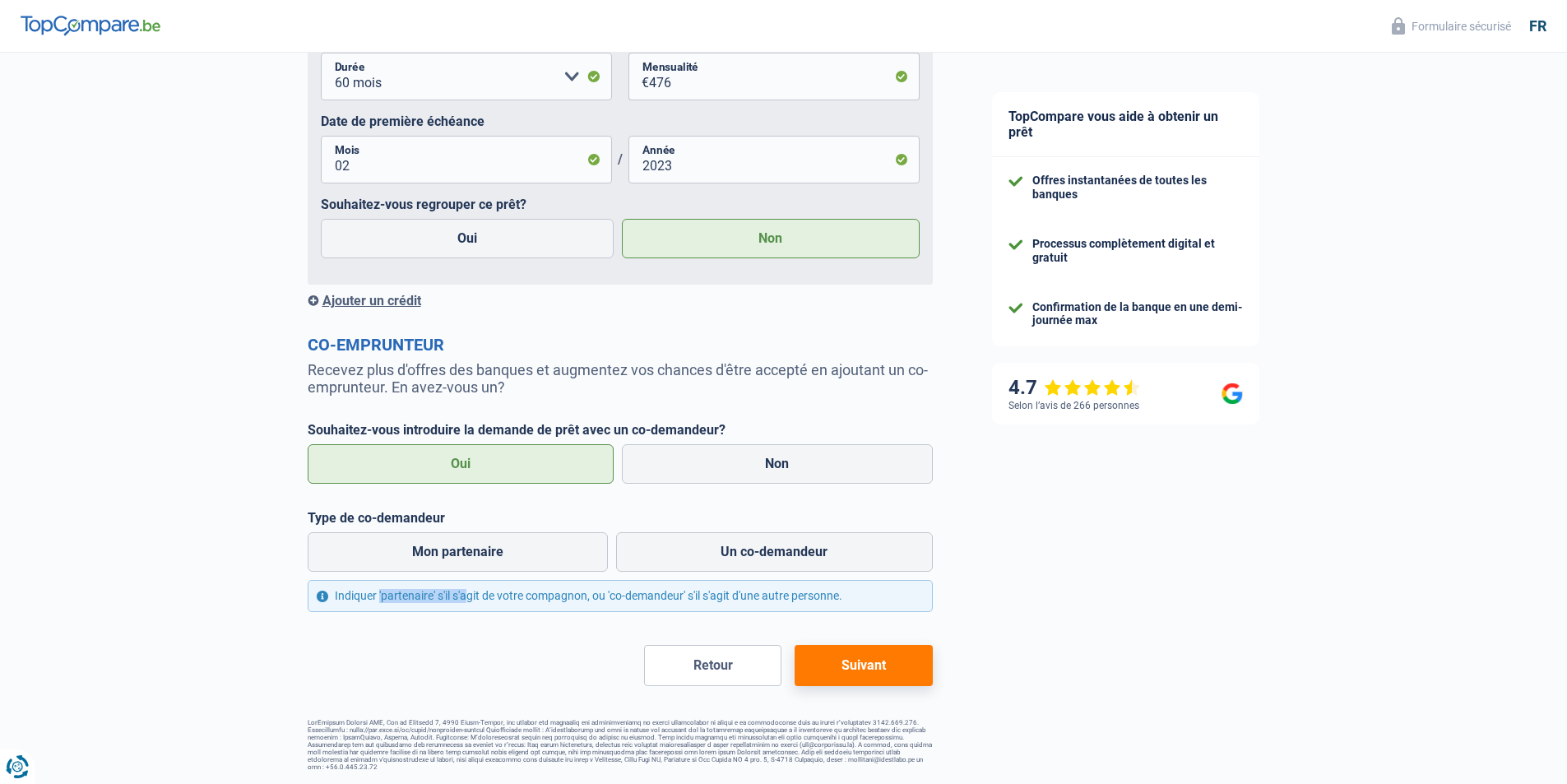
click at [435, 593] on div "Indiquer 'partenaire' s'il s'agit de votre compagnon, ou 'co-demandeur' s'il s'…" at bounding box center [620, 595] width 626 height 32
drag, startPoint x: 430, startPoint y: 598, endPoint x: 382, endPoint y: 597, distance: 48.0
click at [382, 597] on div "Indiquer 'partenaire' s'il s'agit de votre compagnon, ou 'co-demandeur' s'il s'…" at bounding box center [620, 595] width 626 height 32
drag, startPoint x: 382, startPoint y: 597, endPoint x: 501, endPoint y: 628, distance: 123.0
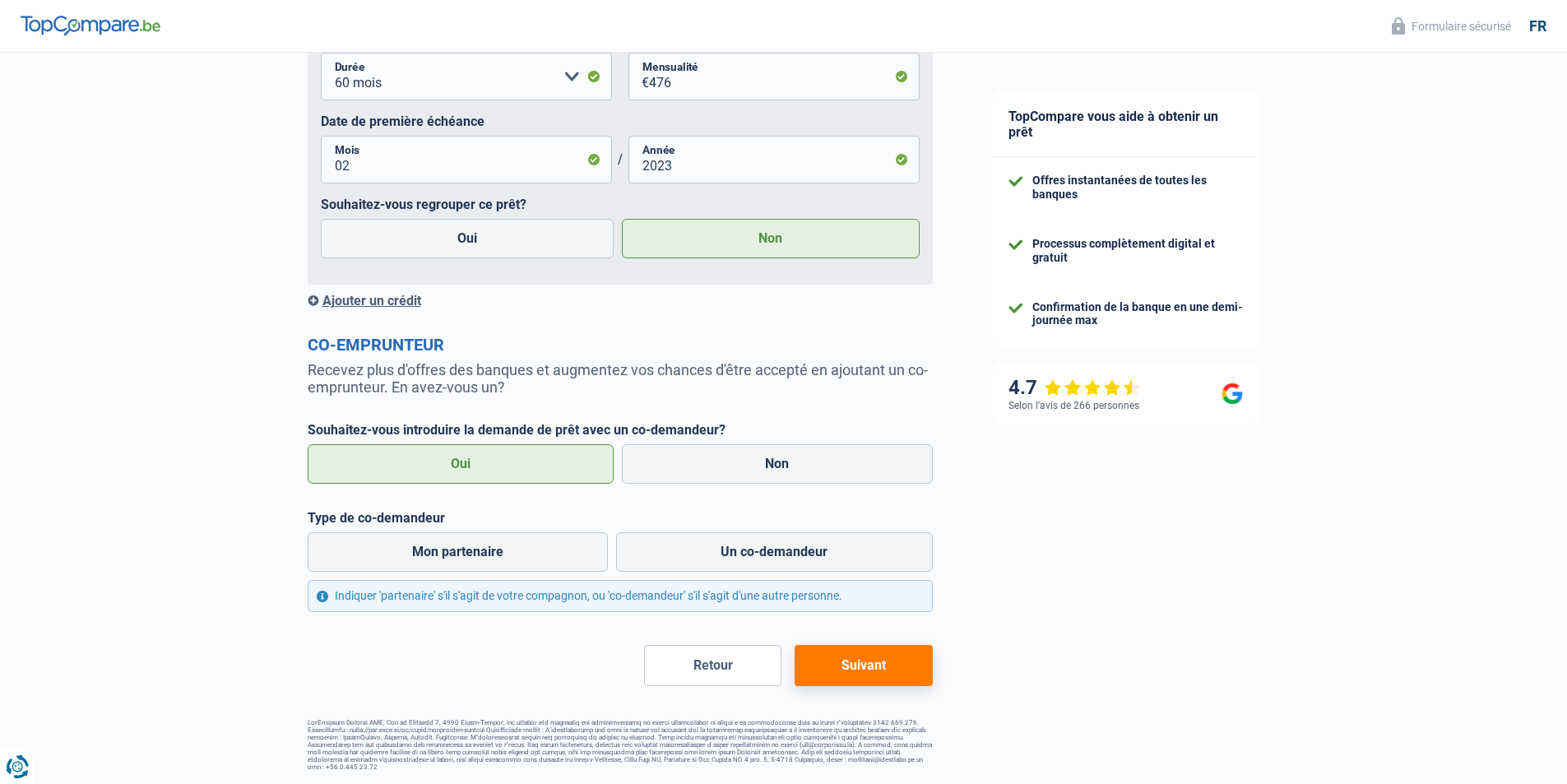
click at [685, 599] on div "Indiquer 'partenaire' s'il s'agit de votre compagnon, ou 'co-demandeur' s'il s'…" at bounding box center [620, 595] width 626 height 32
drag, startPoint x: 685, startPoint y: 598, endPoint x: 613, endPoint y: 601, distance: 72.1
click at [613, 601] on div "Indiquer 'partenaire' s'il s'agit de votre compagnon, ou 'co-demandeur' s'il s'…" at bounding box center [620, 595] width 626 height 32
click at [615, 600] on div "Indiquer 'partenaire' s'il s'agit de votre compagnon, ou 'co-demandeur' s'il s'…" at bounding box center [620, 595] width 626 height 32
drag, startPoint x: 615, startPoint y: 600, endPoint x: 506, endPoint y: 608, distance: 109.3
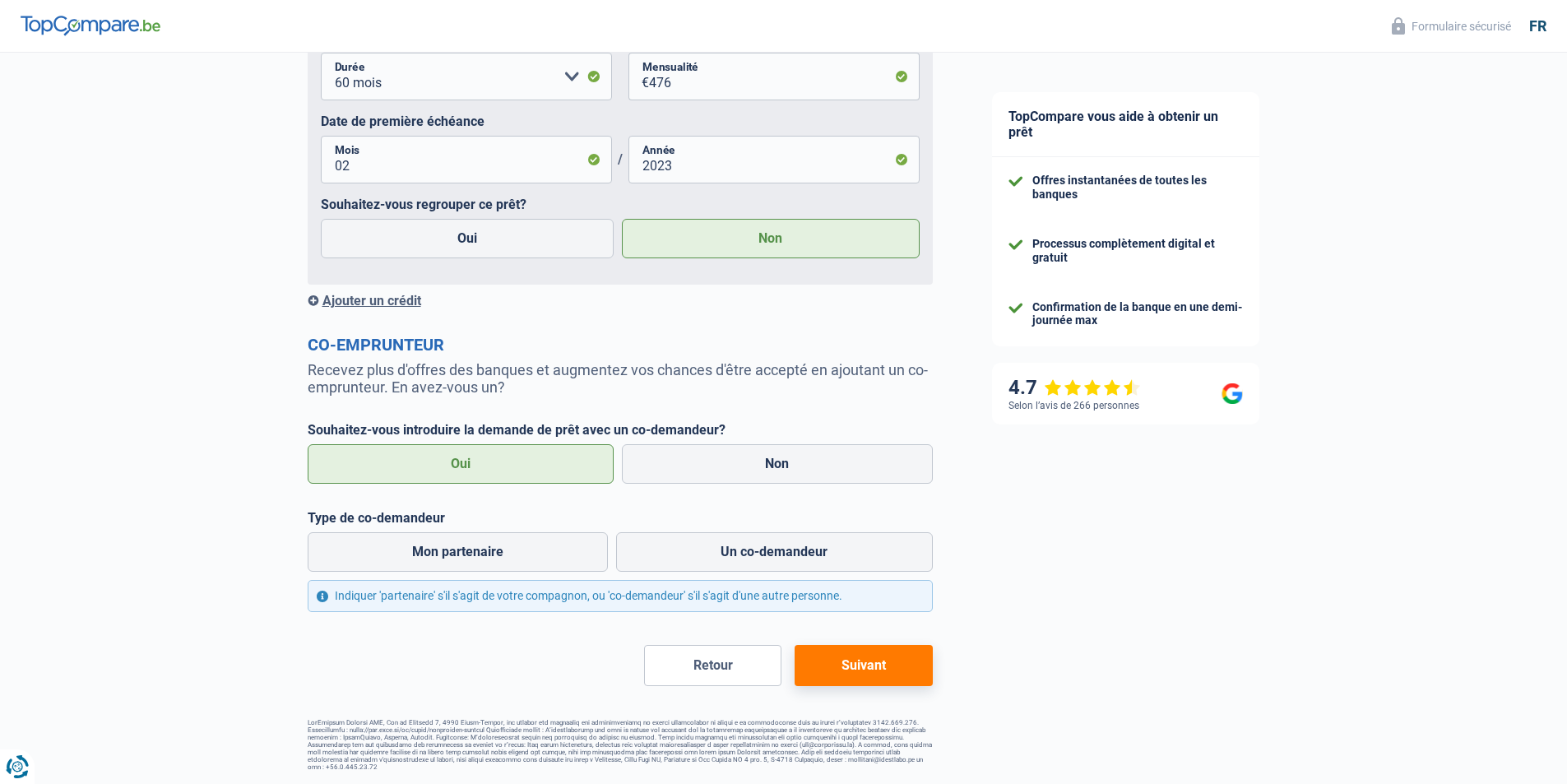
click at [506, 608] on div "Indiquer 'partenaire' s'il s'agit de votre compagnon, ou 'co-demandeur' s'il s'…" at bounding box center [620, 595] width 626 height 32
drag, startPoint x: 458, startPoint y: 603, endPoint x: 678, endPoint y: 590, distance: 220.4
click at [678, 590] on div "Indiquer 'partenaire' s'il s'agit de votre compagnon, ou 'co-demandeur' s'il s'…" at bounding box center [620, 595] width 626 height 32
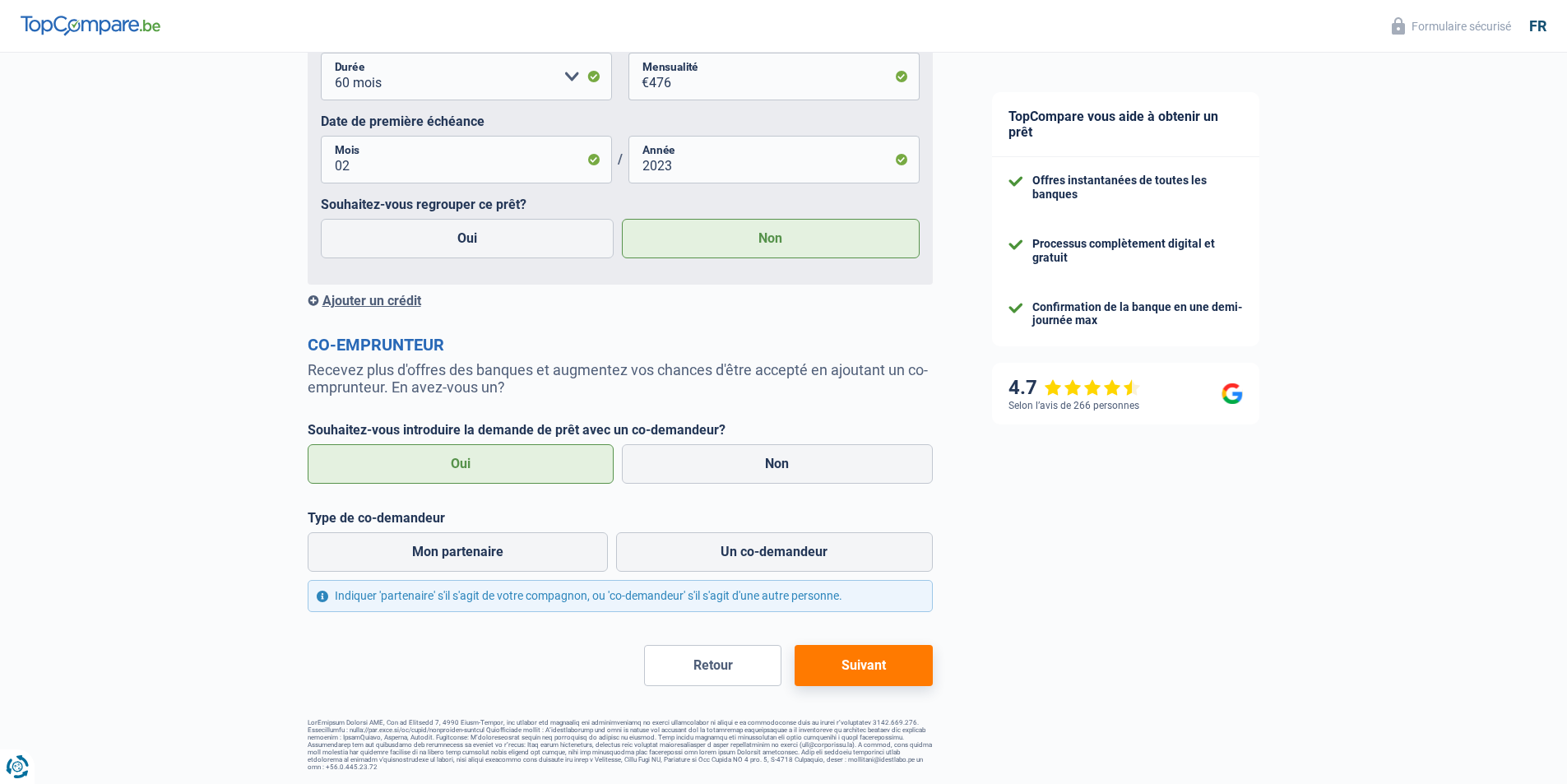
drag, startPoint x: 488, startPoint y: 518, endPoint x: 356, endPoint y: 522, distance: 132.1
click at [356, 522] on label "Type de co-demandeur" at bounding box center [620, 517] width 626 height 15
click at [711, 551] on label "Un co-demandeur" at bounding box center [774, 552] width 317 height 40
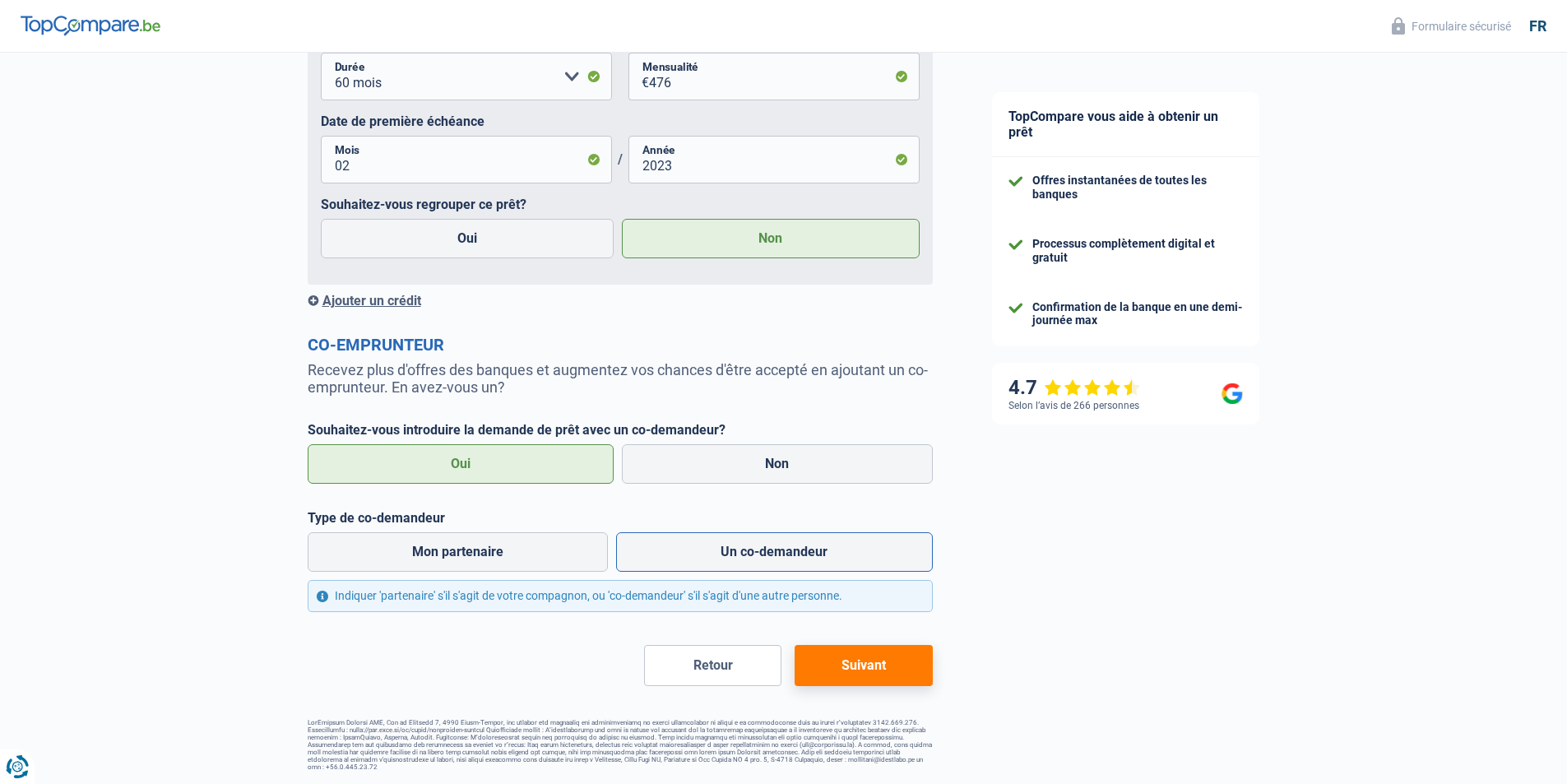
click at [711, 551] on input "Un co-demandeur" at bounding box center [774, 552] width 317 height 40
radio input "true"
click at [801, 536] on label "Un co-demandeur" at bounding box center [774, 552] width 317 height 40
click at [801, 536] on input "Un co-demandeur" at bounding box center [774, 552] width 317 height 40
click at [859, 679] on button "Suivant" at bounding box center [862, 665] width 137 height 41
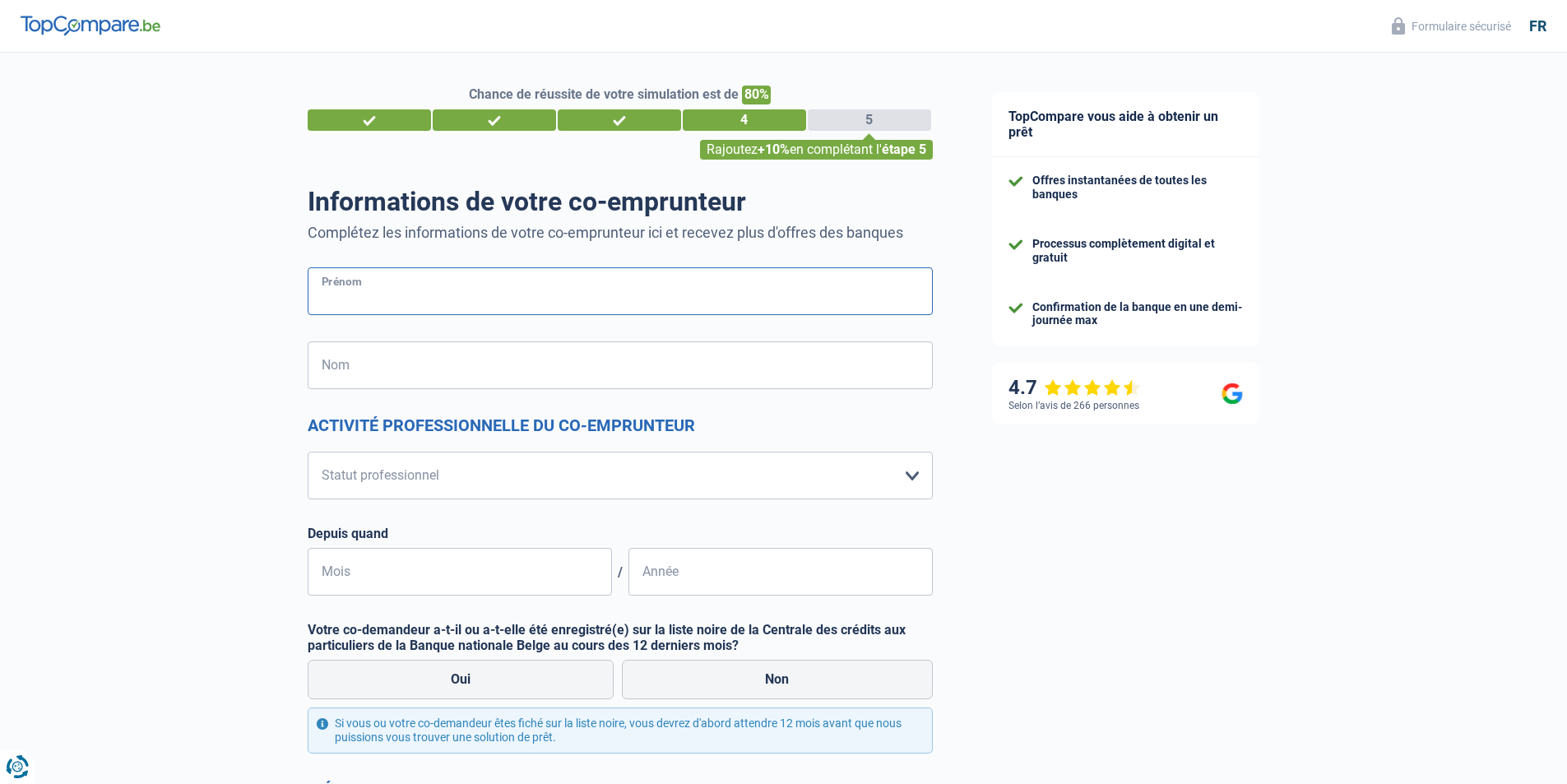
click at [534, 286] on input "Prénom" at bounding box center [620, 291] width 626 height 48
type input "[PERSON_NAME]"
click at [507, 356] on input "Nom" at bounding box center [620, 365] width 626 height 48
type input "[PERSON_NAME]"
click at [573, 472] on select "Ouvrier Employé privé Employé public Invalide Indépendant Pensionné Chômeur Mut…" at bounding box center [620, 475] width 626 height 48
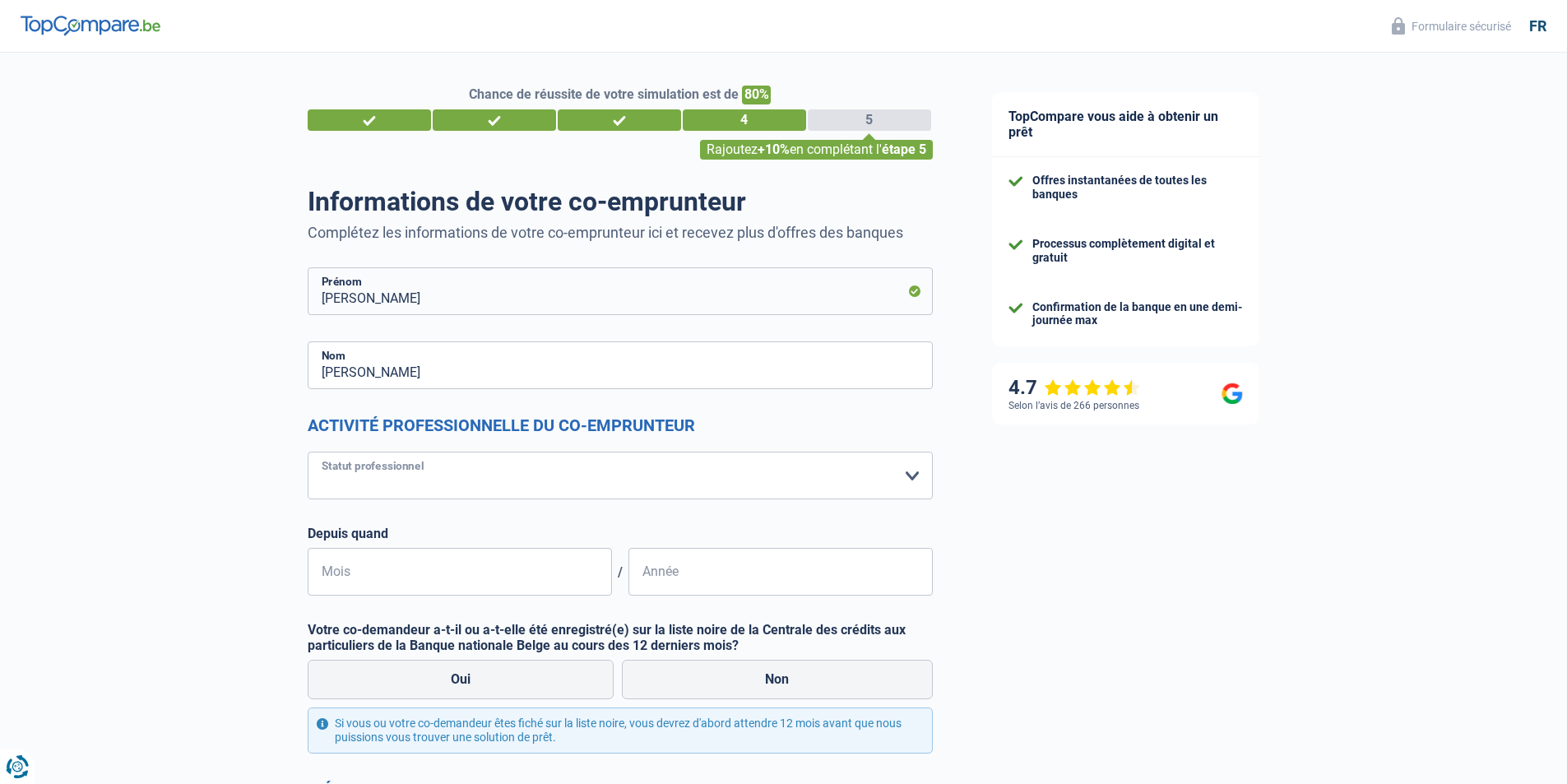
click at [573, 472] on select "Ouvrier Employé privé Employé public Invalide Indépendant Pensionné Chômeur Mut…" at bounding box center [620, 475] width 626 height 48
select select "publicEmployee"
click at [308, 452] on select "Ouvrier Employé privé Employé public Invalide Indépendant Pensionné Chômeur Mut…" at bounding box center [620, 475] width 626 height 48
select select "netSalary"
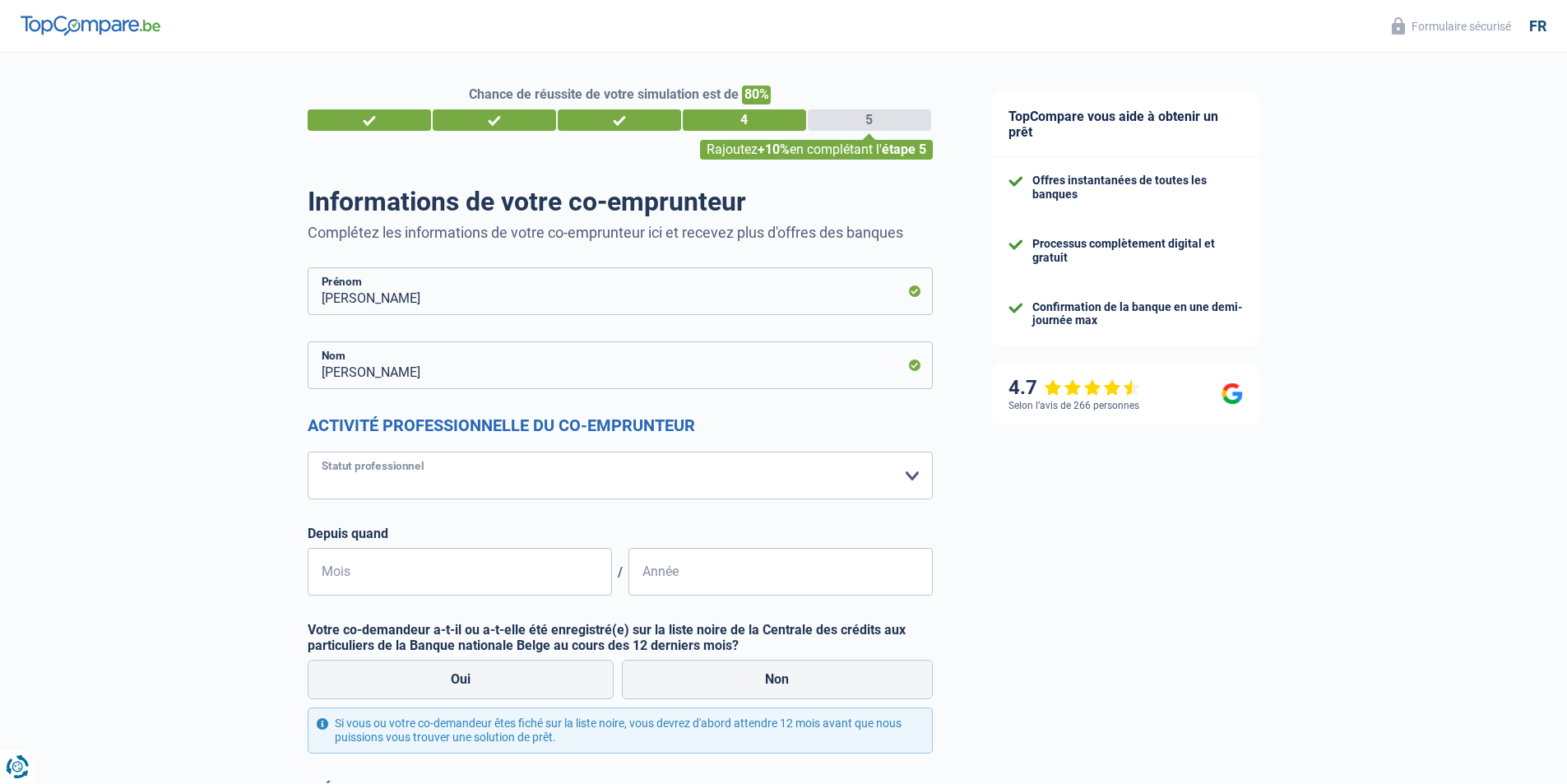
select select "mealVouchers"
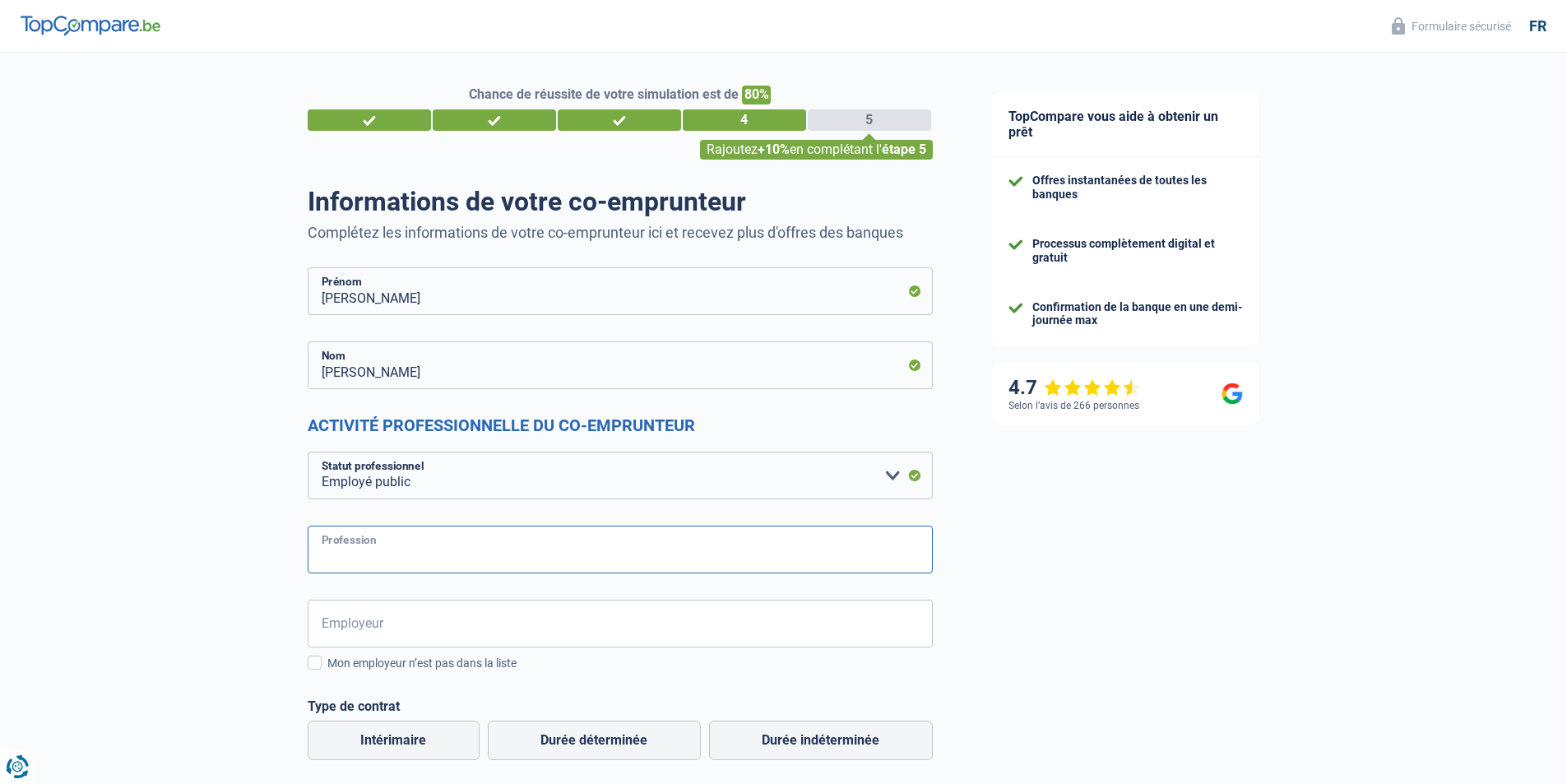
click at [543, 557] on input "Profession" at bounding box center [620, 549] width 626 height 48
type input "r"
type input "Responsable RH"
click at [534, 635] on input "Employeur" at bounding box center [620, 623] width 626 height 48
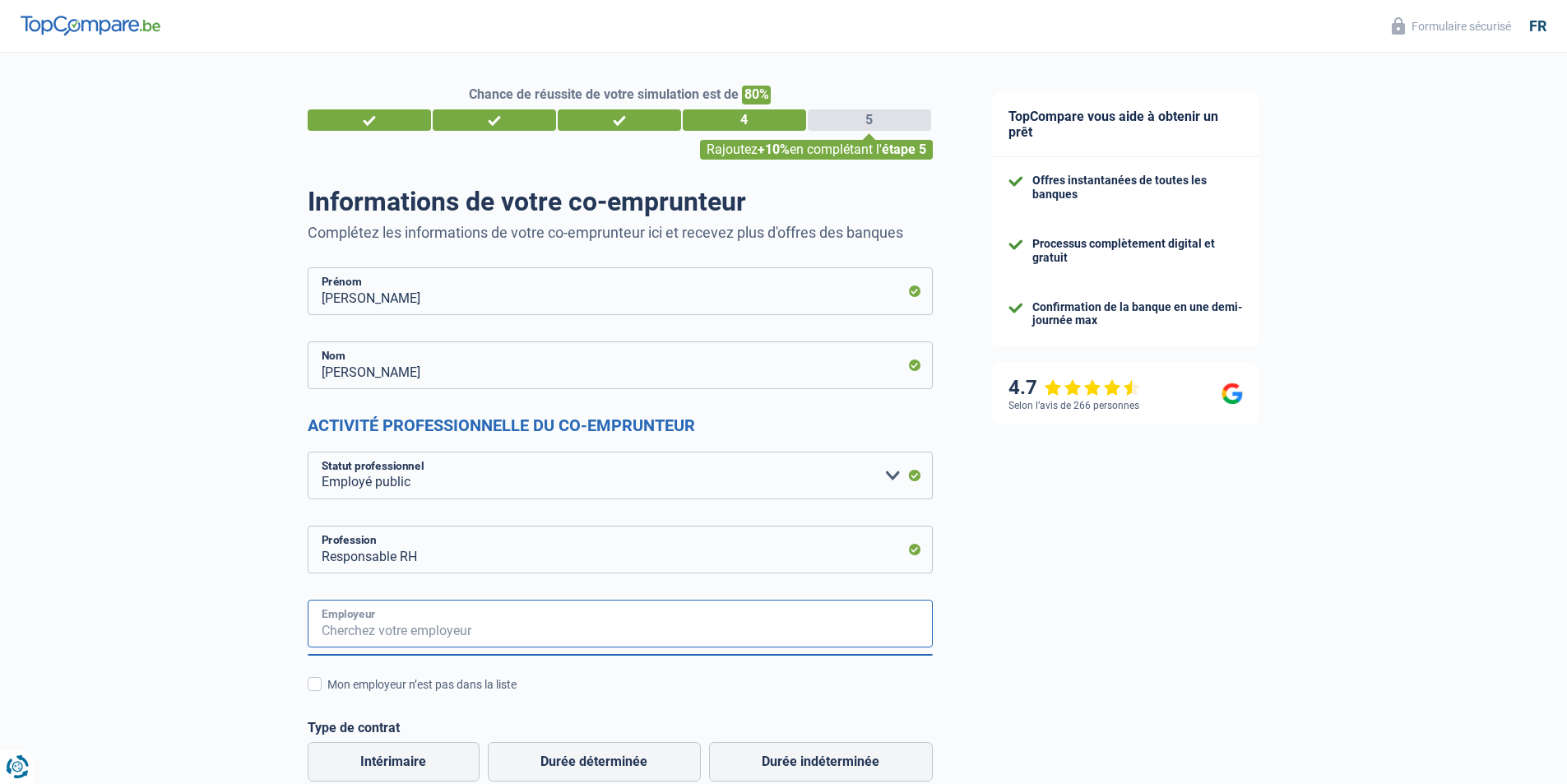
type input "m"
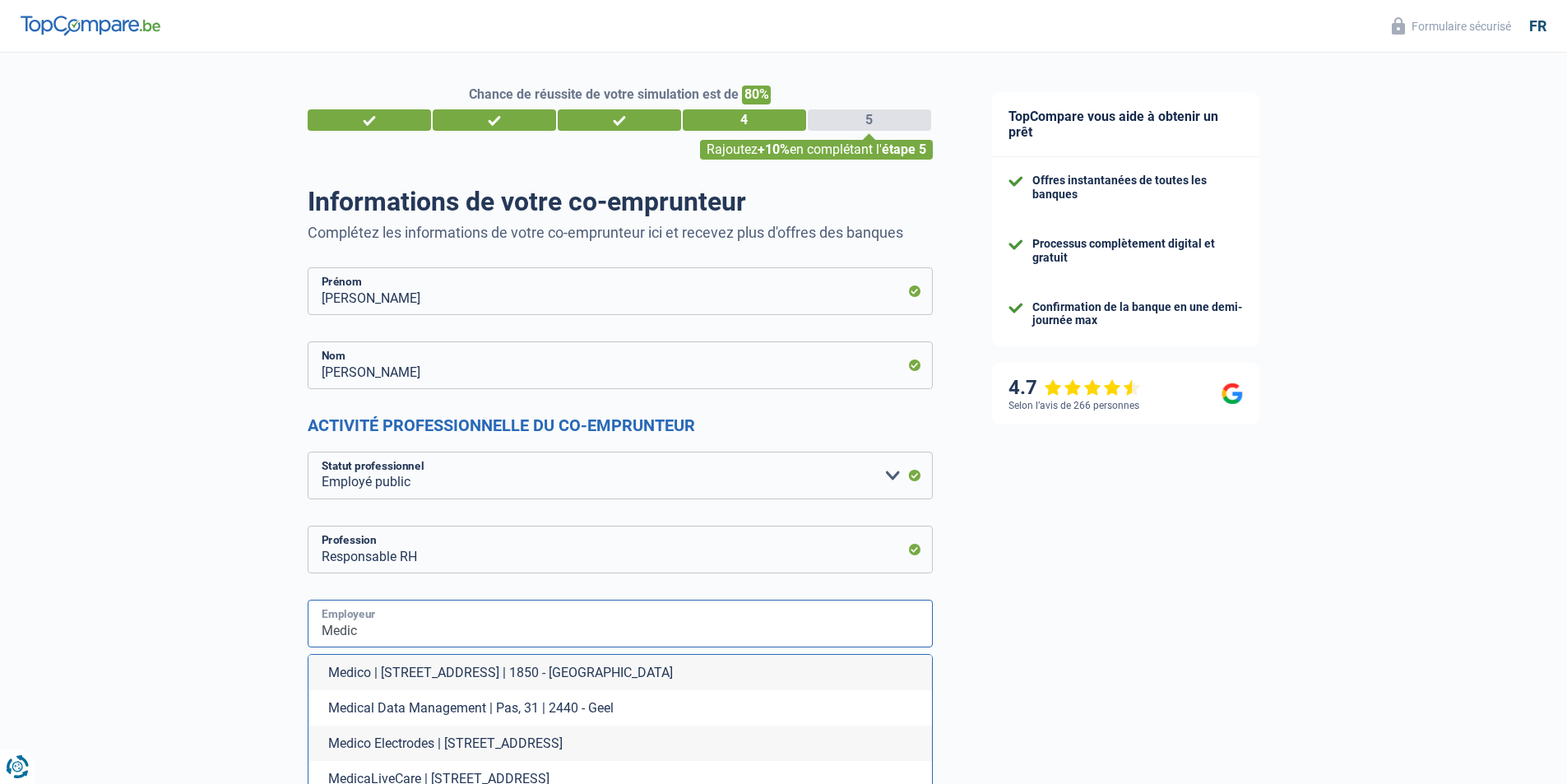
type input "Medic"
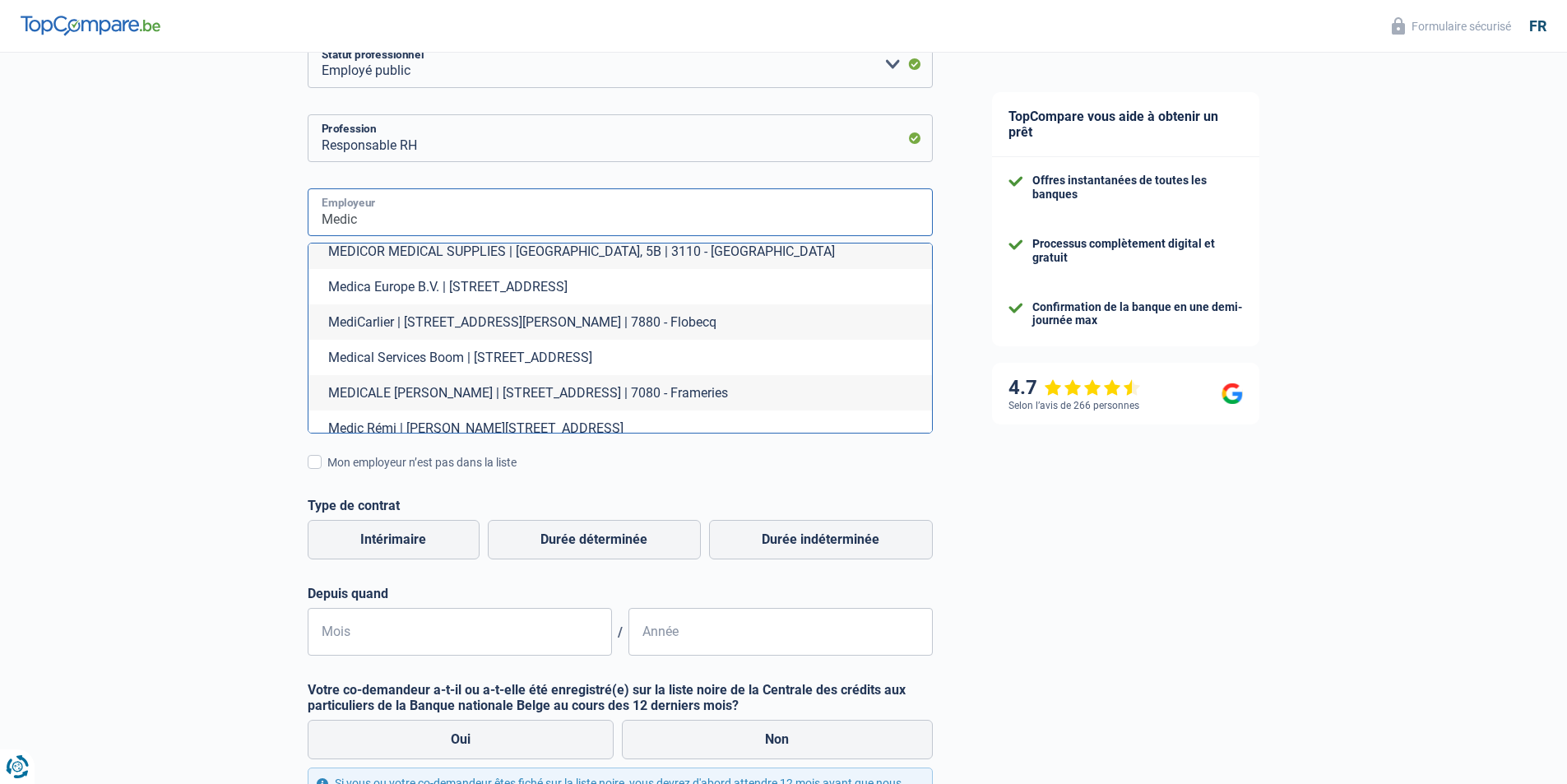
scroll to position [9063, 0]
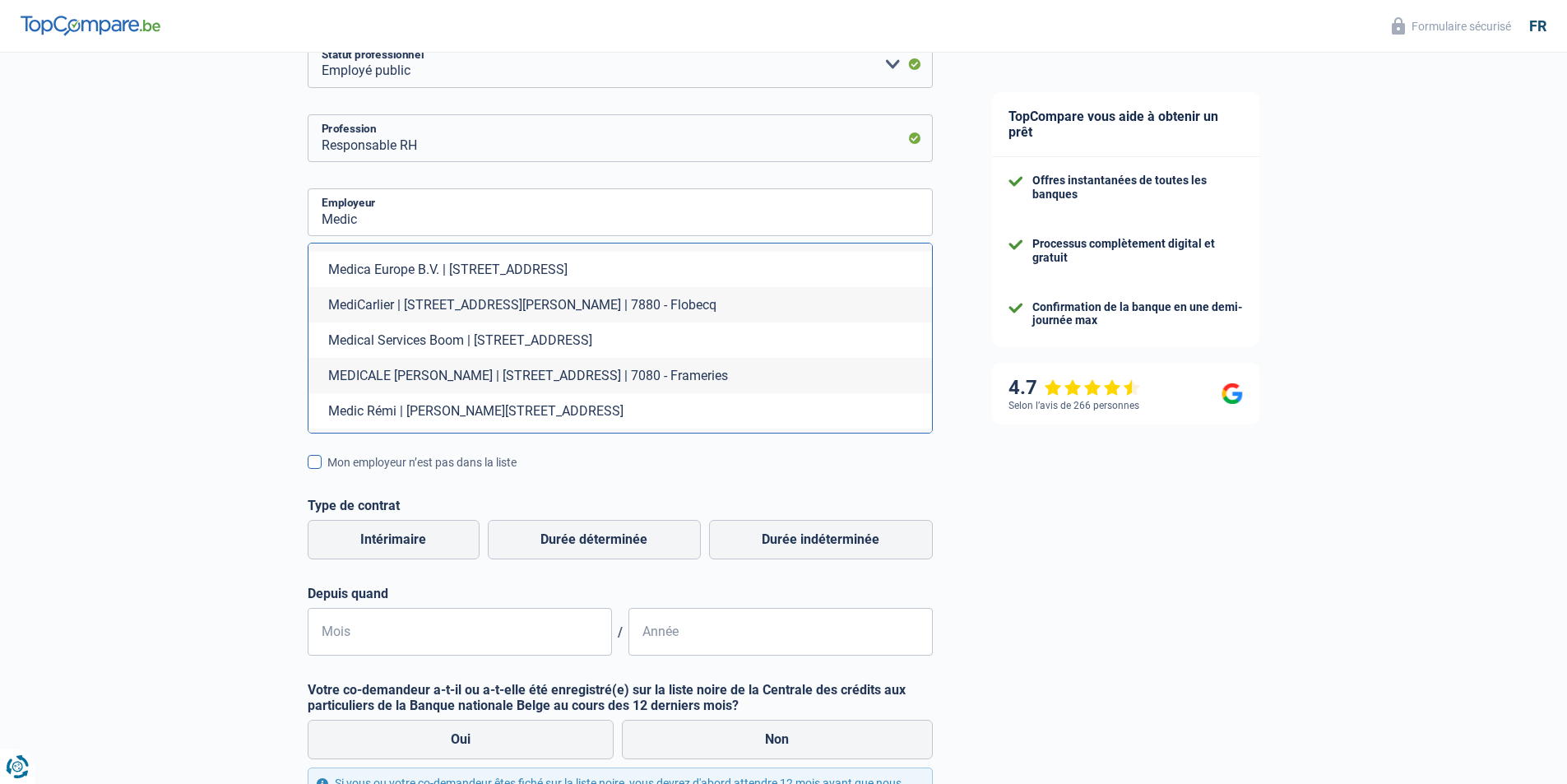
click at [818, 469] on div "Mon employeur n’est pas dans la liste" at bounding box center [630, 462] width 606 height 17
click at [328, 471] on input "Mon employeur n’est pas dans la liste" at bounding box center [328, 471] width 0 height 0
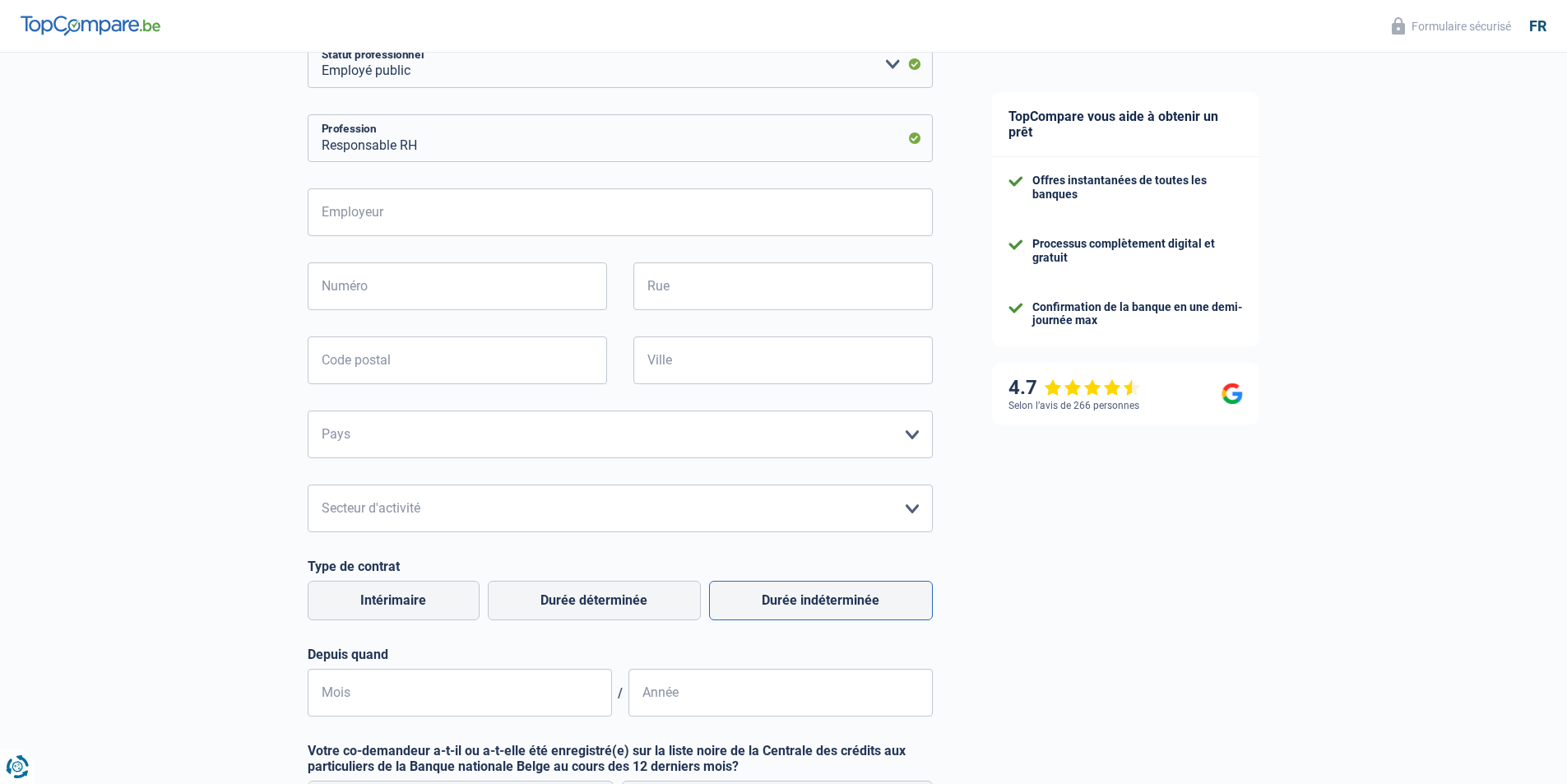
click at [872, 601] on label "Durée indéterminée" at bounding box center [821, 601] width 224 height 40
click at [872, 601] on input "Durée indéterminée" at bounding box center [821, 601] width 224 height 40
radio input "true"
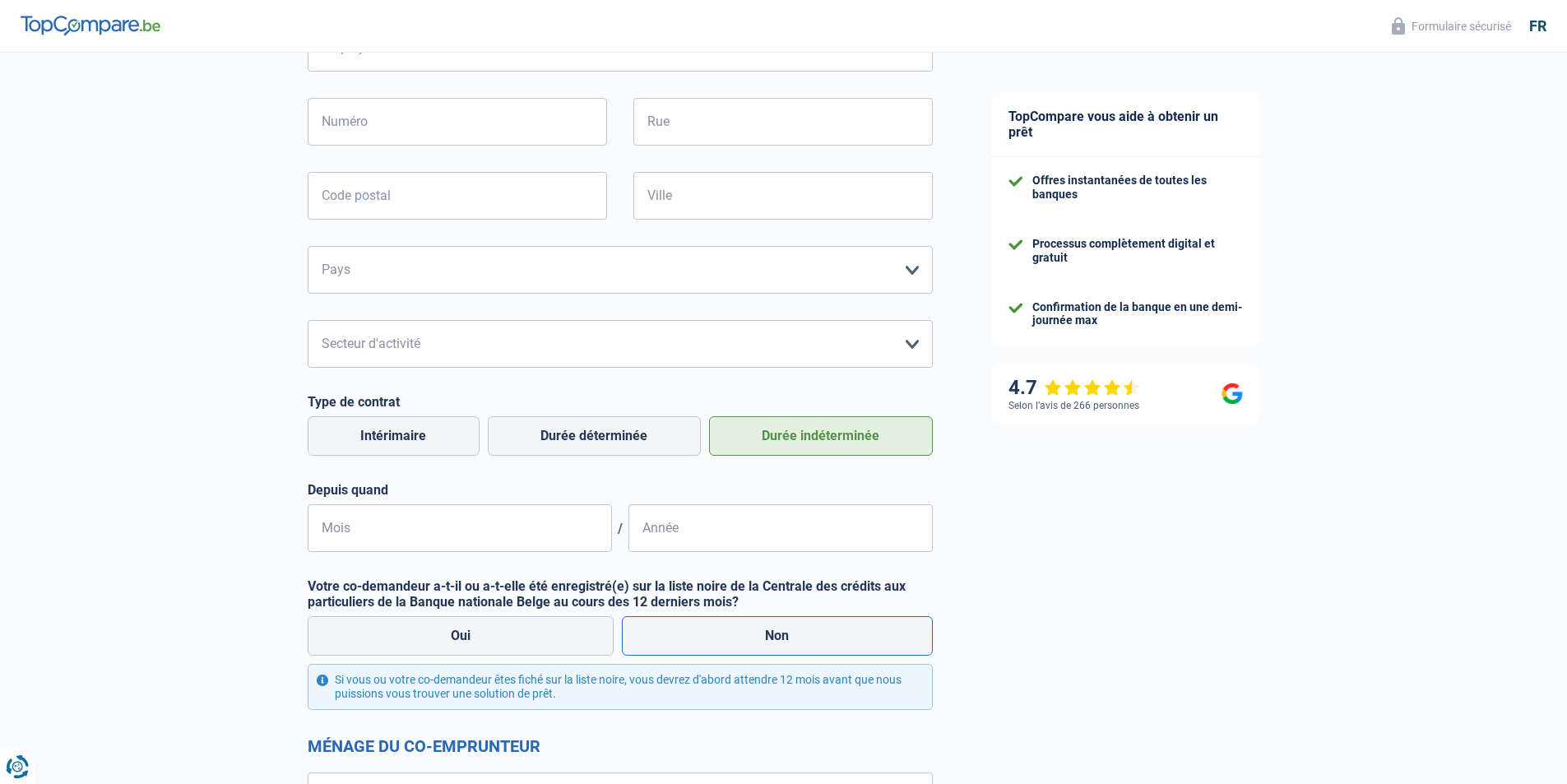
click at [698, 640] on label "Non" at bounding box center [777, 636] width 311 height 40
click at [698, 640] on input "Non" at bounding box center [777, 636] width 311 height 40
radio input "true"
click at [698, 640] on label "Non" at bounding box center [777, 636] width 311 height 40
click at [698, 640] on input "Non" at bounding box center [777, 636] width 311 height 40
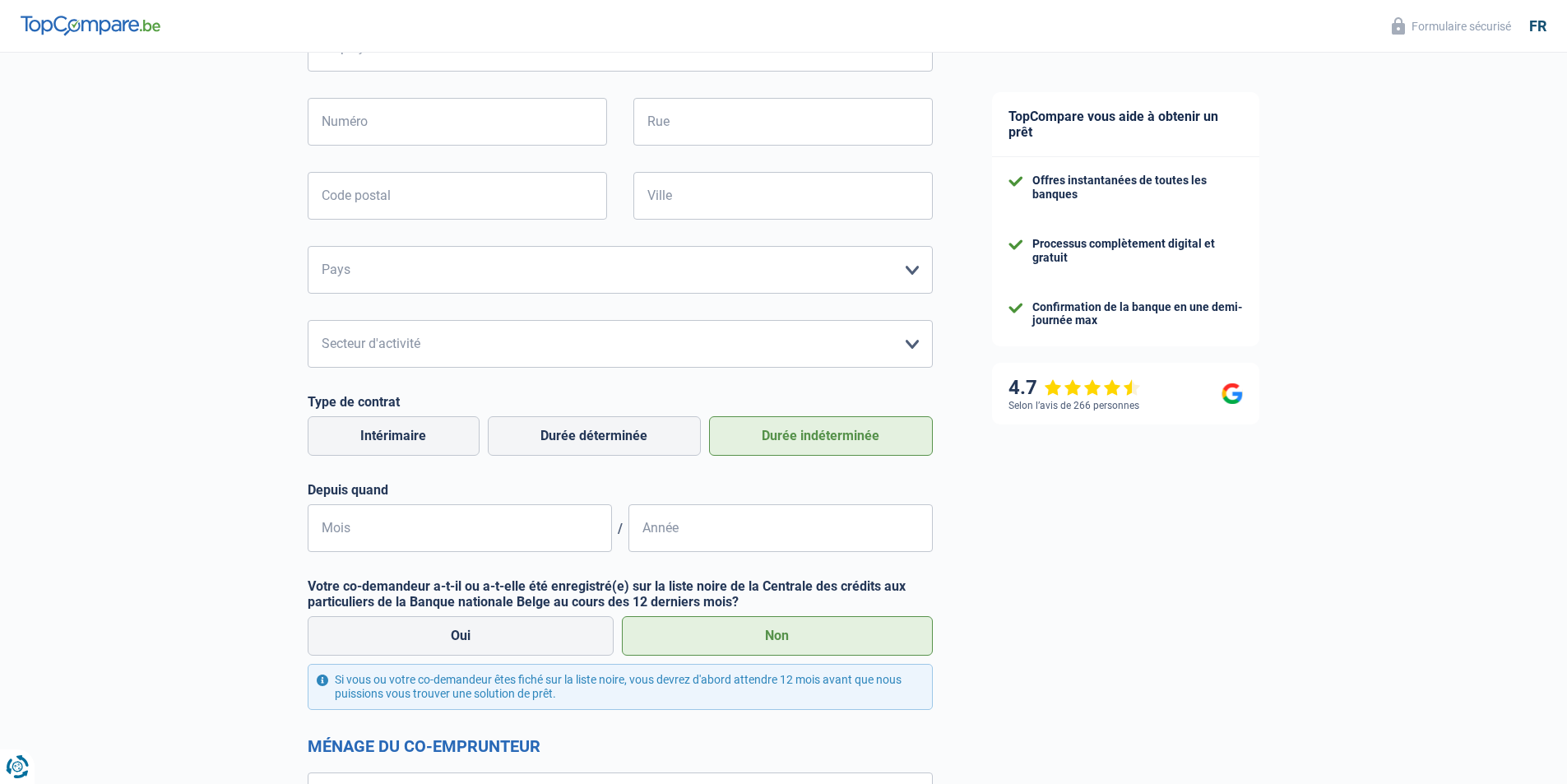
click at [1045, 571] on div "TopCompare vous aide à obtenir un prêt Offres instantanées de toutes les banque…" at bounding box center [1265, 731] width 606 height 2508
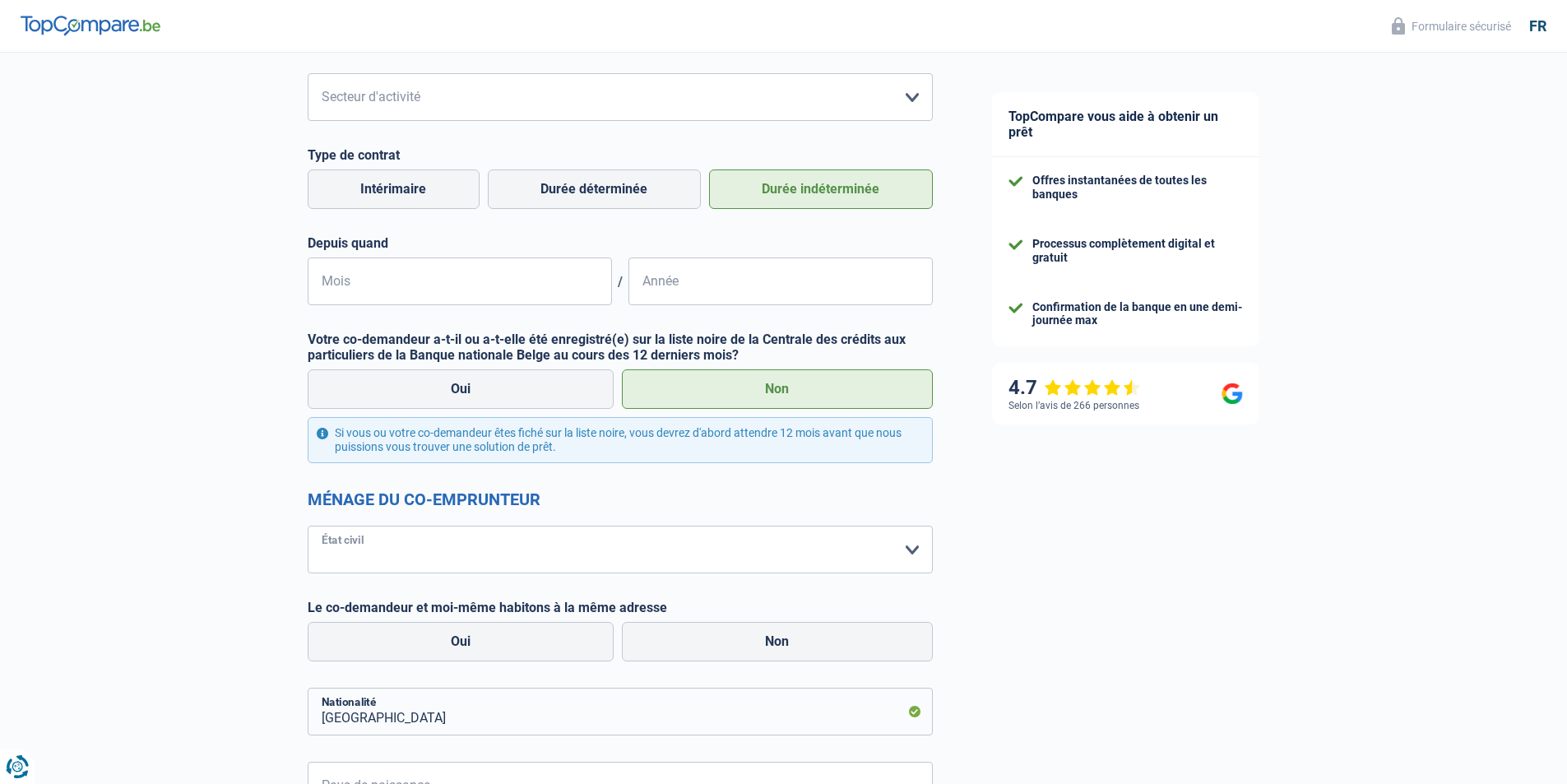
click at [784, 544] on select "[PERSON_NAME](e) Cohabitant(e) légal(e) Divorcé(e) Veuf(ve) Séparé (de fait) Ve…" at bounding box center [620, 549] width 626 height 48
select select "cohabitation"
click at [308, 525] on select "[PERSON_NAME](e) Cohabitant(e) légal(e) Divorcé(e) Veuf(ve) Séparé (de fait) Ve…" at bounding box center [620, 549] width 626 height 48
click at [665, 633] on label "Non" at bounding box center [777, 642] width 311 height 40
click at [665, 633] on input "Non" at bounding box center [777, 642] width 311 height 40
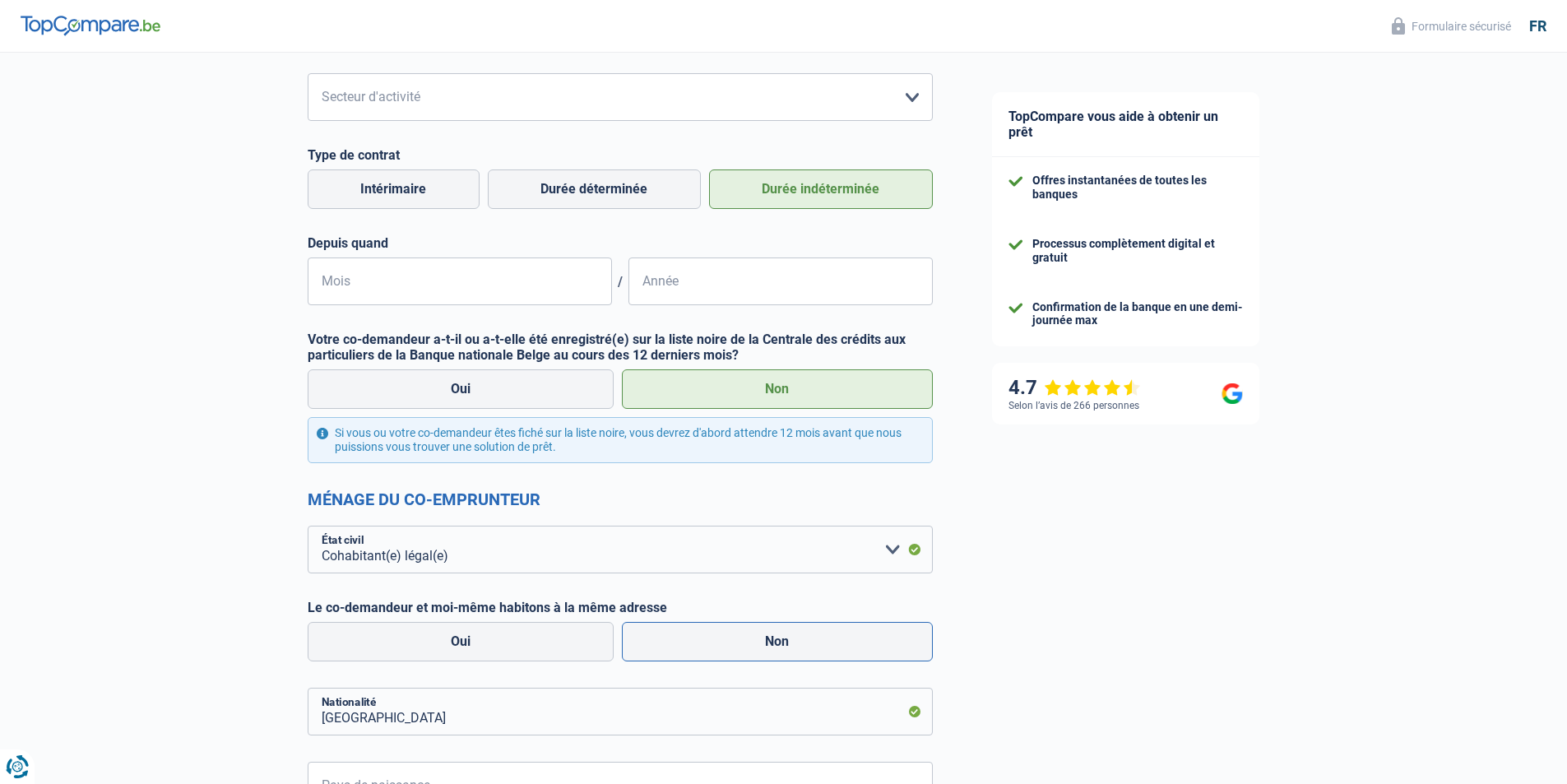
radio input "true"
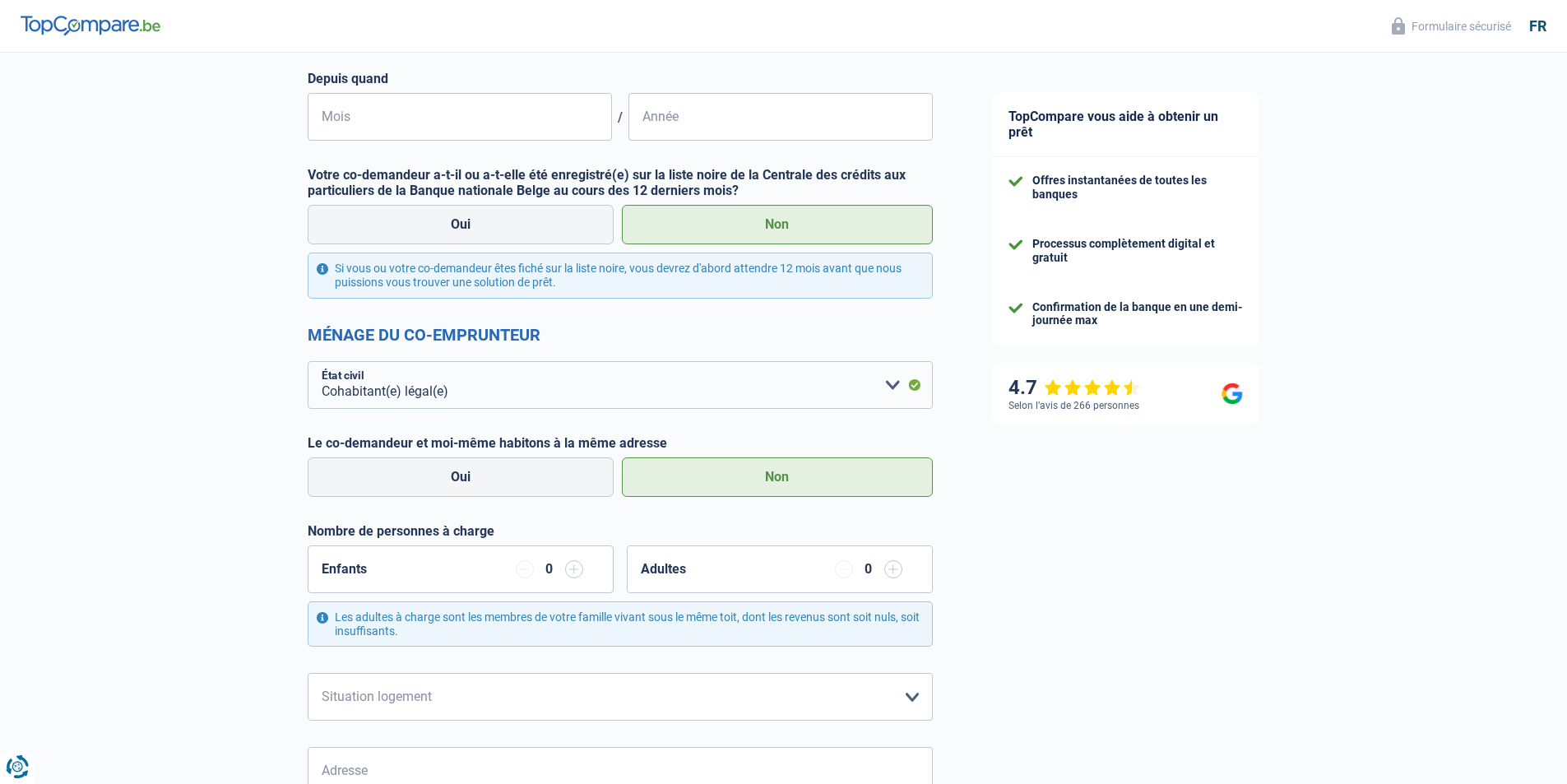
scroll to position [1069, 0]
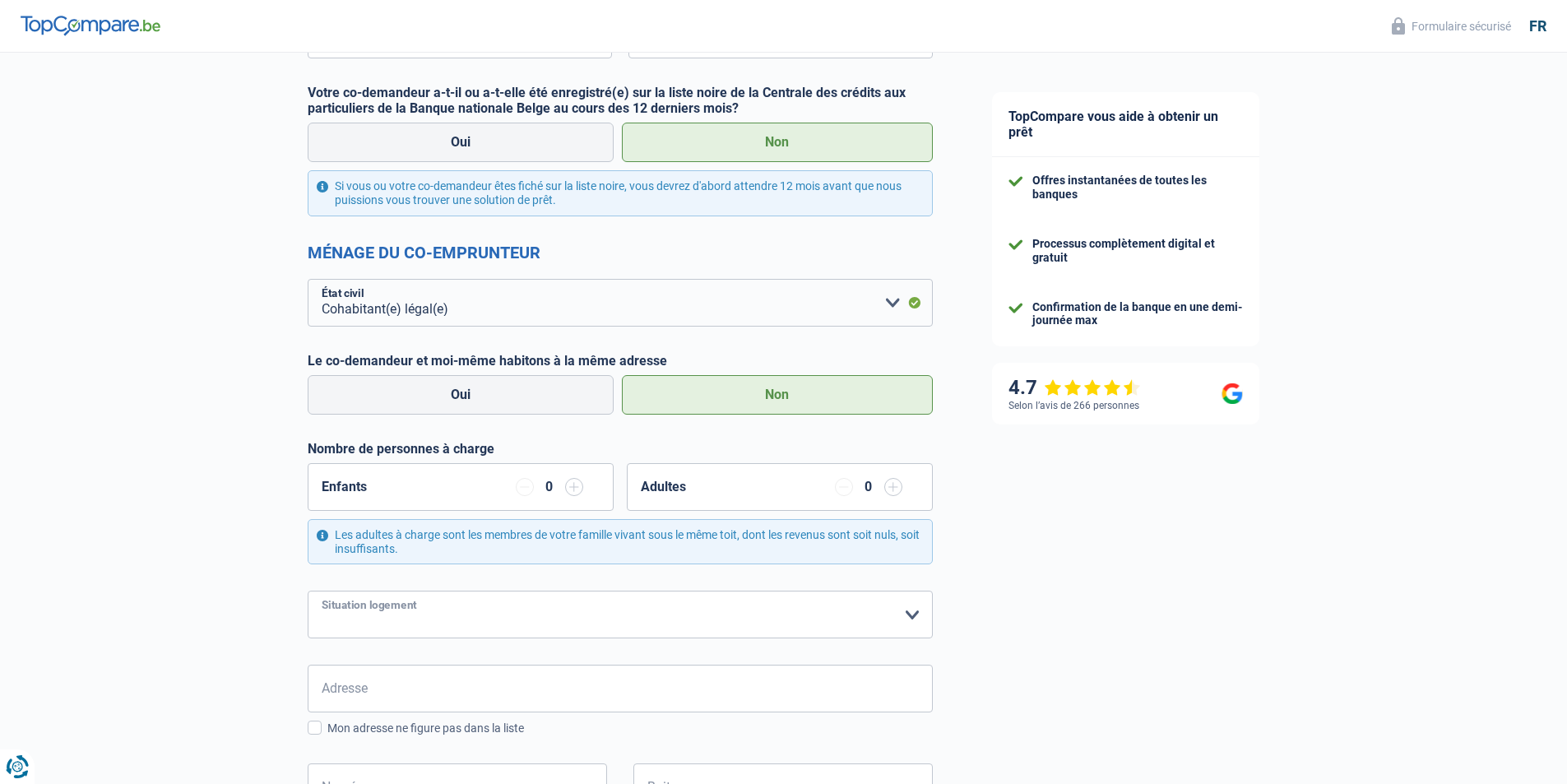
click at [679, 635] on select "Locataire Propriétaire avec prêt hypothécaire Propriétaire sans prêt hypothécai…" at bounding box center [620, 614] width 626 height 48
click at [672, 615] on select "Locataire Propriétaire avec prêt hypothécaire Propriétaire sans prêt hypothécai…" at bounding box center [620, 614] width 626 height 48
select select "liveWithParents"
click at [308, 592] on select "Locataire Propriétaire avec prêt hypothécaire Propriétaire sans prêt hypothécai…" at bounding box center [620, 614] width 626 height 48
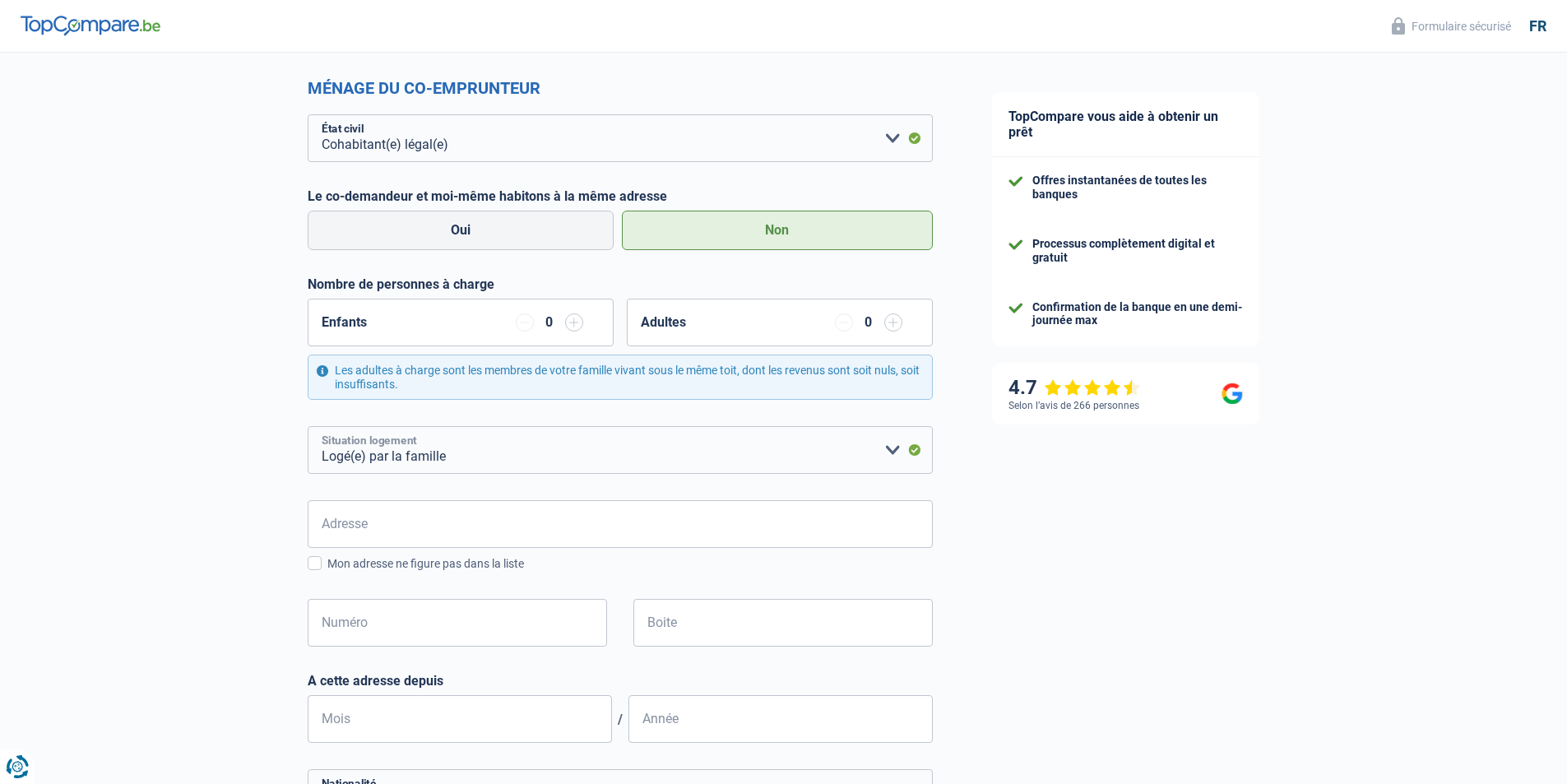
scroll to position [1316, 0]
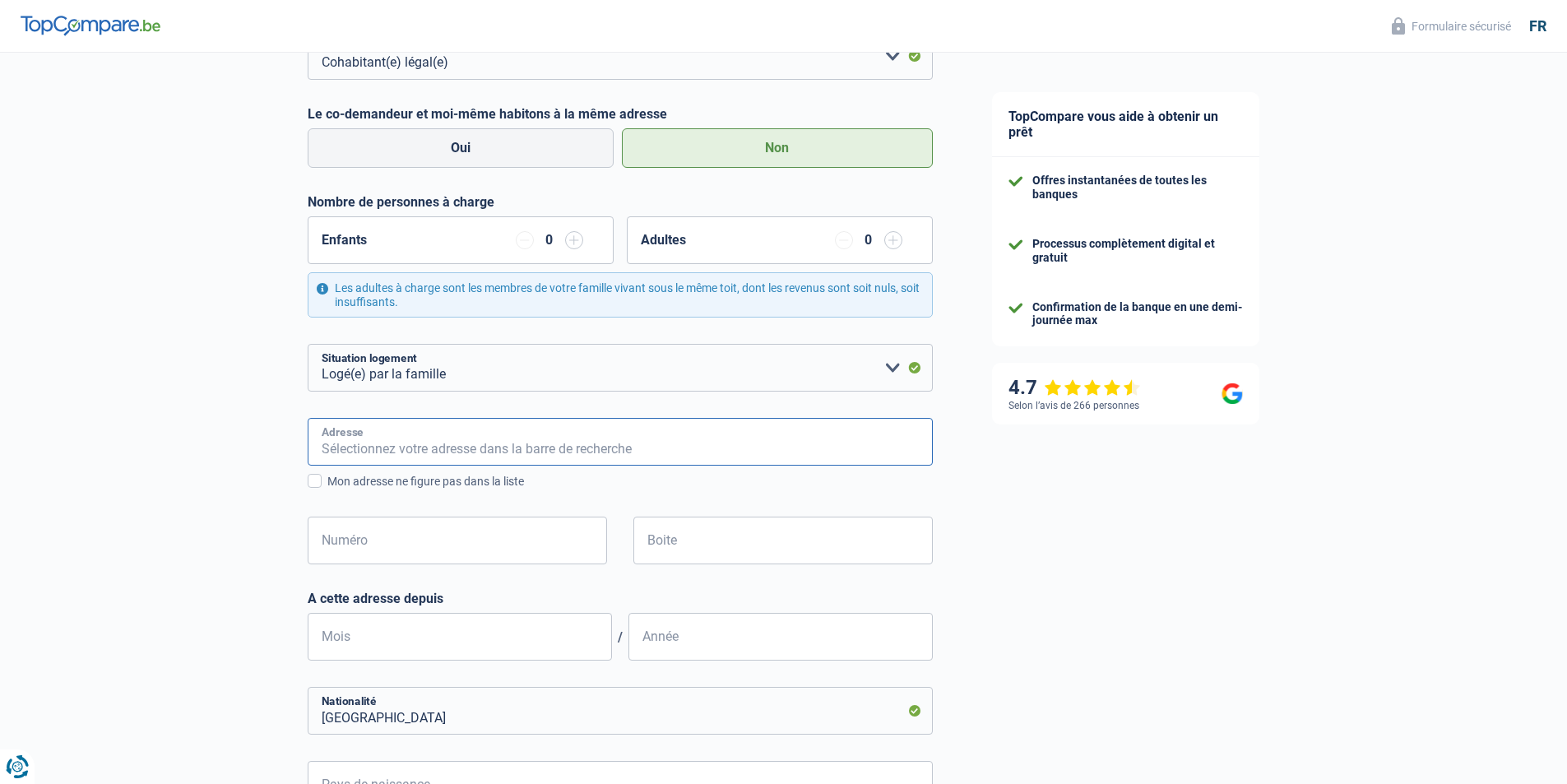
click at [517, 449] on input "Adresse" at bounding box center [620, 441] width 626 height 48
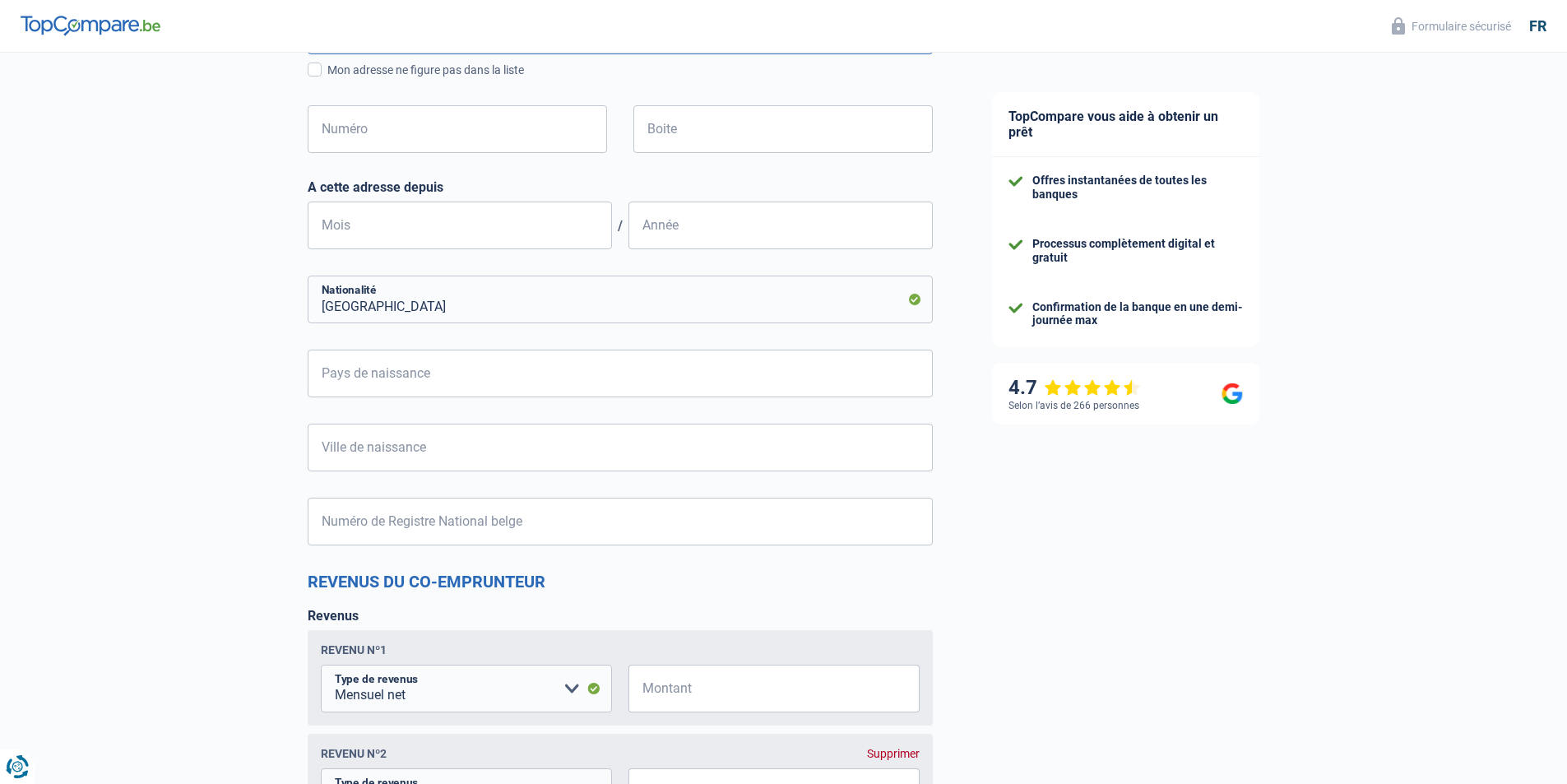
scroll to position [1891, 0]
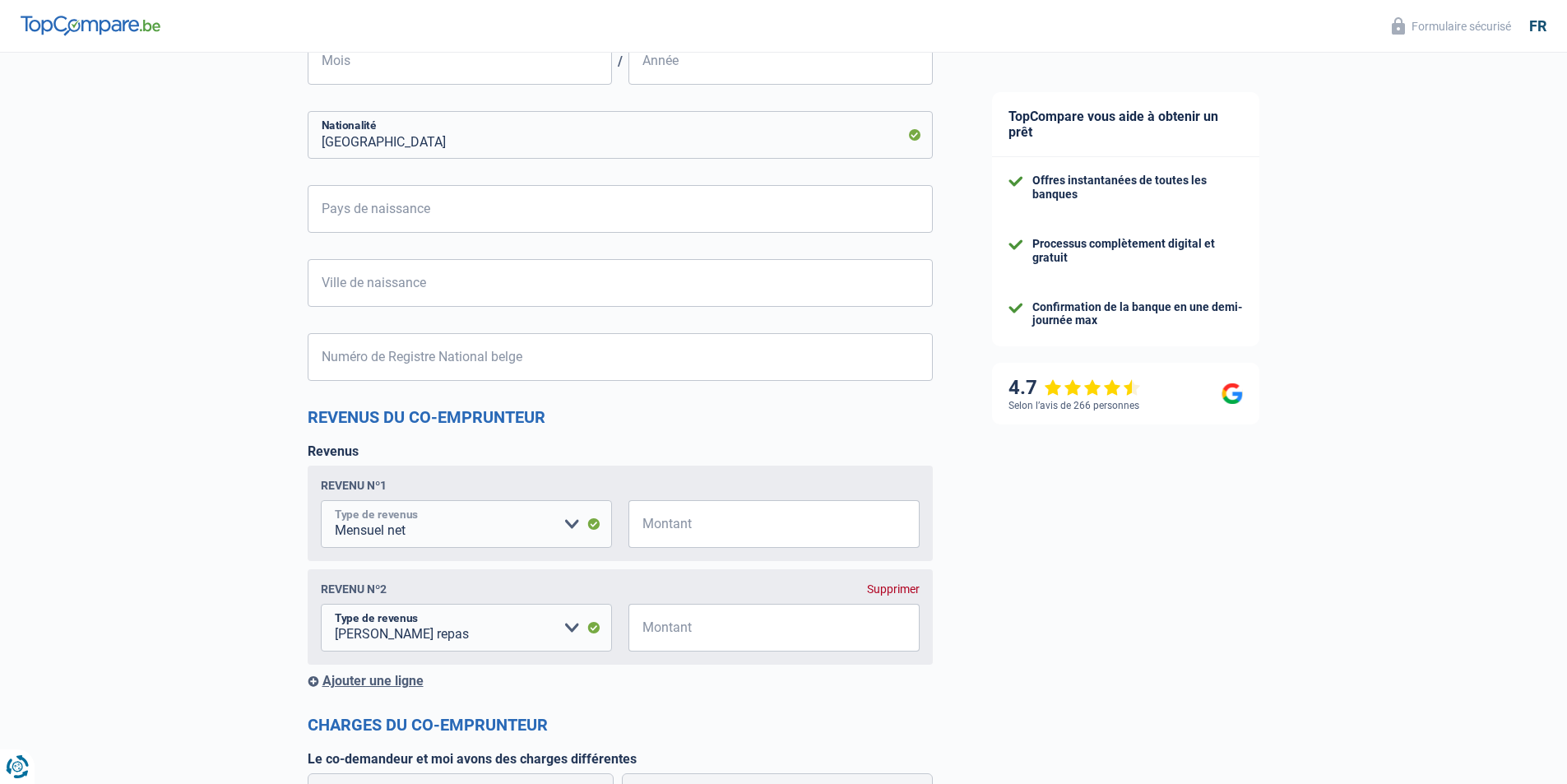
click at [588, 522] on select "Allocation d'handicap Allocations chômage Allocations familiales Chèques repas …" at bounding box center [466, 524] width 291 height 48
click at [775, 522] on input "Montant" at bounding box center [784, 524] width 271 height 48
click at [564, 629] on select "Allocation d'handicap Allocations chômage Allocations familiales Chèques repas …" at bounding box center [466, 627] width 291 height 48
click at [320, 606] on select "Allocation d'handicap Allocations chômage Allocations familiales Chèques repas …" at bounding box center [466, 627] width 291 height 48
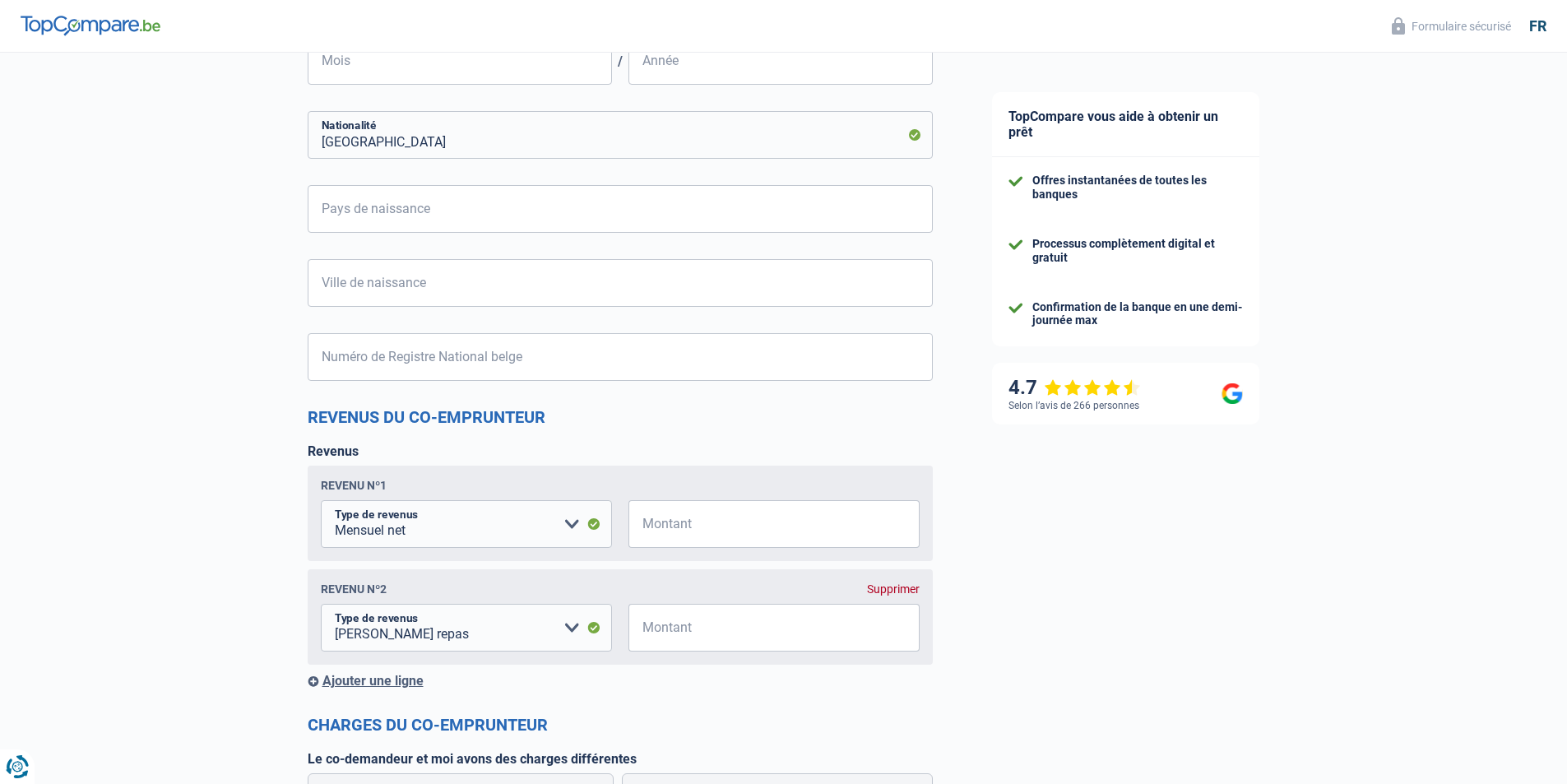
scroll to position [2138, 0]
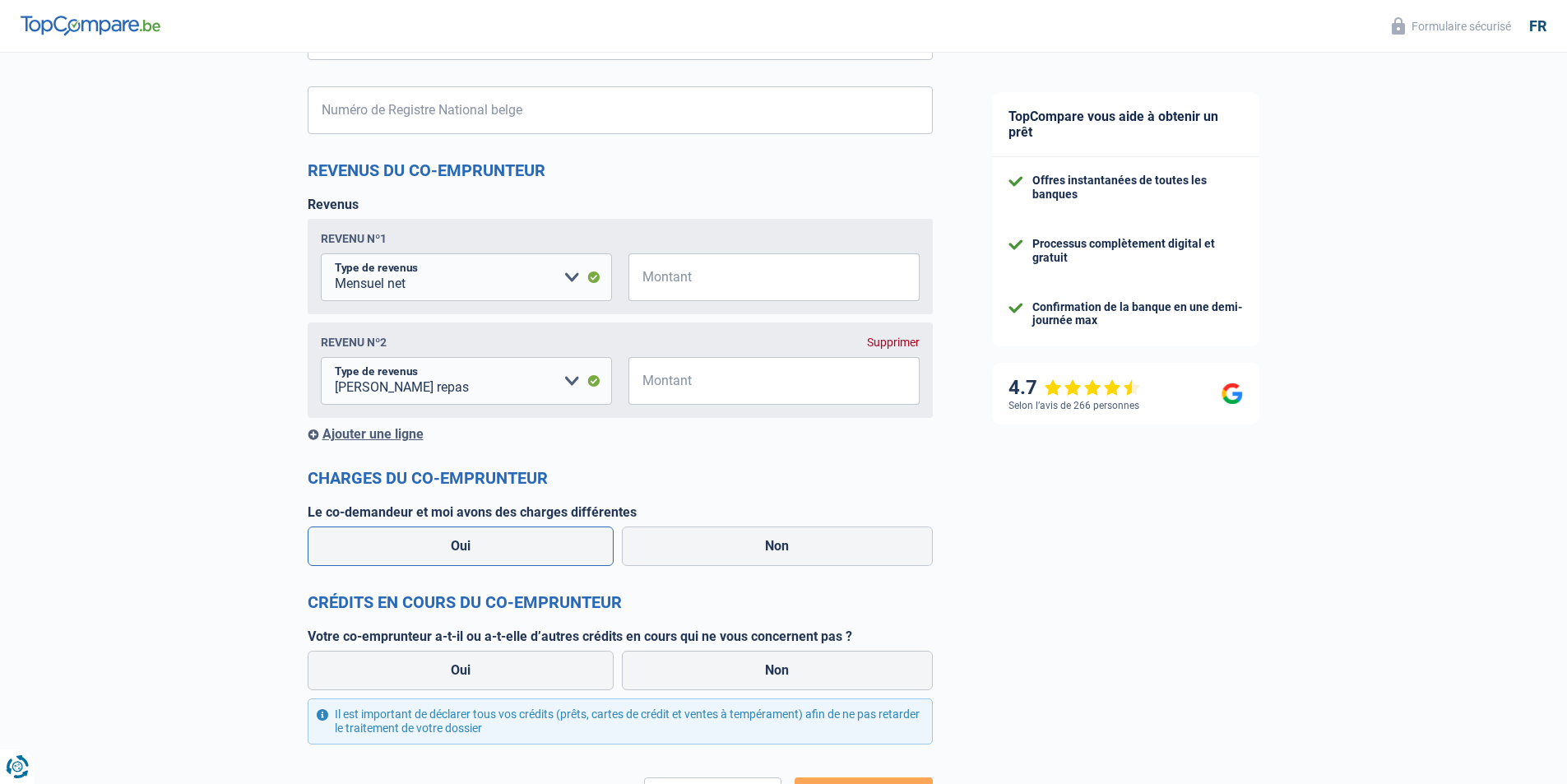
click at [511, 550] on label "Oui" at bounding box center [461, 546] width 307 height 40
click at [511, 550] on input "Oui" at bounding box center [461, 546] width 307 height 40
radio input "true"
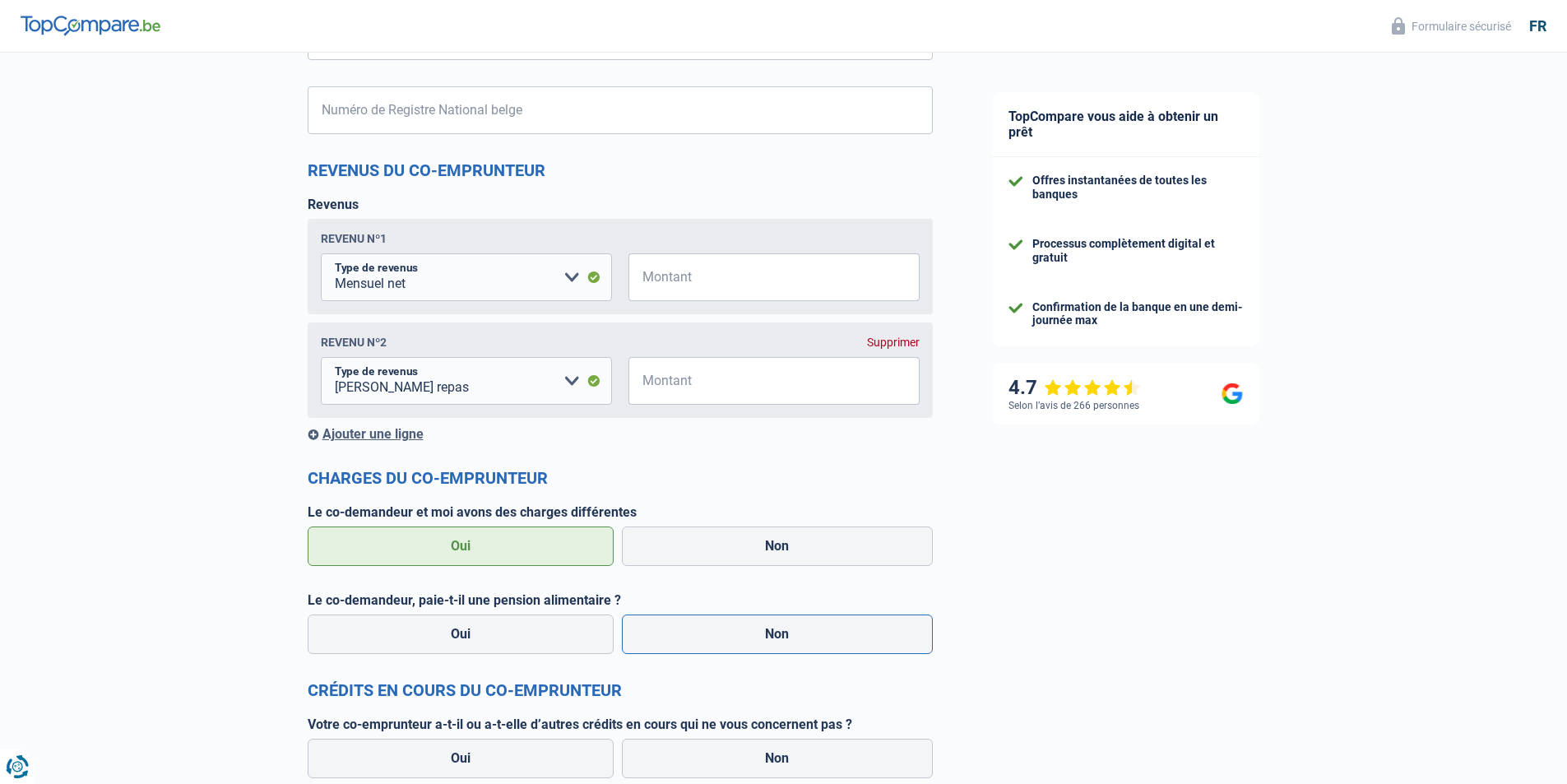
click at [715, 629] on label "Non" at bounding box center [777, 634] width 311 height 40
click at [715, 629] on input "Non" at bounding box center [777, 634] width 311 height 40
radio input "true"
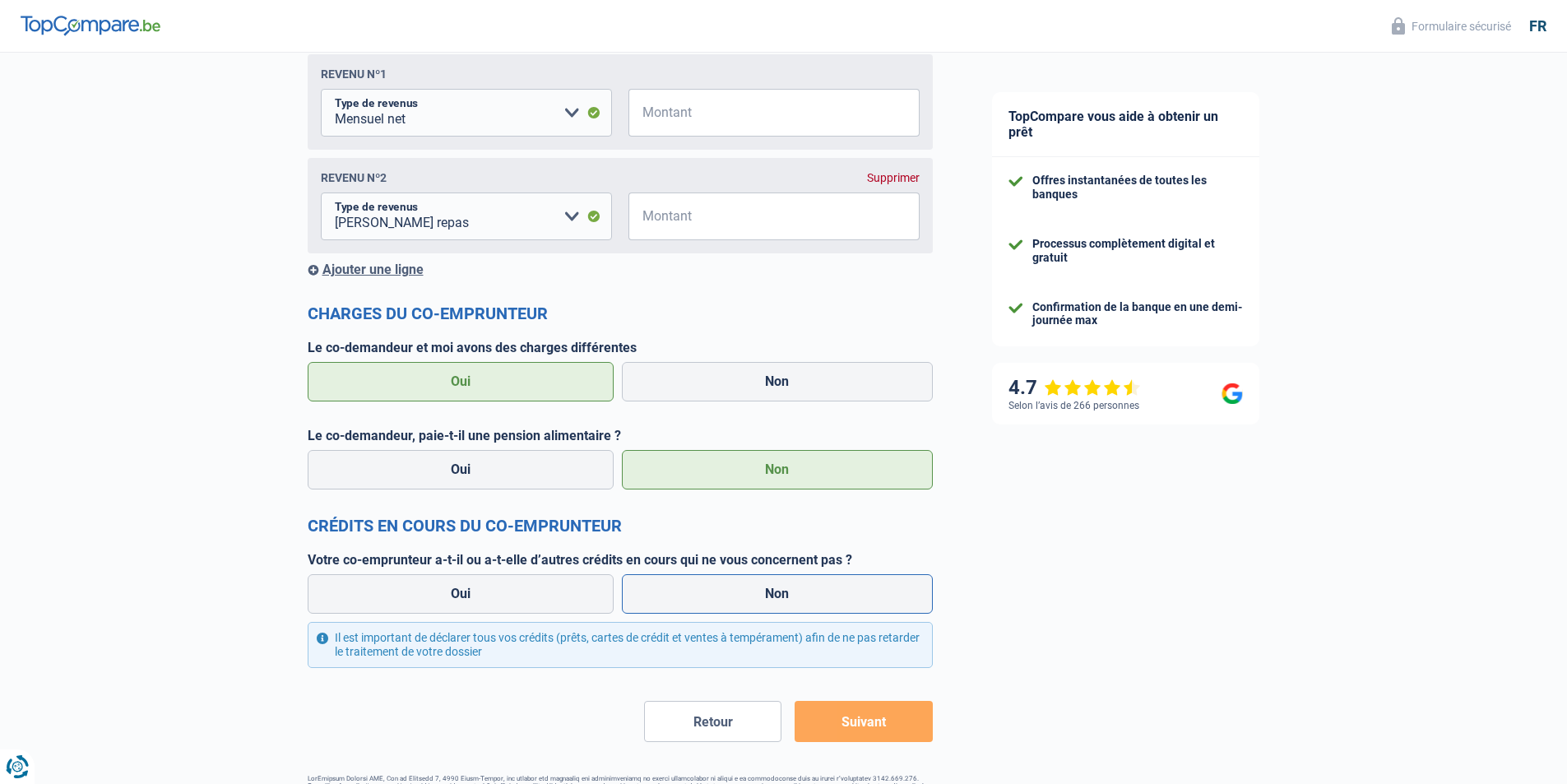
click at [742, 583] on label "Non" at bounding box center [777, 594] width 311 height 40
click at [742, 583] on input "Non" at bounding box center [777, 594] width 311 height 40
radio input "true"
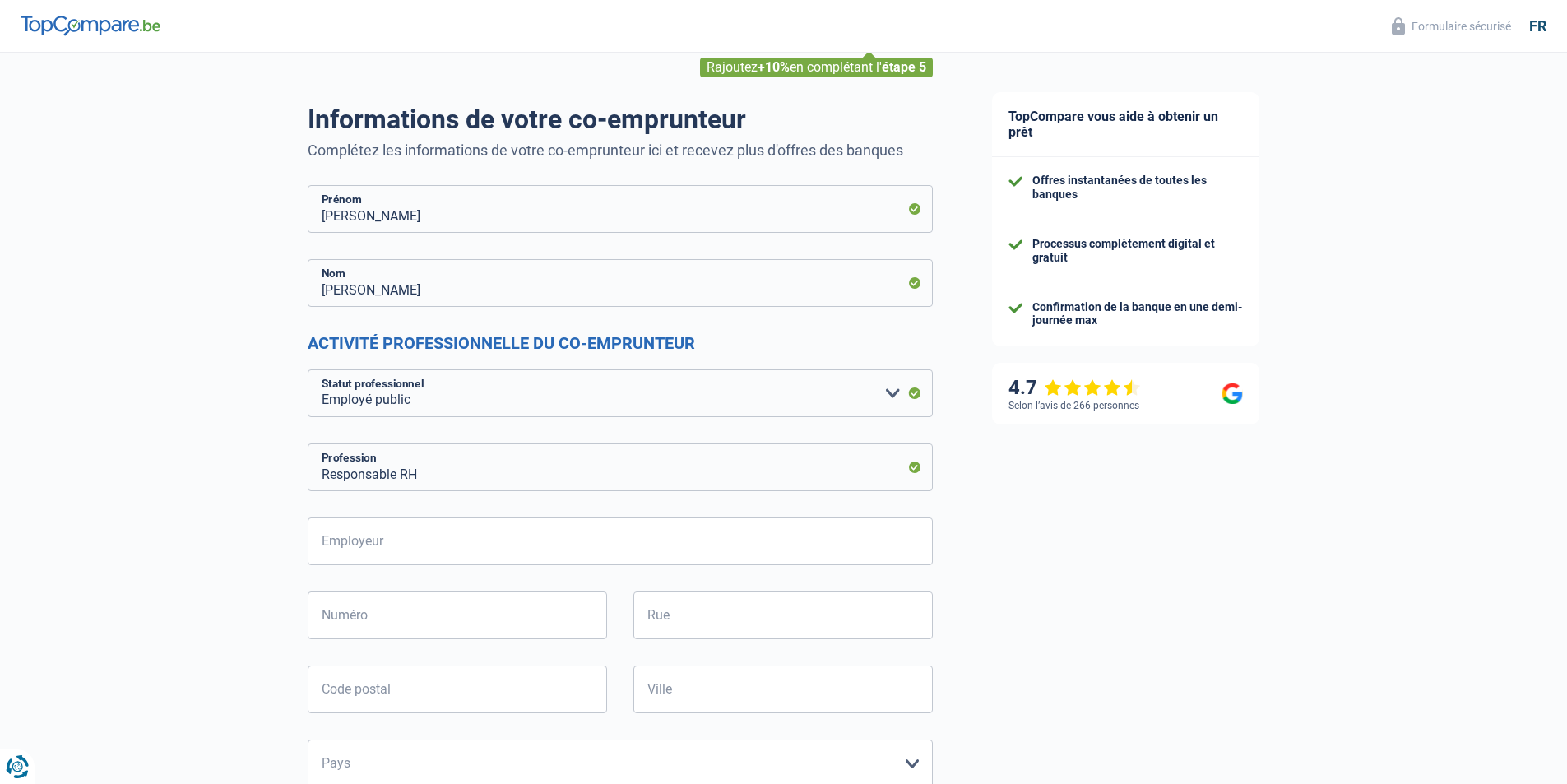
scroll to position [164, 0]
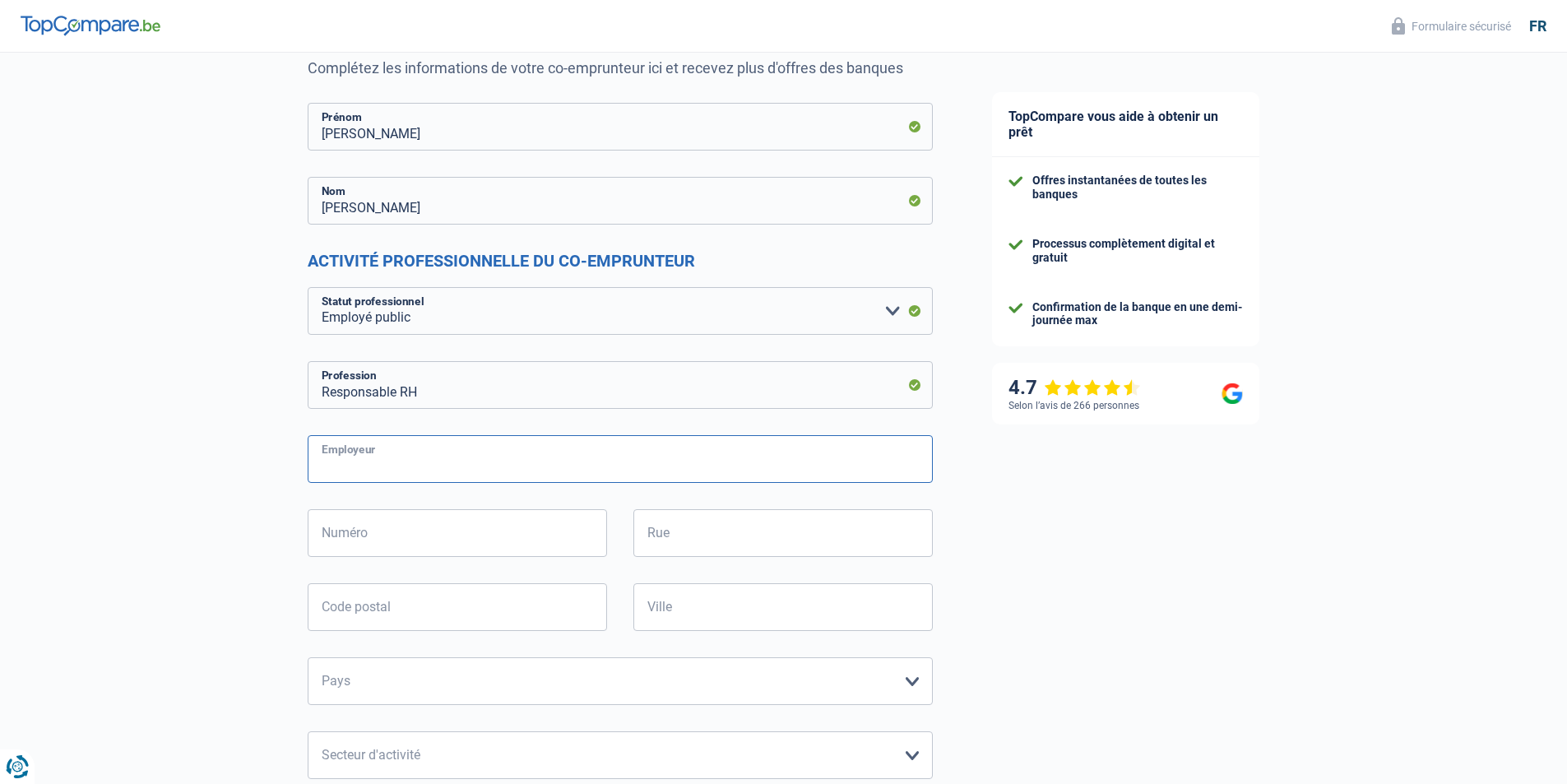
click at [636, 471] on input "Employeur" at bounding box center [620, 458] width 626 height 48
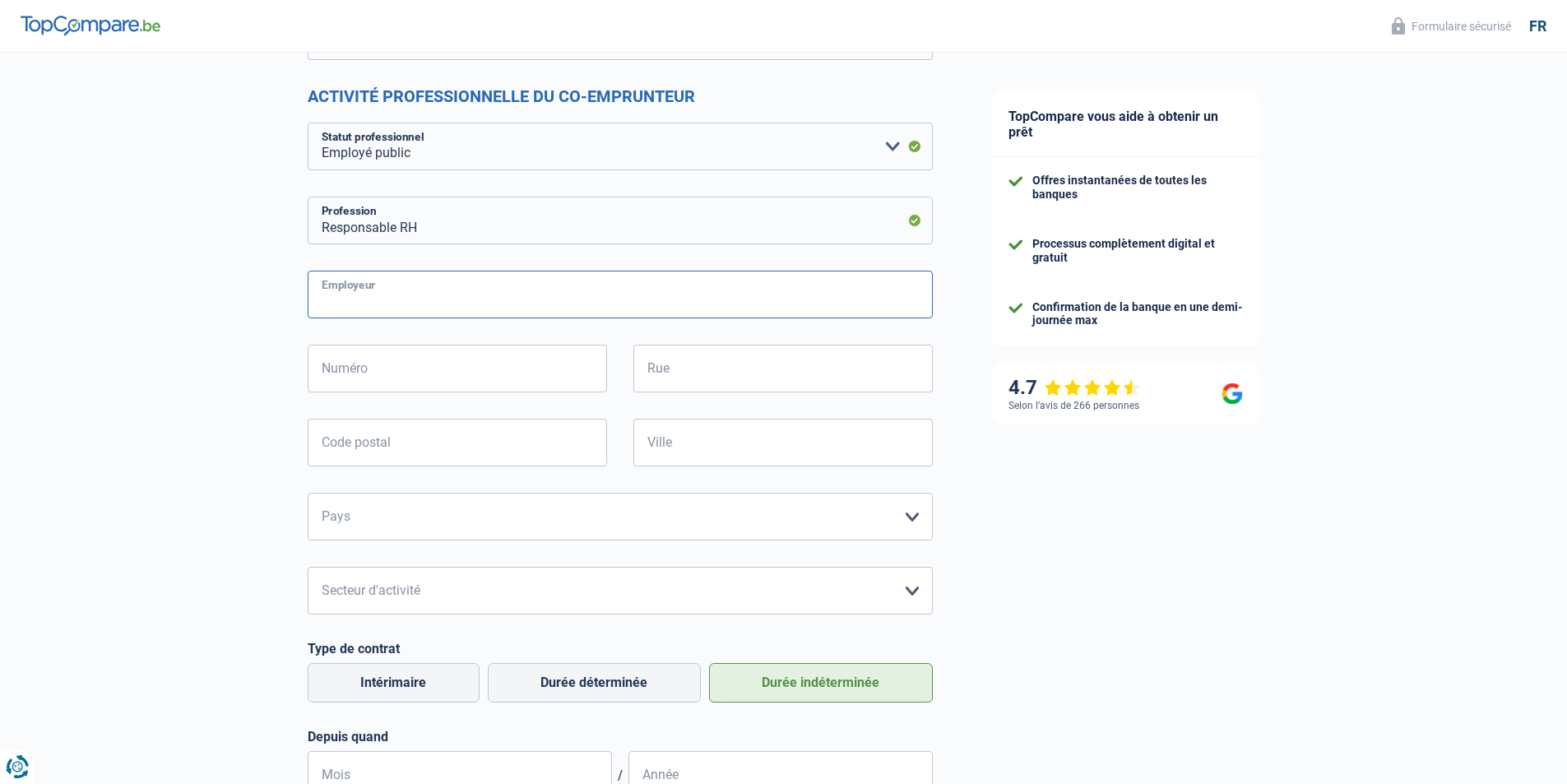
scroll to position [494, 0]
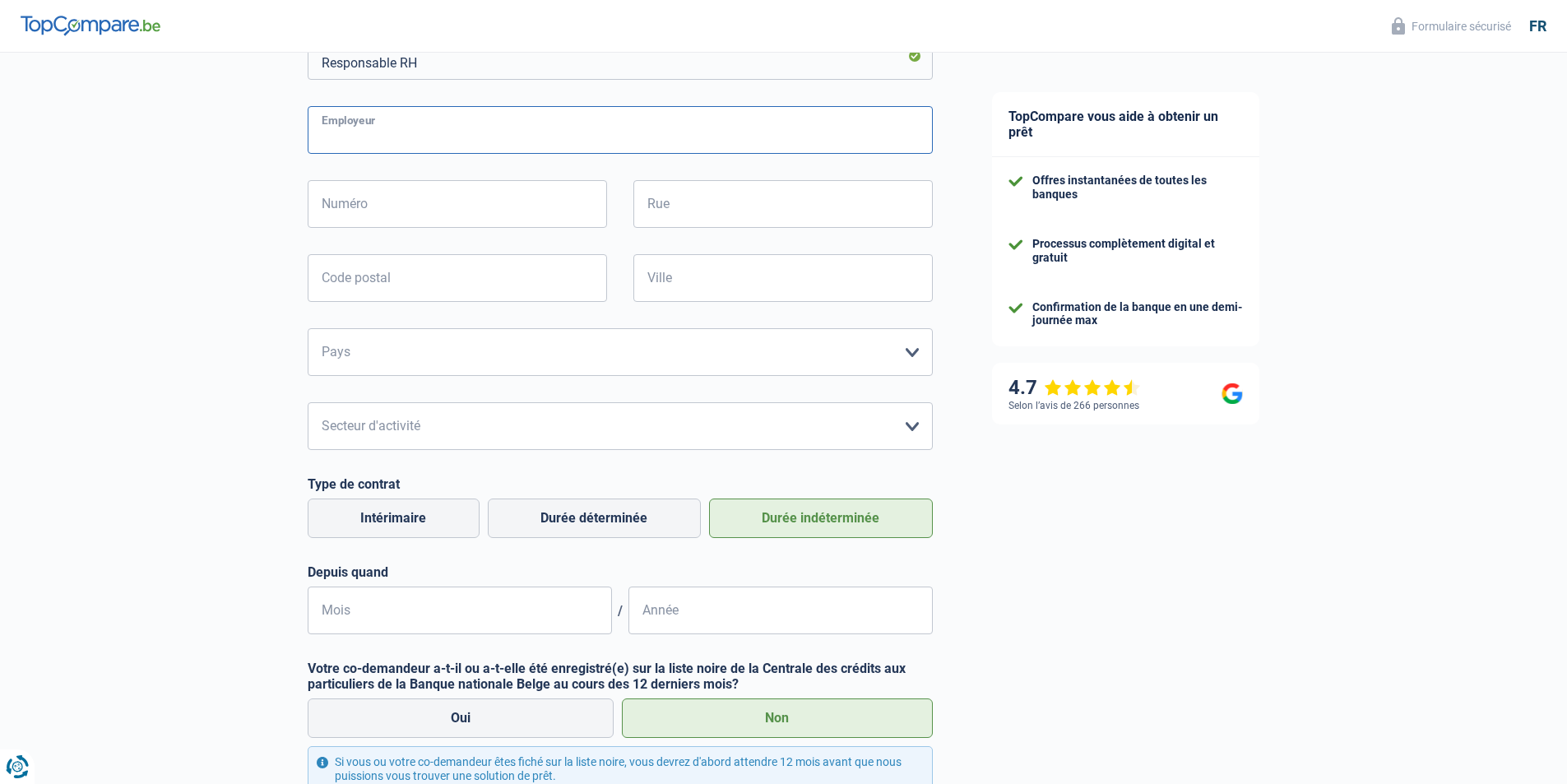
click at [464, 132] on input "Employeur" at bounding box center [620, 130] width 626 height 48
click at [451, 212] on input "Numéro" at bounding box center [458, 203] width 300 height 48
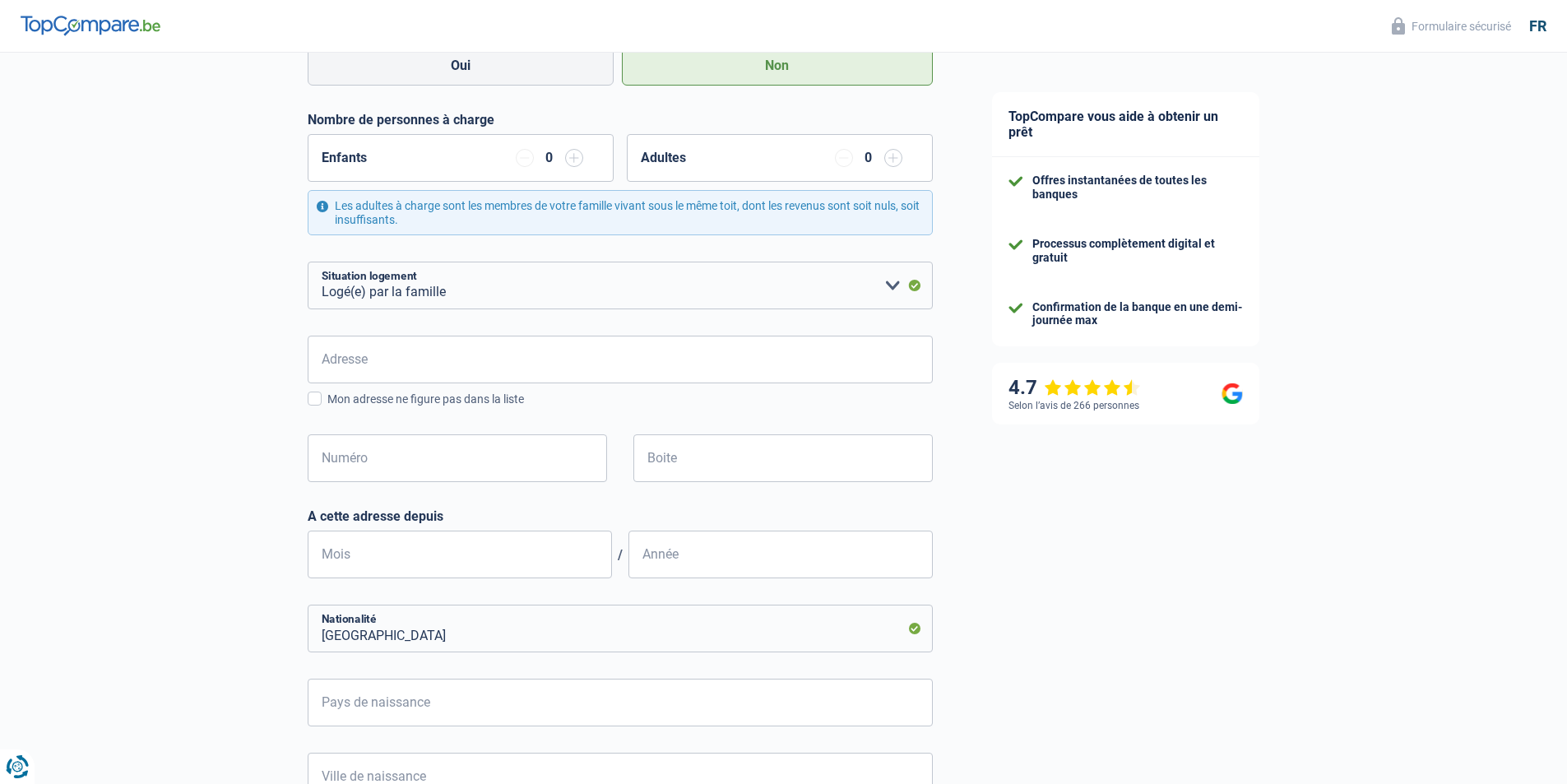
scroll to position [1727, 0]
